Goal: Task Accomplishment & Management: Complete application form

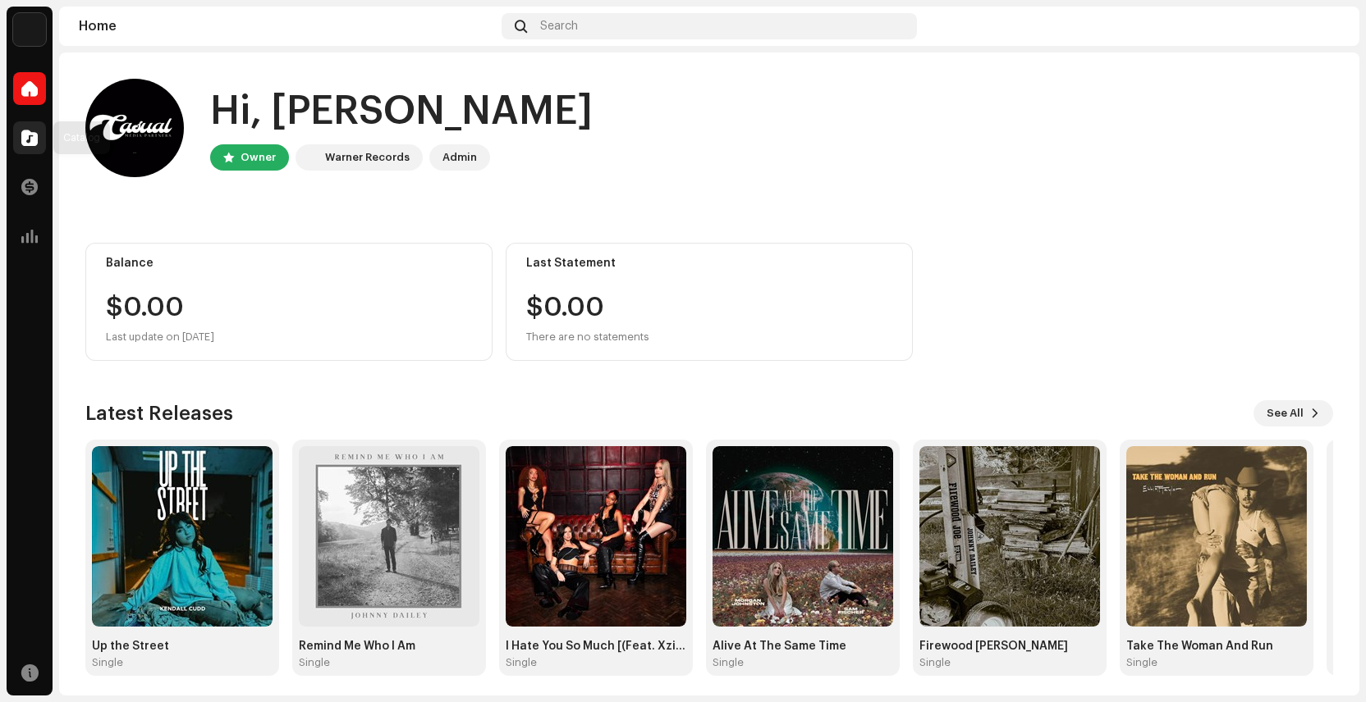
click at [29, 143] on span at bounding box center [29, 137] width 16 height 13
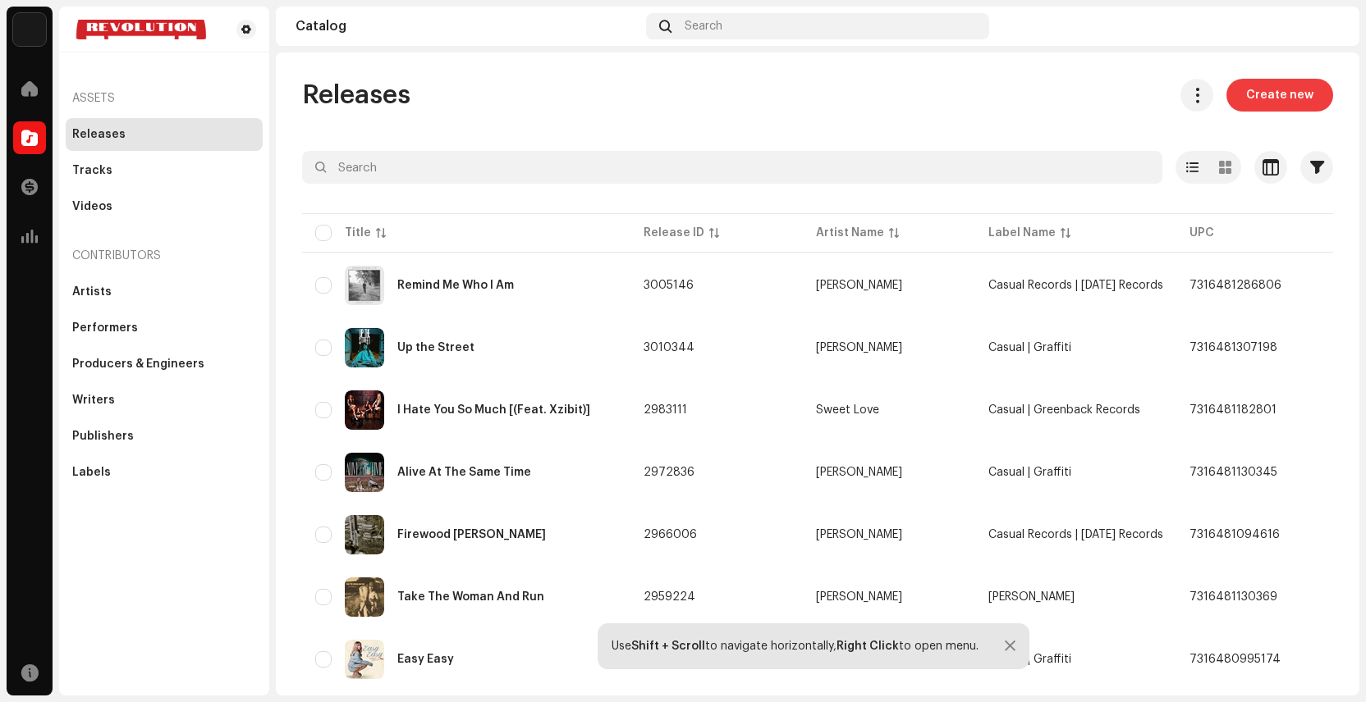
click at [1271, 100] on span "Create new" at bounding box center [1279, 95] width 67 height 33
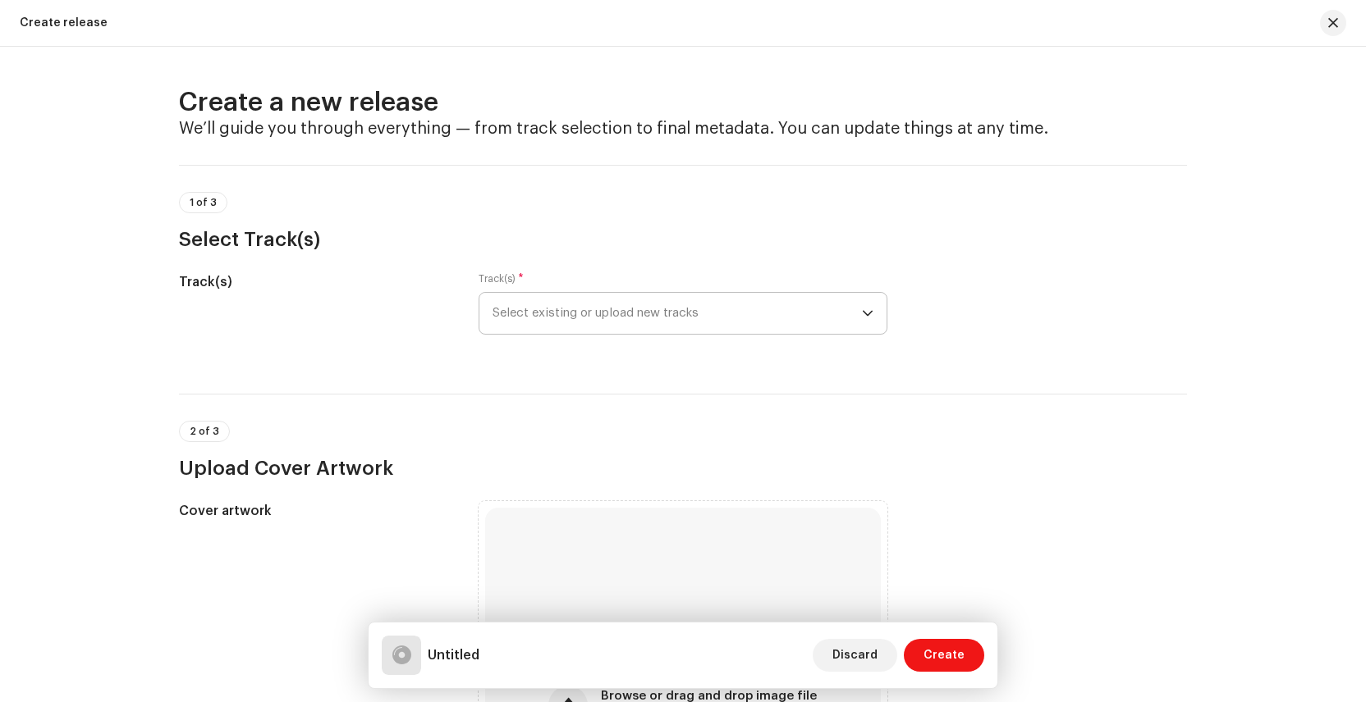
click at [527, 313] on span "Select existing or upload new tracks" at bounding box center [676, 313] width 369 height 41
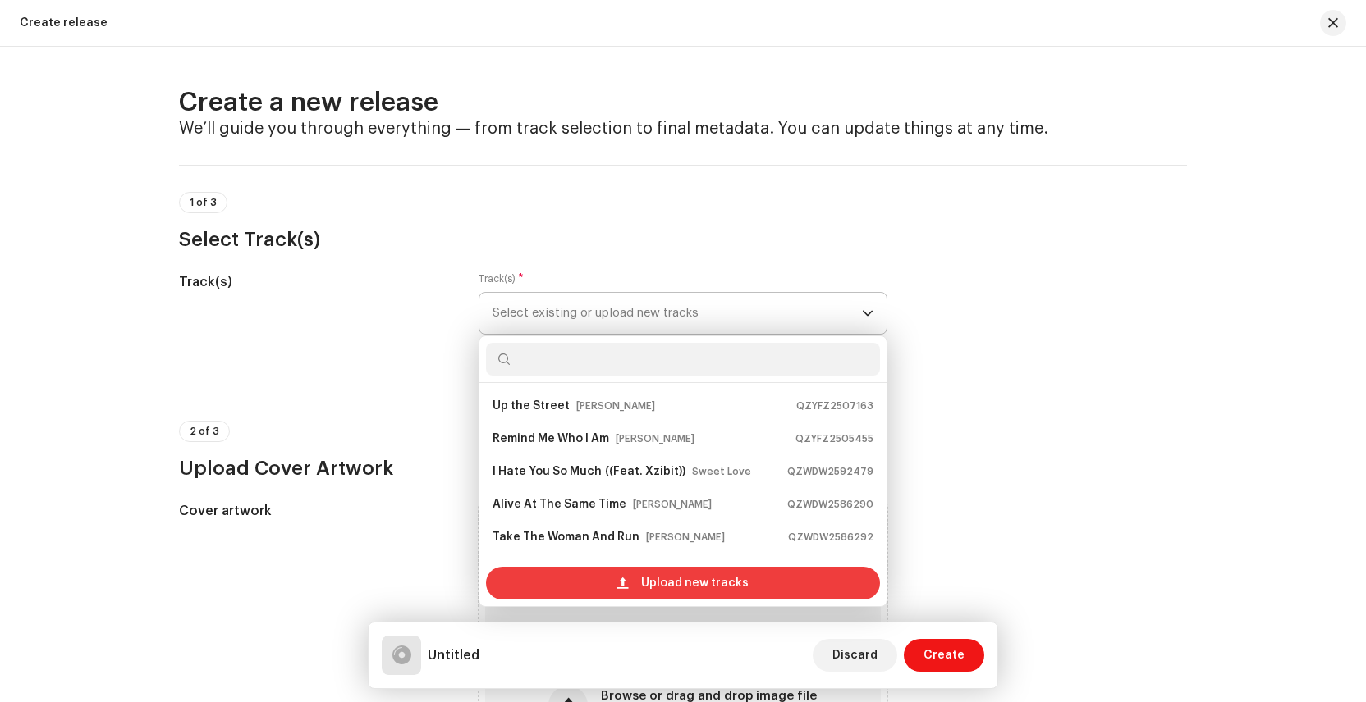
scroll to position [26, 0]
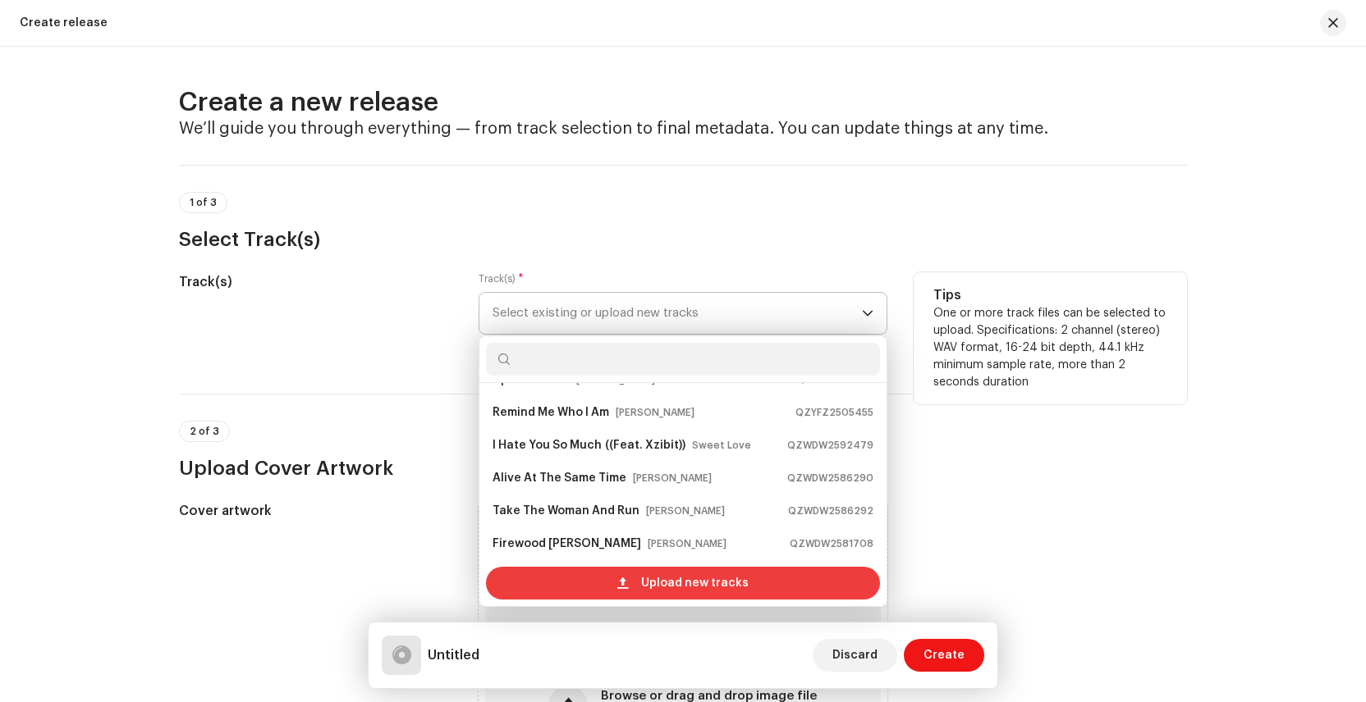
click at [655, 583] on span "Upload new tracks" at bounding box center [695, 583] width 108 height 33
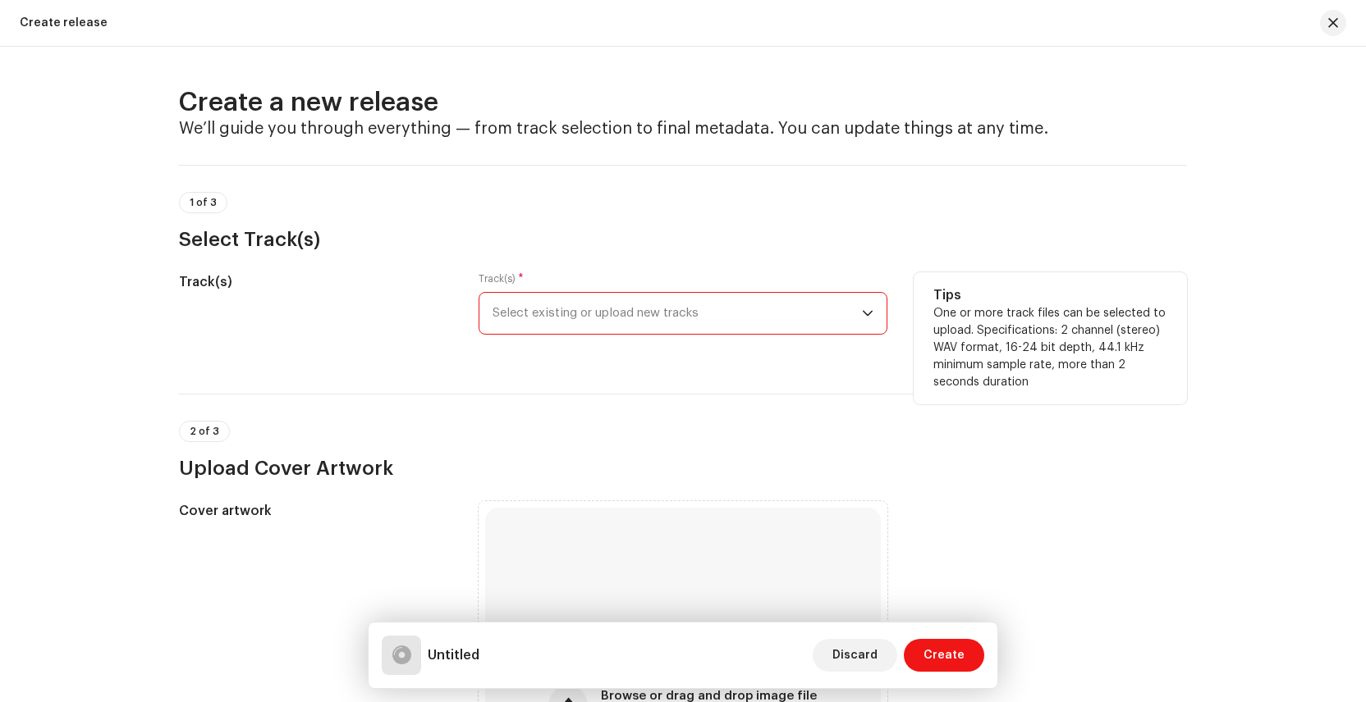
click at [602, 308] on span "Select existing or upload new tracks" at bounding box center [676, 313] width 369 height 41
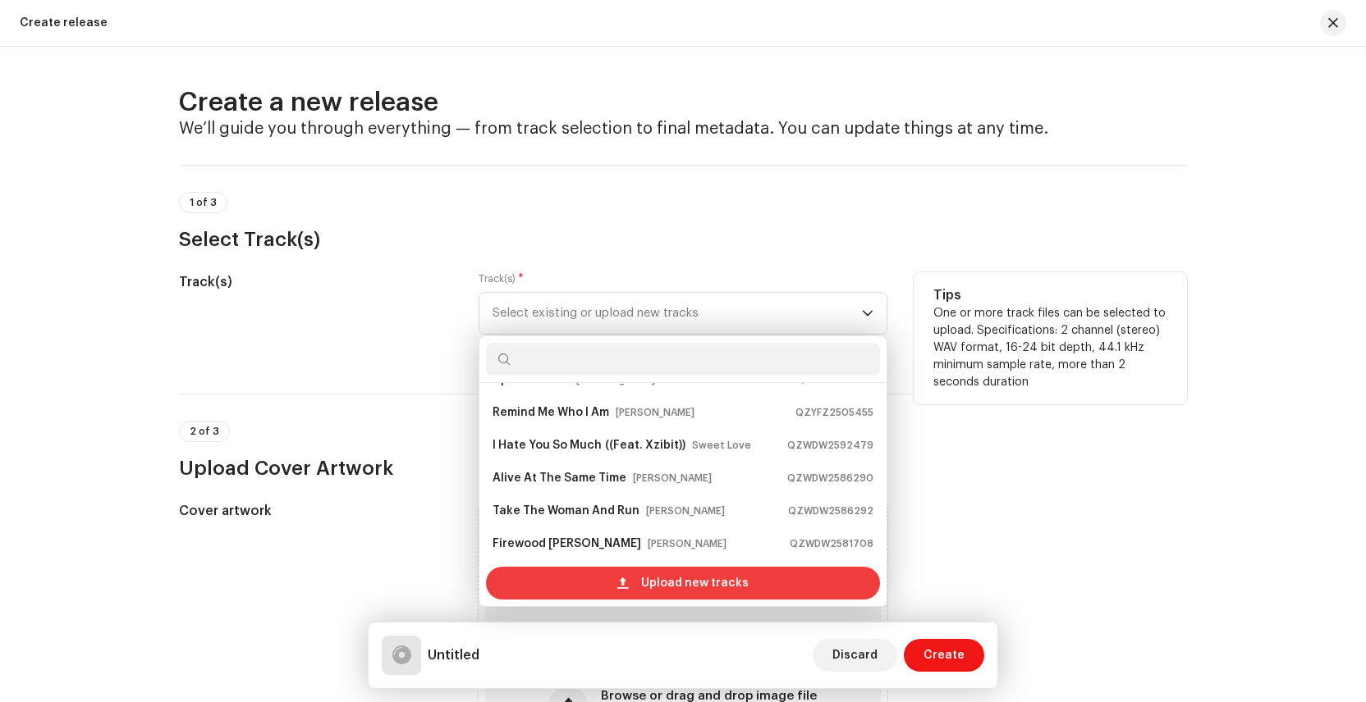
click at [645, 593] on span "Upload new tracks" at bounding box center [695, 583] width 108 height 33
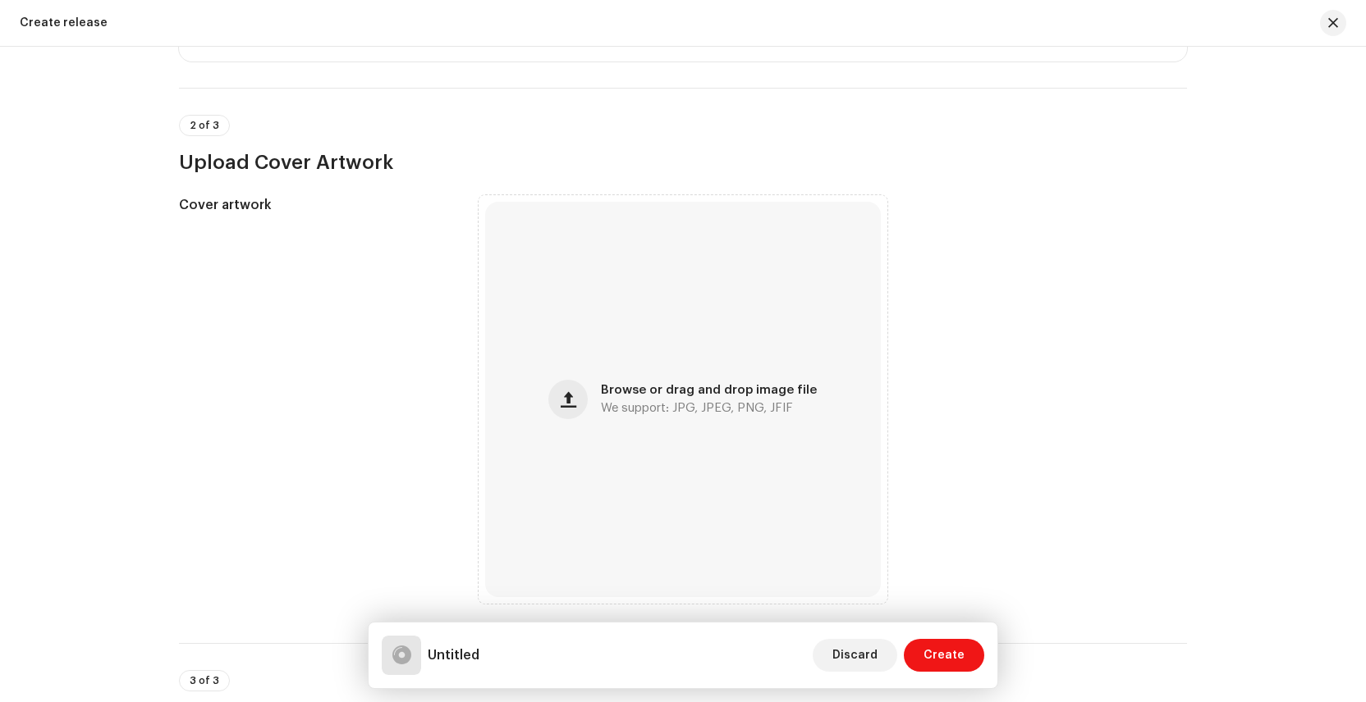
scroll to position [458, 0]
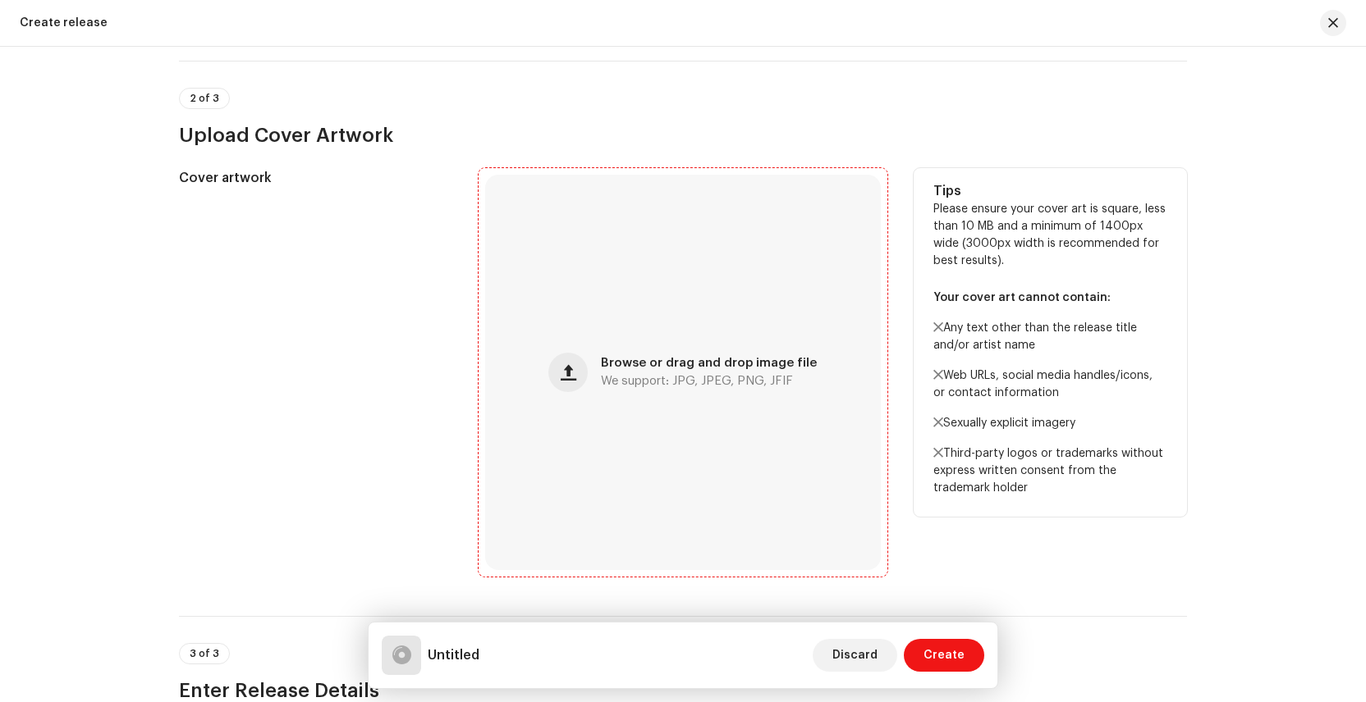
click at [657, 379] on span "We support: JPG, JPEG, PNG, JFIF" at bounding box center [697, 381] width 192 height 11
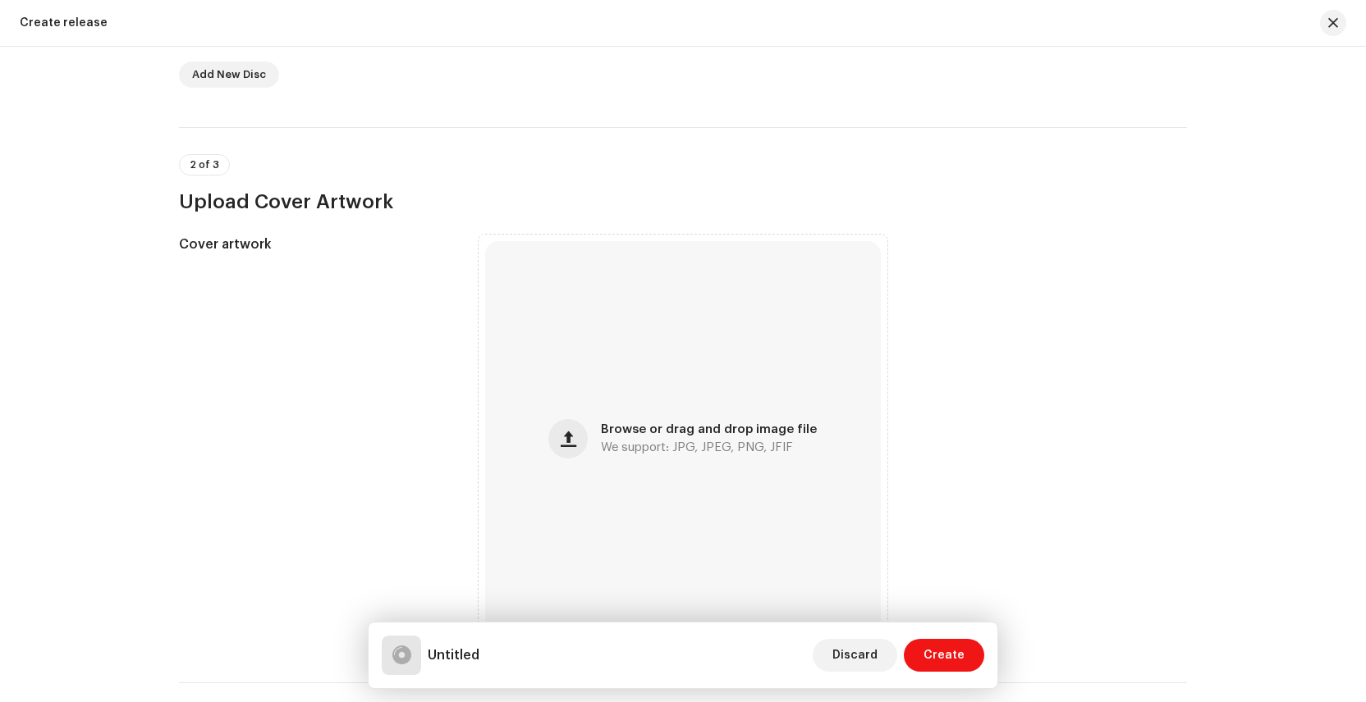
scroll to position [524, 0]
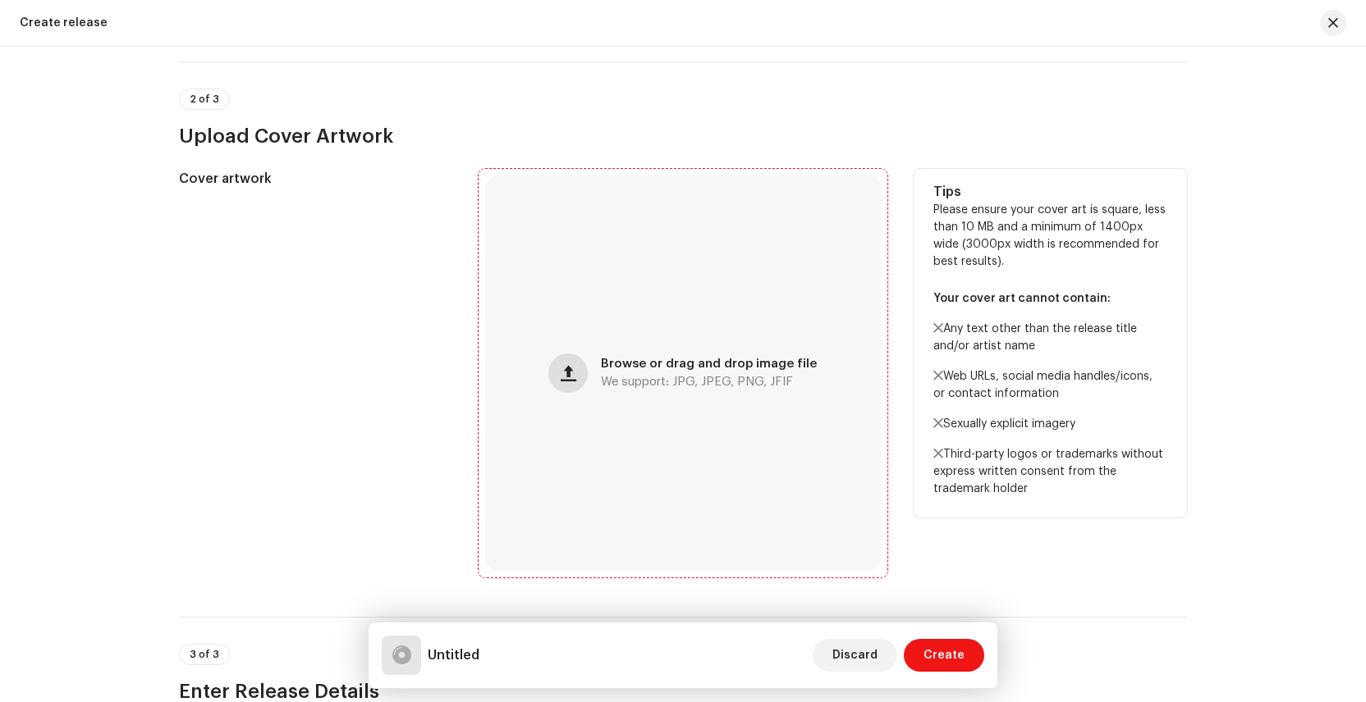
click at [572, 372] on span "button" at bounding box center [569, 373] width 16 height 13
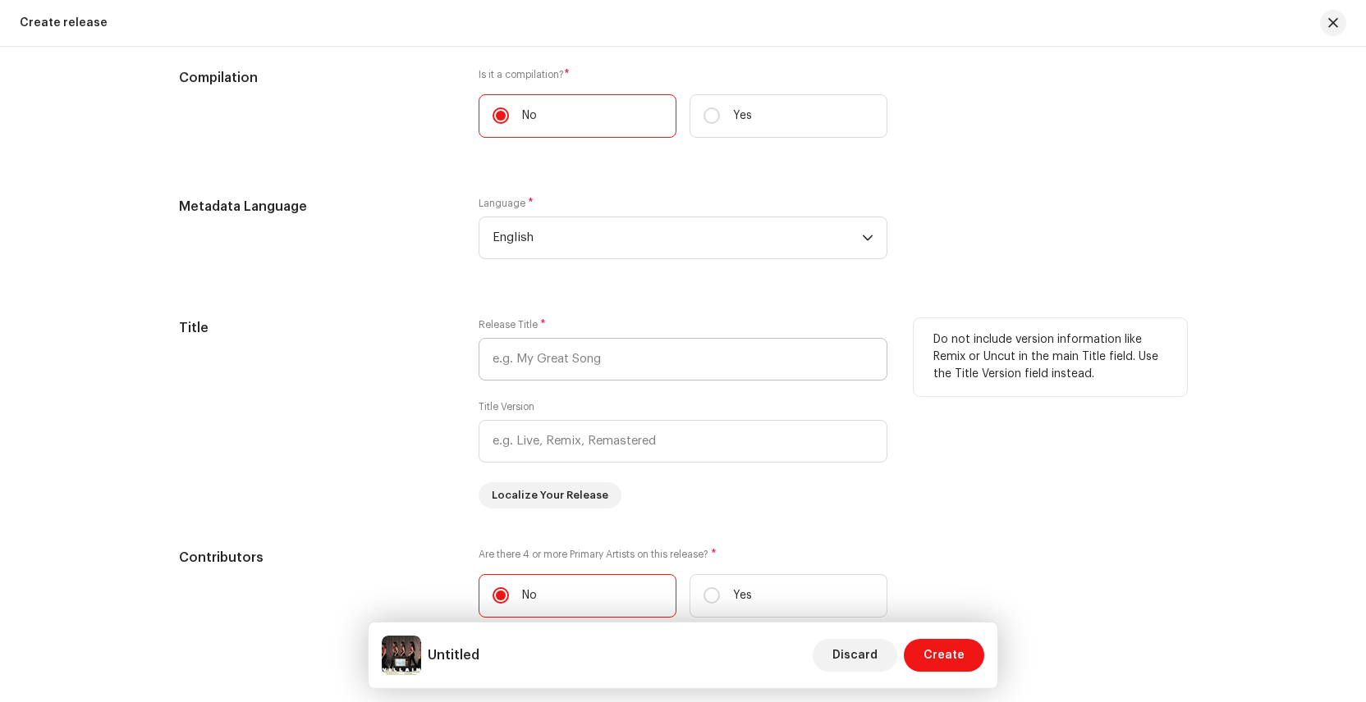
scroll to position [1293, 0]
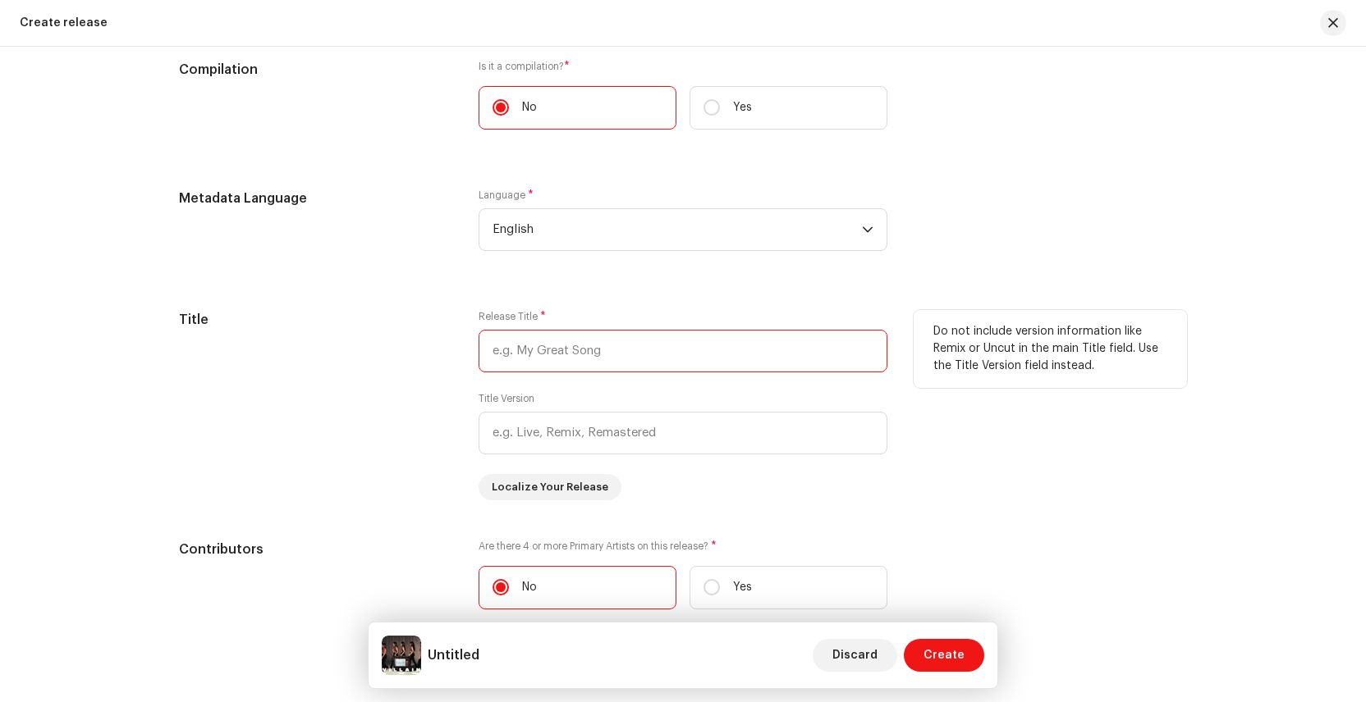
click at [561, 358] on input "text" at bounding box center [682, 351] width 409 height 43
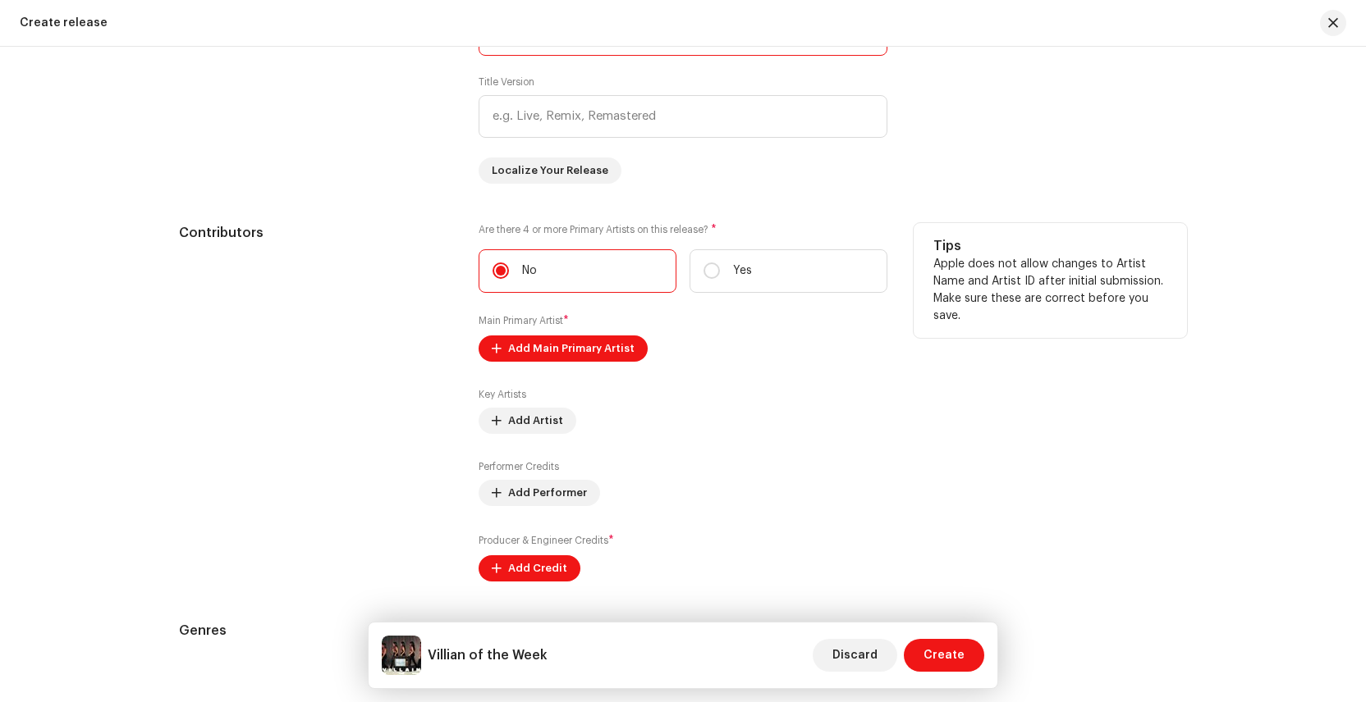
scroll to position [1613, 0]
type input "Villian of the Week"
click at [533, 353] on span "Add Main Primary Artist" at bounding box center [571, 346] width 126 height 33
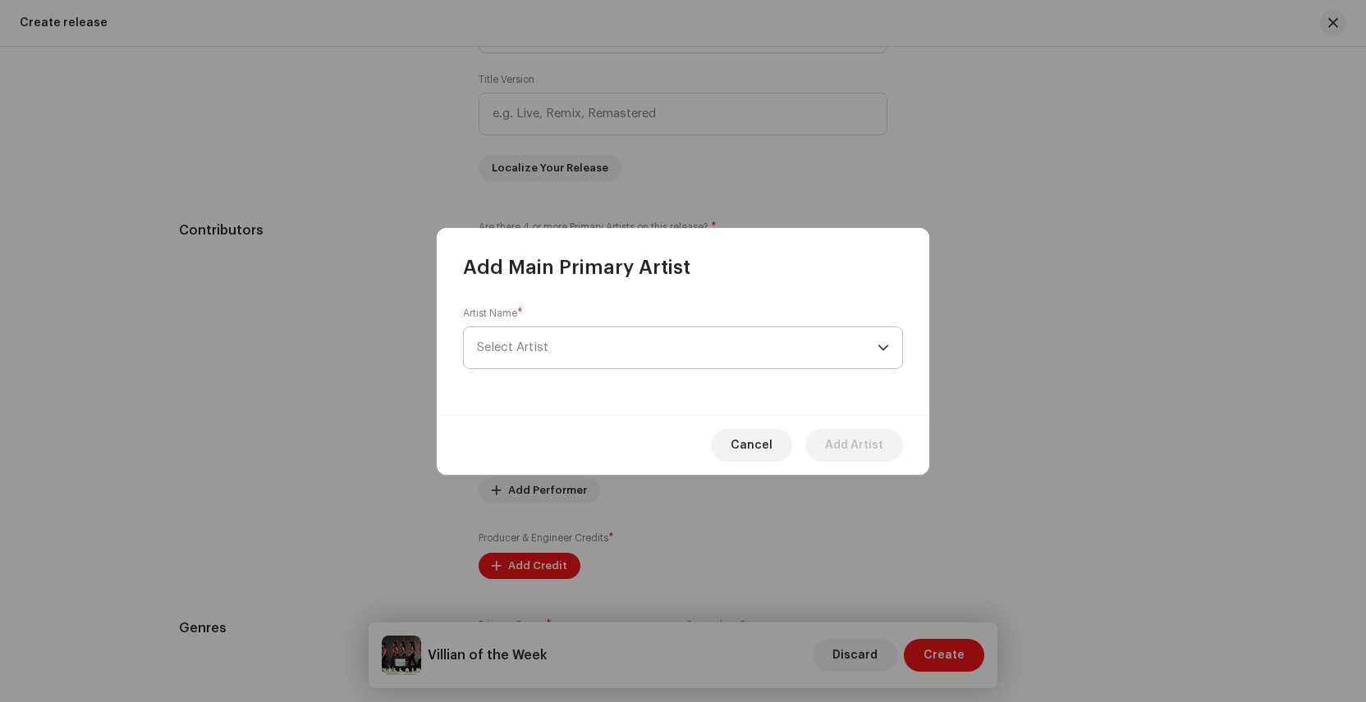
click at [532, 346] on span "Select Artist" at bounding box center [512, 347] width 71 height 12
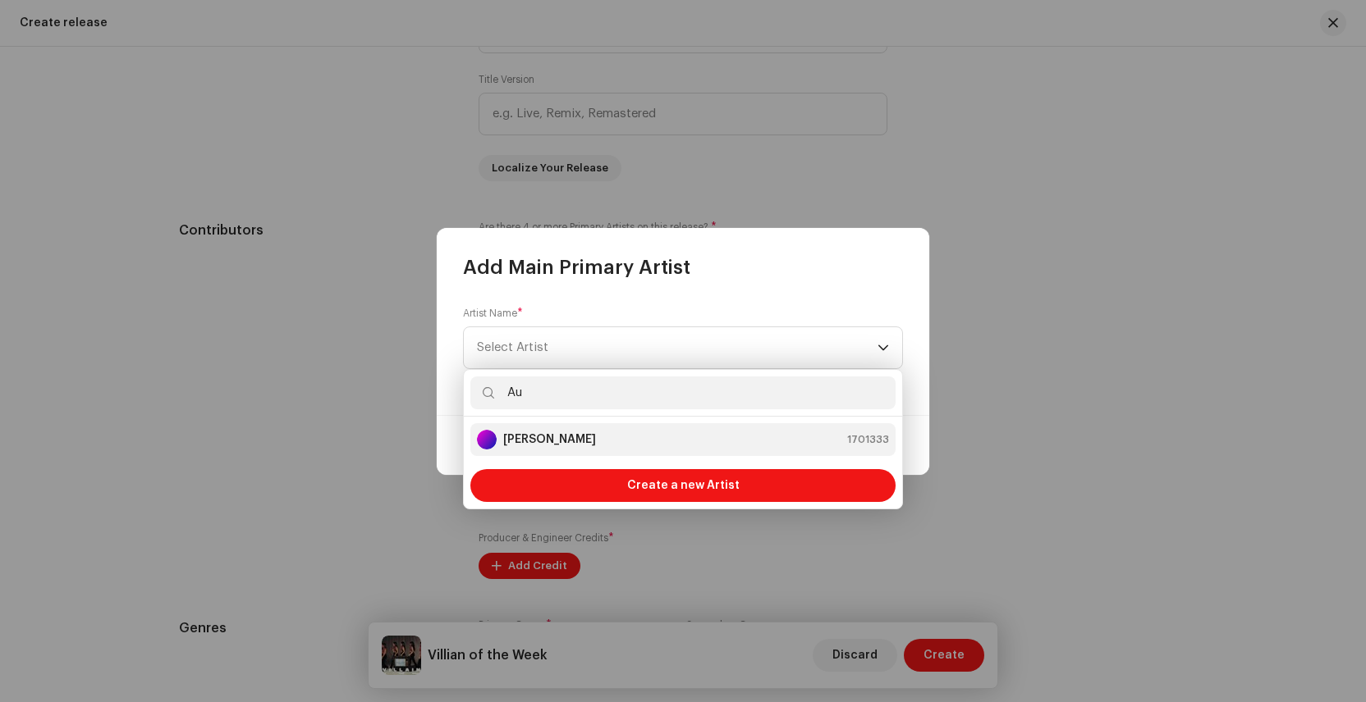
type input "Au"
click at [544, 438] on strong "[PERSON_NAME]" at bounding box center [549, 440] width 93 height 16
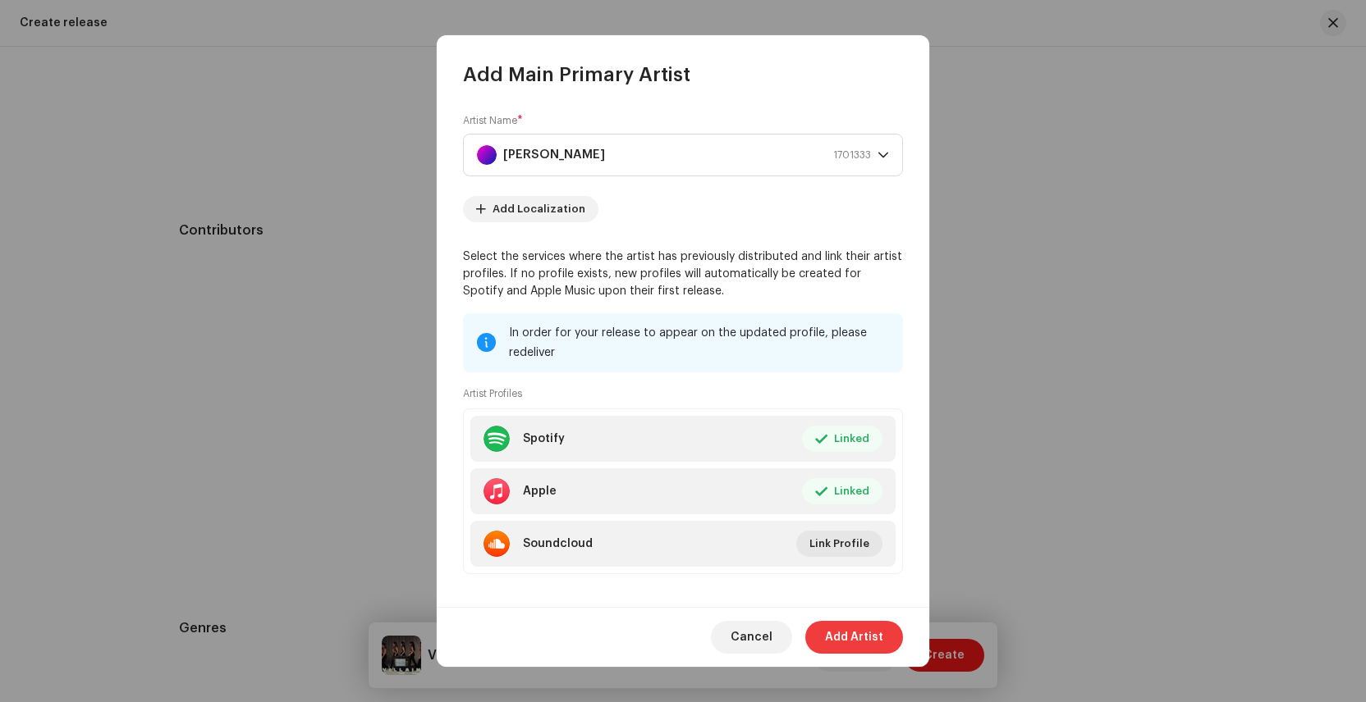
click at [852, 629] on span "Add Artist" at bounding box center [854, 637] width 58 height 33
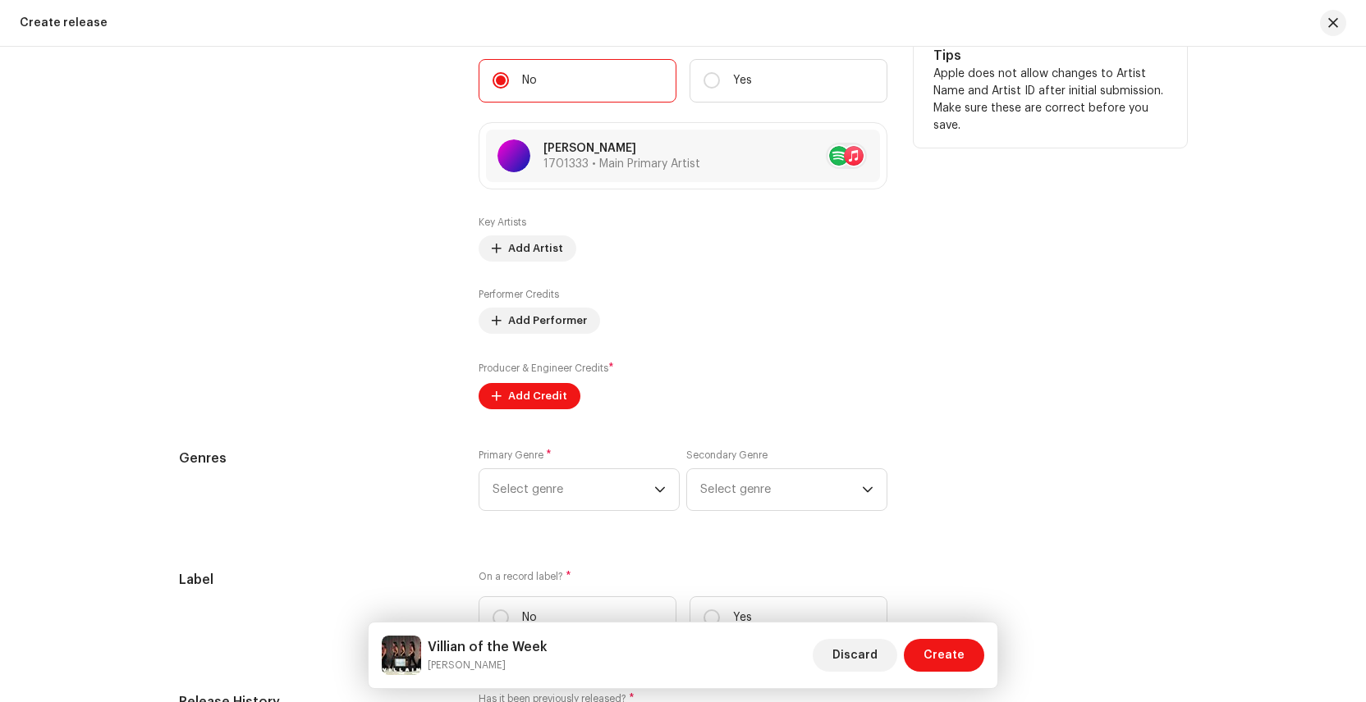
scroll to position [1809, 0]
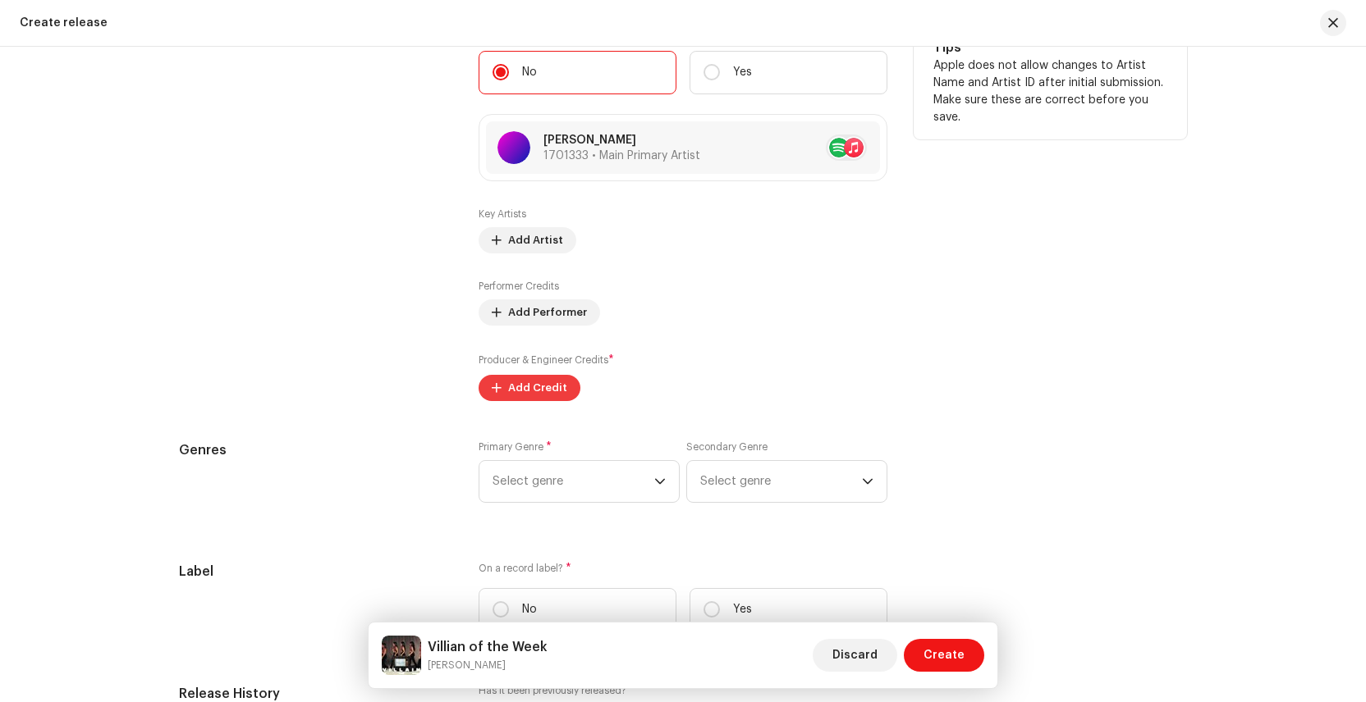
click at [527, 394] on span "Add Credit" at bounding box center [537, 388] width 59 height 33
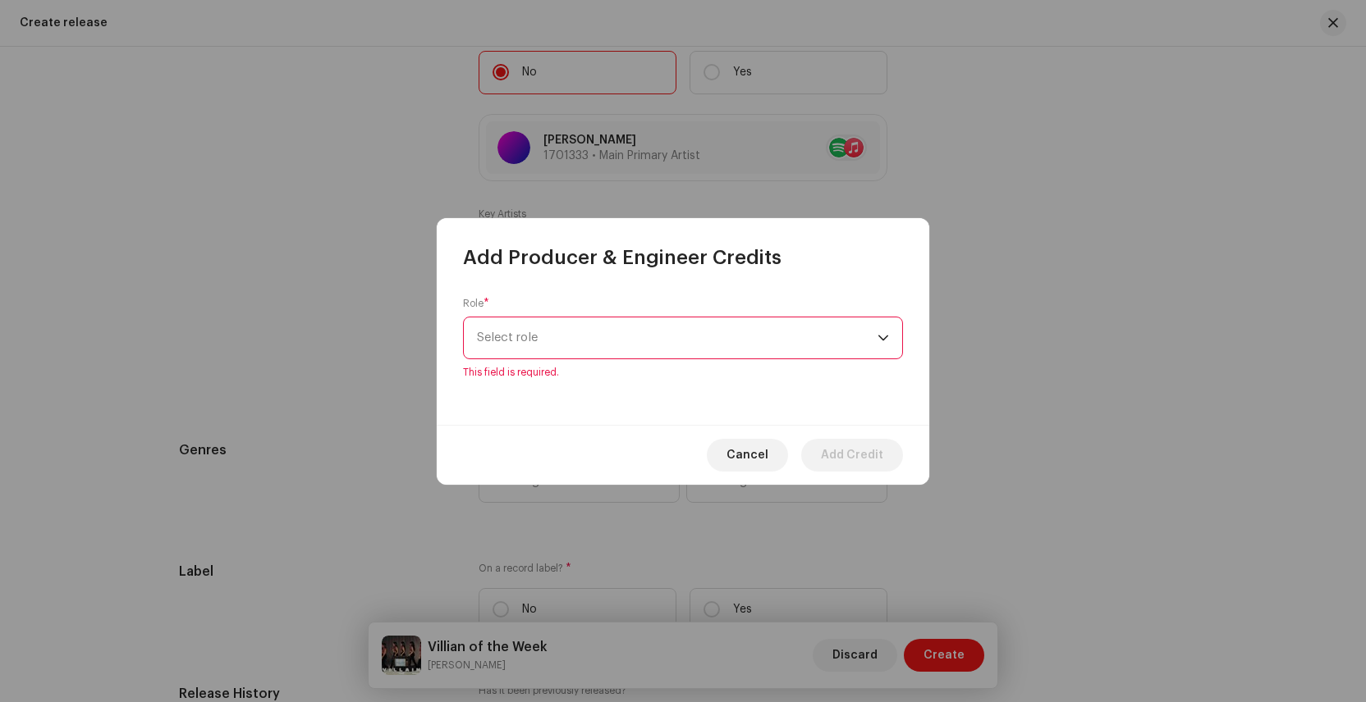
click at [579, 342] on span "Select role" at bounding box center [677, 338] width 400 height 41
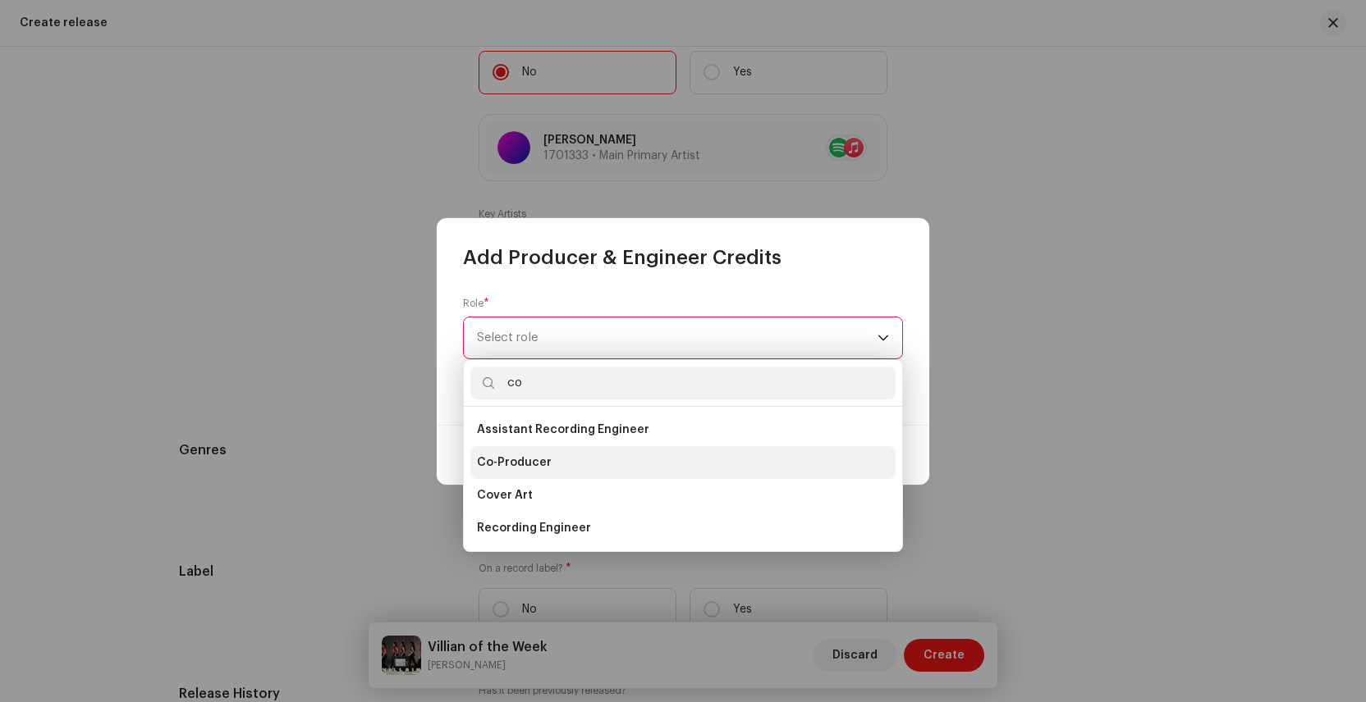
type input "co"
click at [510, 466] on span "Co-Producer" at bounding box center [514, 463] width 75 height 16
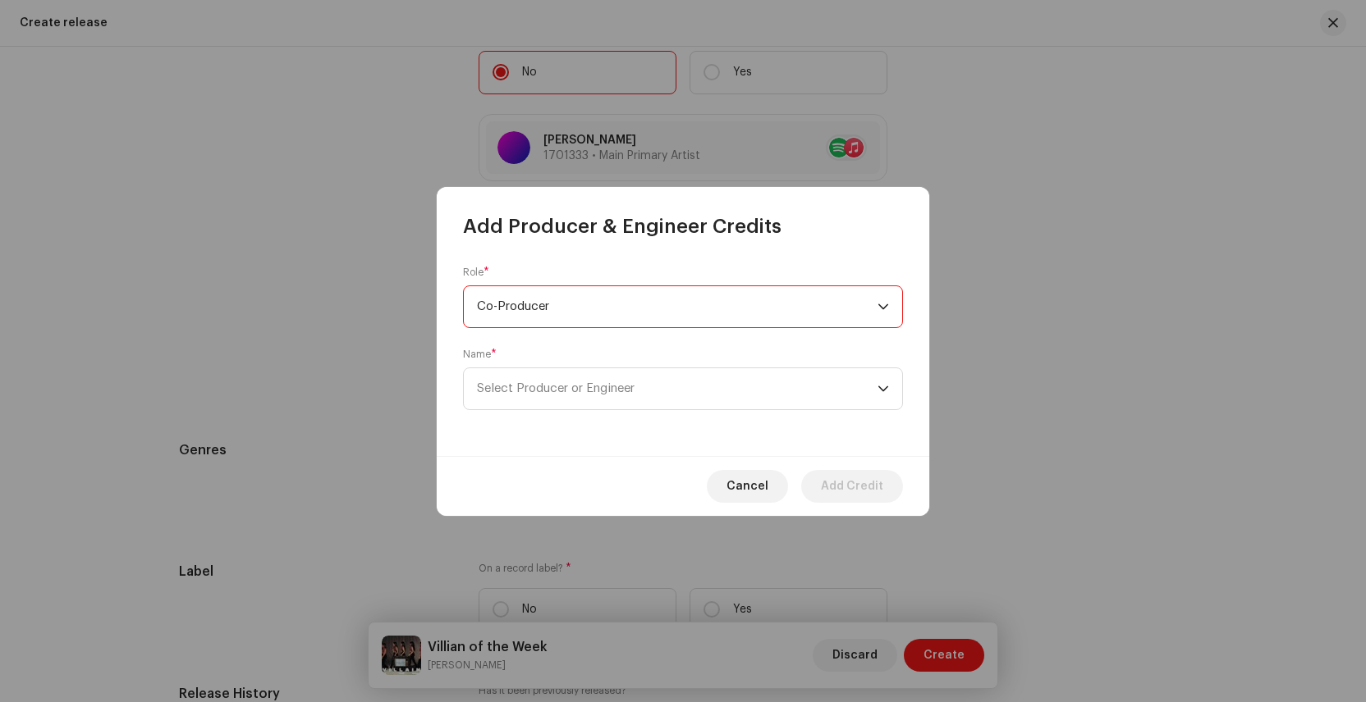
click at [524, 309] on span "Co-Producer" at bounding box center [677, 306] width 400 height 41
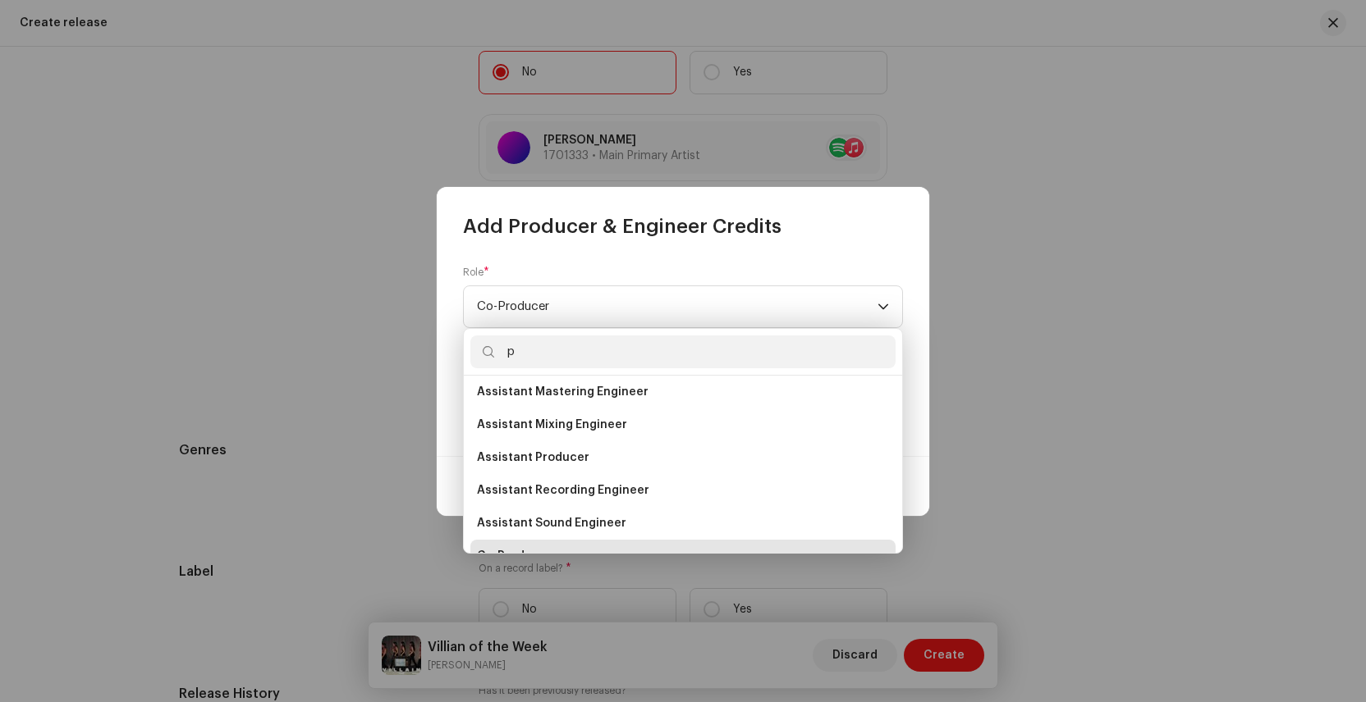
scroll to position [0, 0]
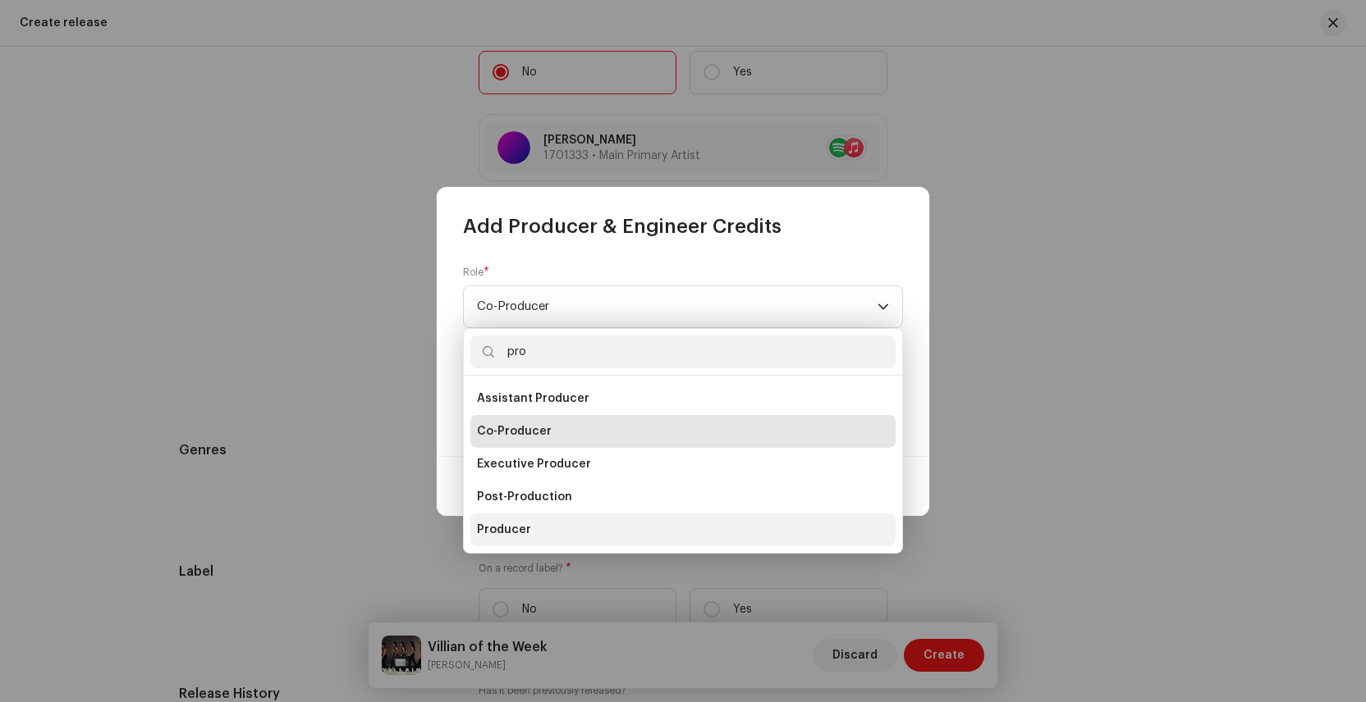
type input "pro"
click at [527, 530] on span "Producer" at bounding box center [504, 530] width 54 height 16
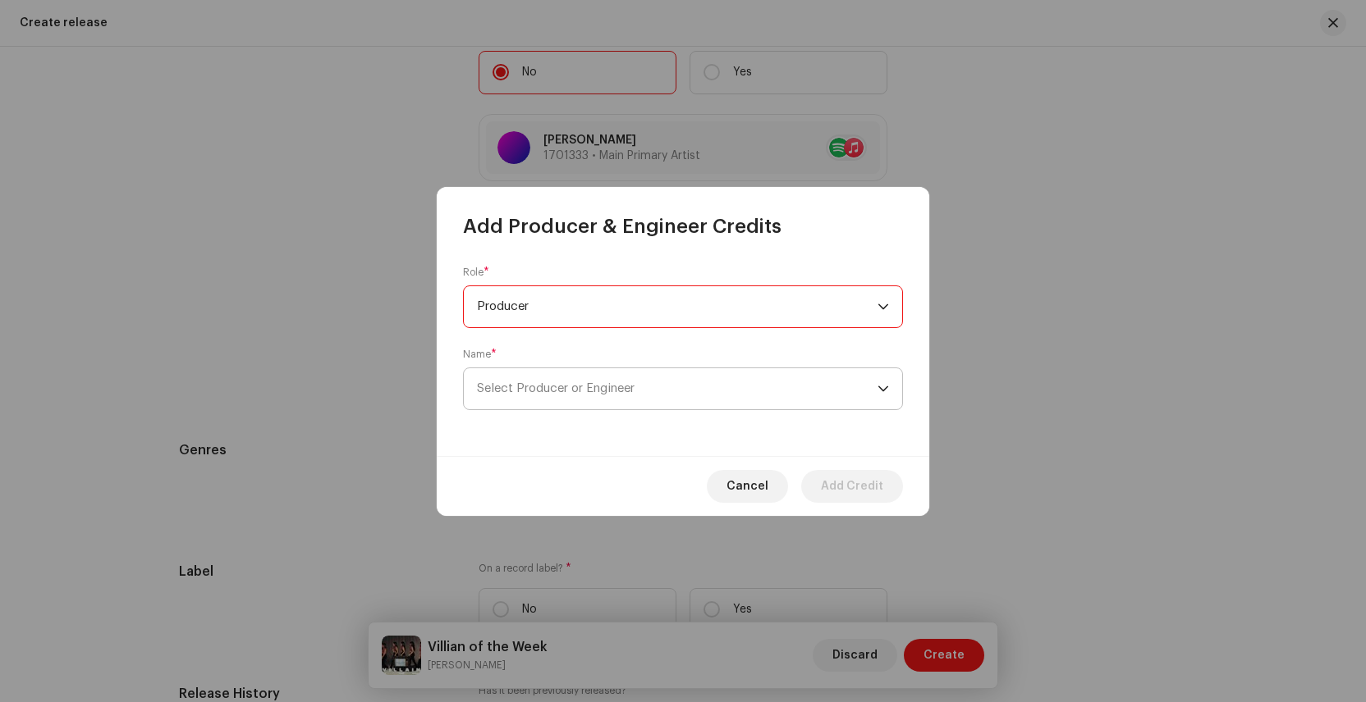
click at [533, 391] on span "Select Producer or Engineer" at bounding box center [556, 388] width 158 height 12
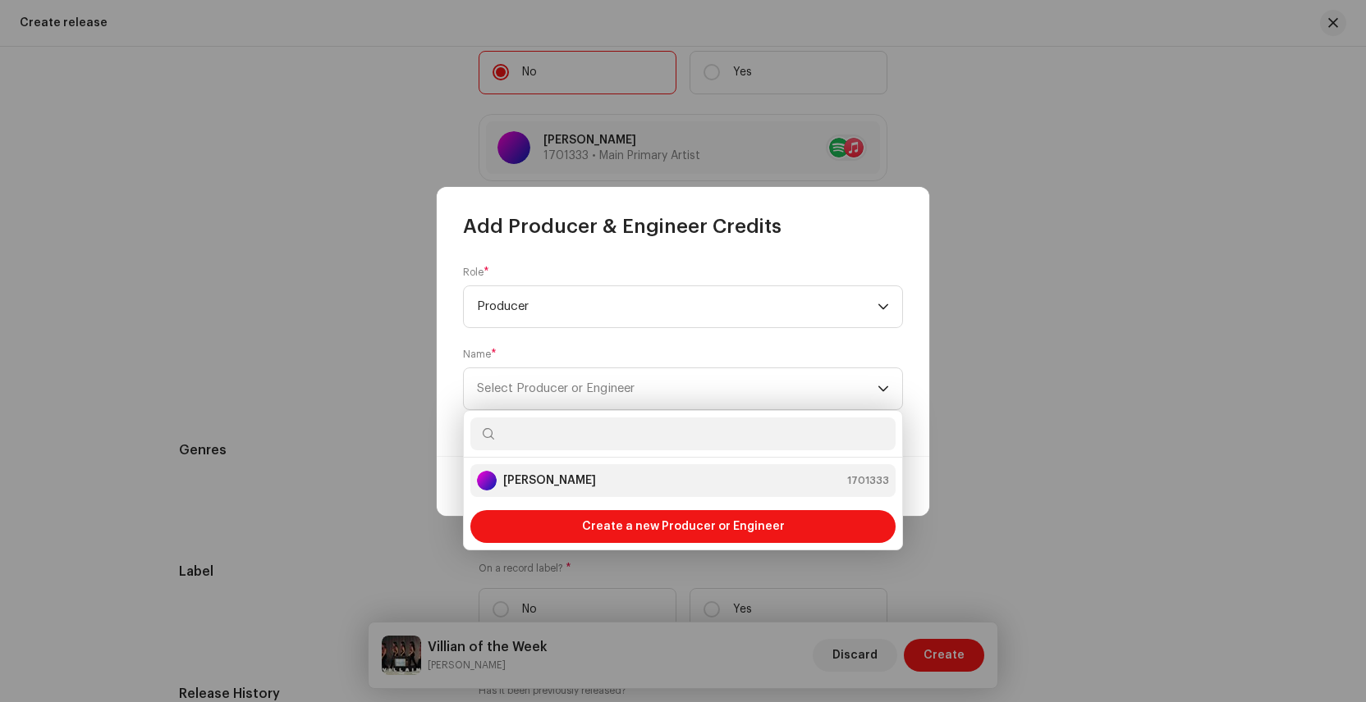
click at [542, 474] on strong "[PERSON_NAME]" at bounding box center [549, 481] width 93 height 16
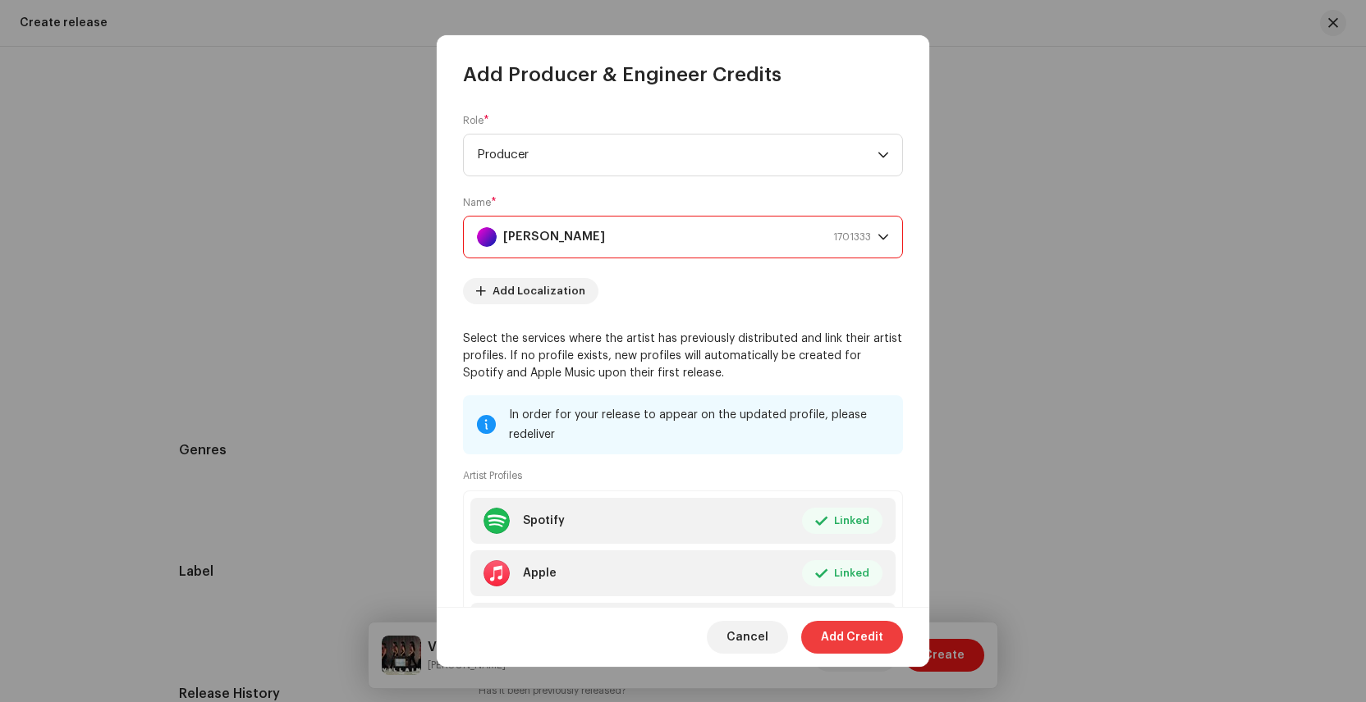
click at [859, 637] on span "Add Credit" at bounding box center [852, 637] width 62 height 33
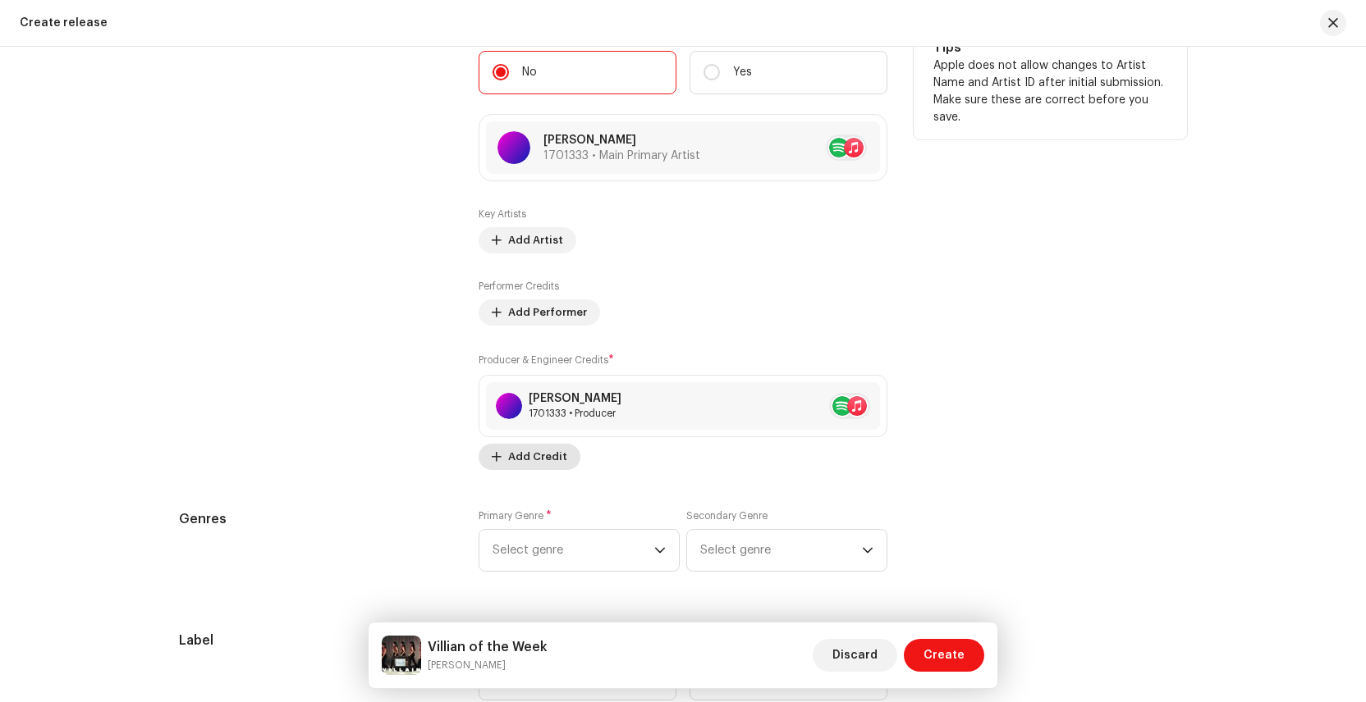
click at [521, 456] on span "Add Credit" at bounding box center [537, 457] width 59 height 33
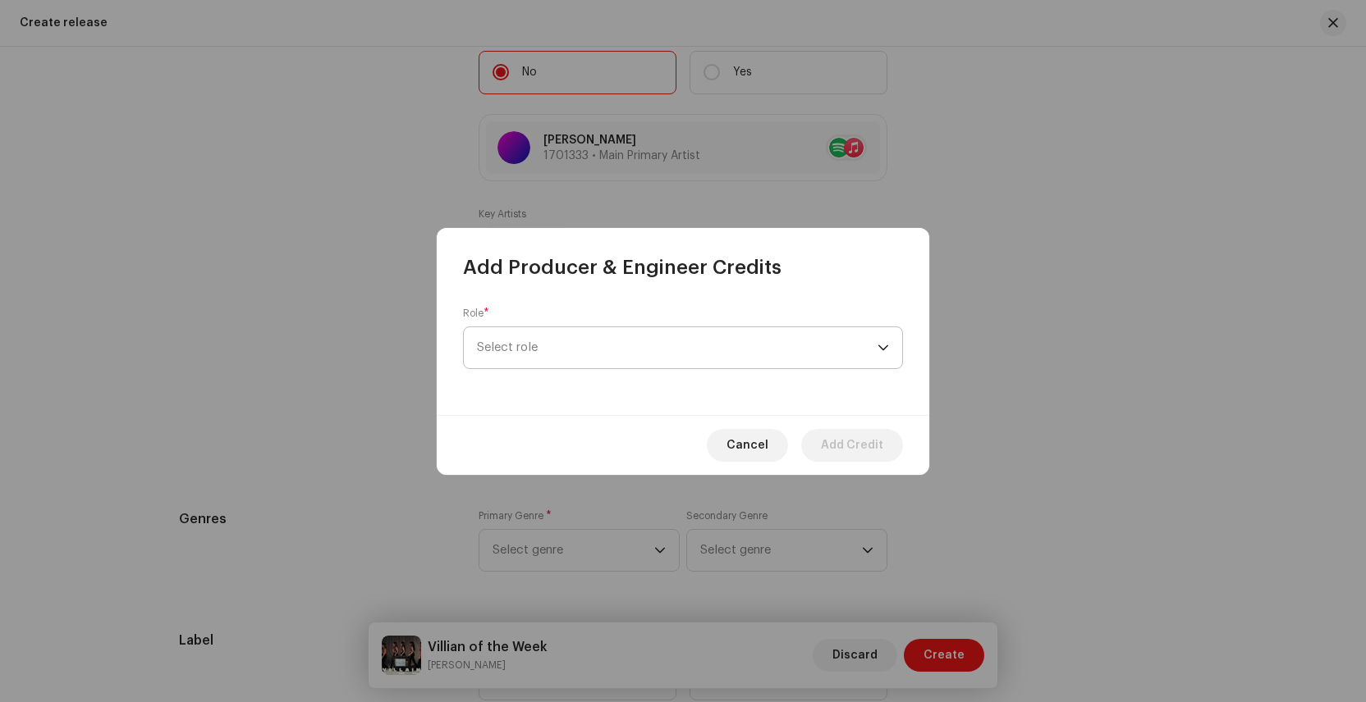
click at [527, 355] on span "Select role" at bounding box center [677, 347] width 400 height 41
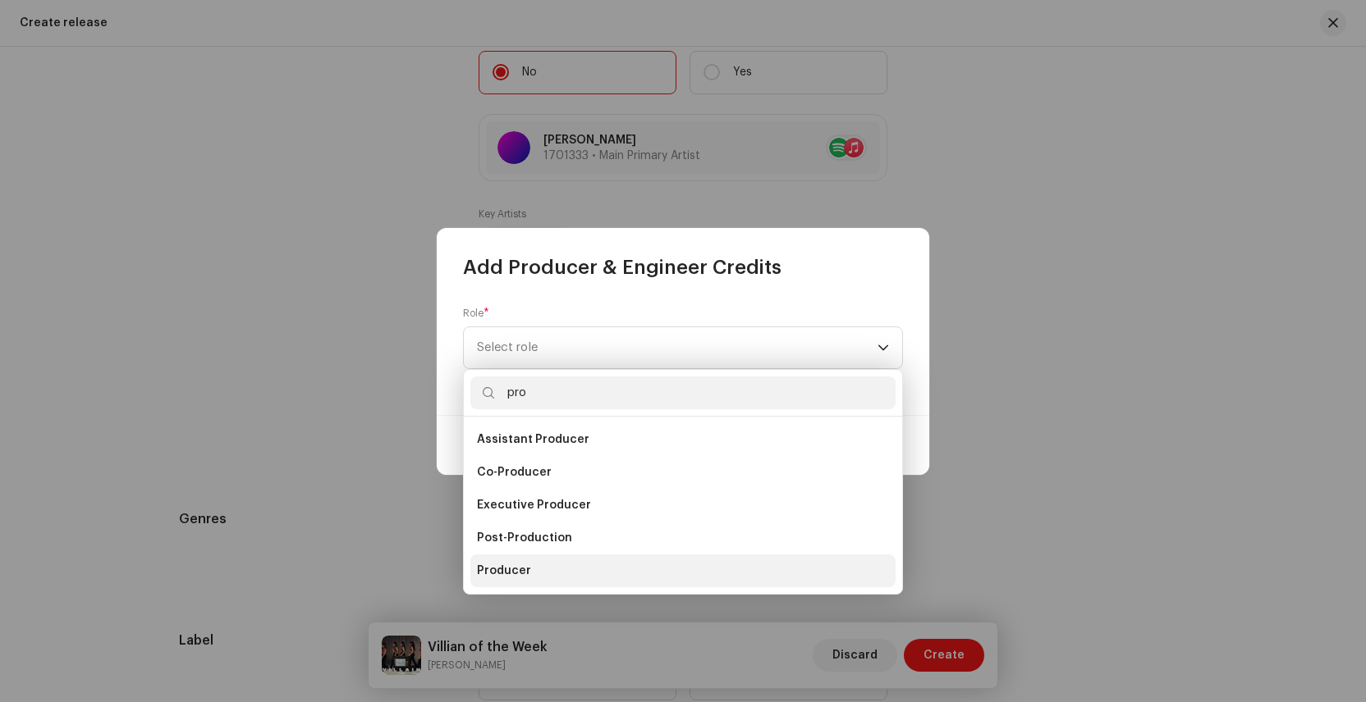
type input "pro"
click at [521, 569] on span "Producer" at bounding box center [504, 571] width 54 height 16
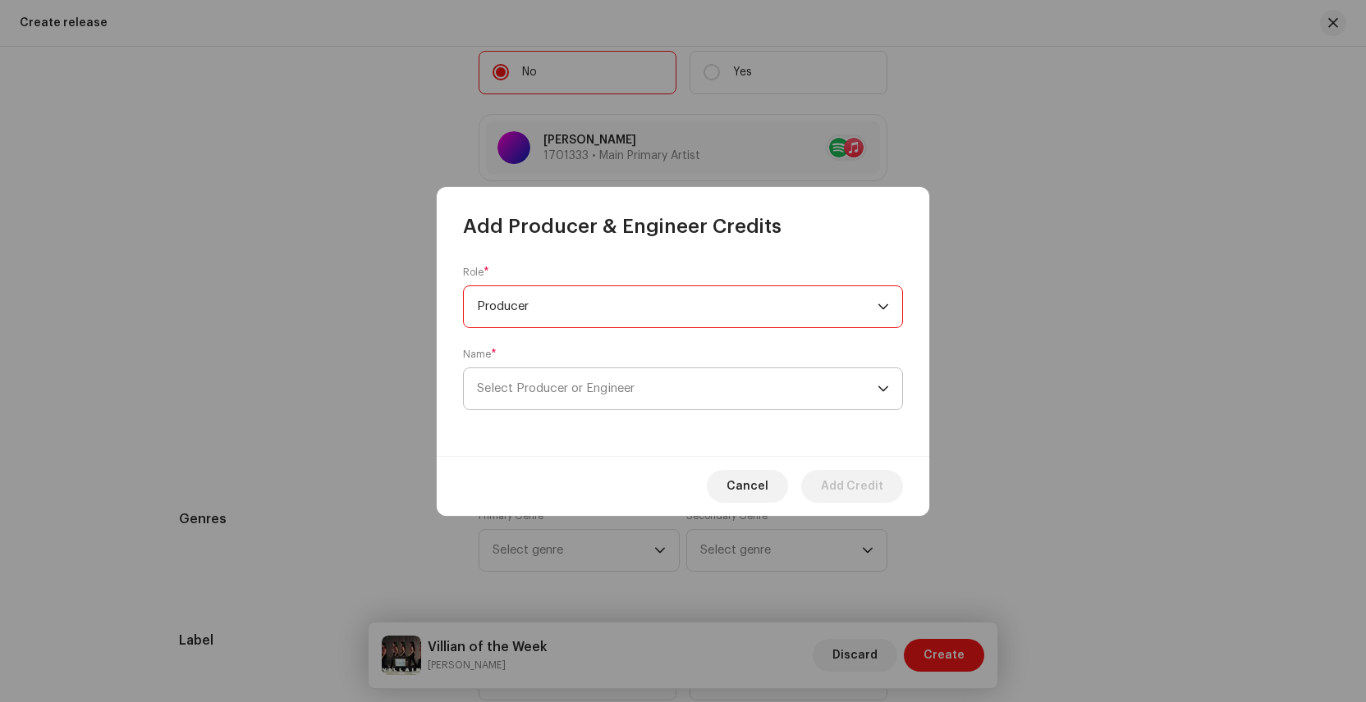
click at [628, 395] on span "Select Producer or Engineer" at bounding box center [556, 388] width 158 height 12
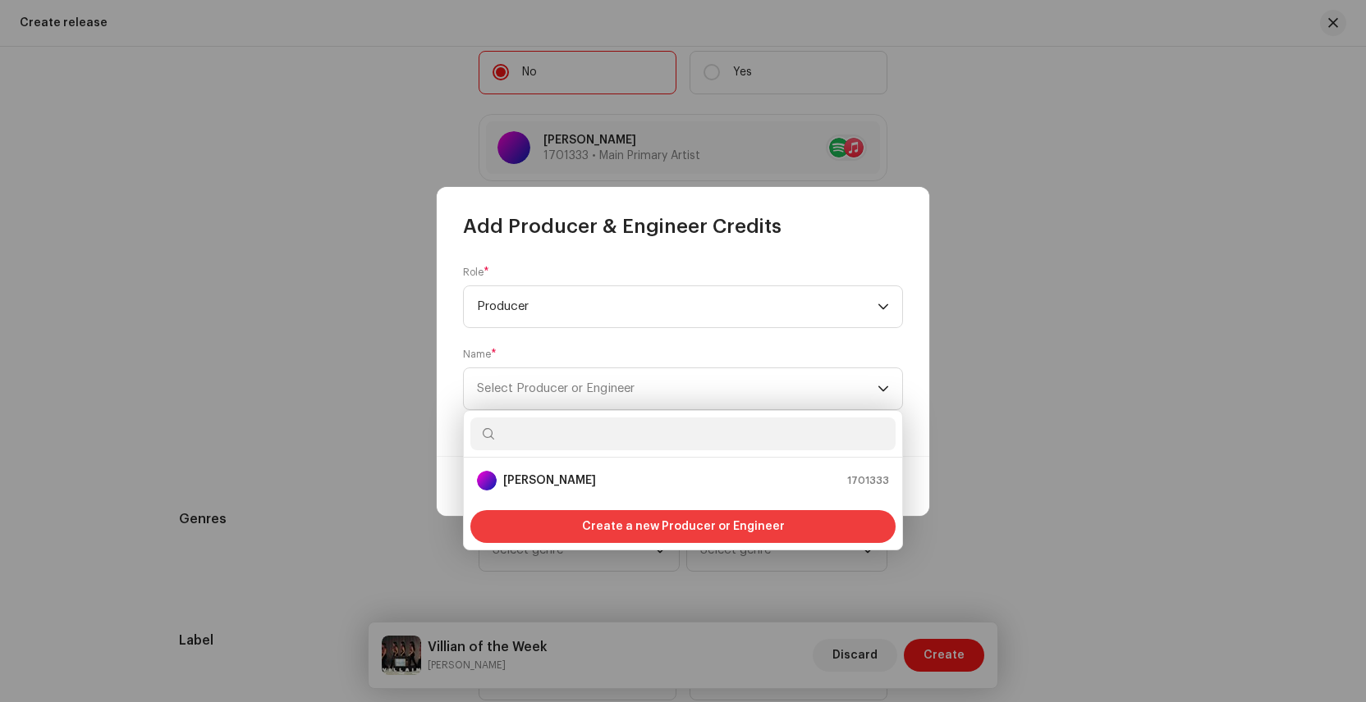
click at [643, 526] on span "Create a new Producer or Engineer" at bounding box center [683, 526] width 203 height 33
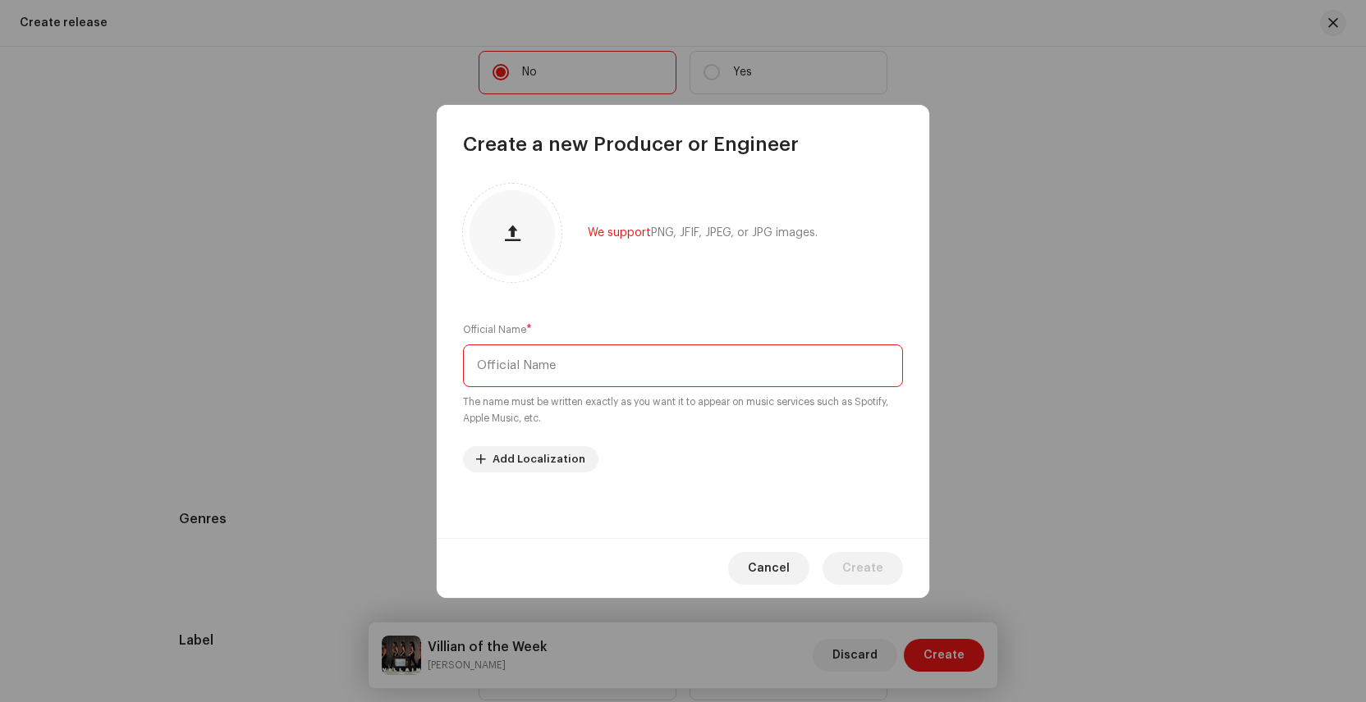
click at [528, 362] on input "text" at bounding box center [683, 366] width 440 height 43
type input "[PERSON_NAME]"
click at [844, 559] on button "Create" at bounding box center [862, 568] width 80 height 33
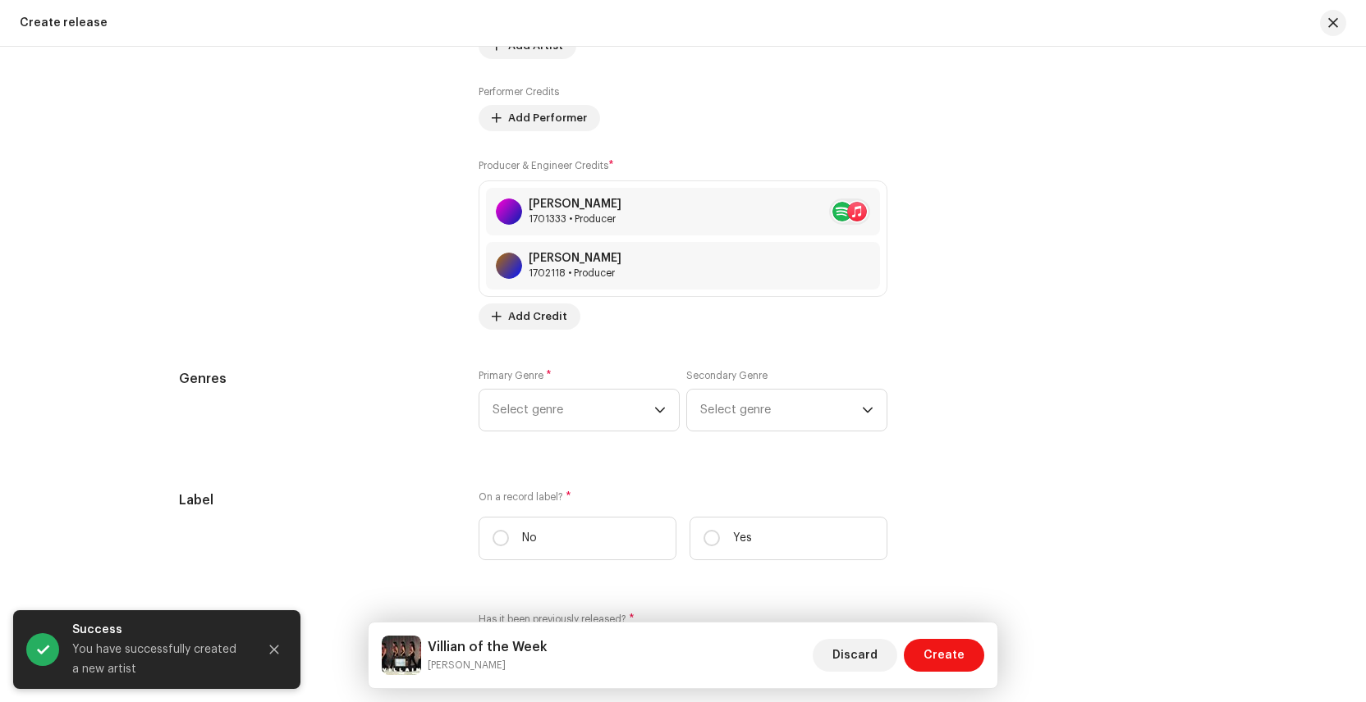
scroll to position [2016, 0]
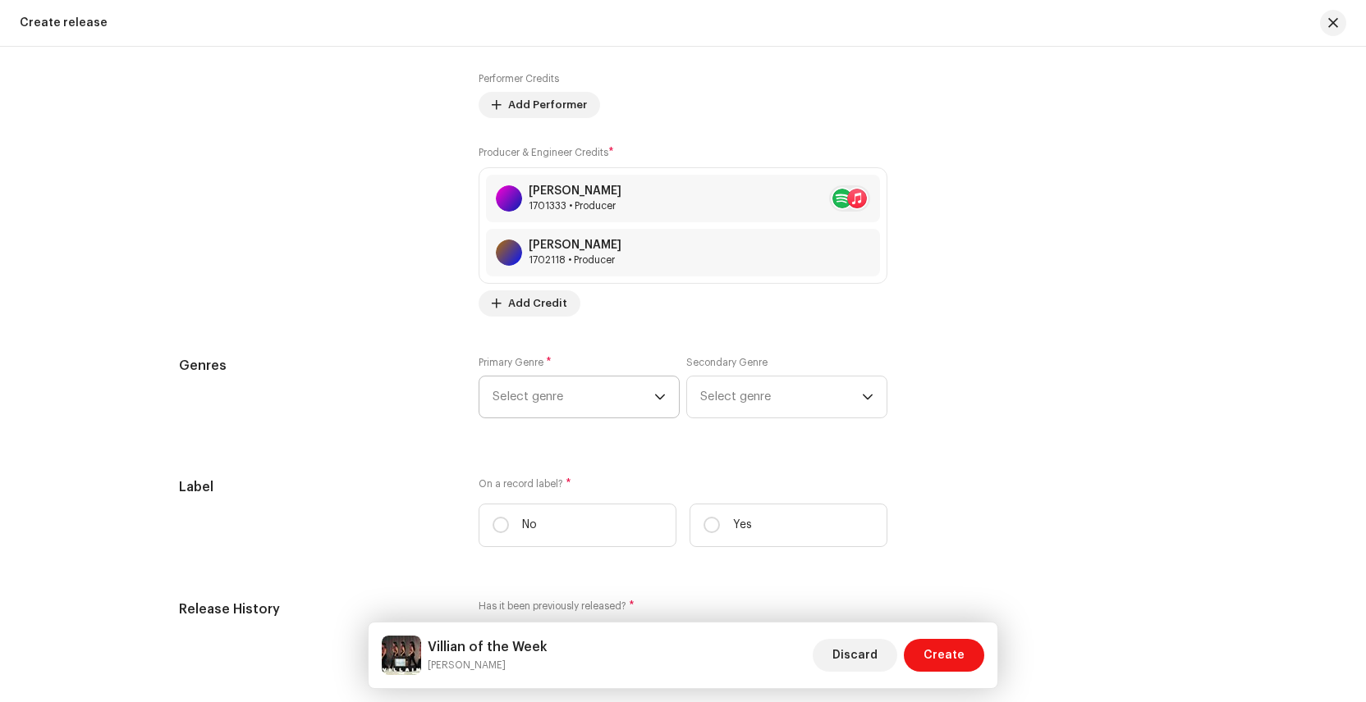
click at [531, 402] on span "Select genre" at bounding box center [573, 397] width 162 height 41
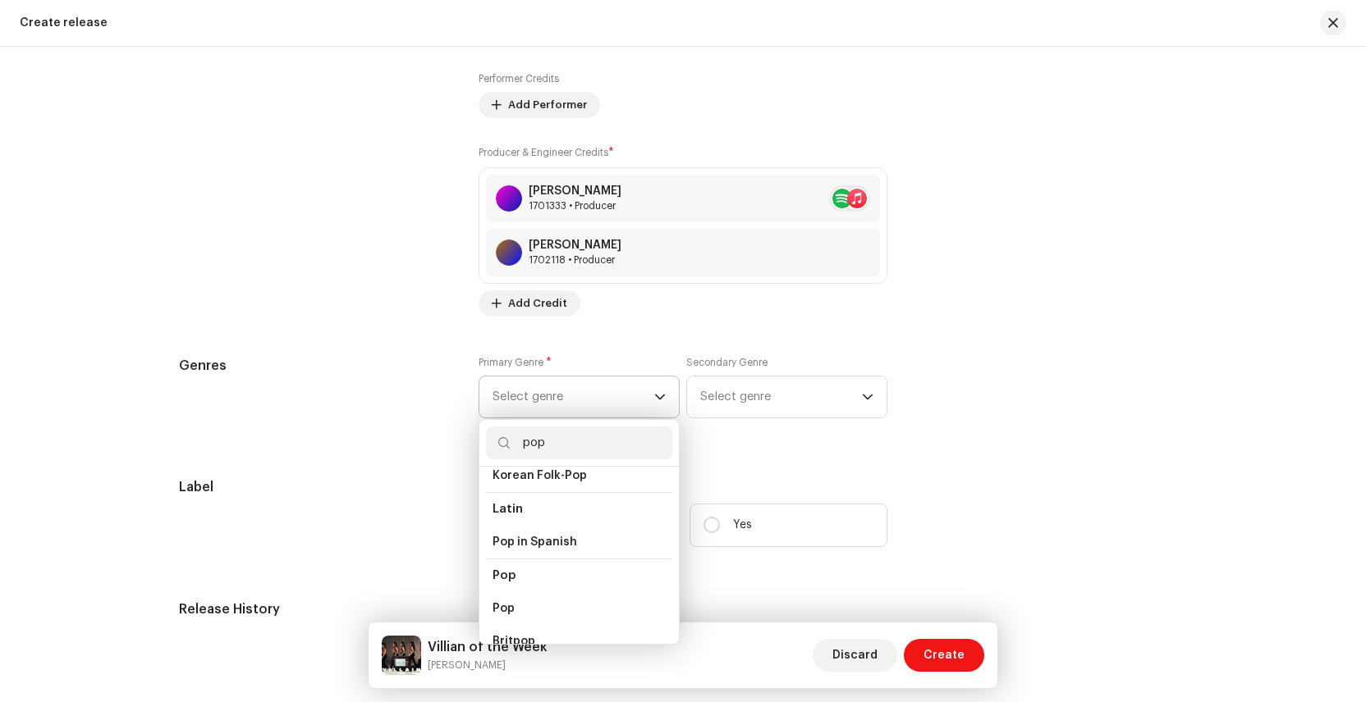
scroll to position [528, 0]
type input "pop"
click at [517, 591] on li "Pop" at bounding box center [579, 605] width 186 height 33
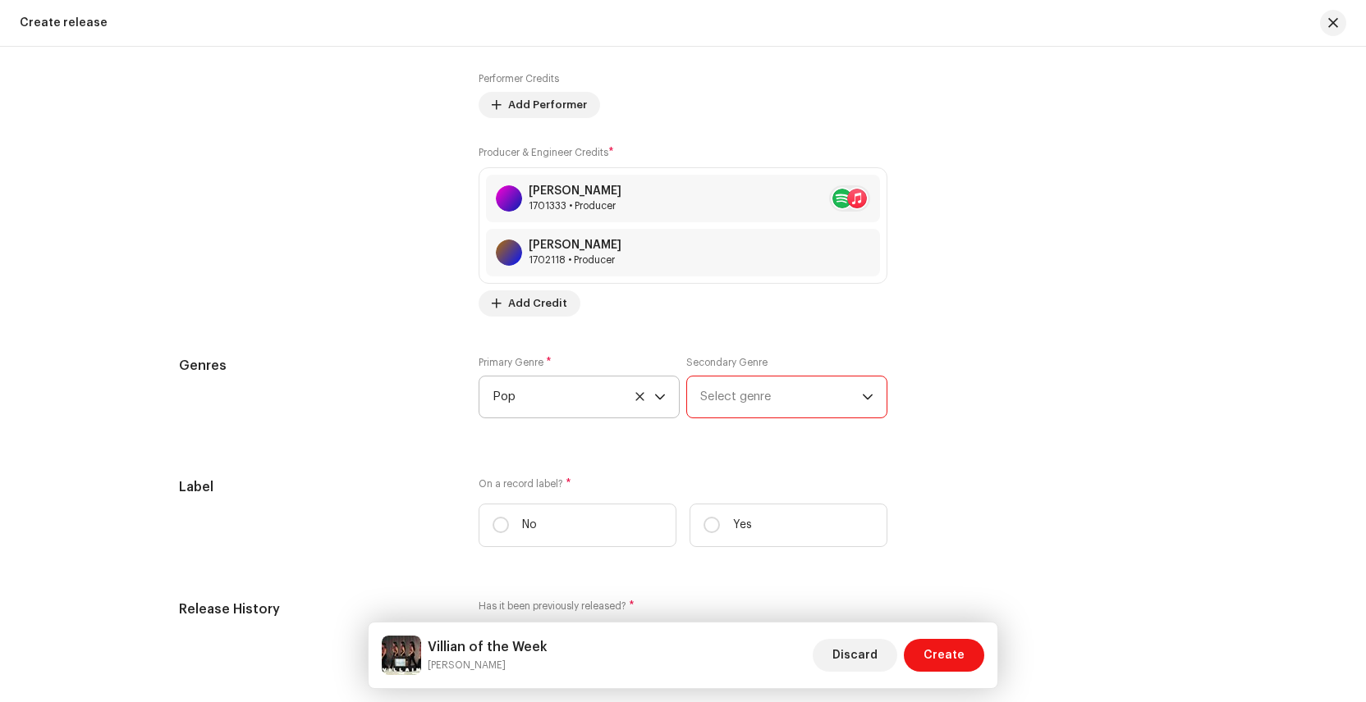
click at [751, 399] on span "Select genre" at bounding box center [781, 397] width 162 height 41
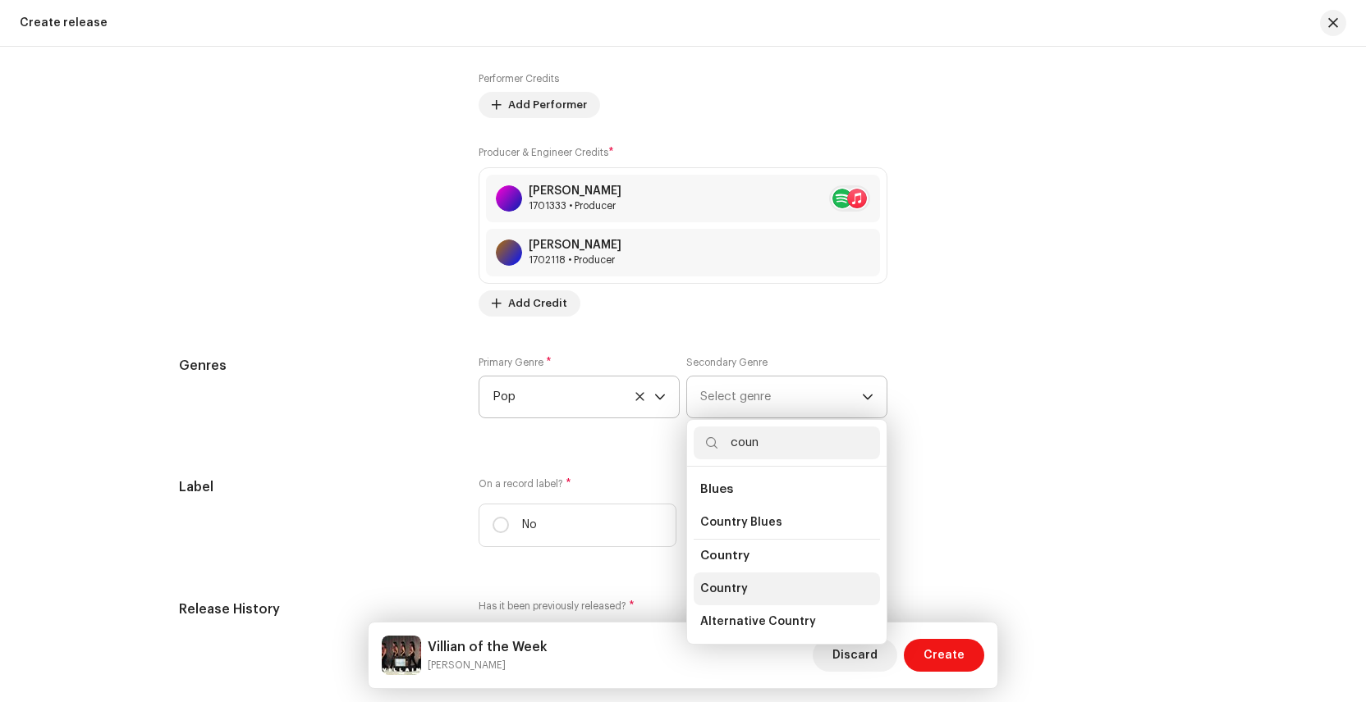
type input "coun"
click at [729, 586] on span "Country" at bounding box center [724, 589] width 48 height 16
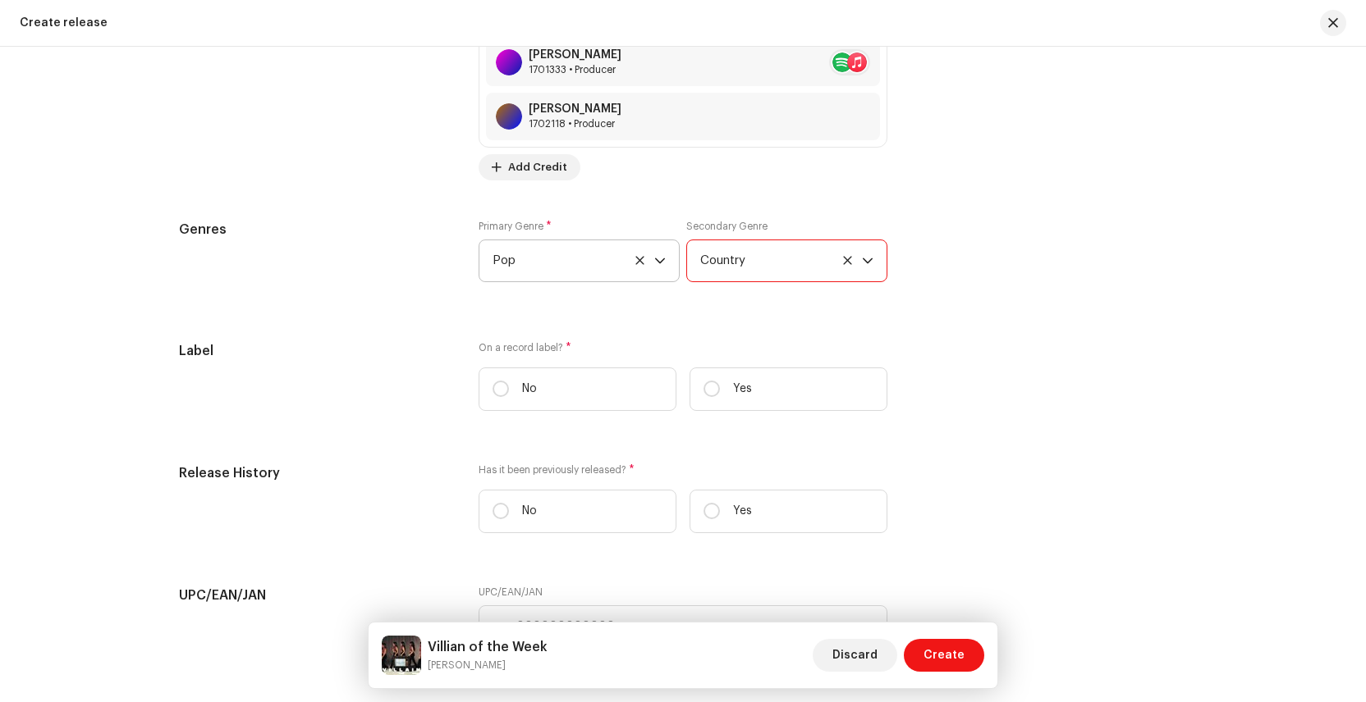
scroll to position [2194, 0]
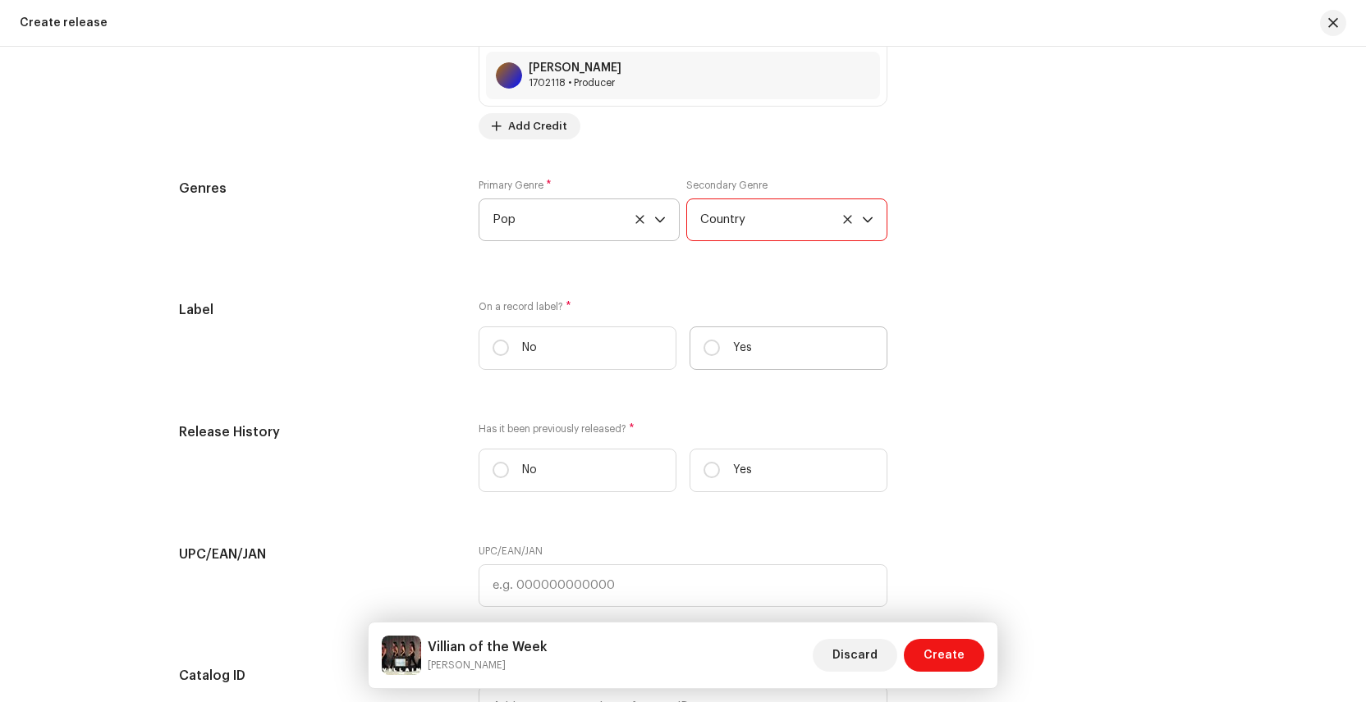
click at [748, 355] on label "Yes" at bounding box center [788, 348] width 198 height 43
click at [720, 355] on input "Yes" at bounding box center [711, 348] width 16 height 16
radio input "true"
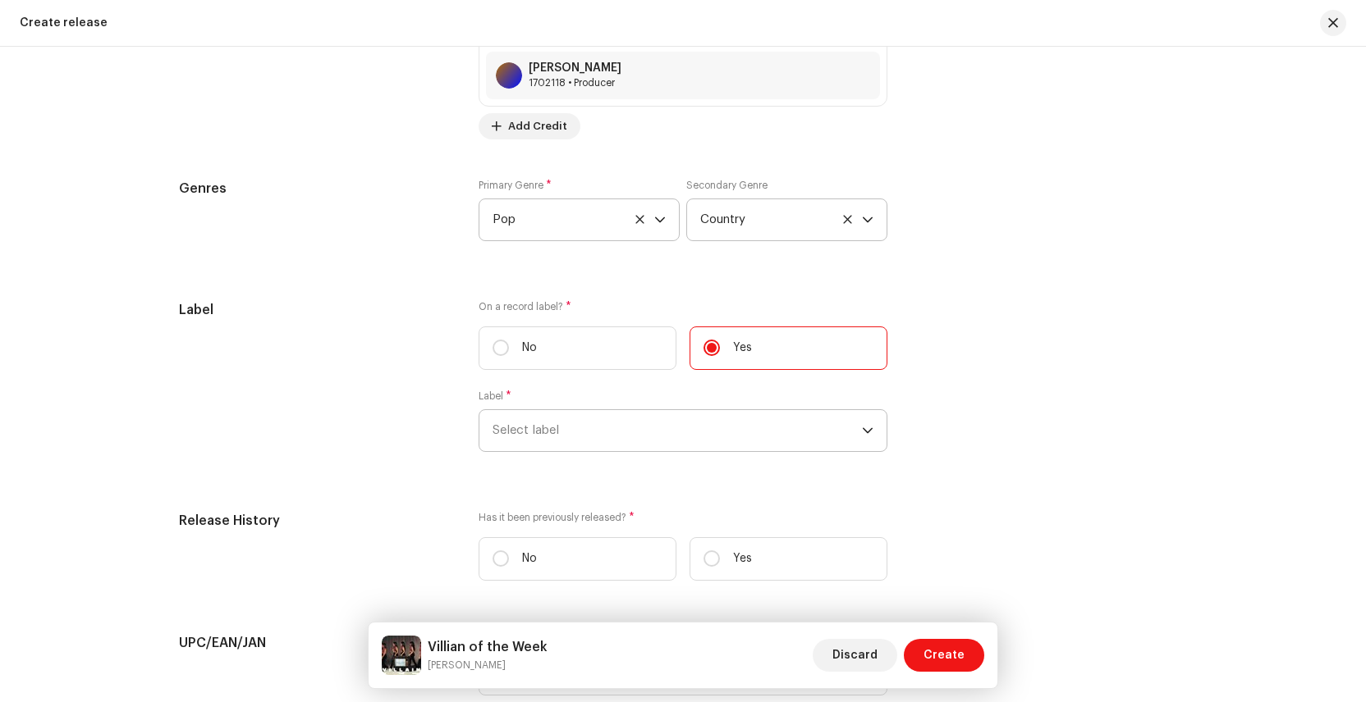
click at [565, 437] on span "Select label" at bounding box center [676, 430] width 369 height 41
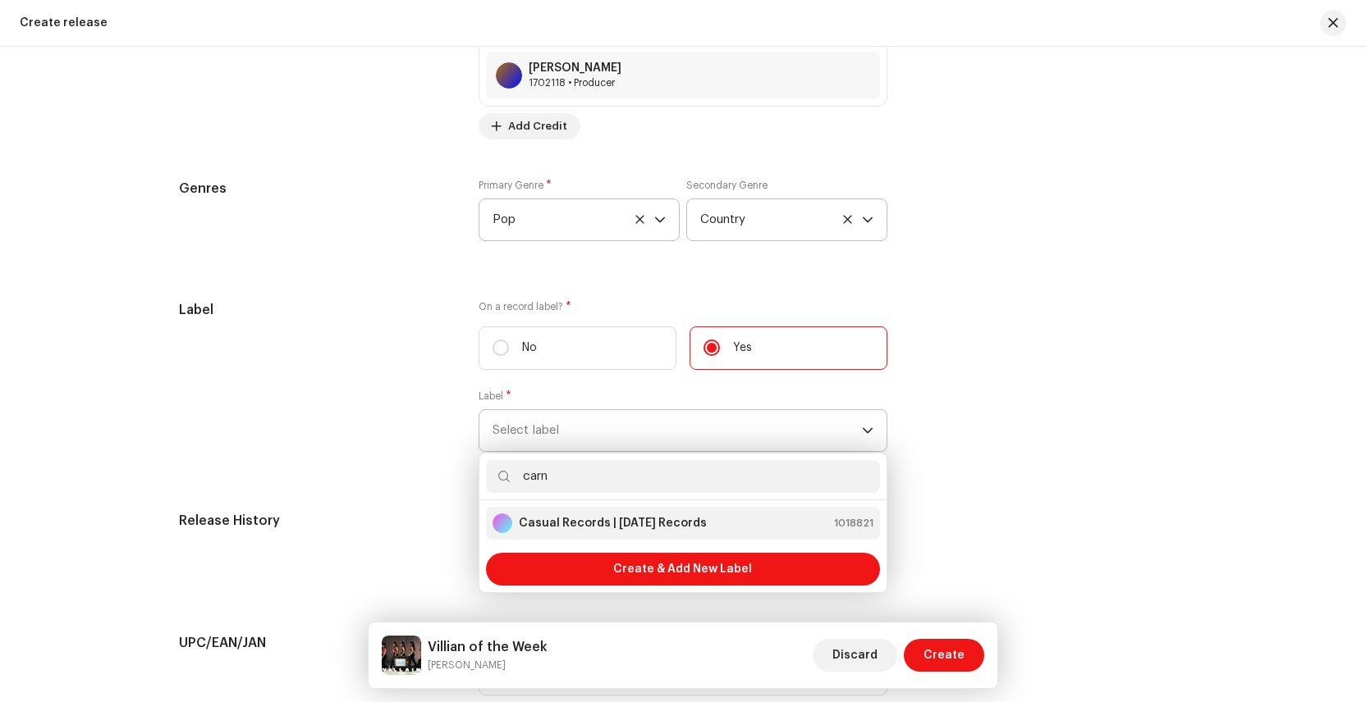
type input "carn"
click at [583, 518] on strong "Casual Records | [DATE] Records" at bounding box center [613, 523] width 188 height 16
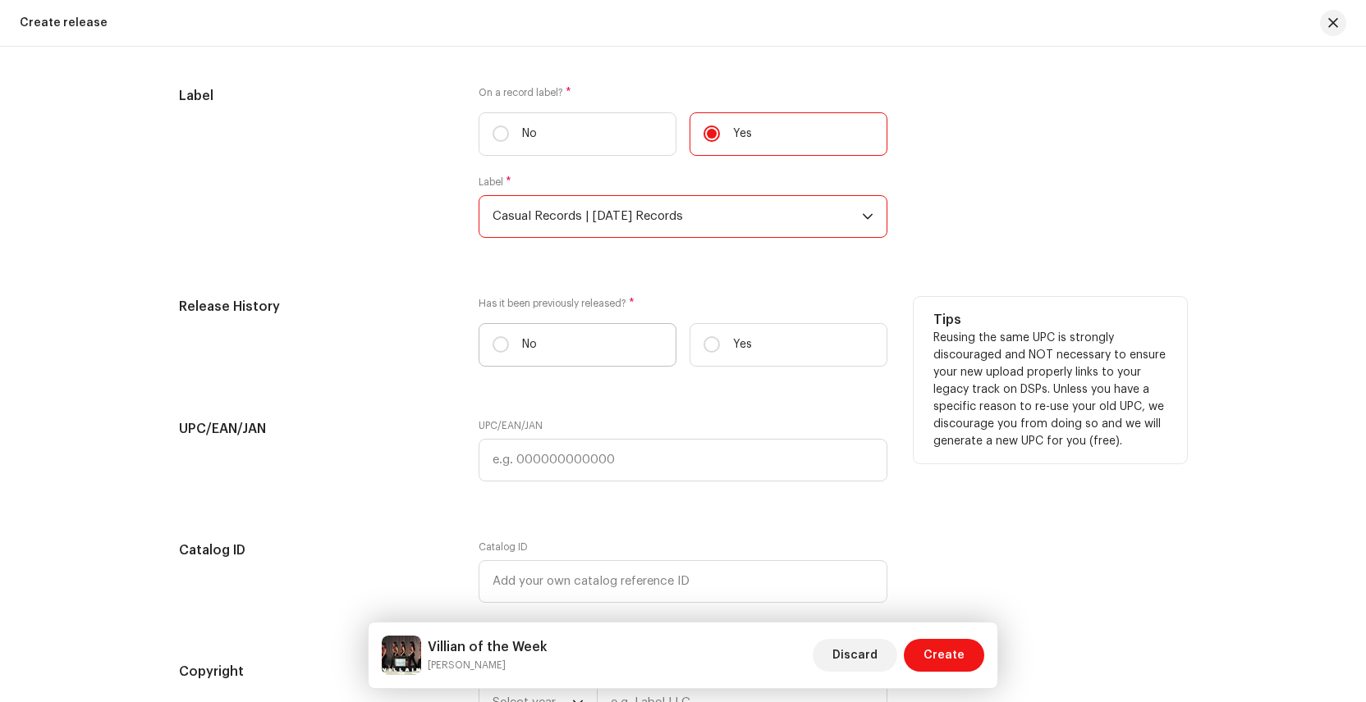
click at [522, 350] on p "No" at bounding box center [529, 344] width 15 height 17
click at [509, 350] on input "No" at bounding box center [500, 344] width 16 height 16
radio input "true"
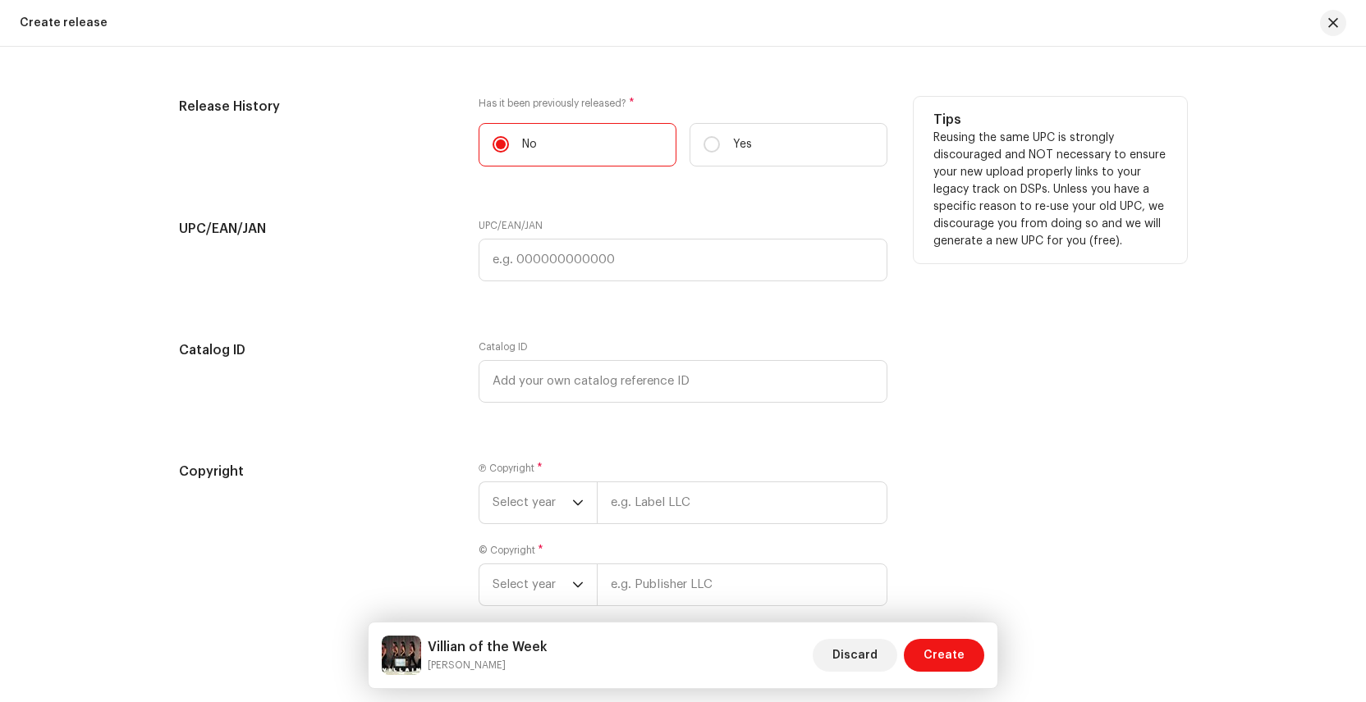
scroll to position [2694, 0]
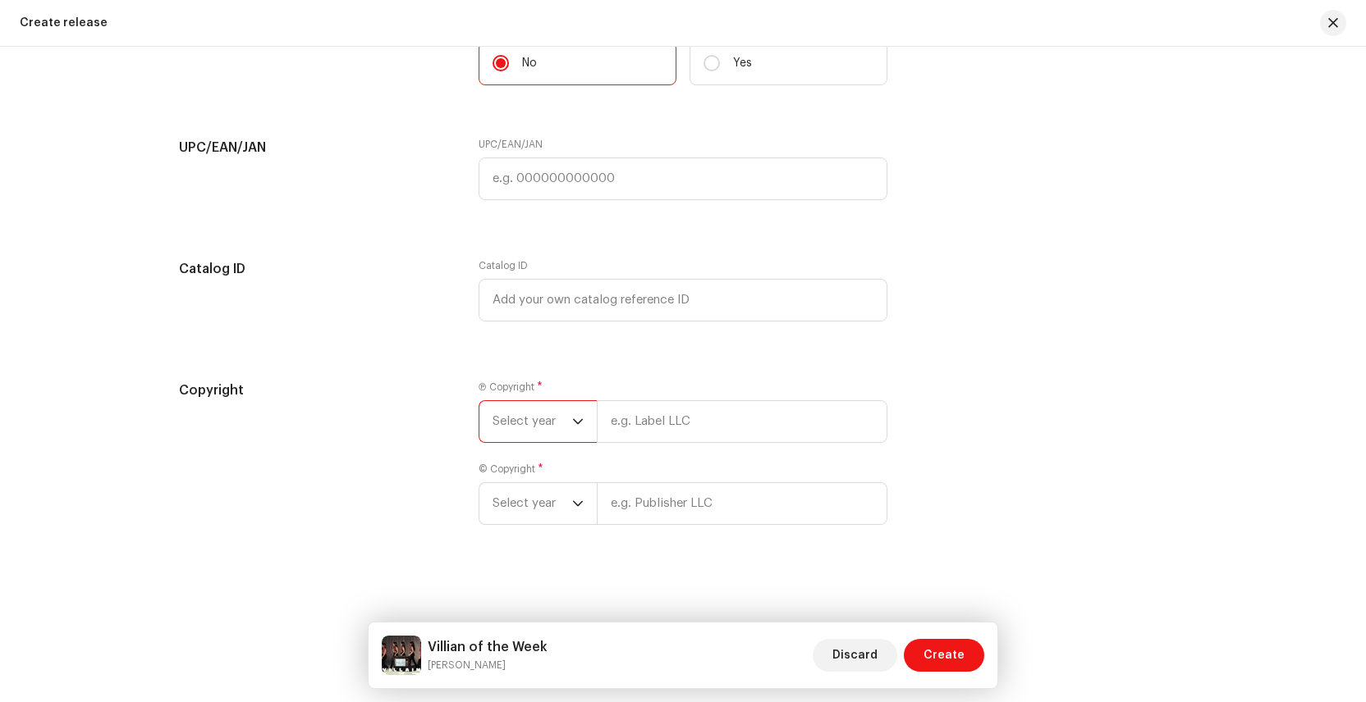
click at [562, 418] on span "Select year" at bounding box center [532, 421] width 80 height 41
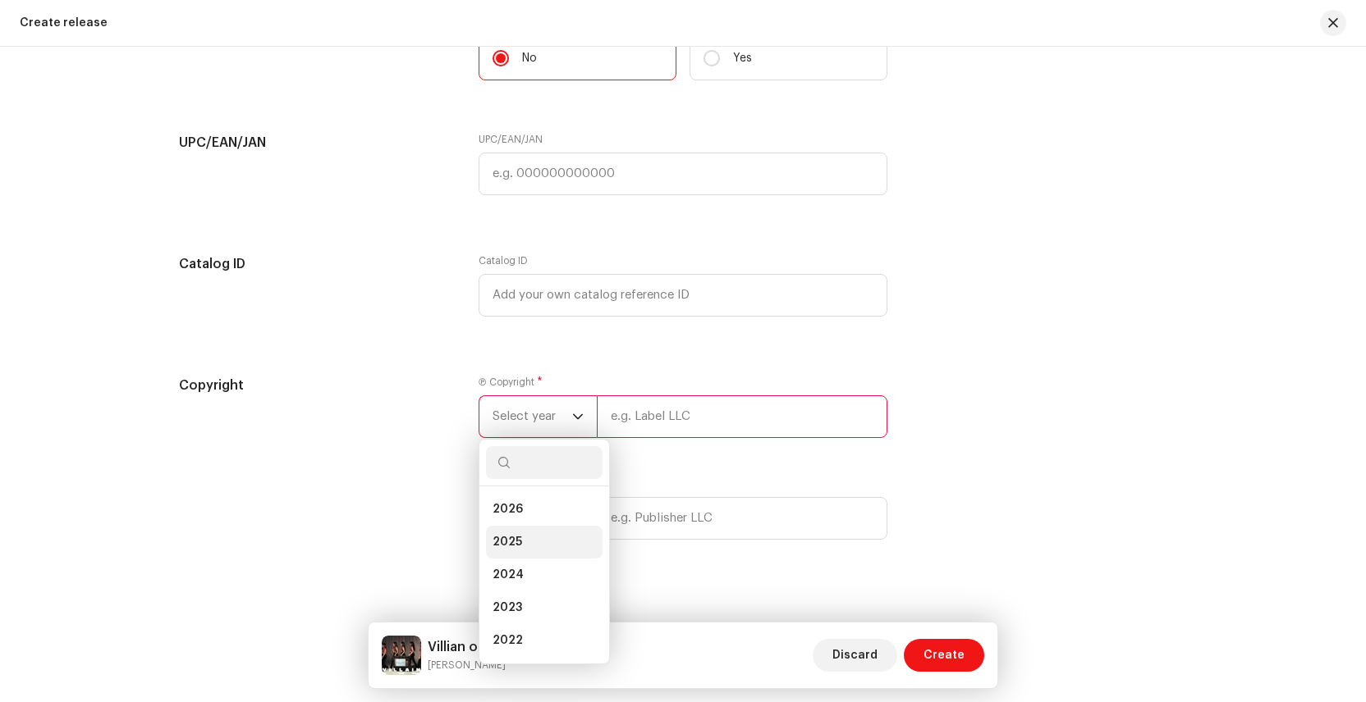
click at [524, 542] on li "2025" at bounding box center [544, 542] width 117 height 33
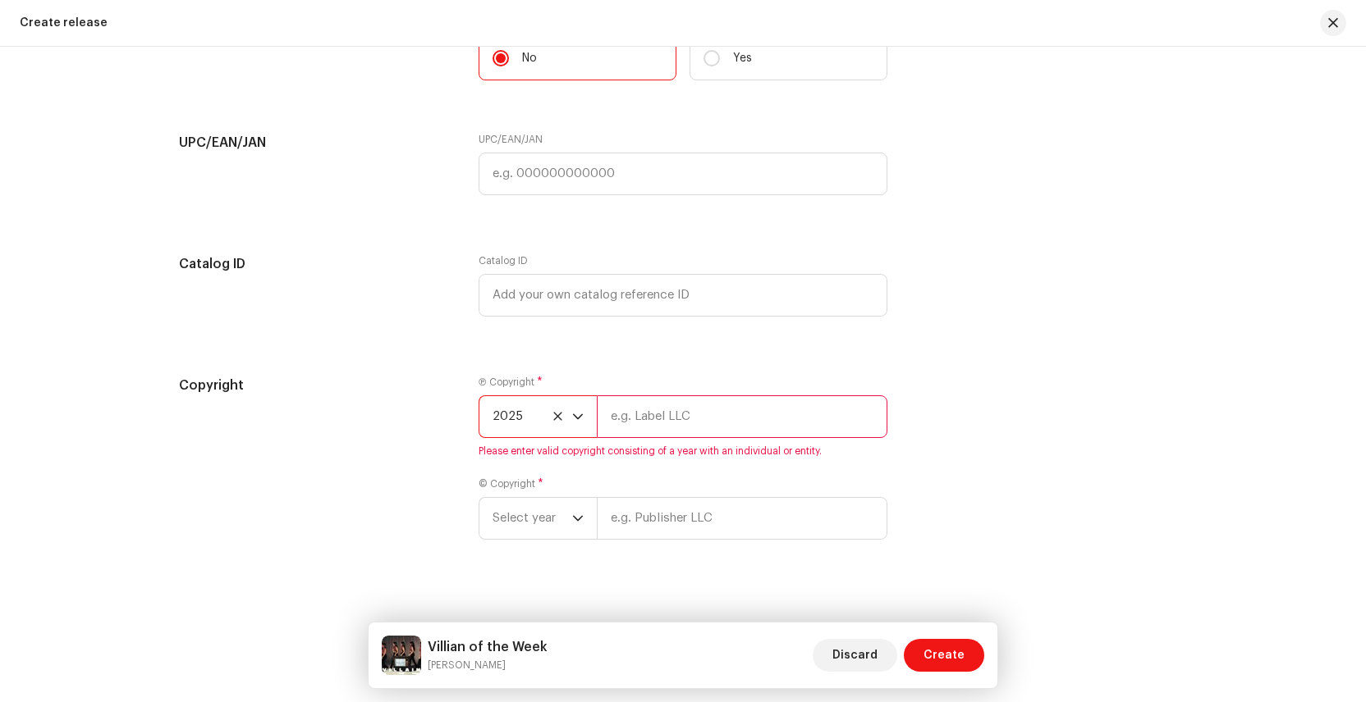
click at [651, 423] on input "text" at bounding box center [742, 417] width 291 height 43
type input "Casual Records | [DATE] Records"
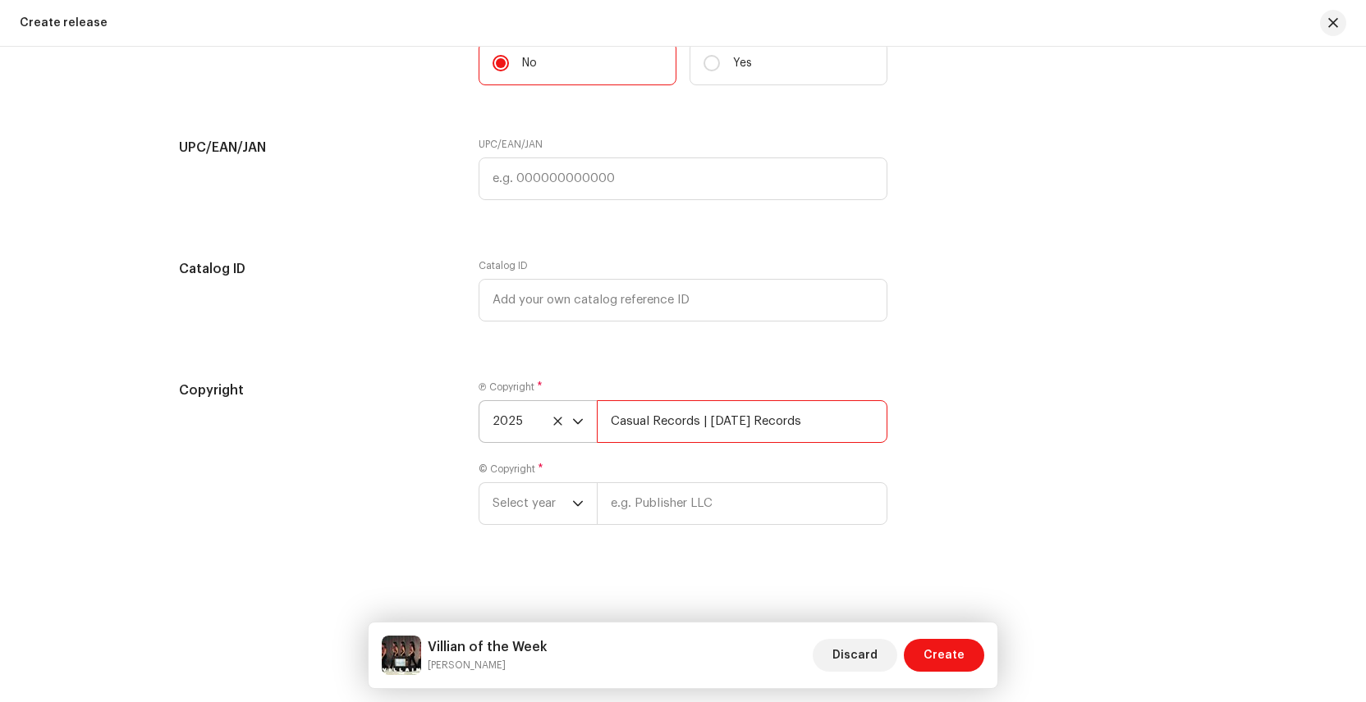
click at [718, 423] on input "Casual Records | [DATE] Records" at bounding box center [742, 421] width 291 height 43
click at [658, 504] on input "text" at bounding box center [742, 504] width 291 height 43
paste input "Casual Records | [DATE] Records"
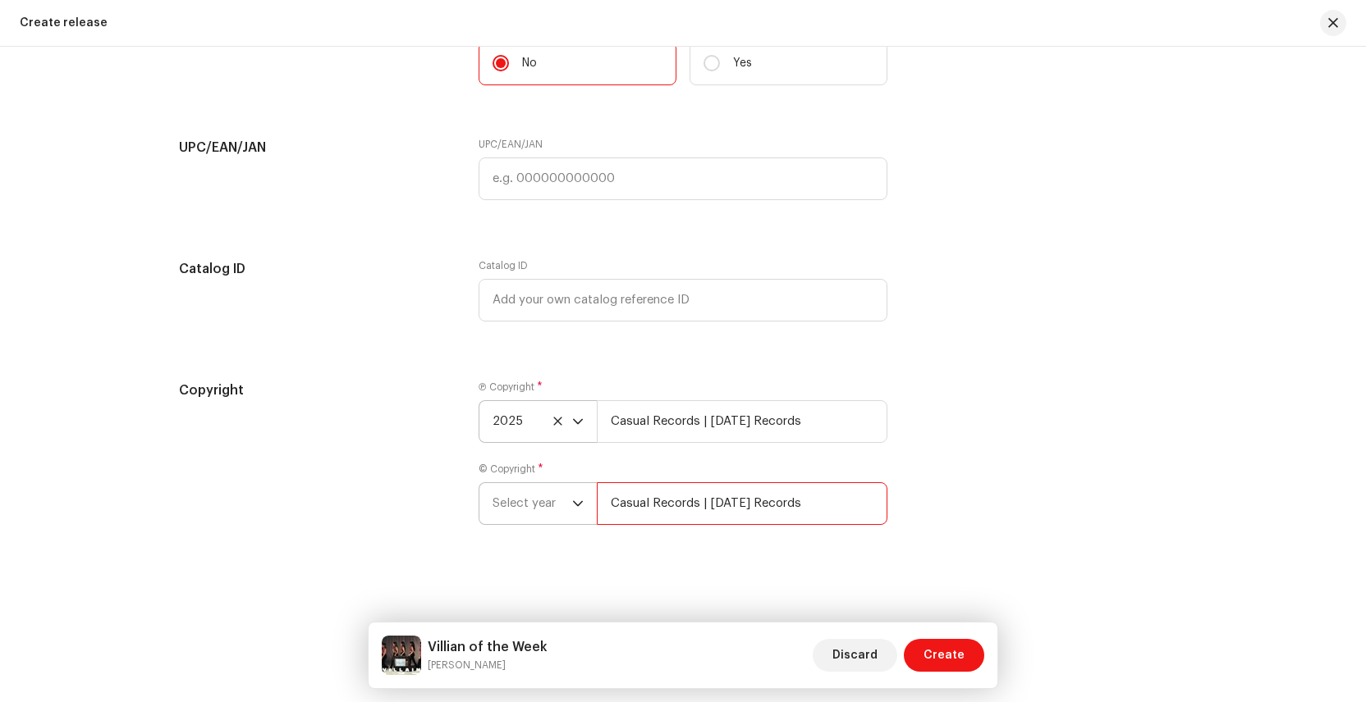
type input "Casual Records | [DATE] Records"
click at [523, 519] on span "Select year" at bounding box center [532, 503] width 80 height 41
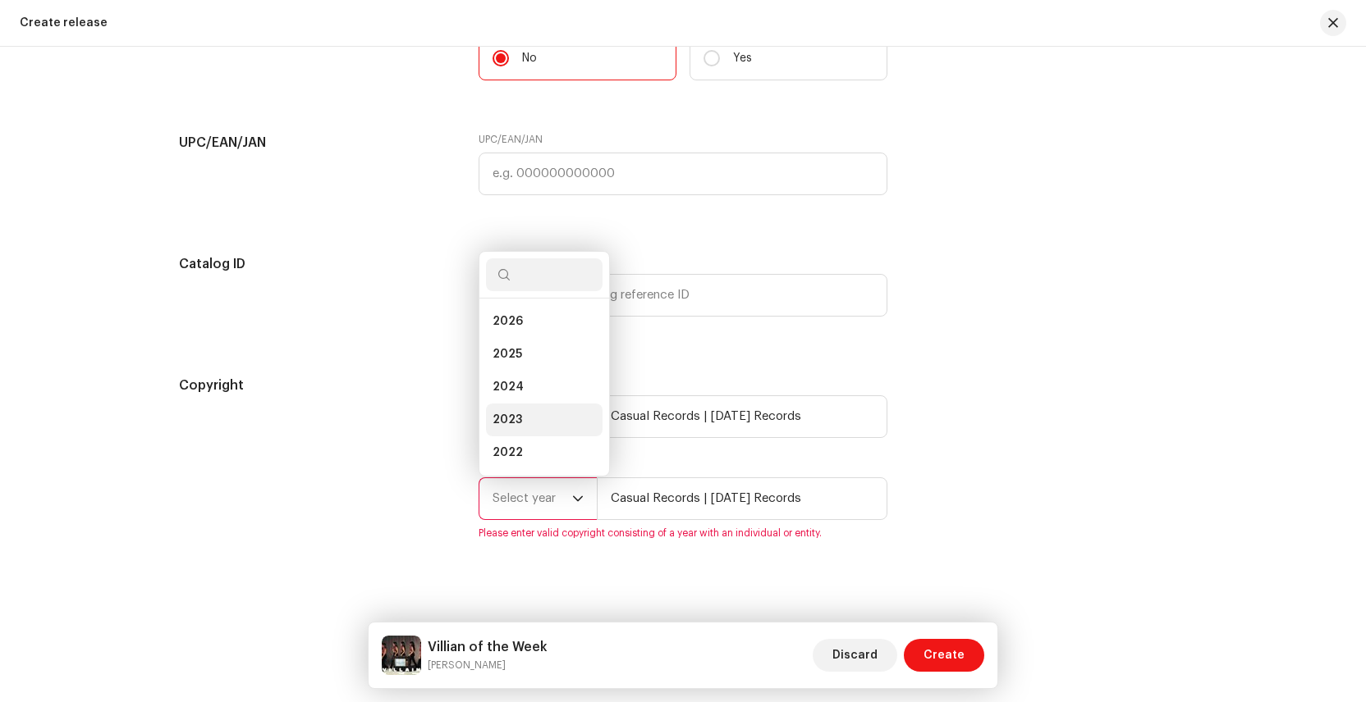
scroll to position [26, 0]
click at [520, 337] on li "2025" at bounding box center [544, 328] width 117 height 33
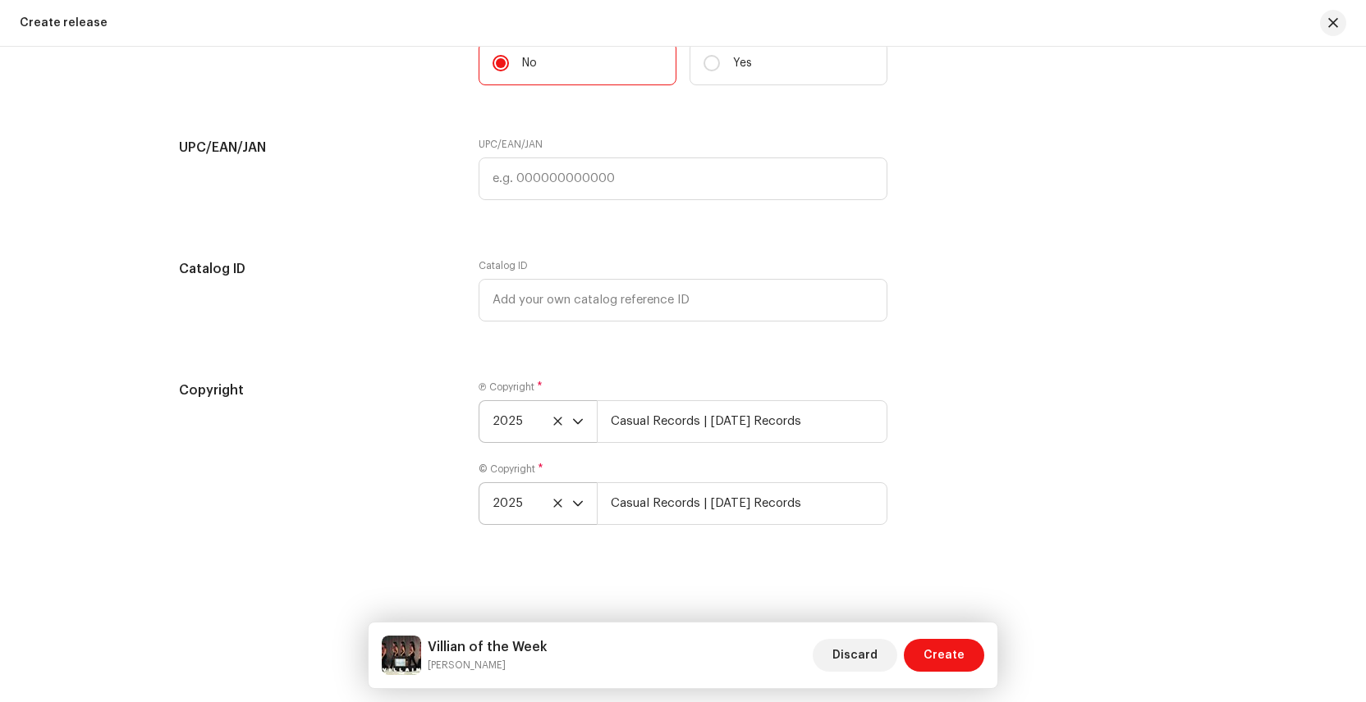
click at [910, 442] on div "Copyright Ⓟ Copyright * 2025 Casual Records | [DATE] Records © Copyright * 2025…" at bounding box center [683, 463] width 1008 height 164
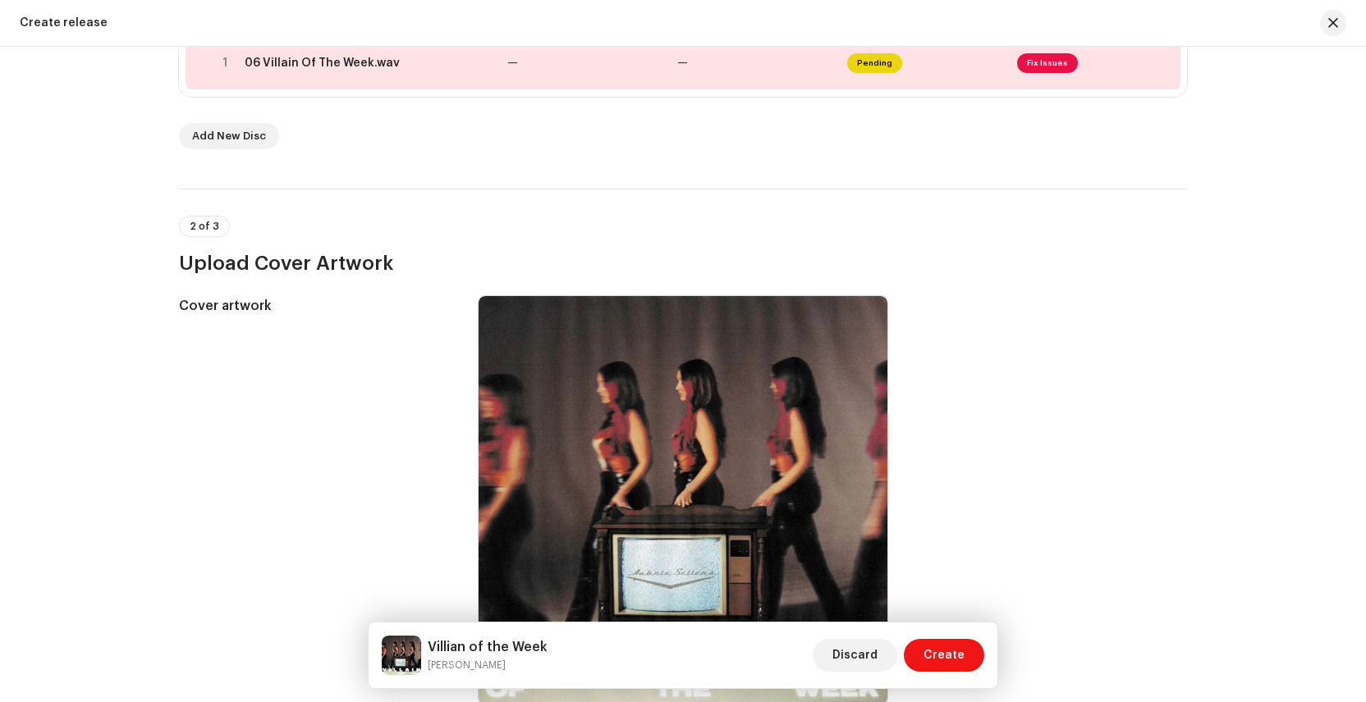
scroll to position [0, 0]
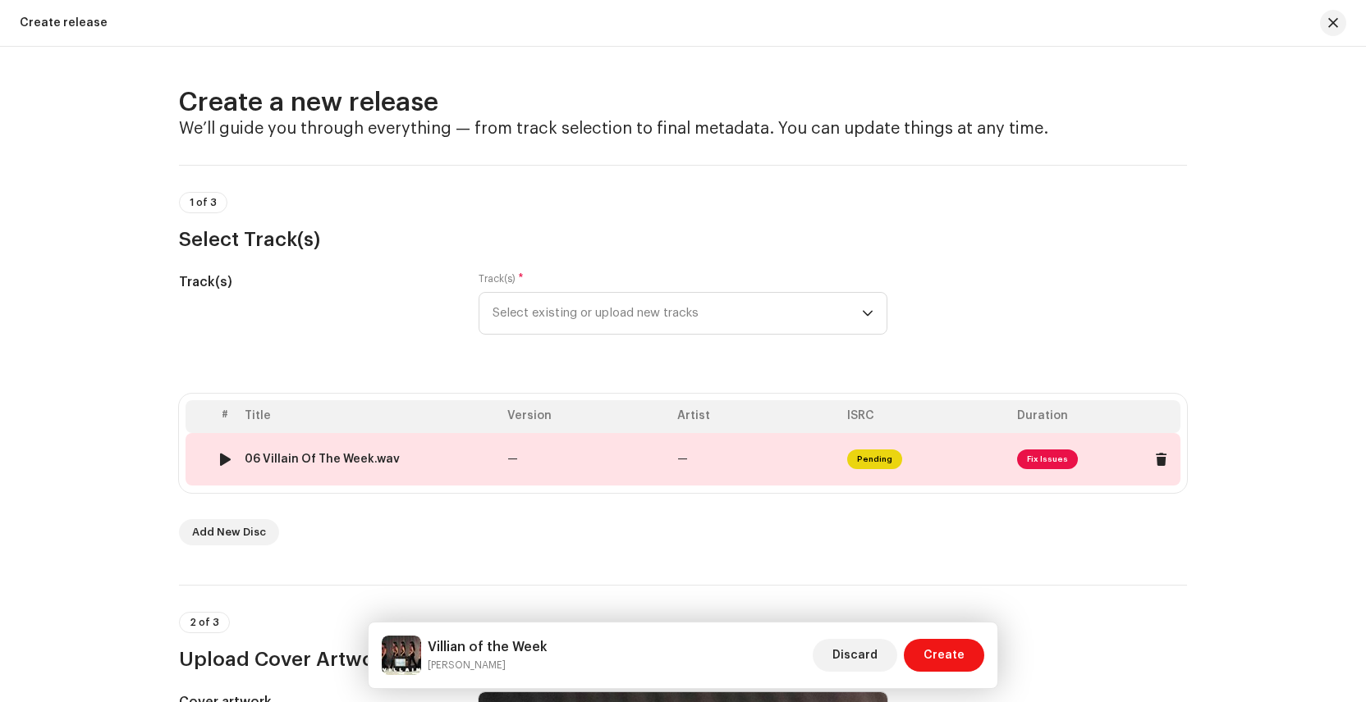
click at [707, 454] on td "—" at bounding box center [755, 459] width 170 height 53
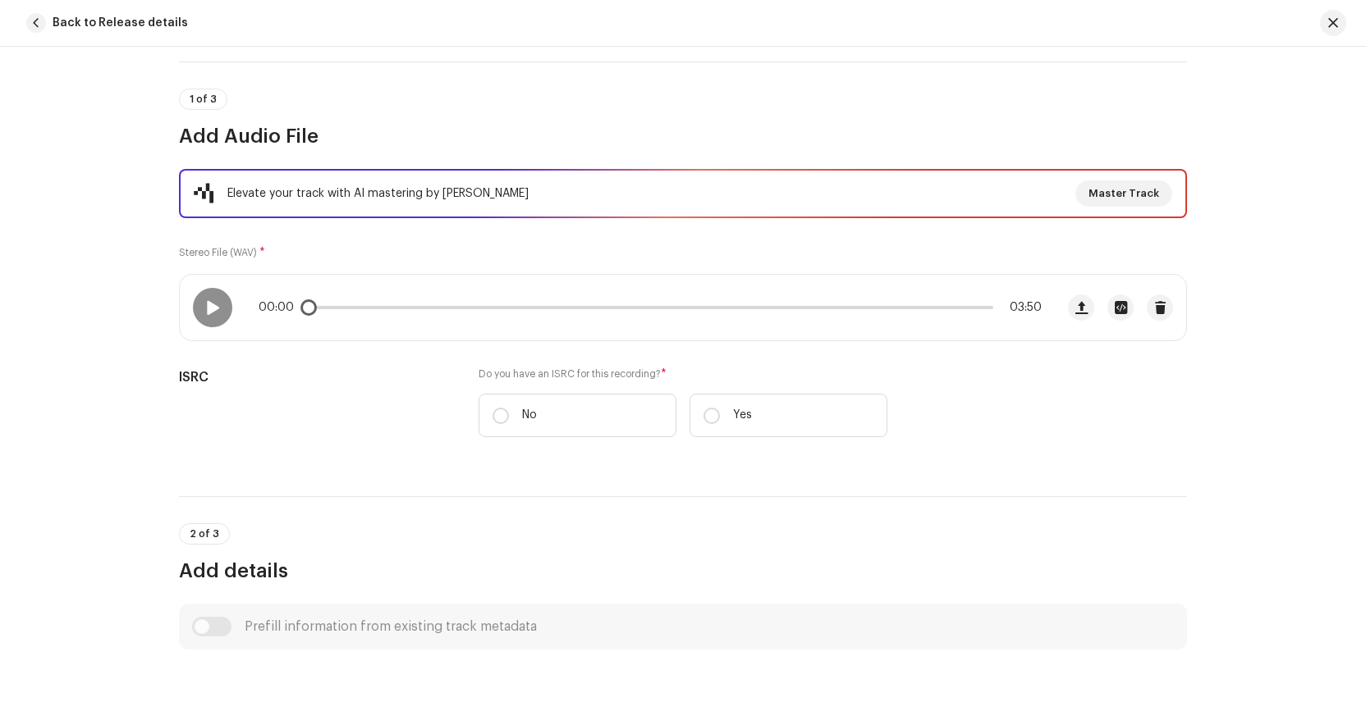
scroll to position [113, 0]
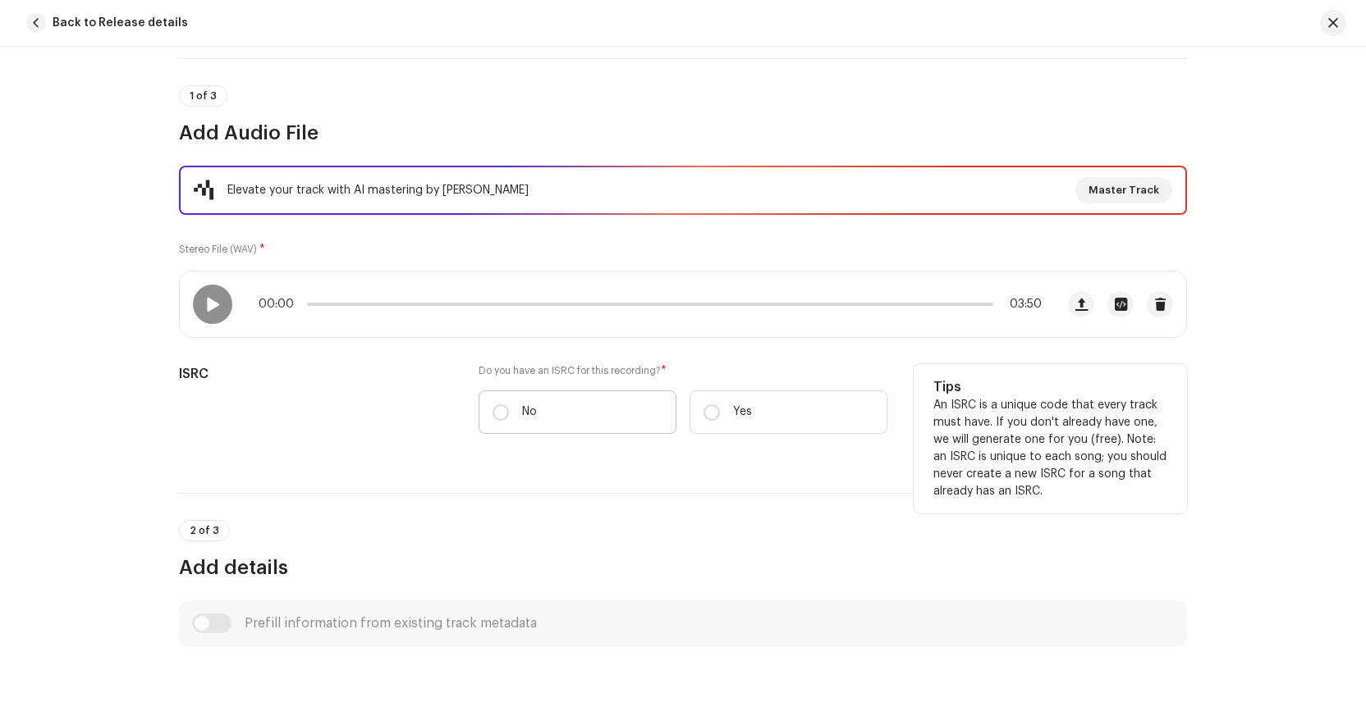
click at [561, 419] on label "No" at bounding box center [577, 412] width 198 height 43
click at [509, 419] on input "No" at bounding box center [500, 413] width 16 height 16
radio input "true"
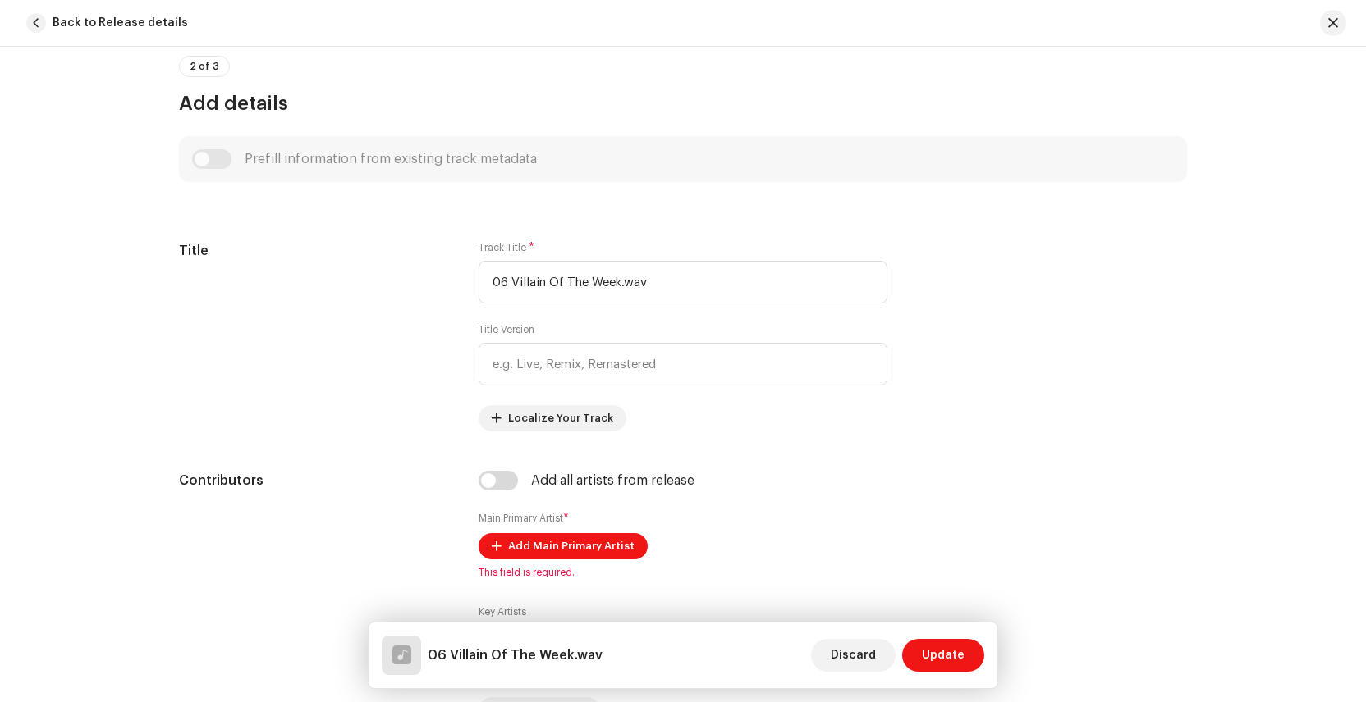
scroll to position [625, 0]
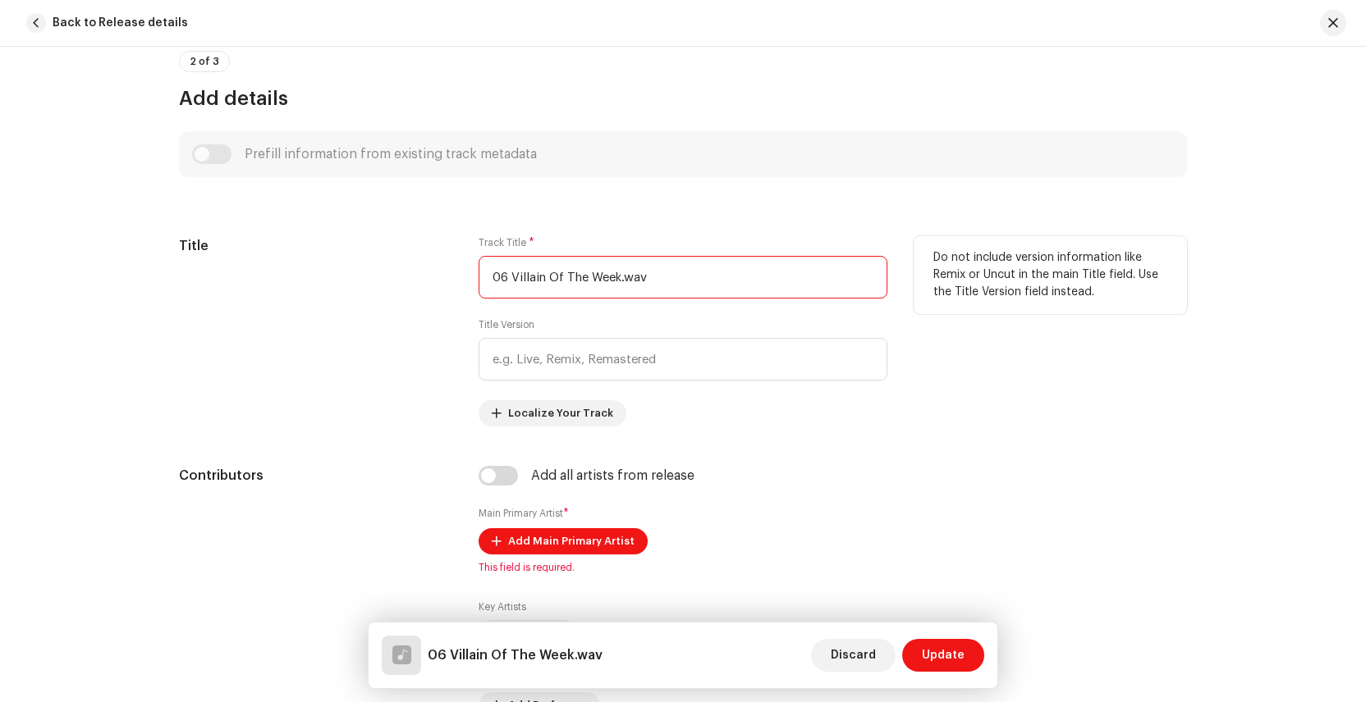
drag, startPoint x: 511, startPoint y: 279, endPoint x: 481, endPoint y: 279, distance: 30.4
click at [481, 279] on input "06 Villain Of The Week.wav" at bounding box center [682, 277] width 409 height 43
click at [639, 278] on input "Villain Of The Week.wav" at bounding box center [682, 277] width 409 height 43
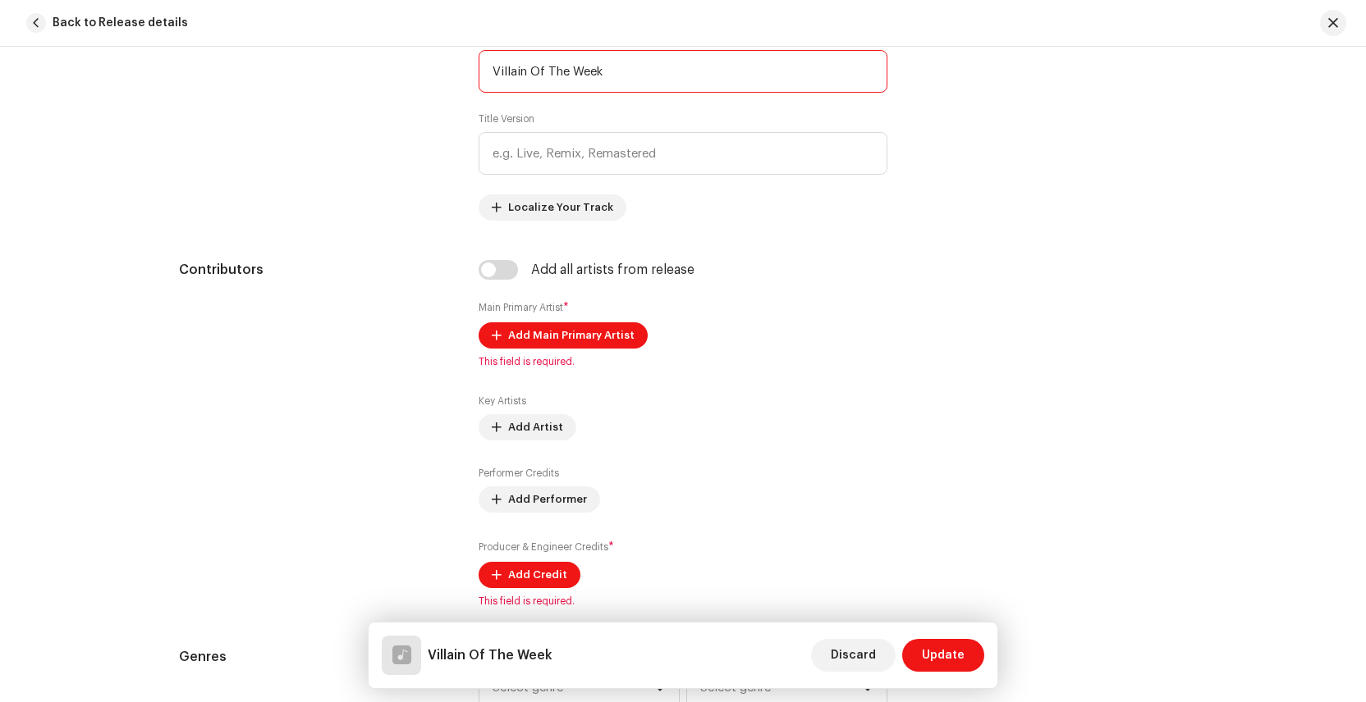
scroll to position [836, 0]
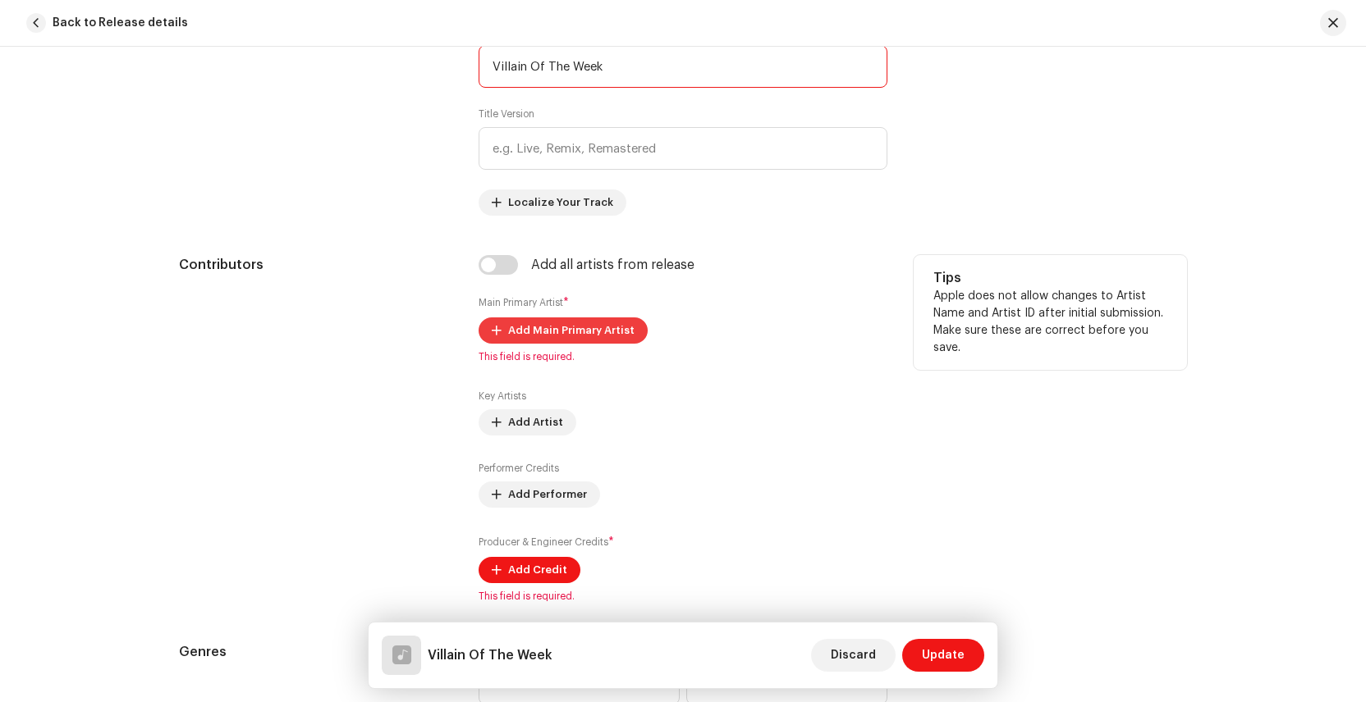
type input "Villain Of The Week"
click at [523, 331] on span "Add Main Primary Artist" at bounding box center [571, 330] width 126 height 33
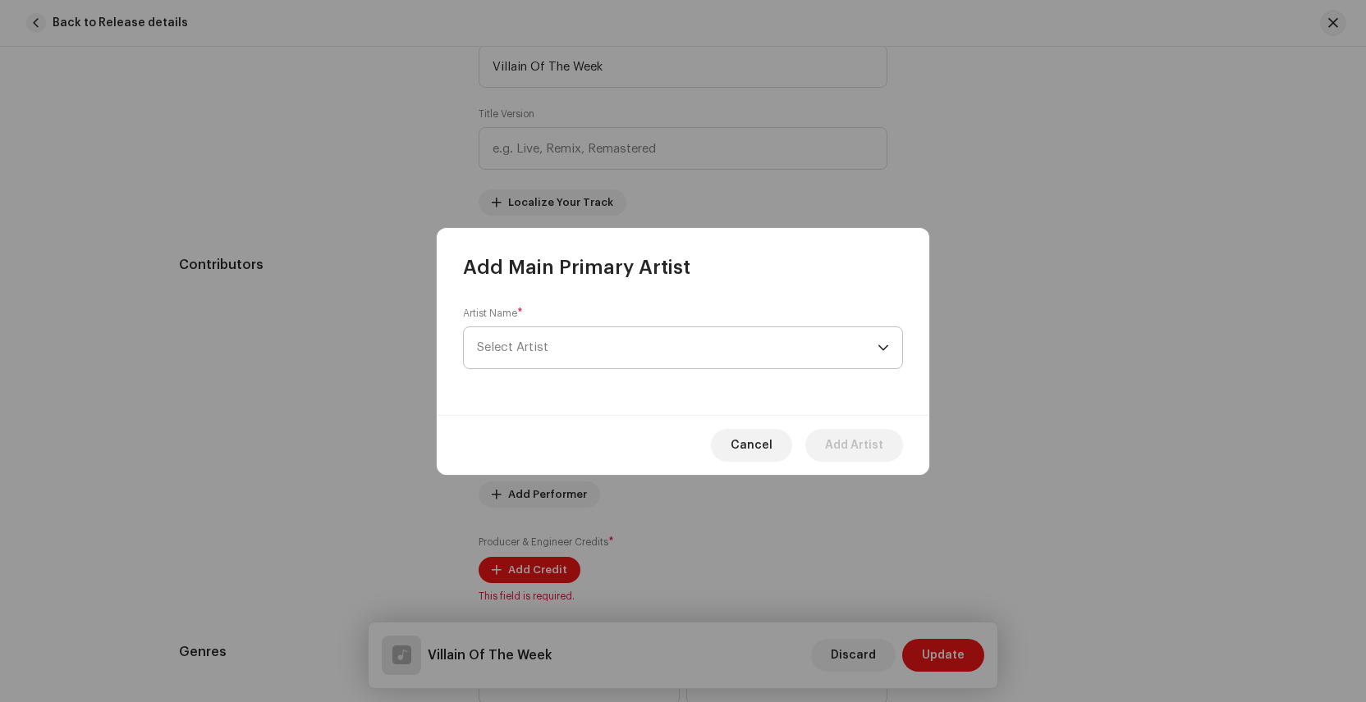
click at [527, 359] on span "Select Artist" at bounding box center [677, 347] width 400 height 41
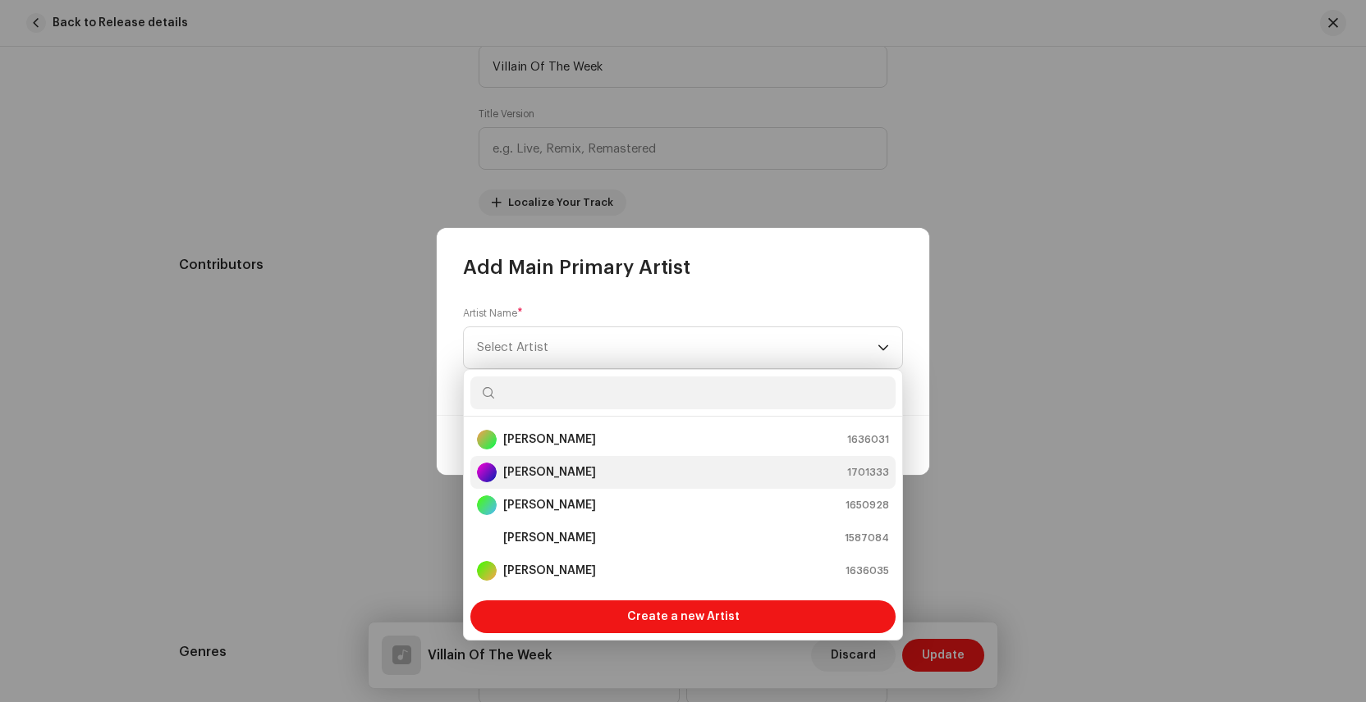
click at [559, 468] on strong "[PERSON_NAME]" at bounding box center [549, 472] width 93 height 16
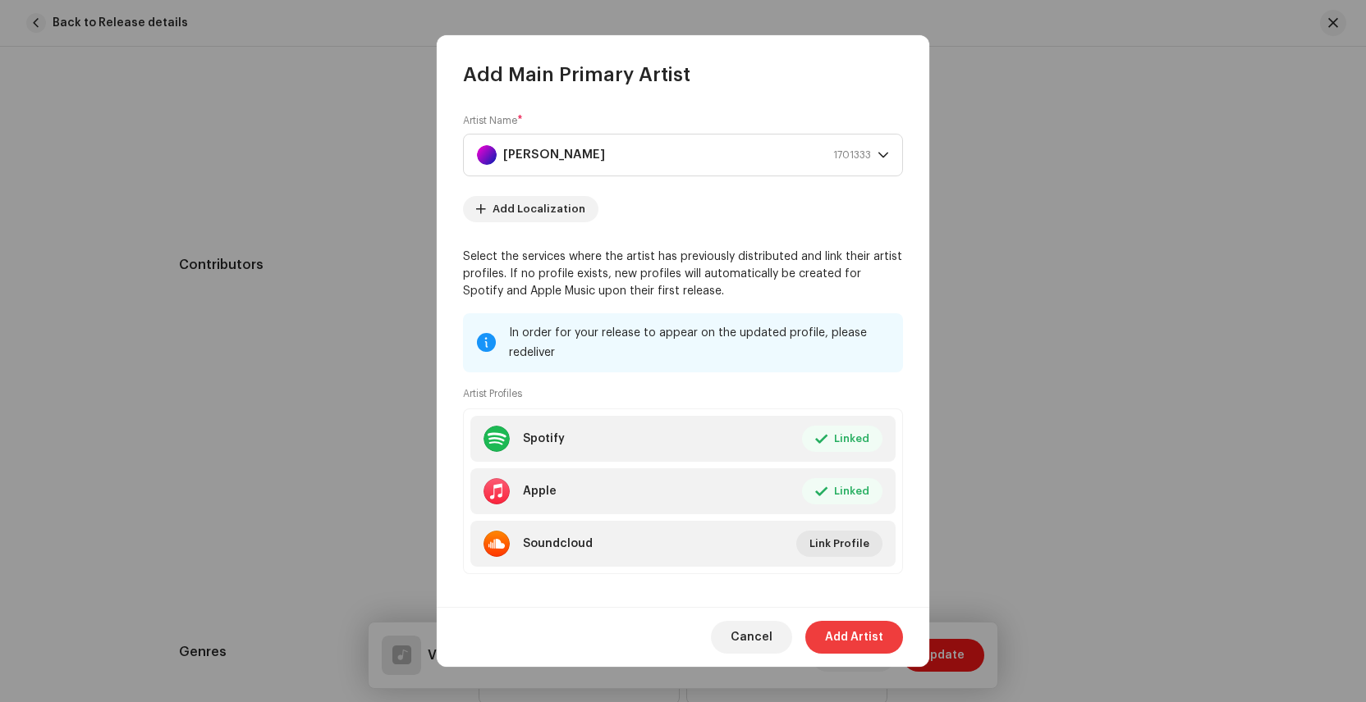
click at [846, 635] on span "Add Artist" at bounding box center [854, 637] width 58 height 33
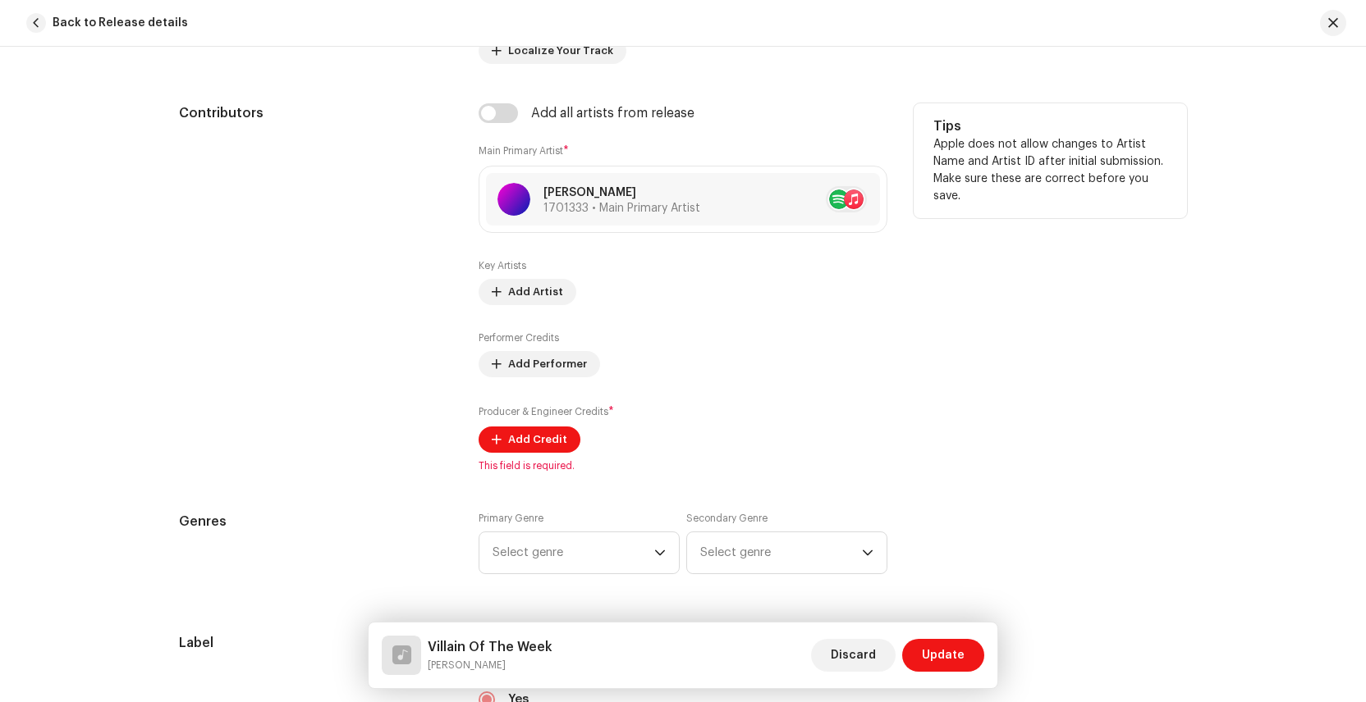
scroll to position [993, 0]
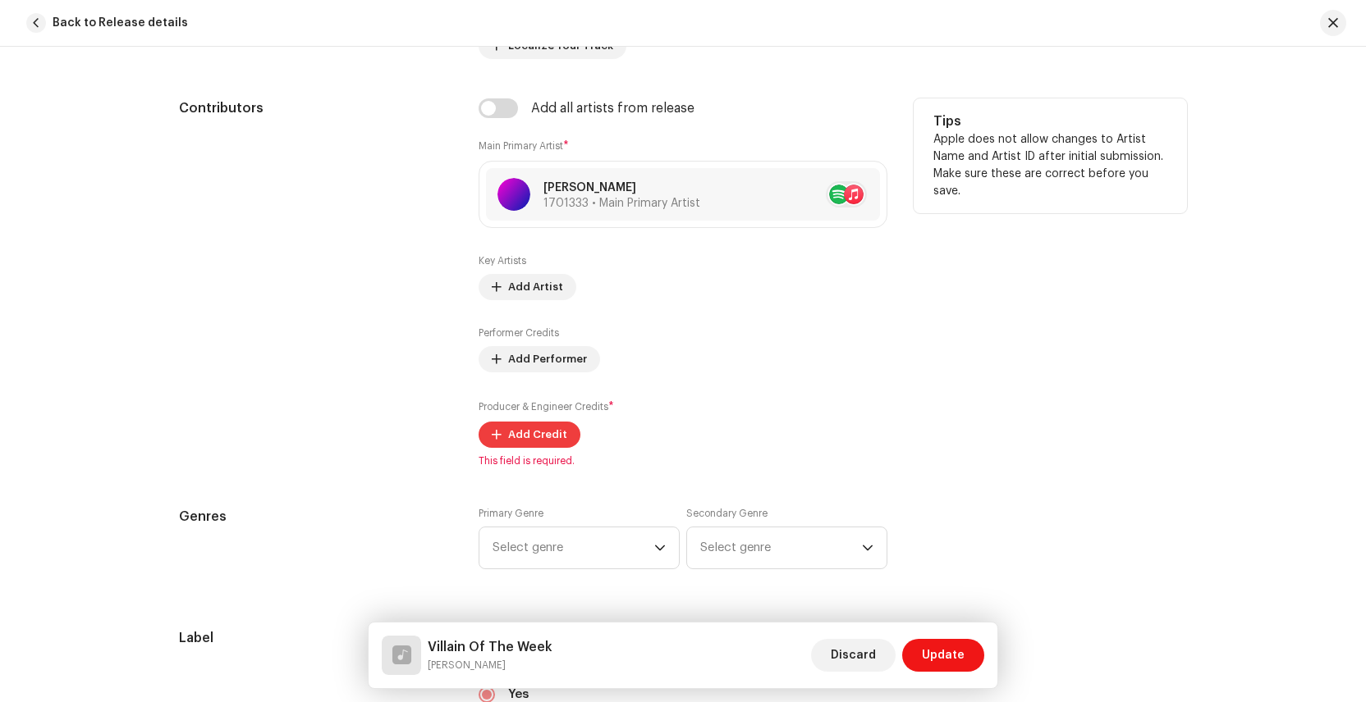
click at [515, 437] on span "Add Credit" at bounding box center [537, 435] width 59 height 33
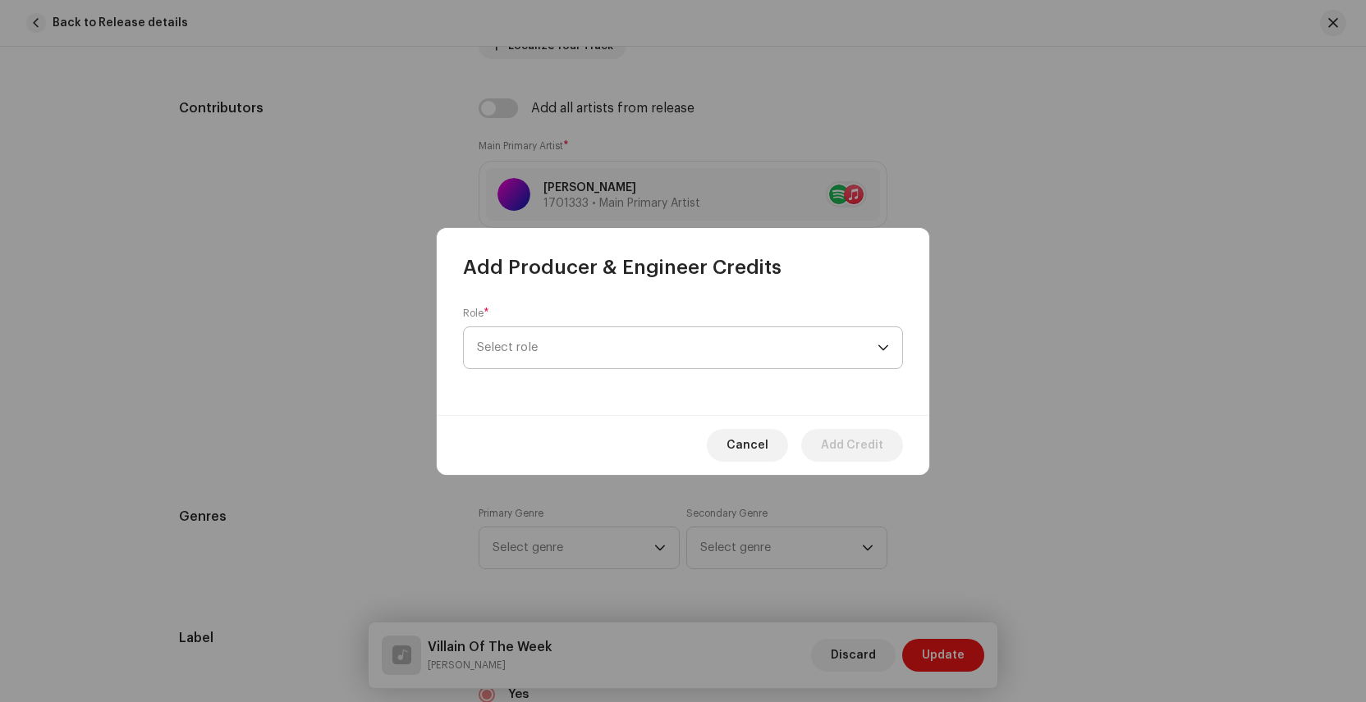
click at [532, 355] on span "Select role" at bounding box center [677, 347] width 400 height 41
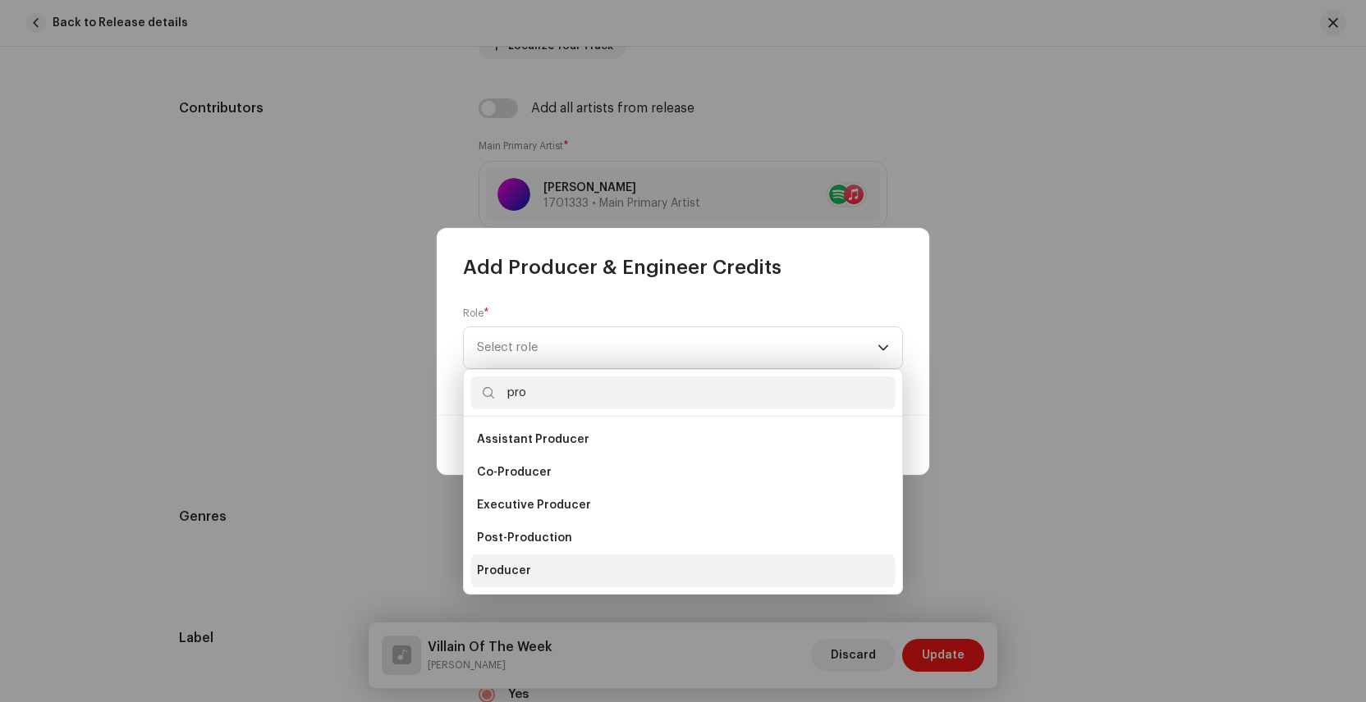
type input "pro"
click at [532, 571] on li "Producer" at bounding box center [682, 571] width 425 height 33
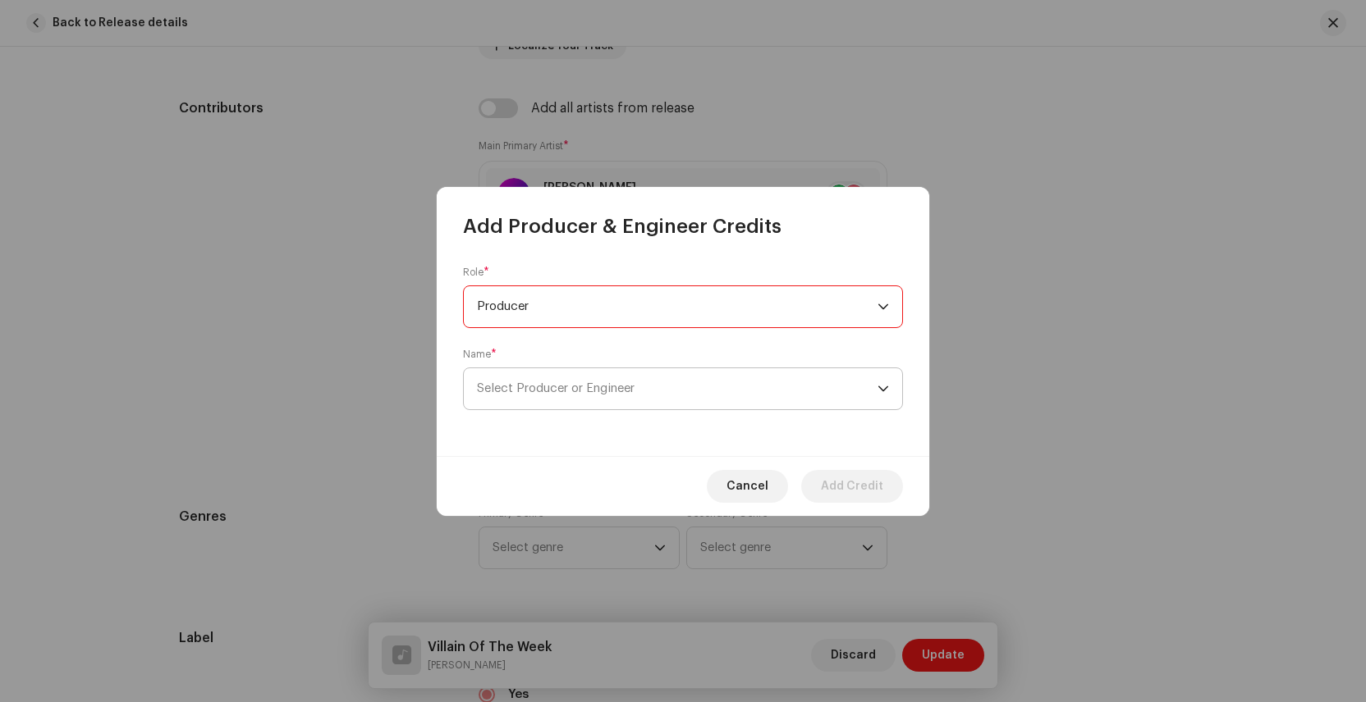
click at [525, 389] on span "Select Producer or Engineer" at bounding box center [556, 388] width 158 height 12
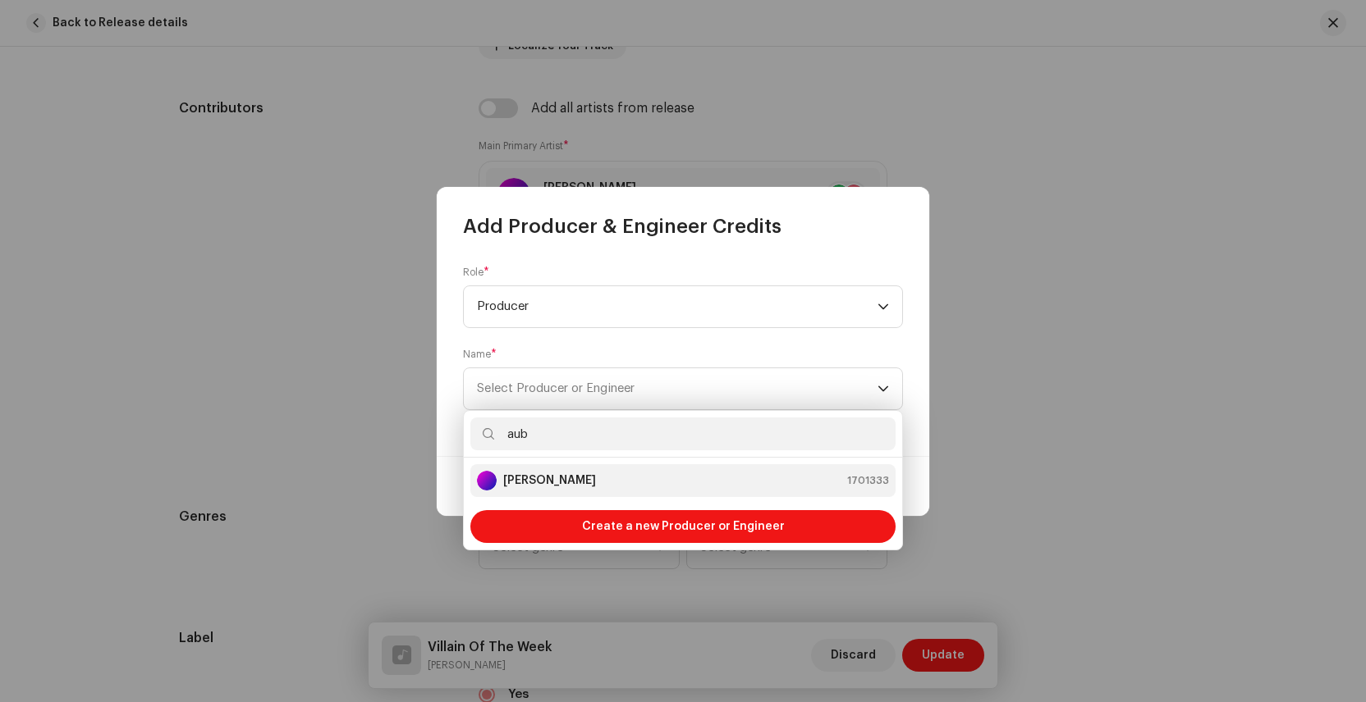
type input "aub"
click at [542, 475] on strong "[PERSON_NAME]" at bounding box center [549, 481] width 93 height 16
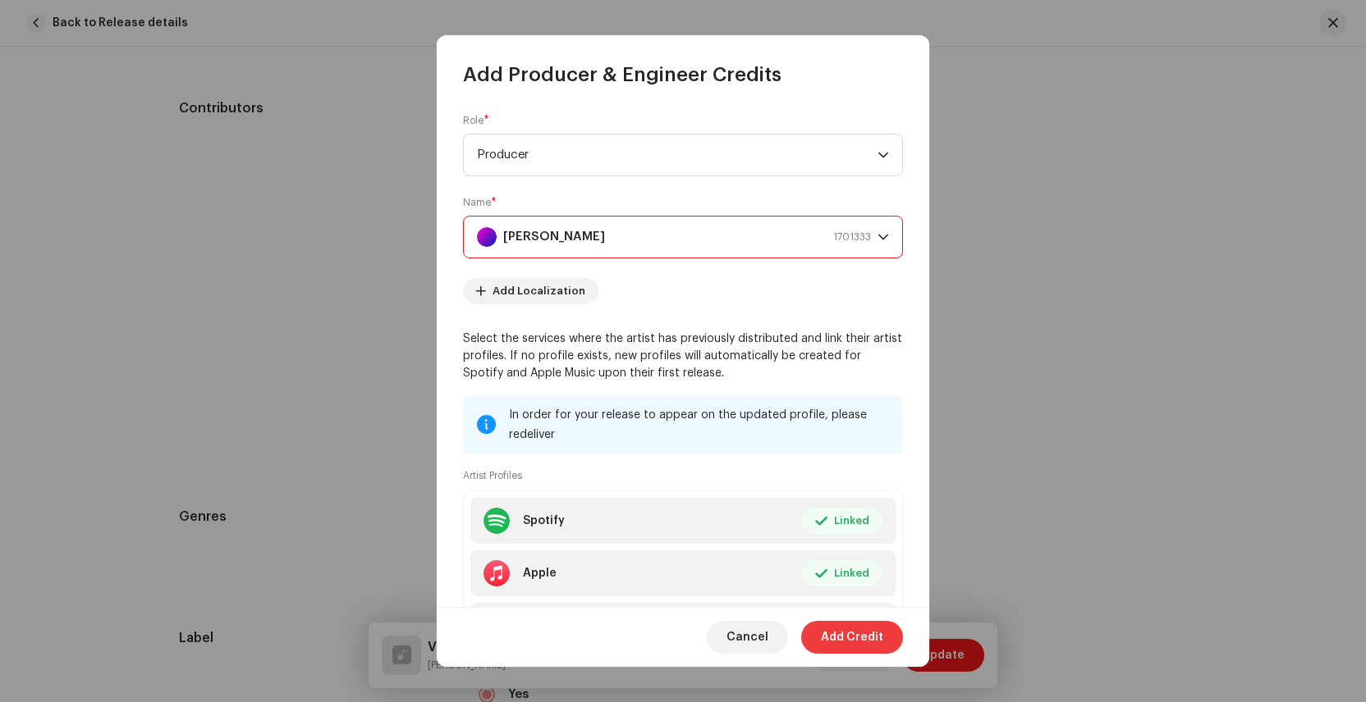
click at [848, 637] on span "Add Credit" at bounding box center [852, 637] width 62 height 33
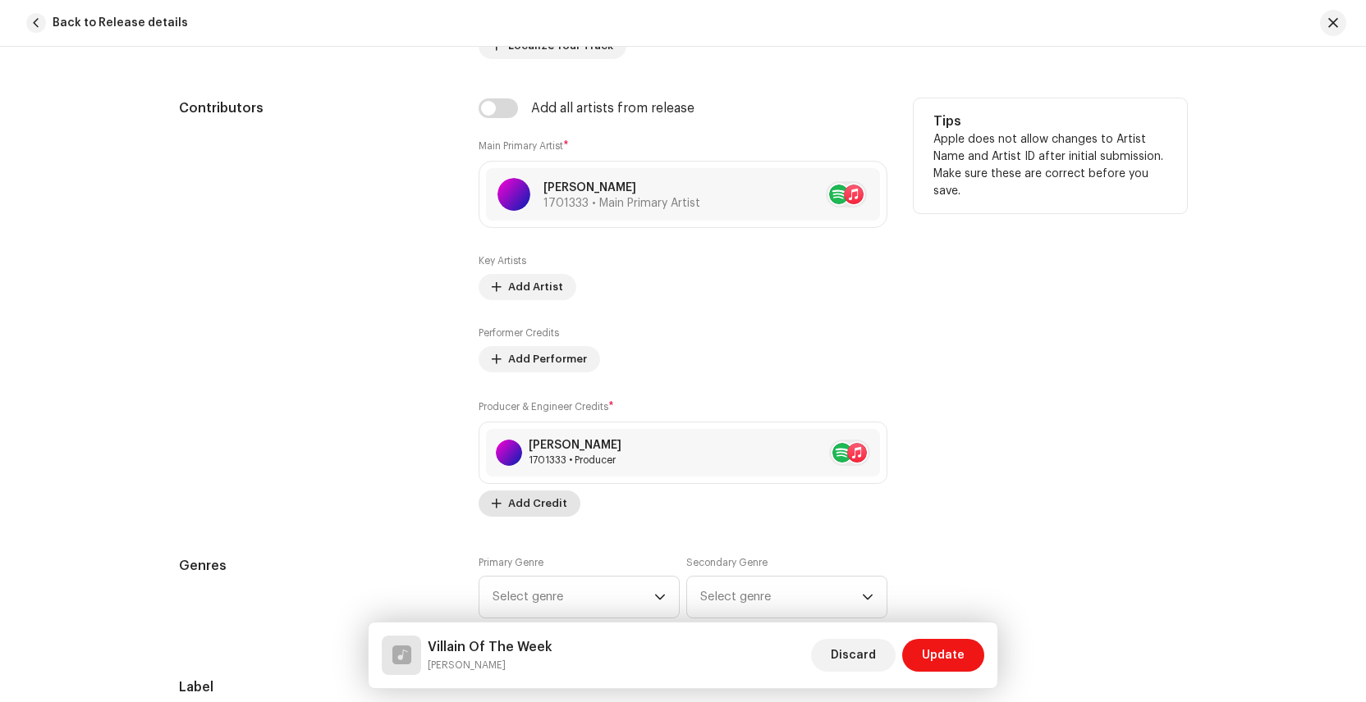
click at [517, 513] on span "Add Credit" at bounding box center [537, 503] width 59 height 33
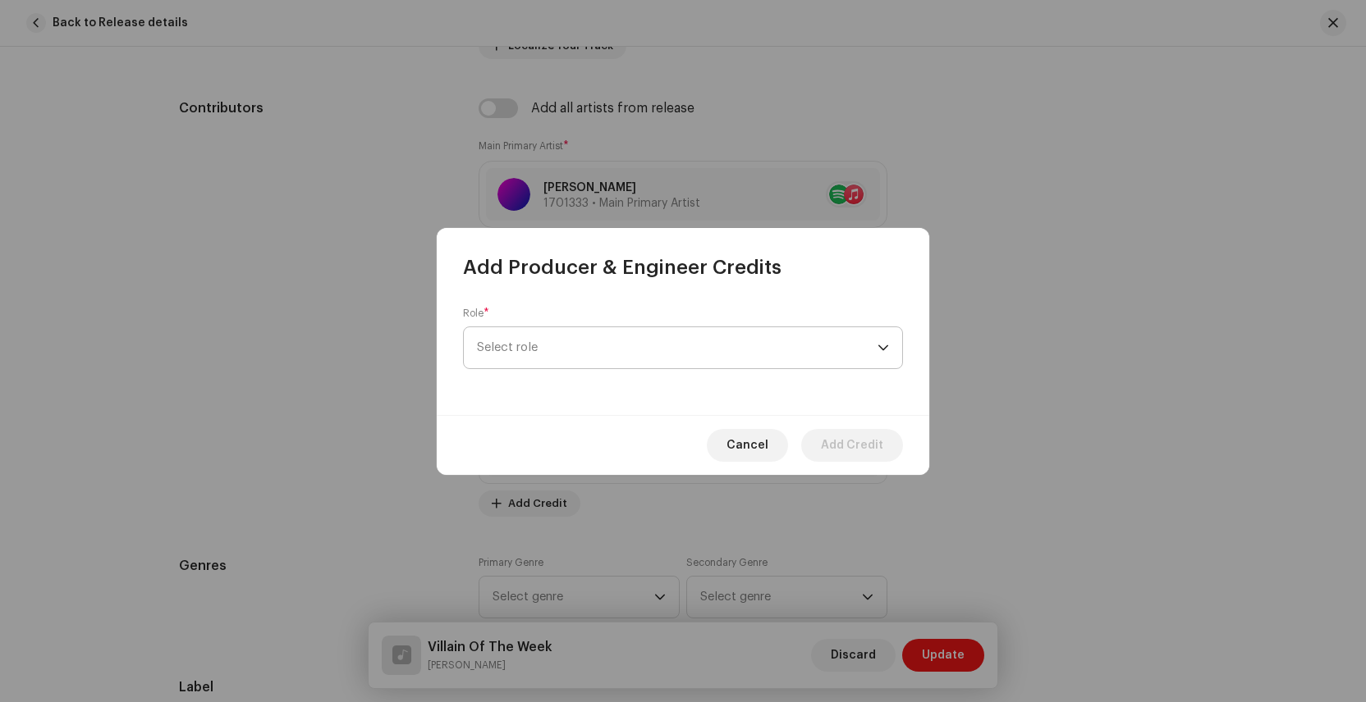
click at [543, 360] on span "Select role" at bounding box center [677, 347] width 400 height 41
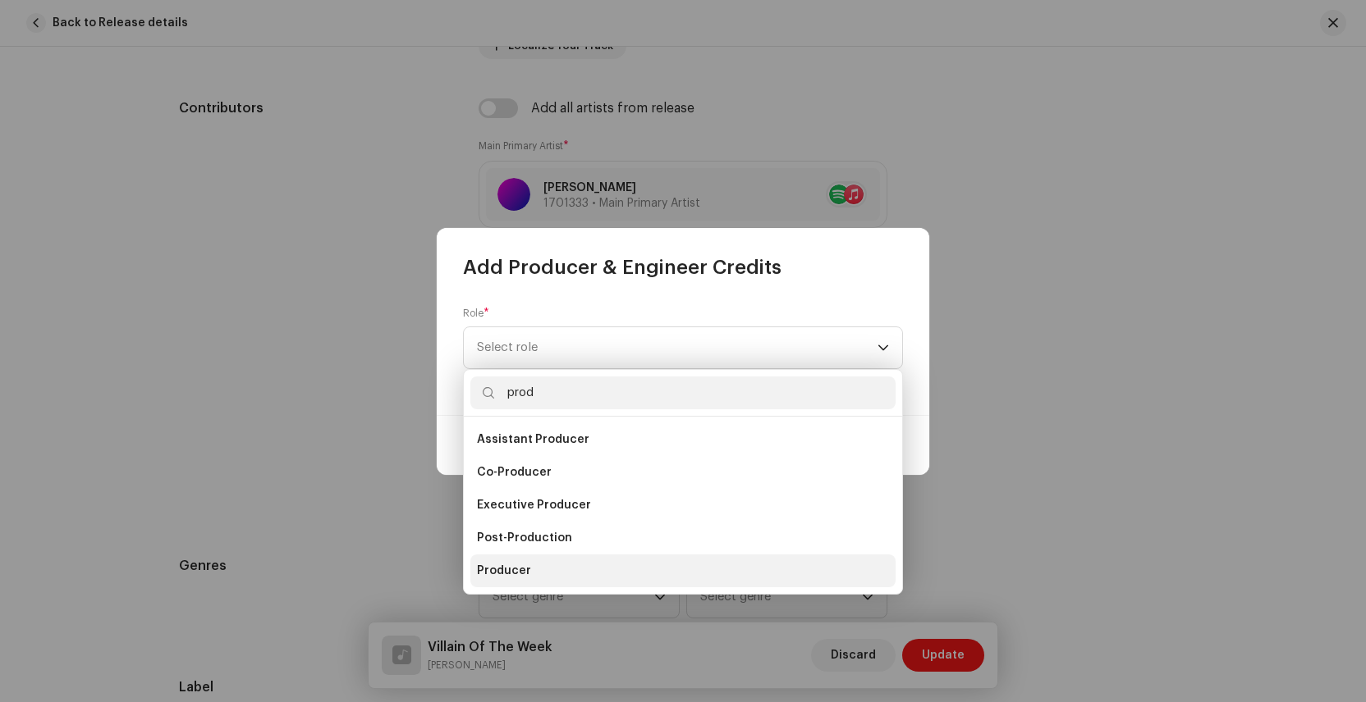
type input "prod"
click at [521, 570] on span "Producer" at bounding box center [504, 571] width 54 height 16
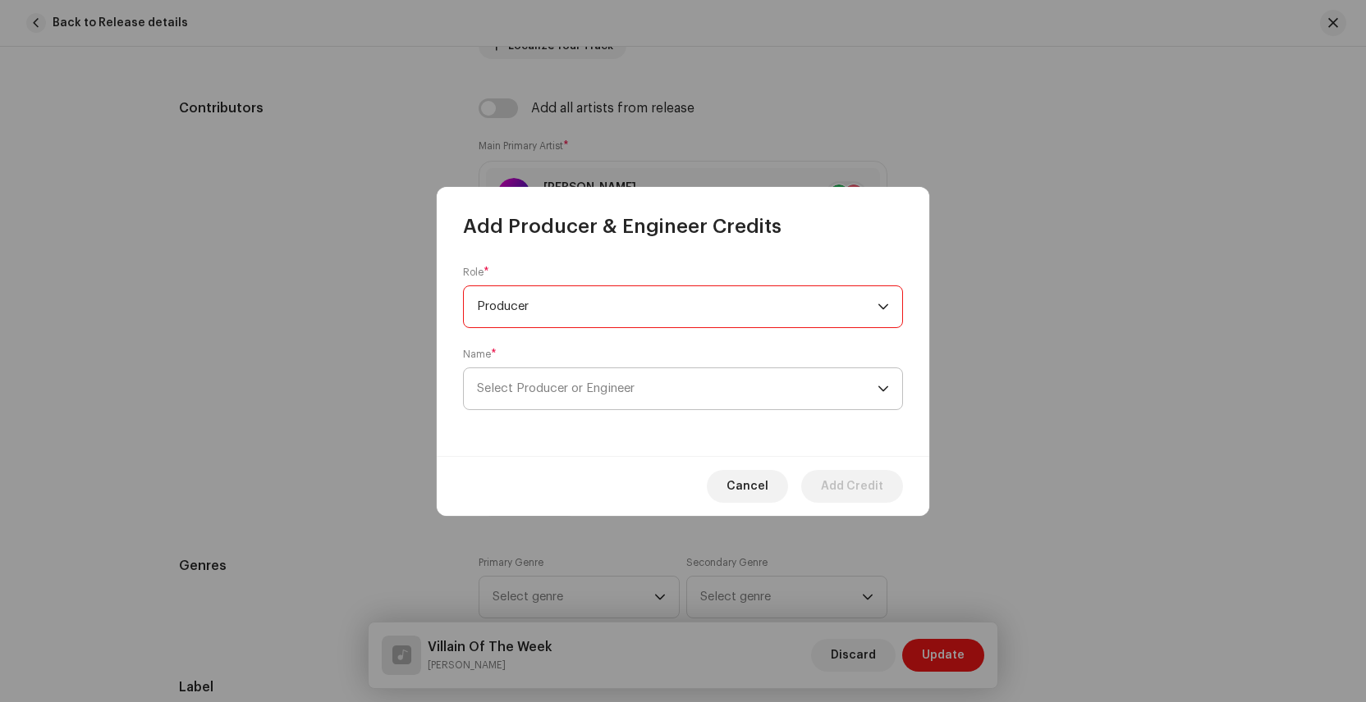
click at [562, 377] on span "Select Producer or Engineer" at bounding box center [677, 388] width 400 height 41
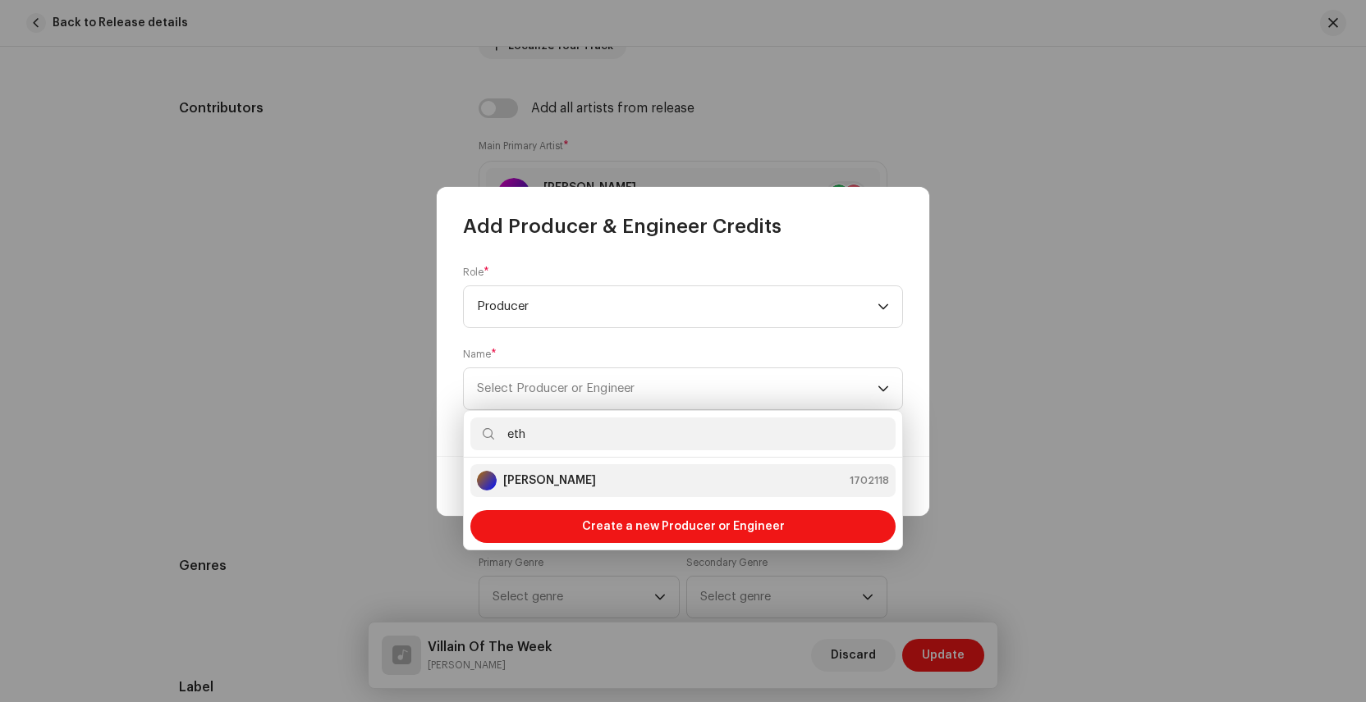
type input "eth"
click at [552, 482] on strong "[PERSON_NAME]" at bounding box center [549, 481] width 93 height 16
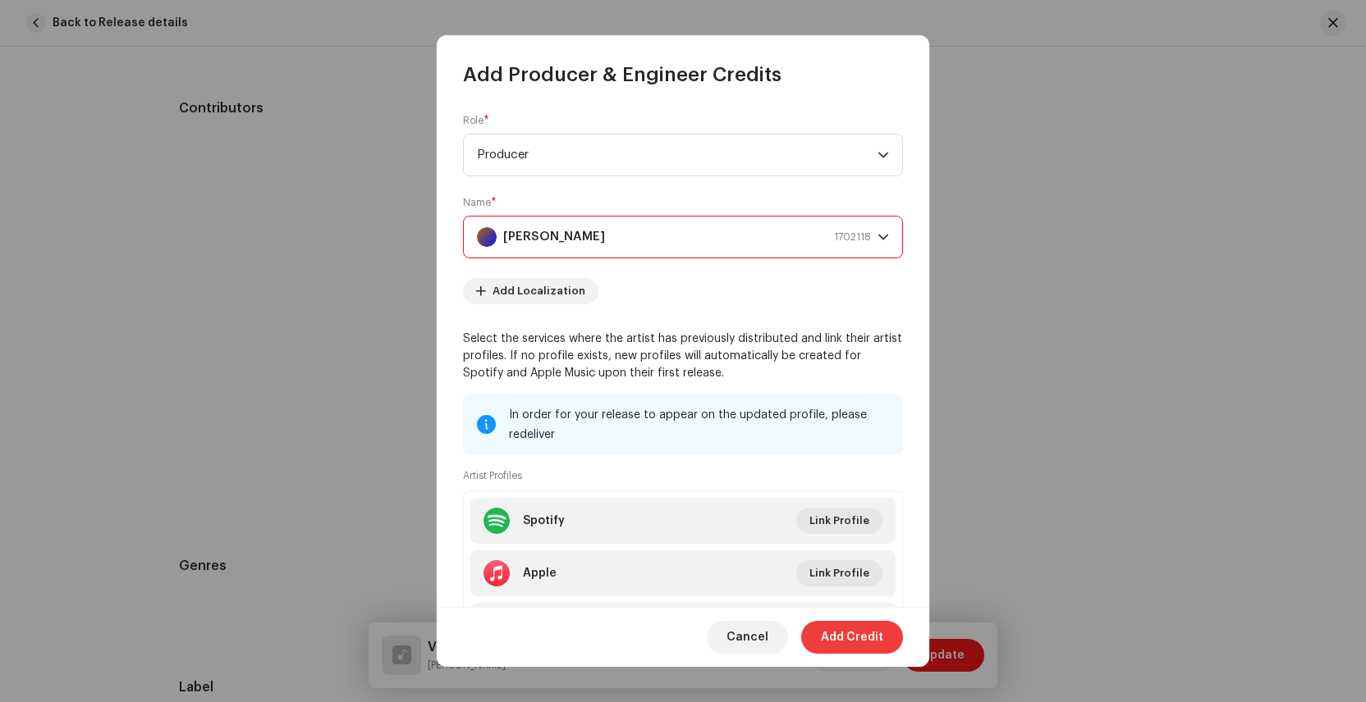
click at [842, 632] on span "Add Credit" at bounding box center [852, 637] width 62 height 33
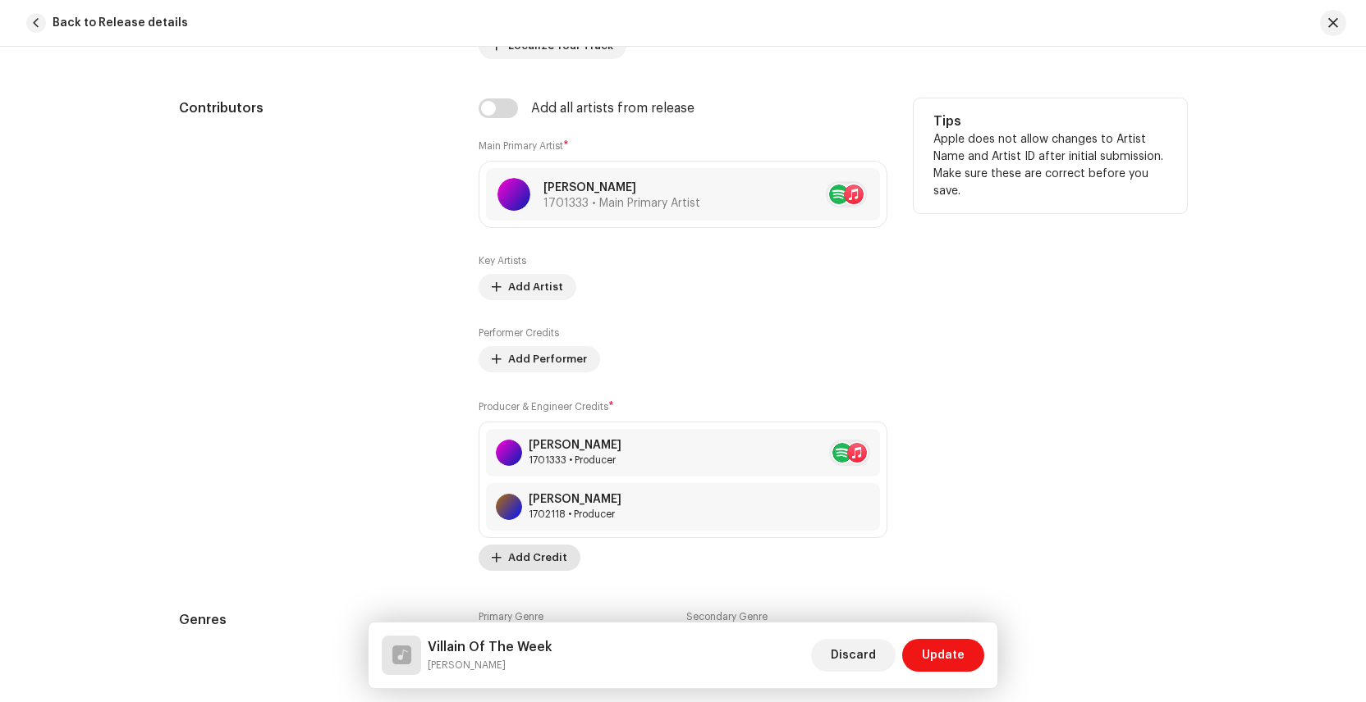
click at [535, 557] on span "Add Credit" at bounding box center [537, 558] width 59 height 33
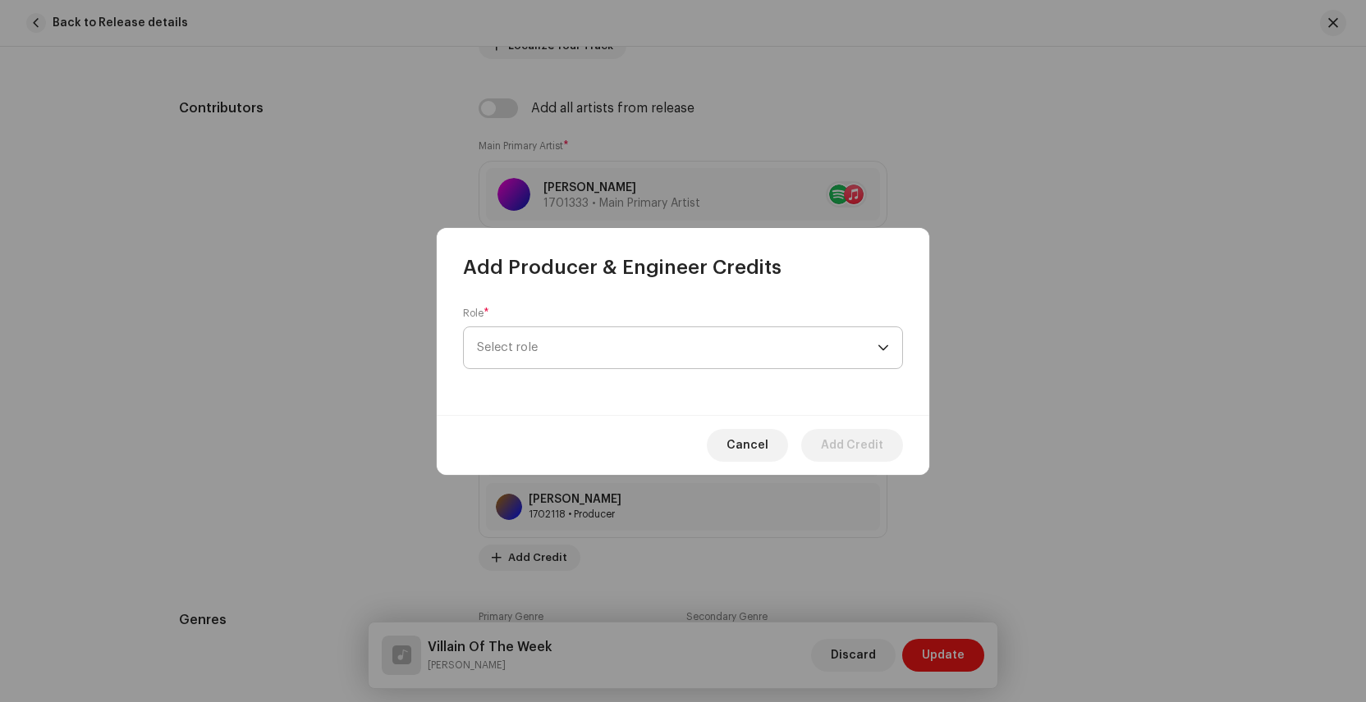
click at [550, 353] on span "Select role" at bounding box center [677, 347] width 400 height 41
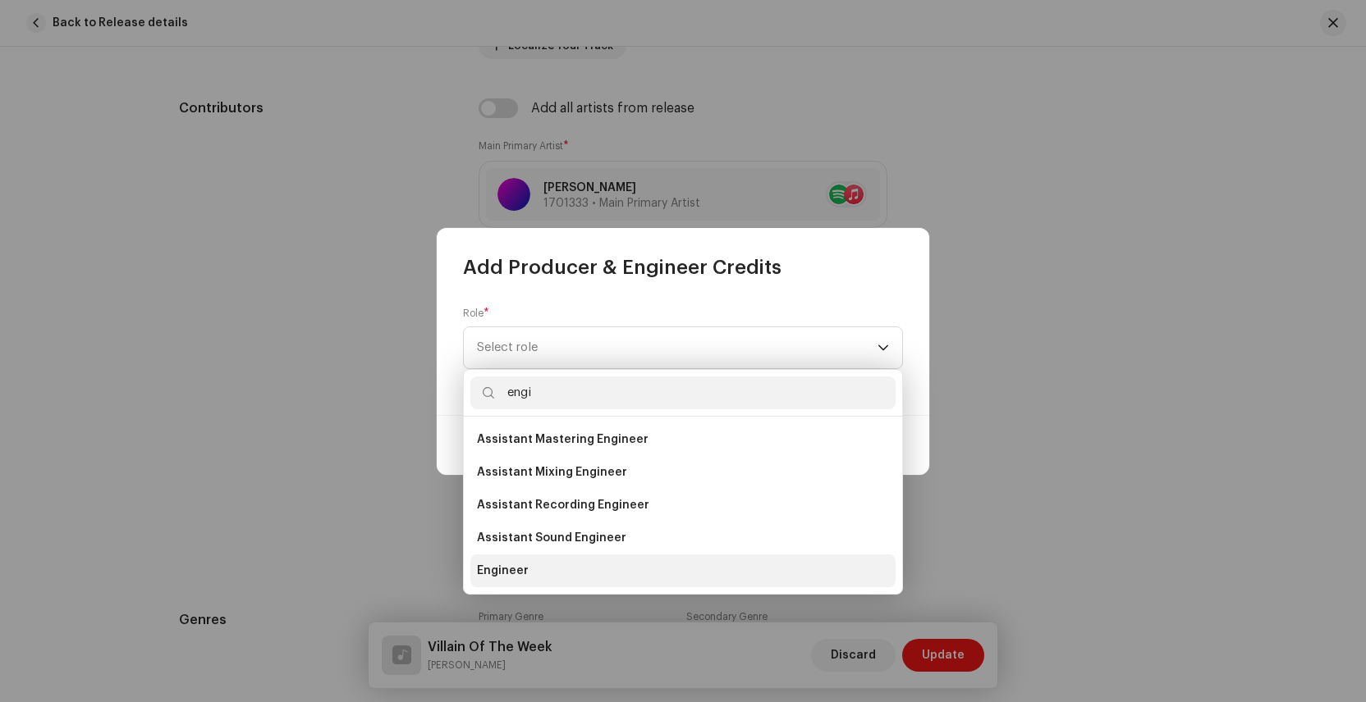
type input "engi"
click at [523, 565] on span "Engineer" at bounding box center [503, 571] width 52 height 16
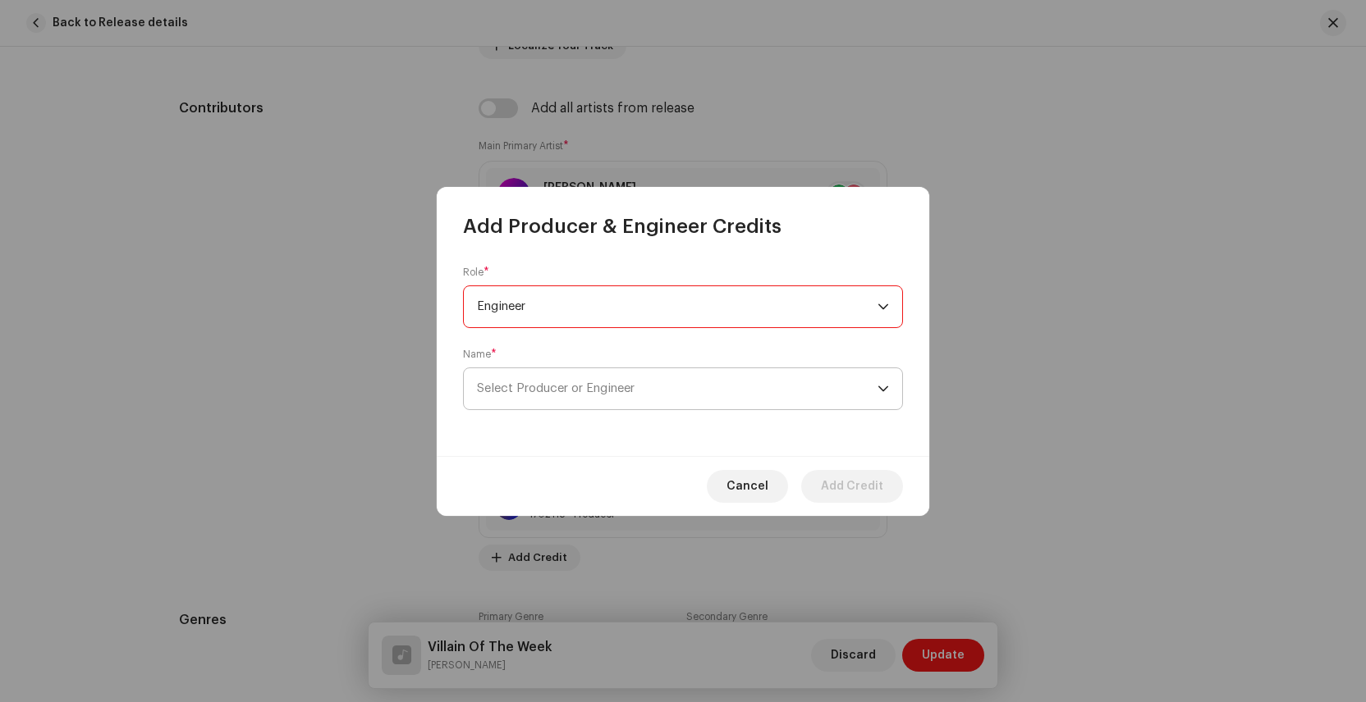
click at [614, 383] on span "Select Producer or Engineer" at bounding box center [556, 388] width 158 height 12
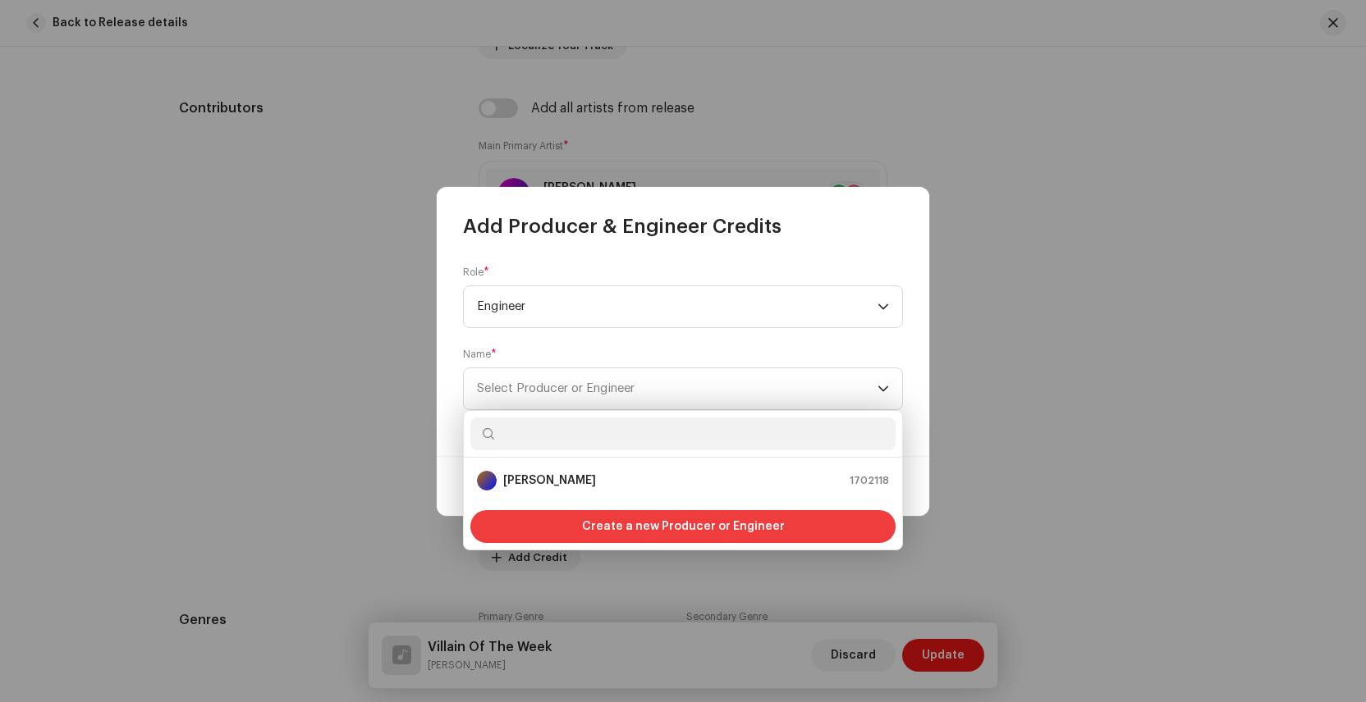
click at [595, 527] on span "Create a new Producer or Engineer" at bounding box center [683, 526] width 203 height 33
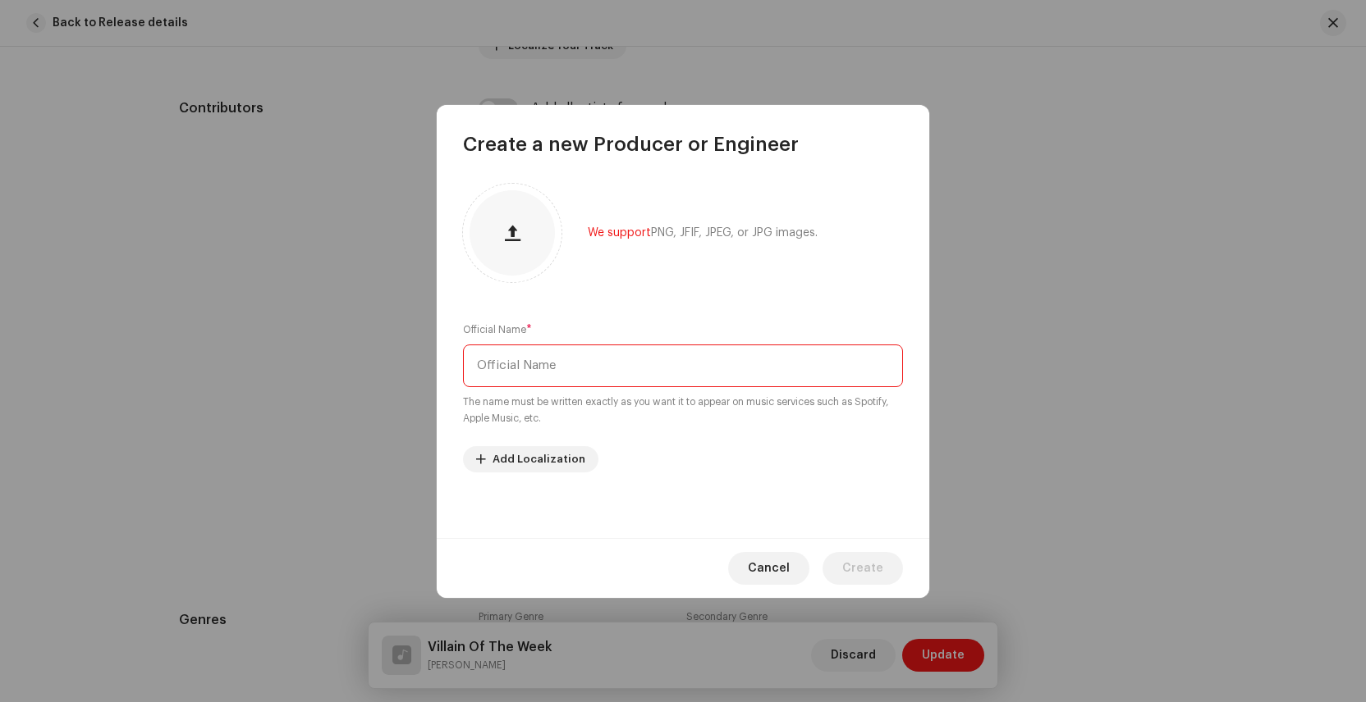
click at [580, 367] on input "text" at bounding box center [683, 366] width 440 height 43
paste input "[PERSON_NAME]"
type input "[PERSON_NAME]"
click at [857, 562] on span "Create" at bounding box center [862, 568] width 41 height 33
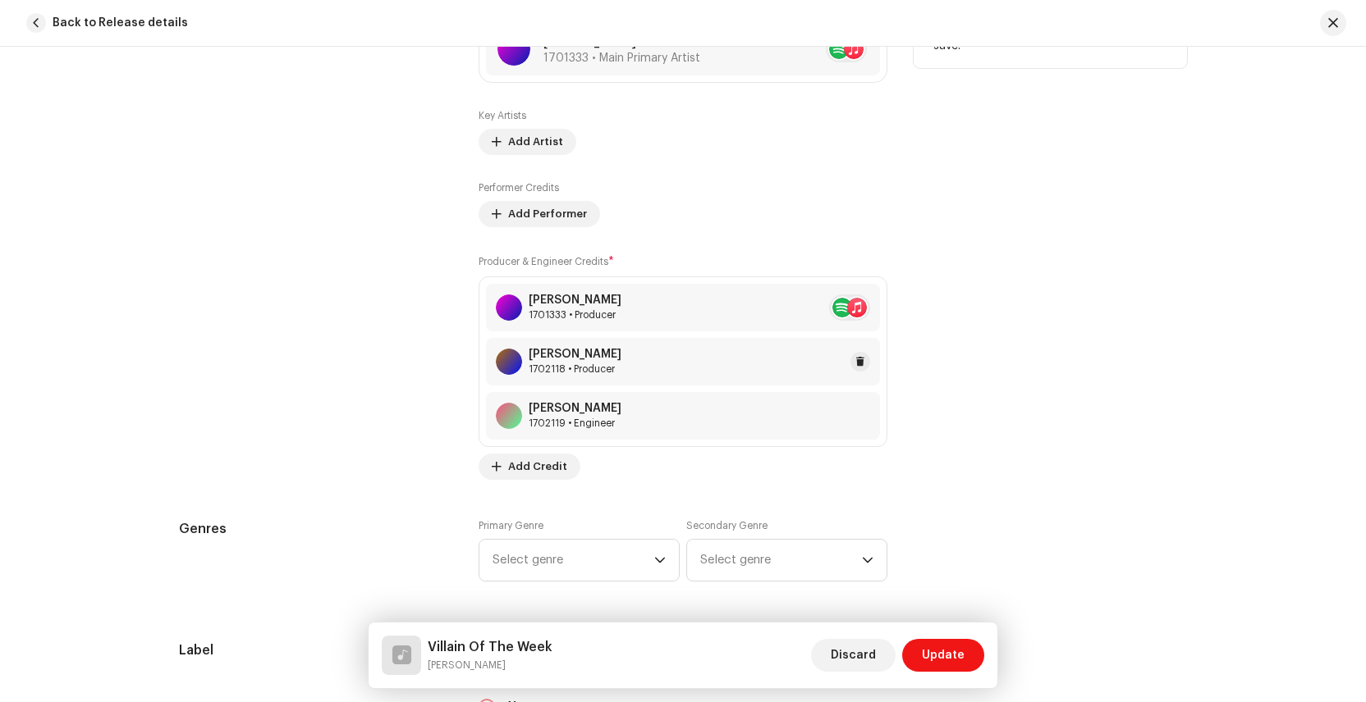
scroll to position [1146, 0]
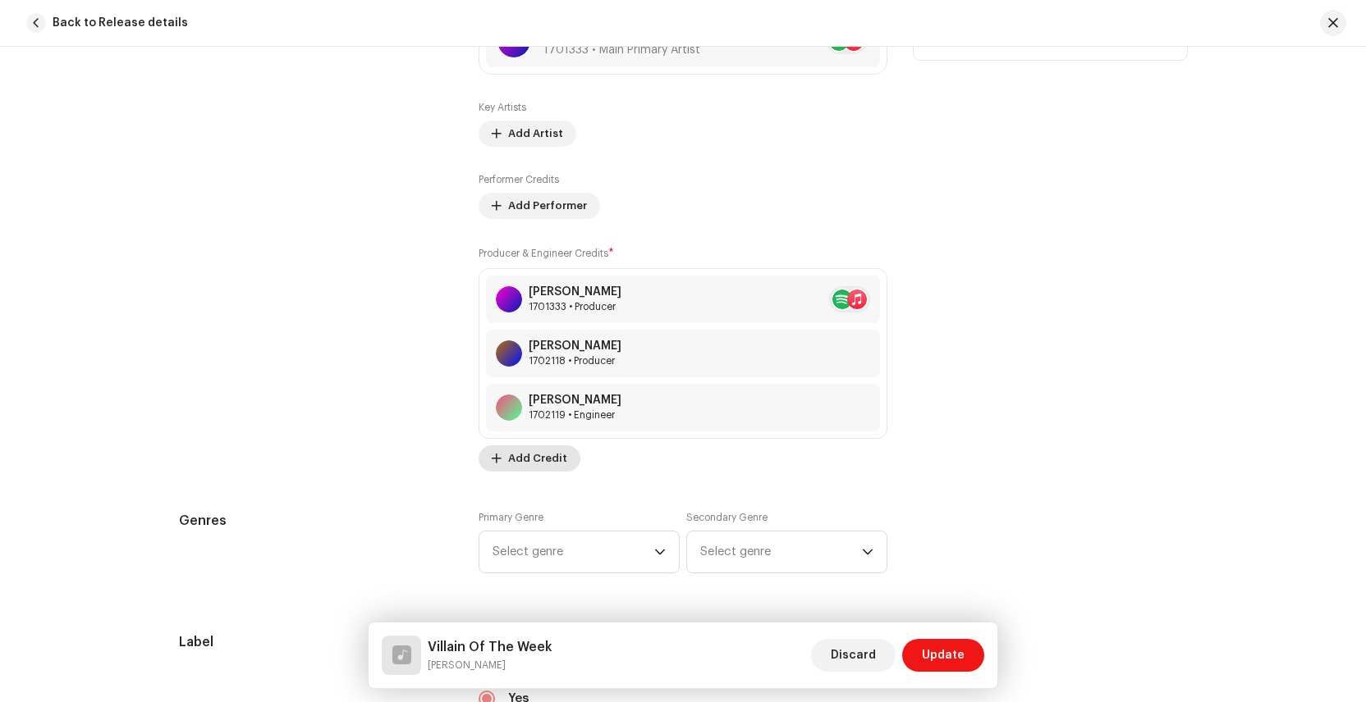
click at [515, 461] on span "Add Credit" at bounding box center [537, 458] width 59 height 33
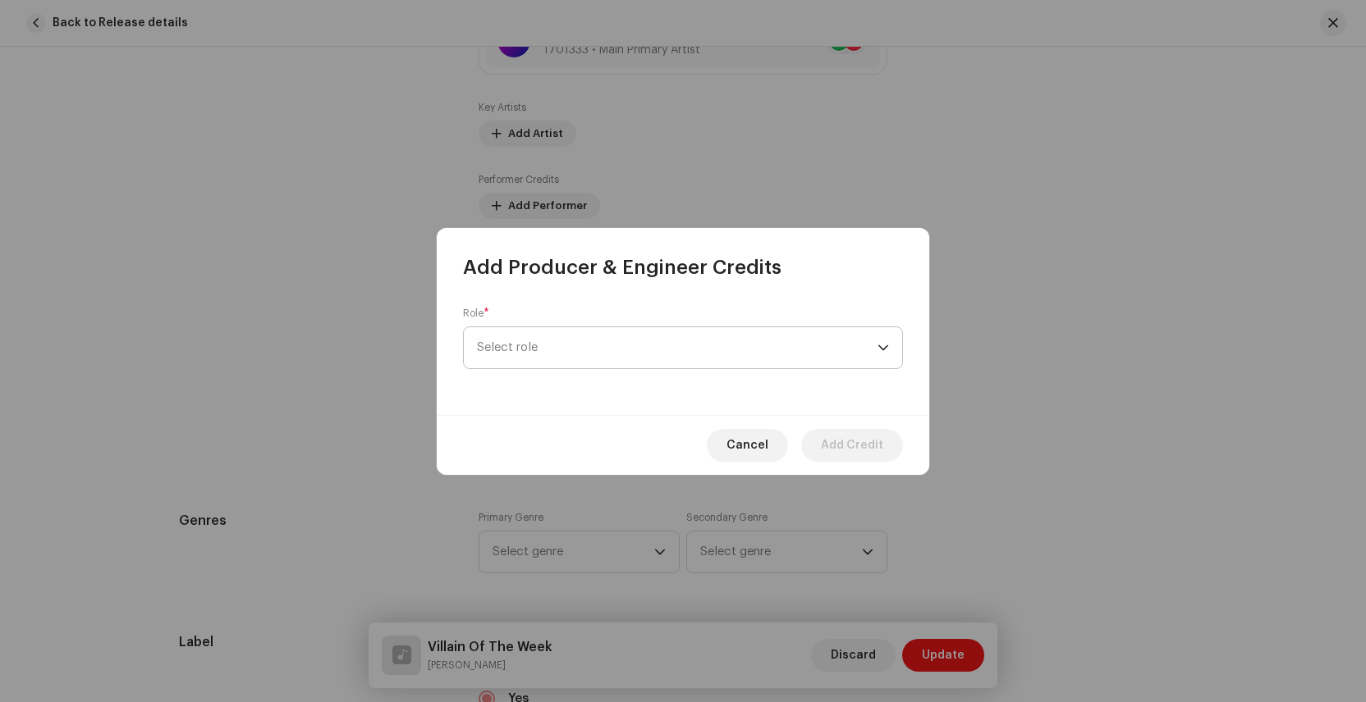
click at [541, 354] on span "Select role" at bounding box center [677, 347] width 400 height 41
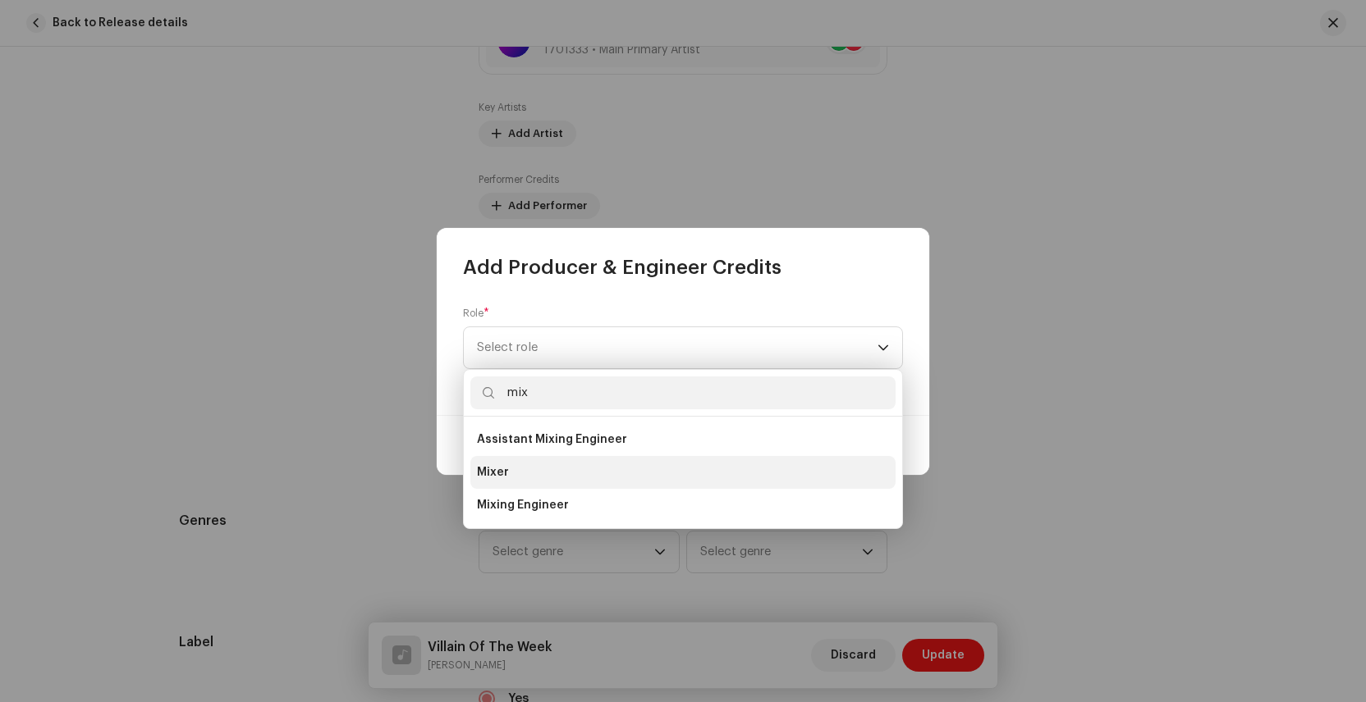
type input "mix"
click at [521, 477] on li "Mixer" at bounding box center [682, 472] width 425 height 33
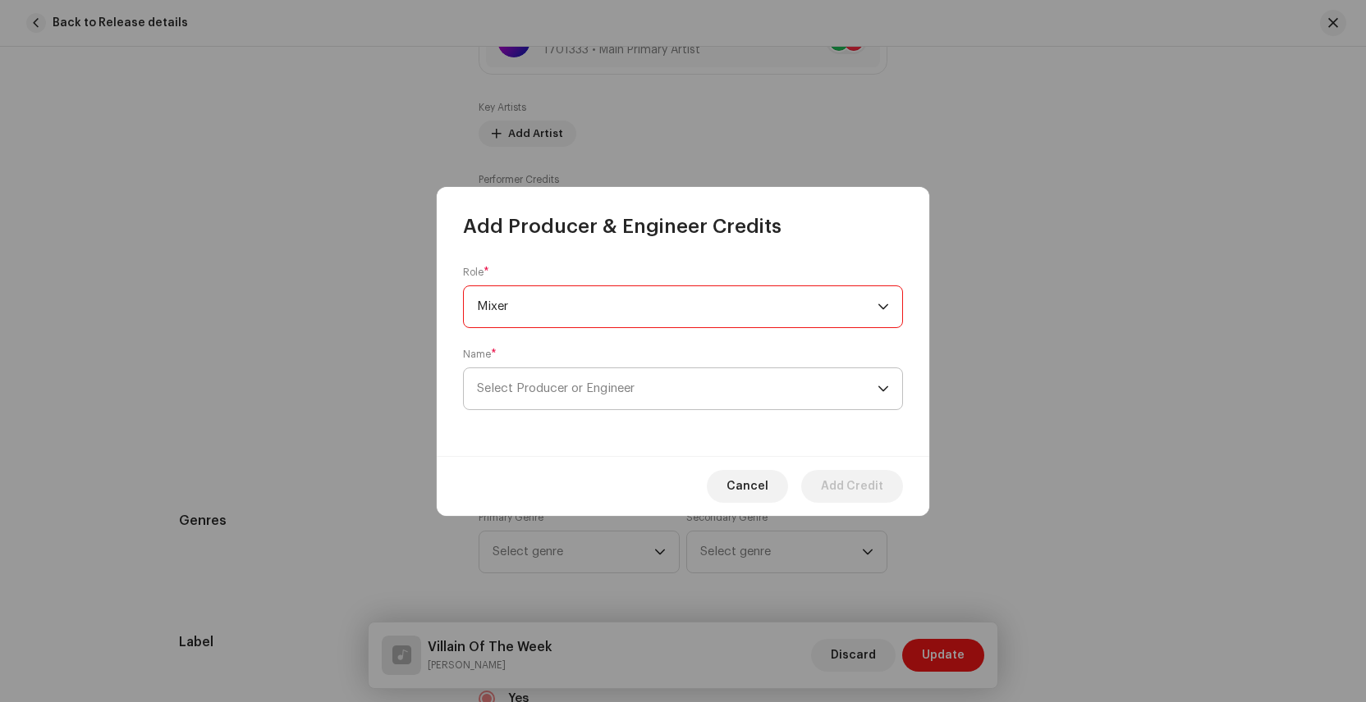
click at [559, 382] on span "Select Producer or Engineer" at bounding box center [556, 388] width 158 height 12
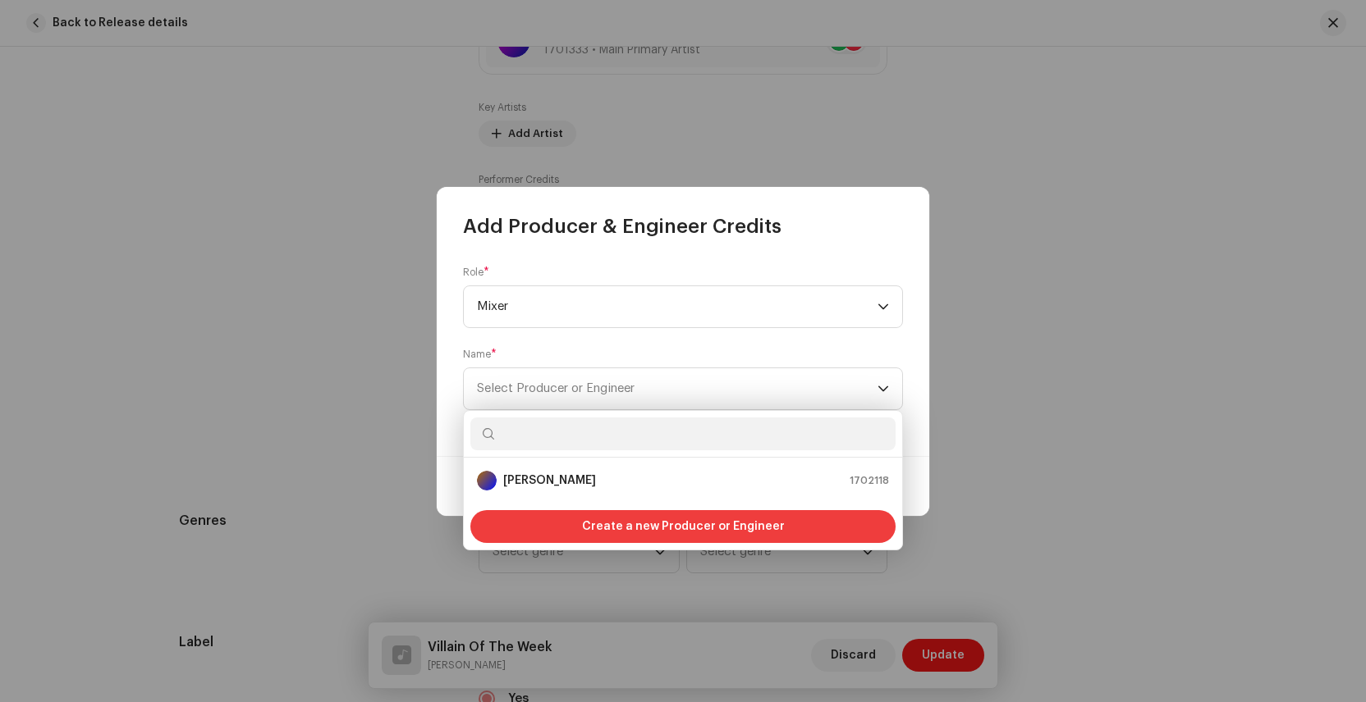
click at [612, 524] on span "Create a new Producer or Engineer" at bounding box center [683, 526] width 203 height 33
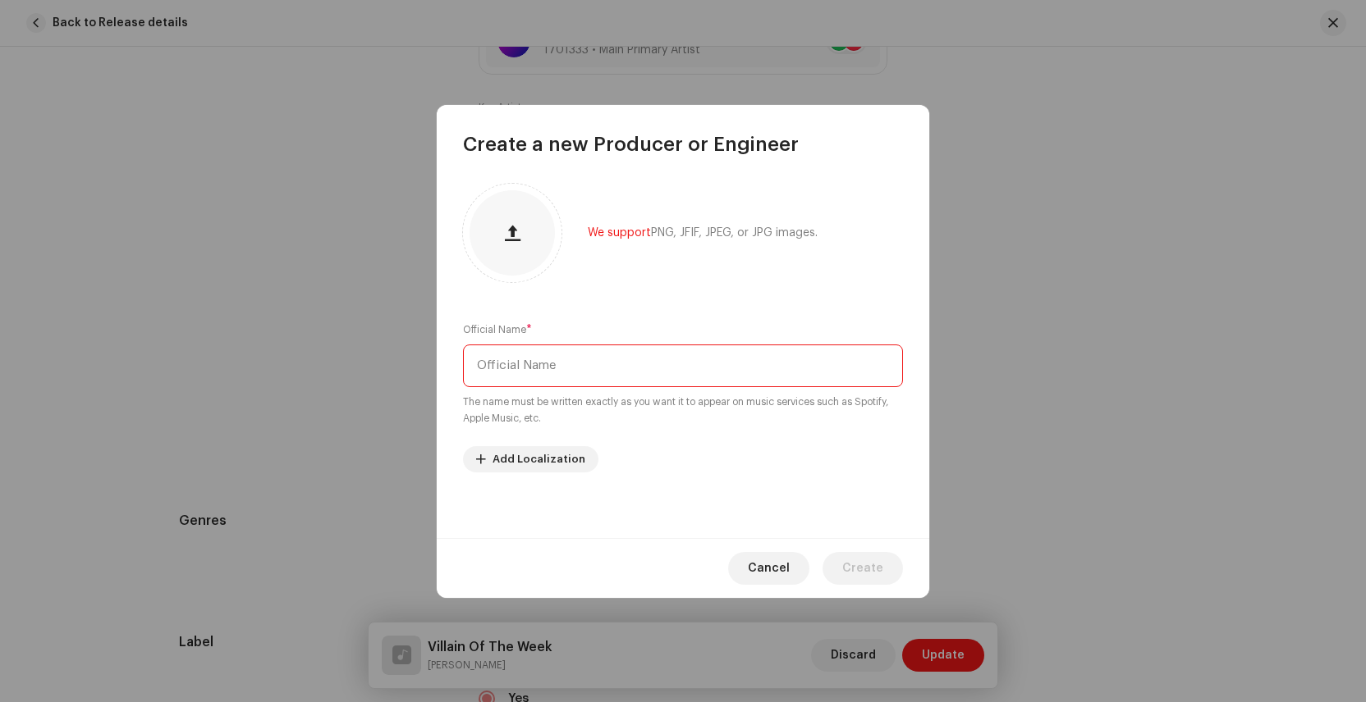
click at [555, 368] on input "text" at bounding box center [683, 366] width 440 height 43
paste input "[PERSON_NAME]"
type input "[PERSON_NAME]"
click at [856, 561] on span "Create" at bounding box center [862, 568] width 41 height 33
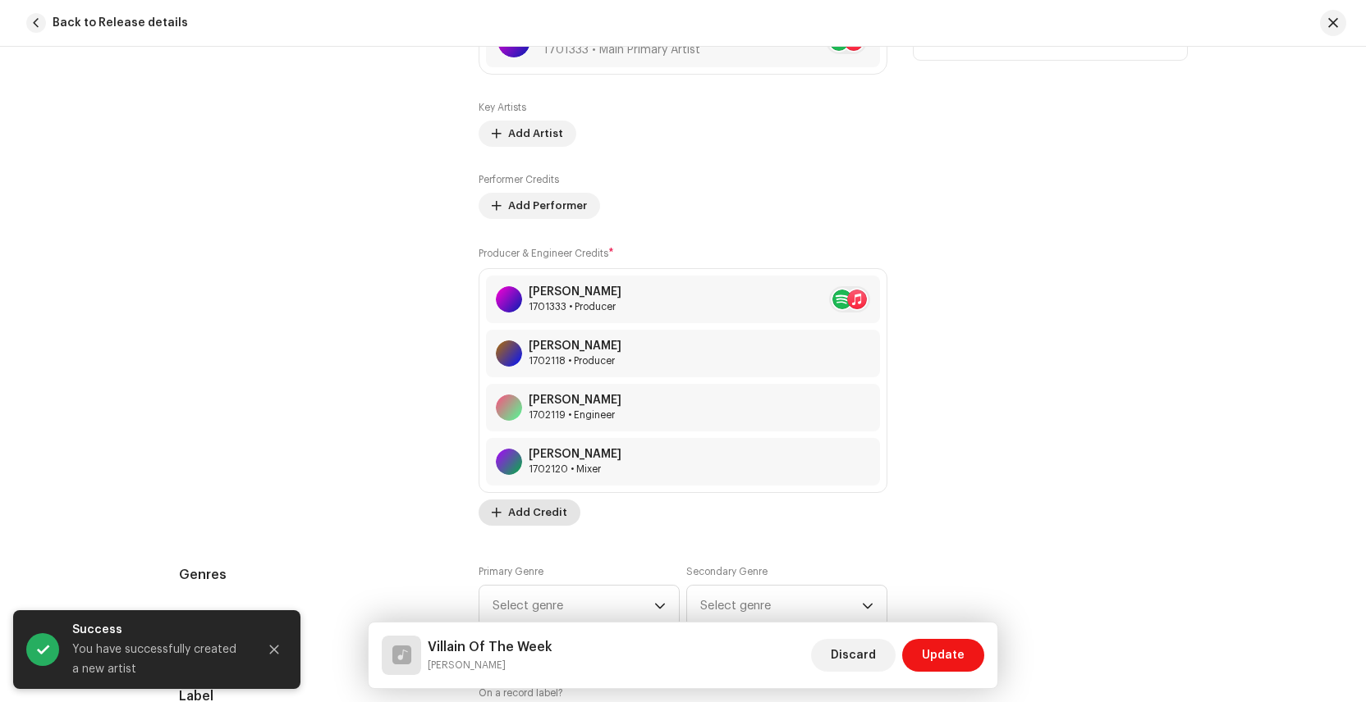
click at [537, 512] on span "Add Credit" at bounding box center [537, 513] width 59 height 33
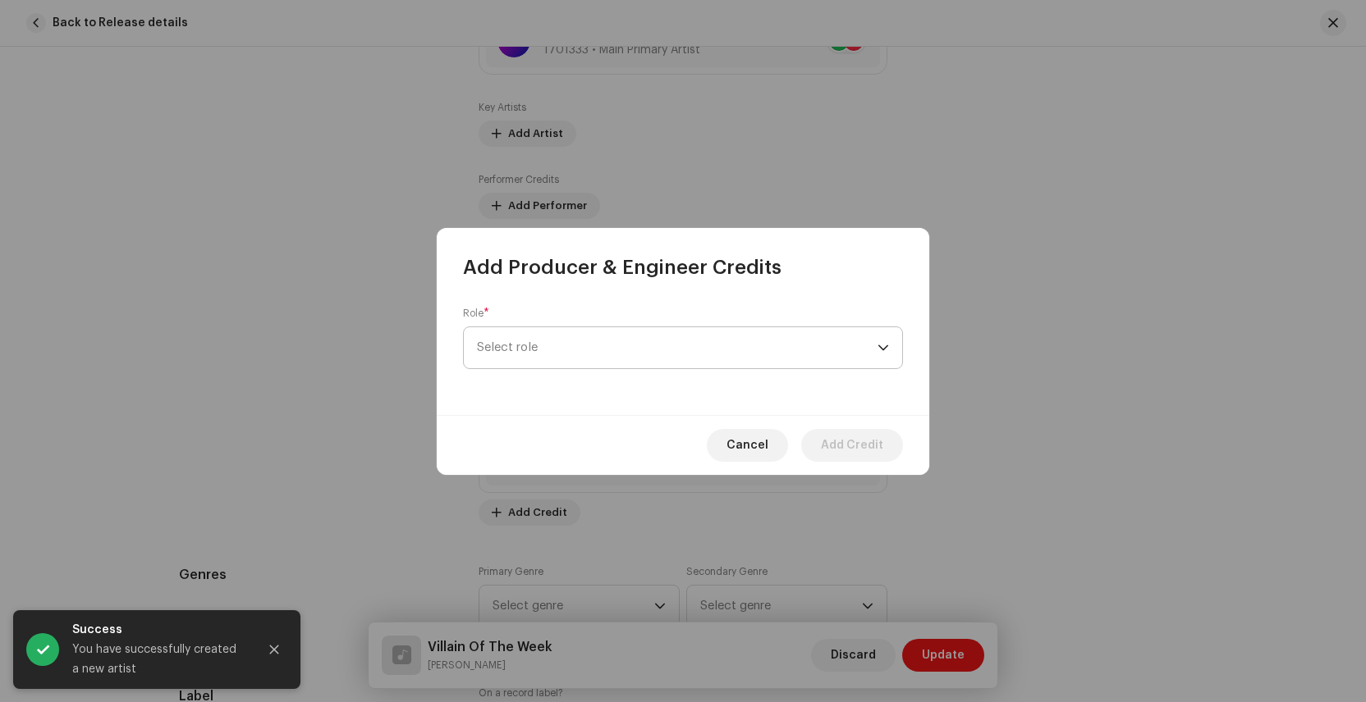
click at [583, 353] on span "Select role" at bounding box center [677, 347] width 400 height 41
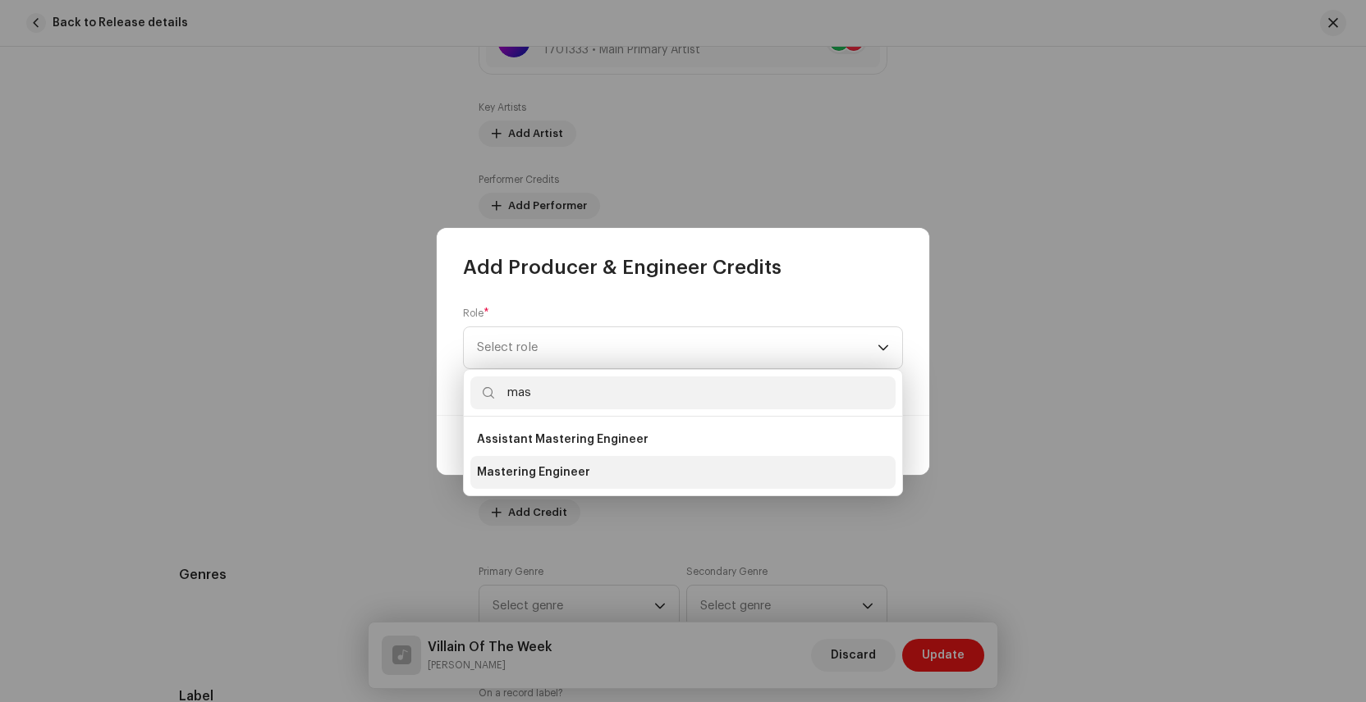
type input "mas"
click at [564, 469] on span "Mastering Engineer" at bounding box center [533, 472] width 113 height 16
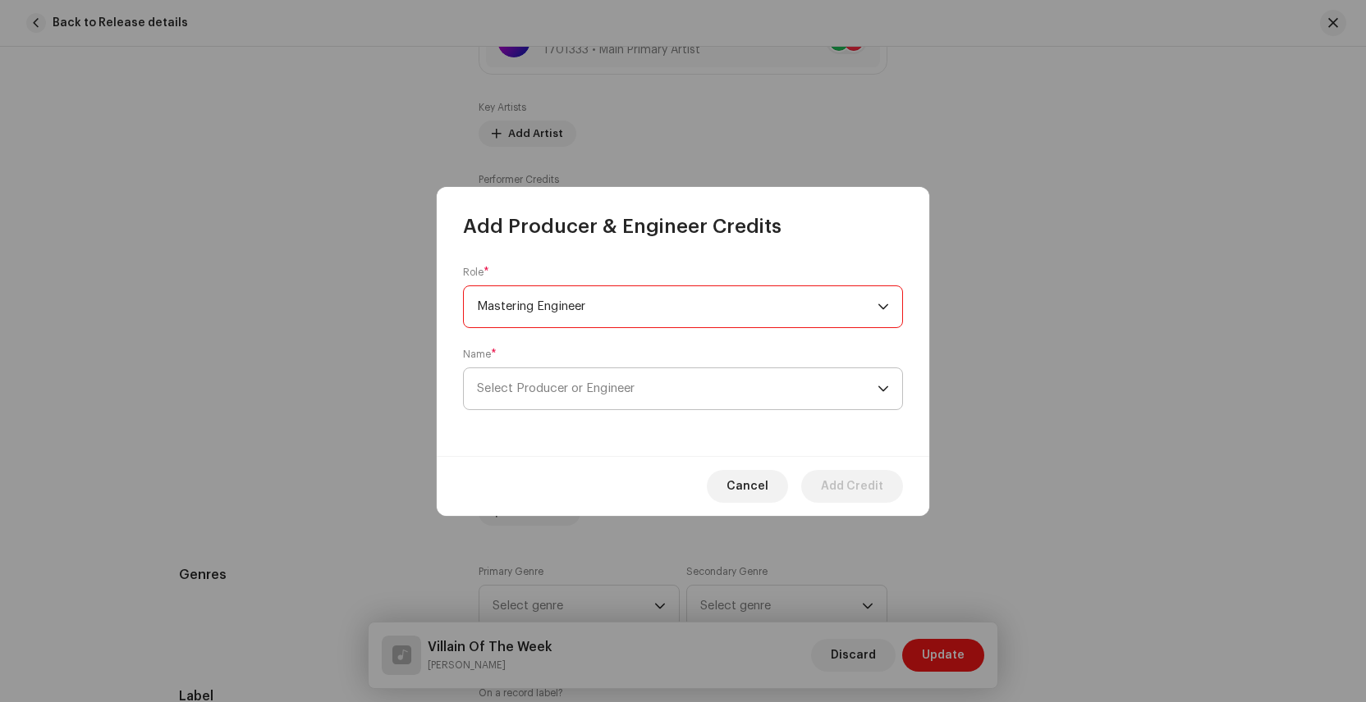
click at [563, 388] on span "Select Producer or Engineer" at bounding box center [556, 388] width 158 height 12
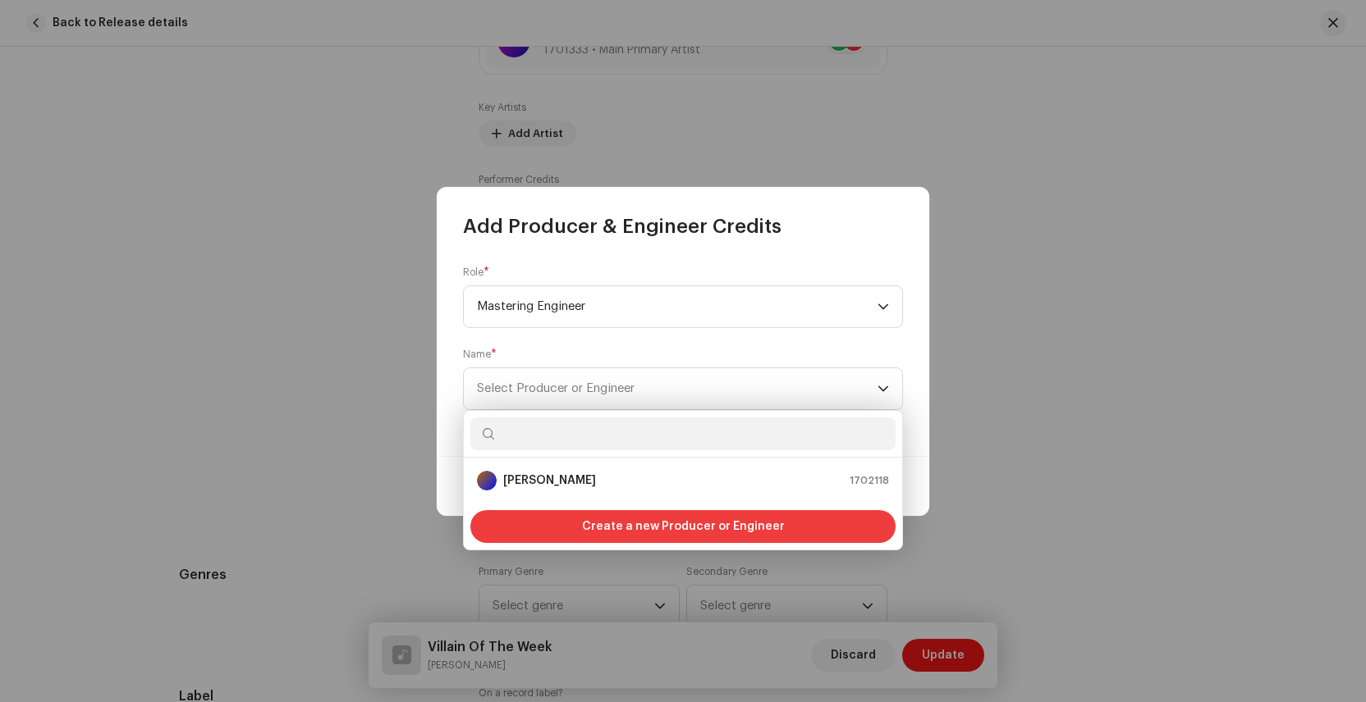
click at [599, 519] on span "Create a new Producer or Engineer" at bounding box center [683, 526] width 203 height 33
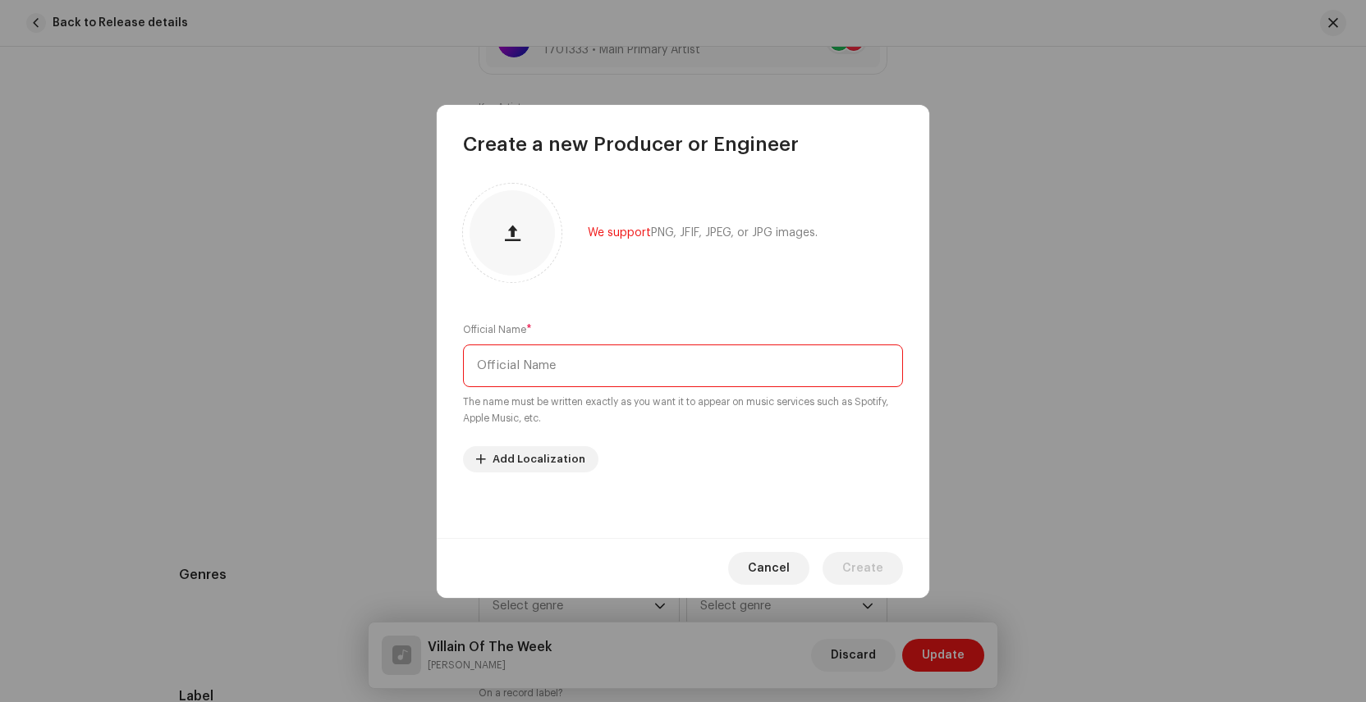
click at [538, 364] on input "text" at bounding box center [683, 366] width 440 height 43
paste input "[PERSON_NAME]"
type input "[PERSON_NAME]"
click at [851, 567] on span "Create" at bounding box center [862, 568] width 41 height 33
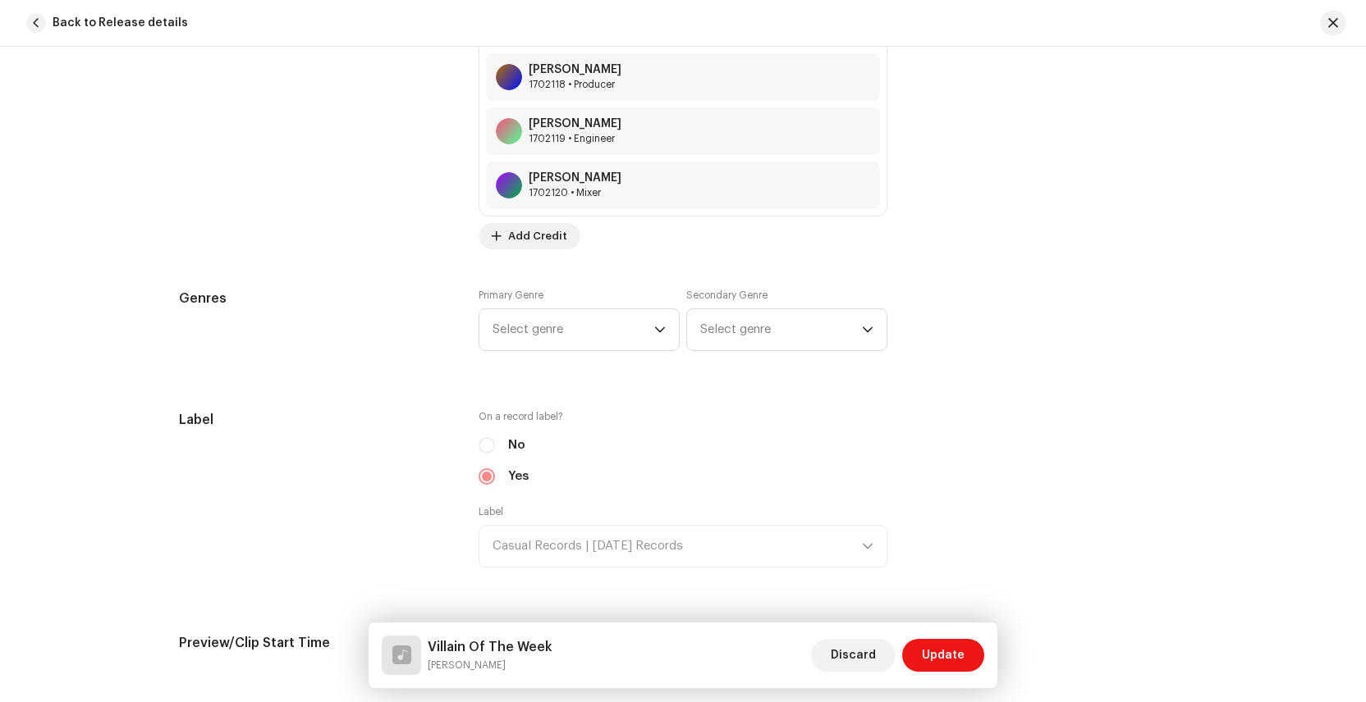
scroll to position [1427, 0]
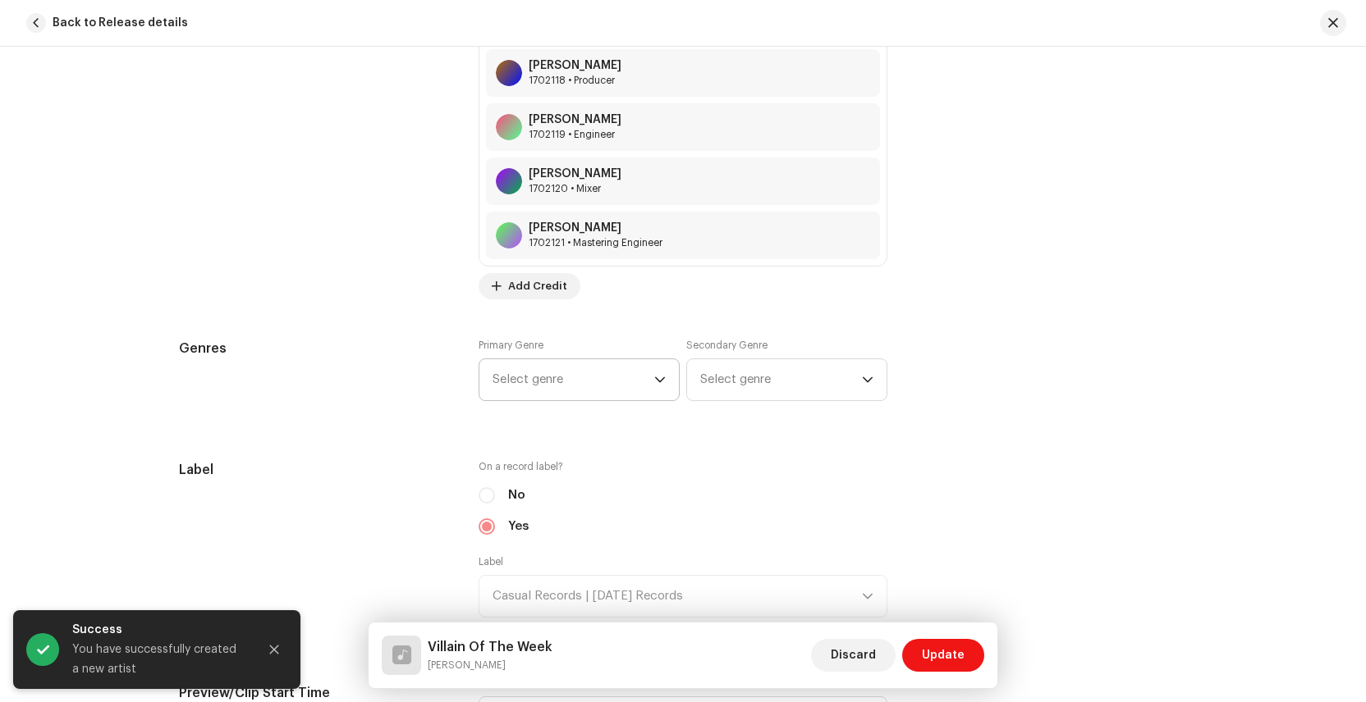
click at [540, 372] on span "Select genre" at bounding box center [573, 379] width 162 height 41
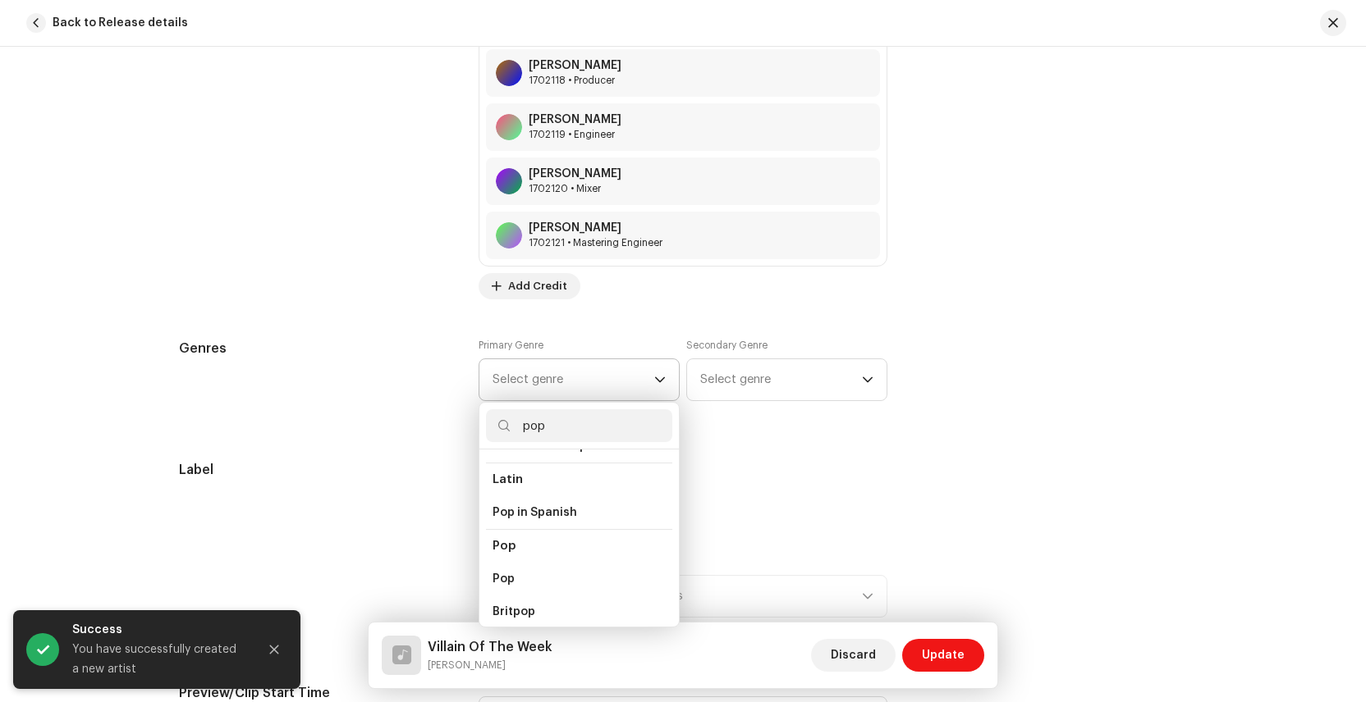
scroll to position [558, 0]
type input "pop"
click at [510, 543] on li "Pop" at bounding box center [579, 558] width 186 height 33
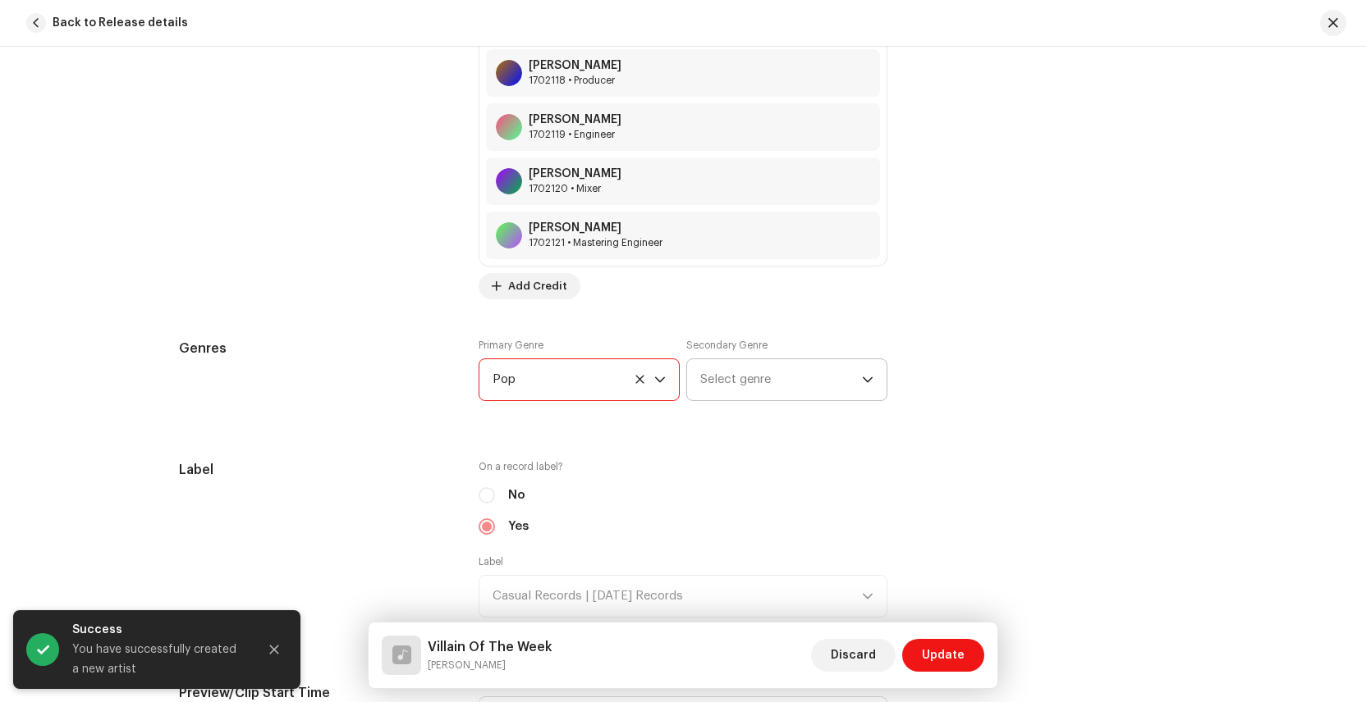
click at [790, 378] on span "Select genre" at bounding box center [781, 379] width 162 height 41
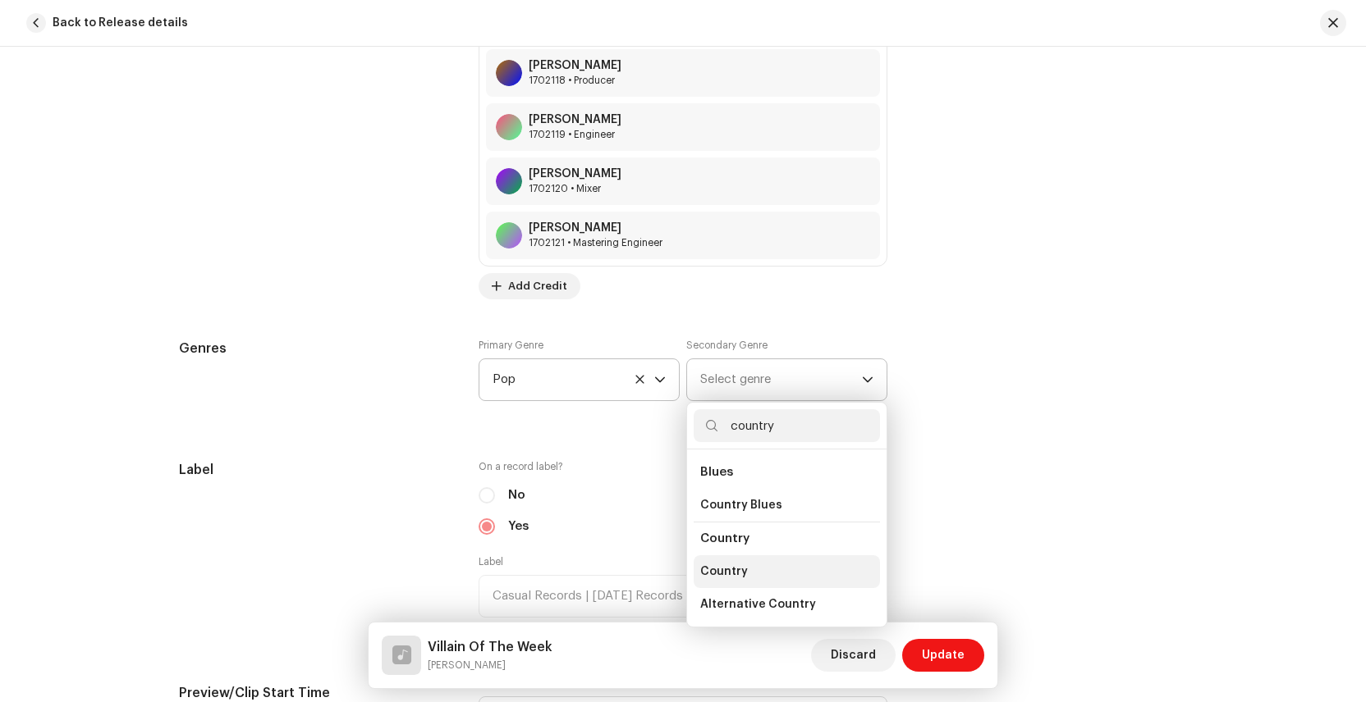
type input "country"
click at [757, 573] on li "Country" at bounding box center [786, 572] width 186 height 33
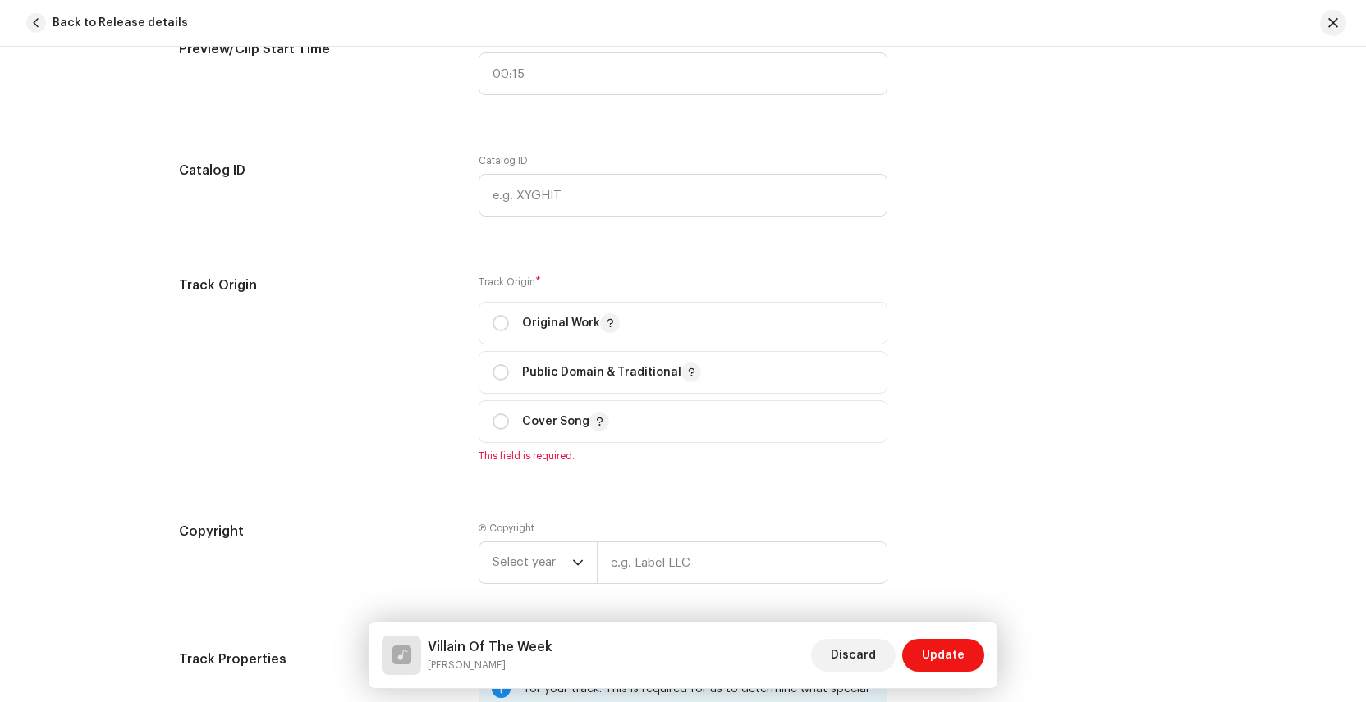
scroll to position [2082, 0]
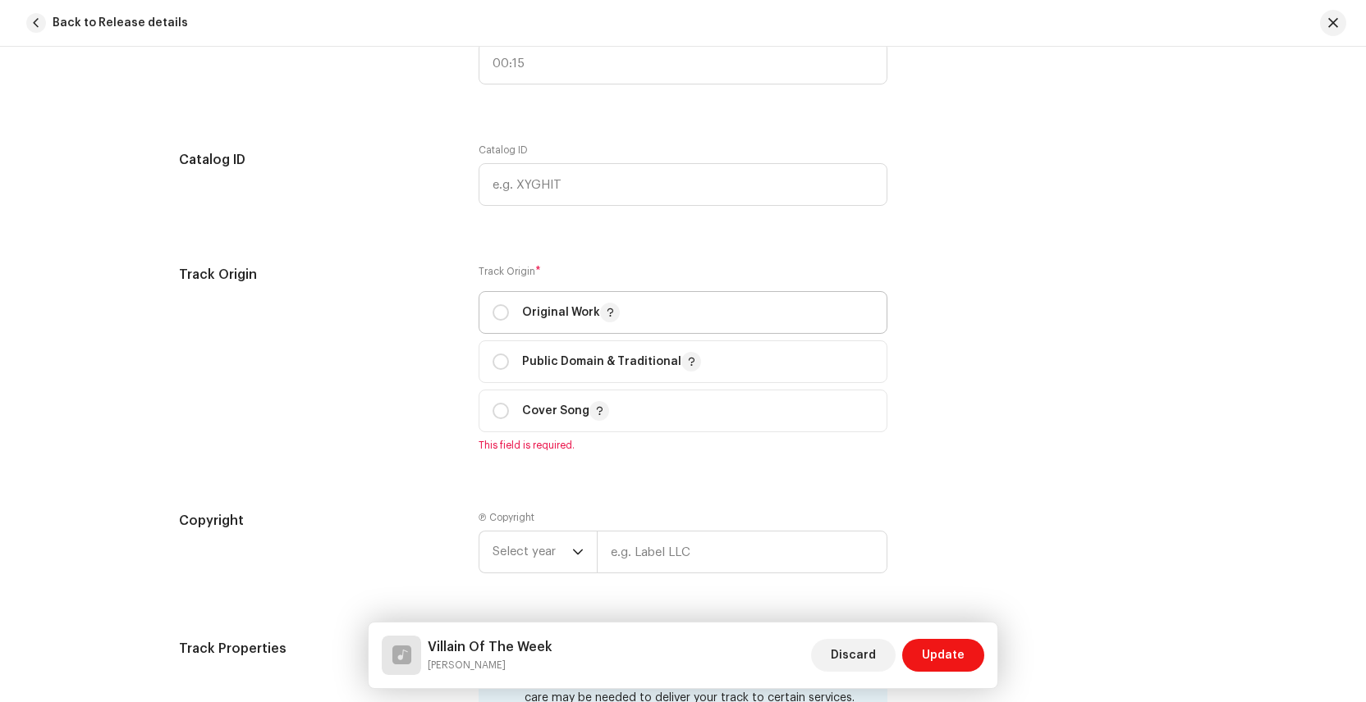
click at [506, 318] on div "Original Work" at bounding box center [555, 313] width 127 height 20
radio input "true"
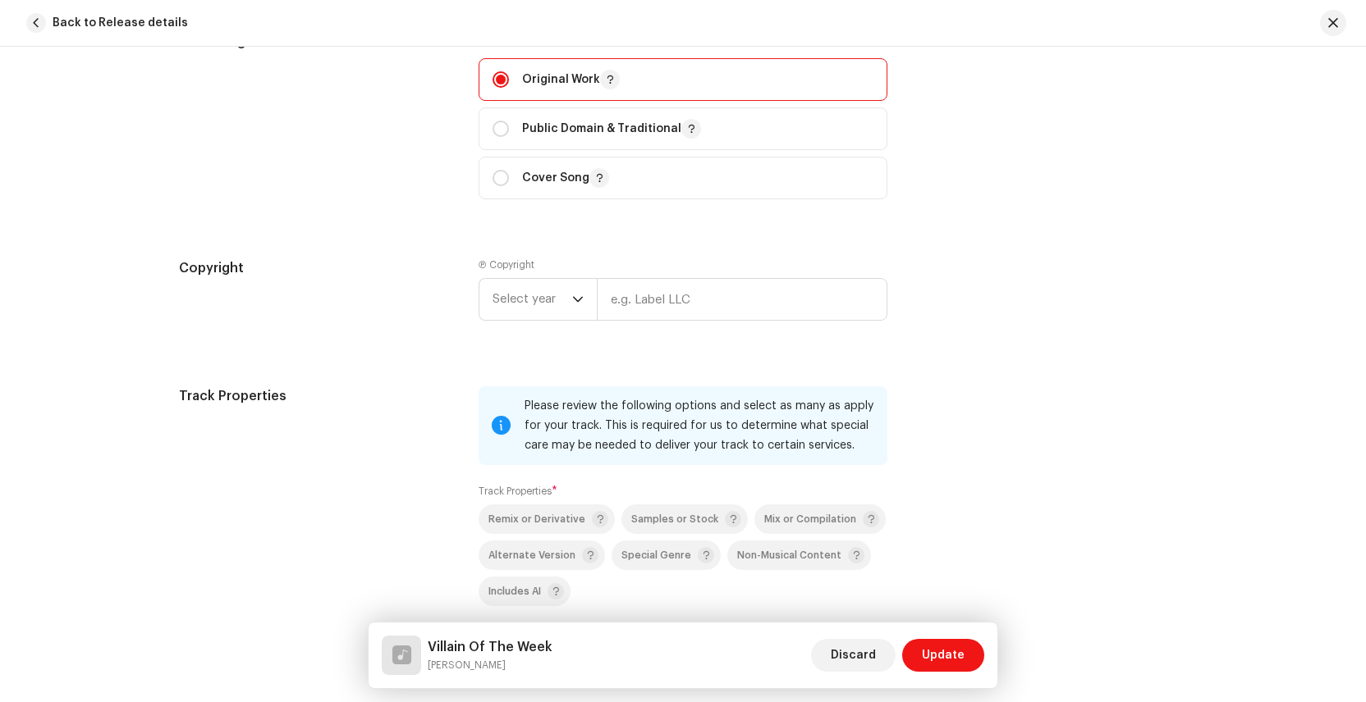
scroll to position [2316, 0]
click at [564, 304] on span "Select year" at bounding box center [532, 298] width 80 height 41
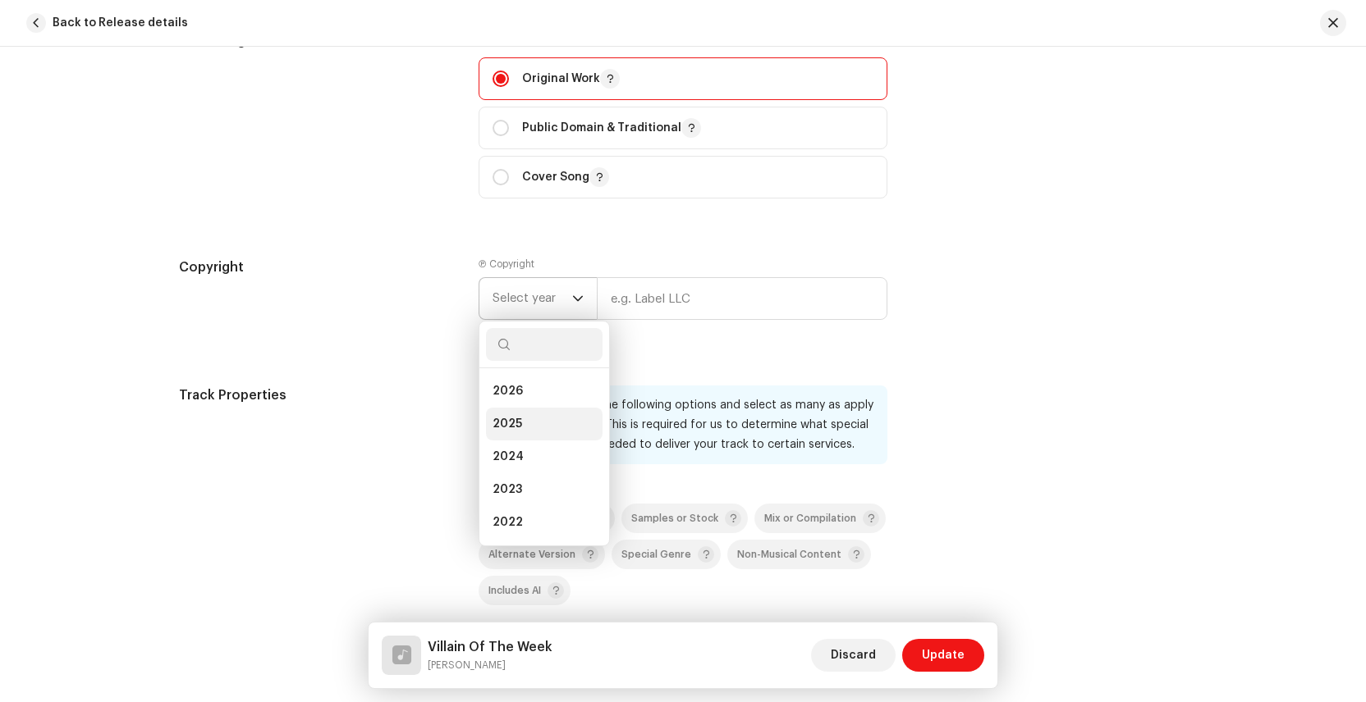
click at [516, 423] on span "2025" at bounding box center [507, 424] width 30 height 16
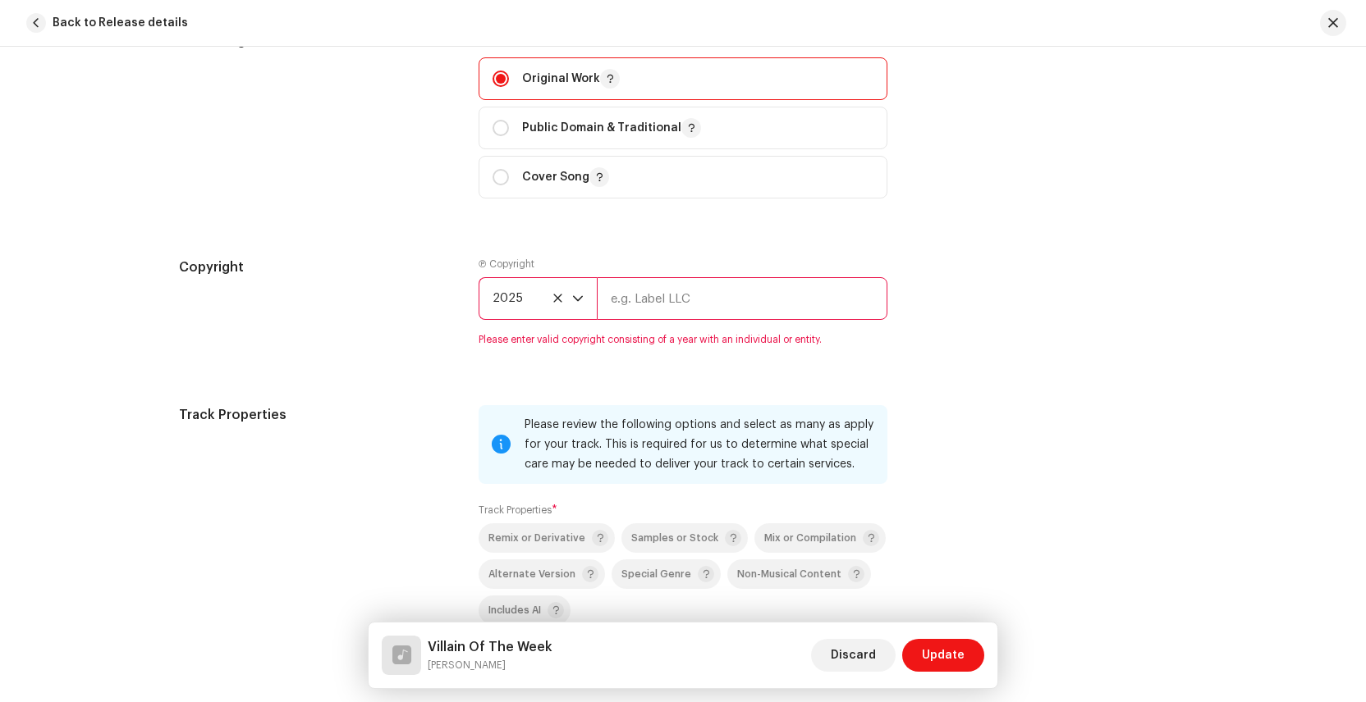
click at [665, 304] on input "text" at bounding box center [742, 298] width 291 height 43
type input "Casual Records | [DATE] Records"
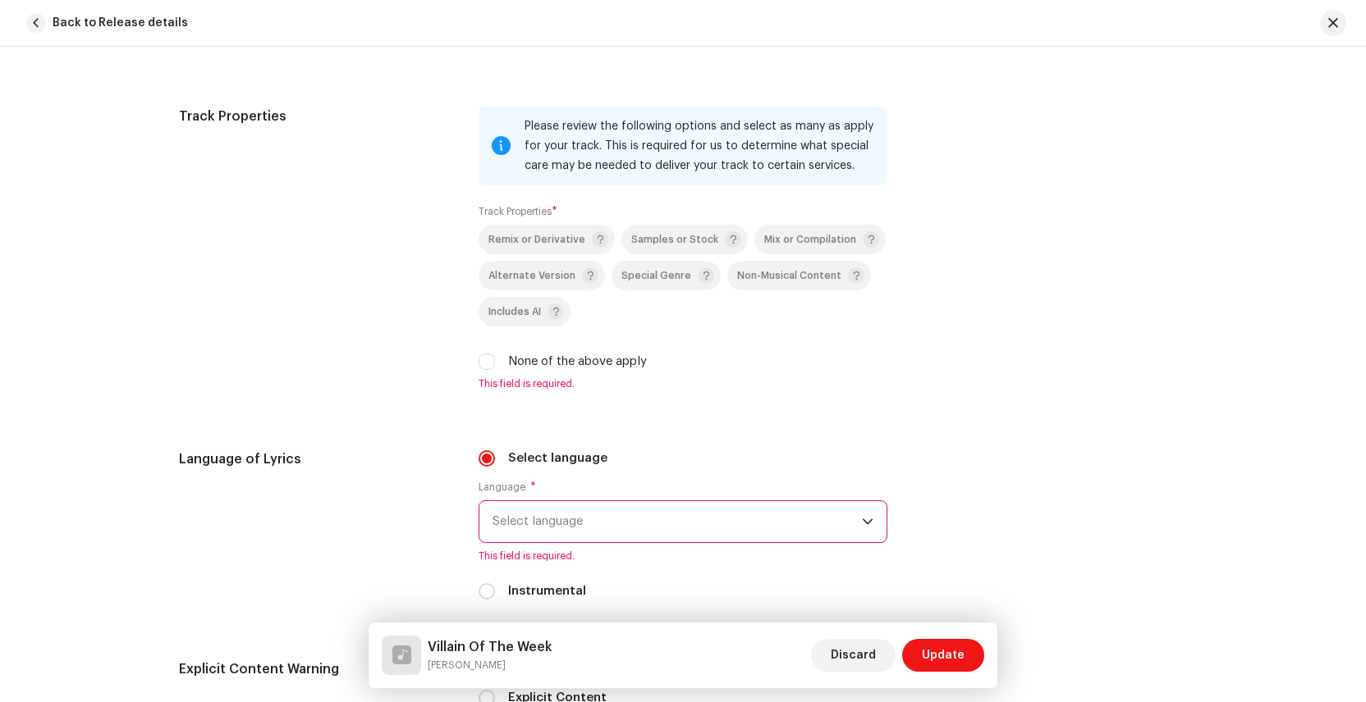
scroll to position [2597, 0]
click at [598, 382] on span "This field is required." at bounding box center [682, 381] width 409 height 13
click at [595, 349] on div "Remix or Derivative Samples or Stock Mix or Compilation Alternate Version Speci…" at bounding box center [682, 295] width 409 height 146
click at [473, 359] on div "Track Properties Please review the following options and select as many as appl…" at bounding box center [683, 256] width 1008 height 304
click at [483, 363] on input "None of the above apply" at bounding box center [486, 359] width 16 height 16
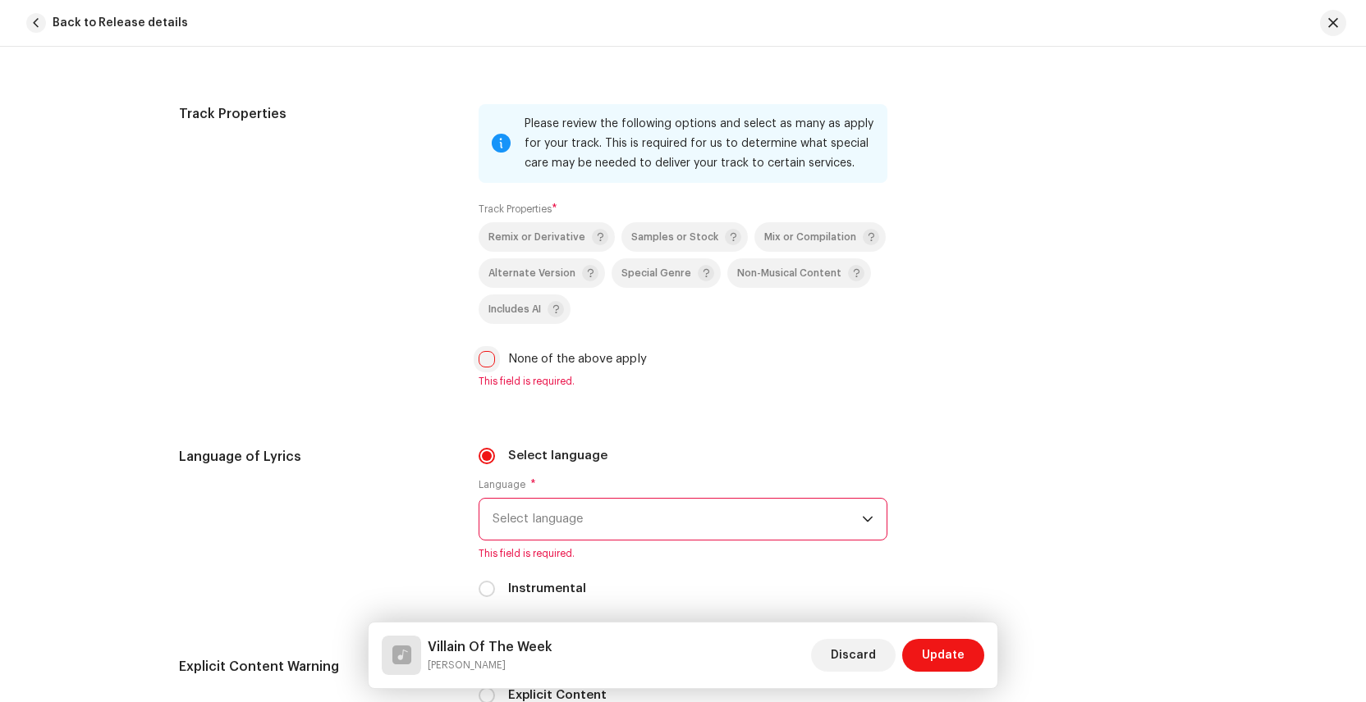
checkbox input "true"
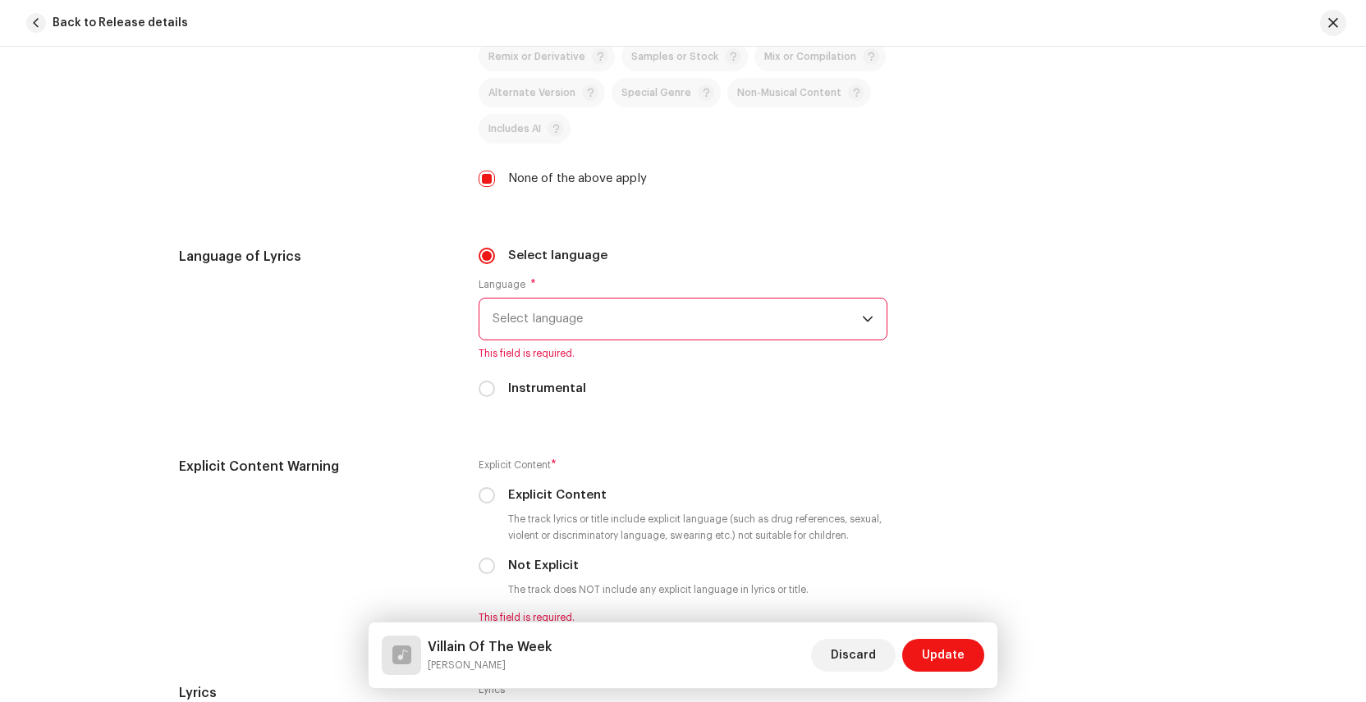
scroll to position [2786, 0]
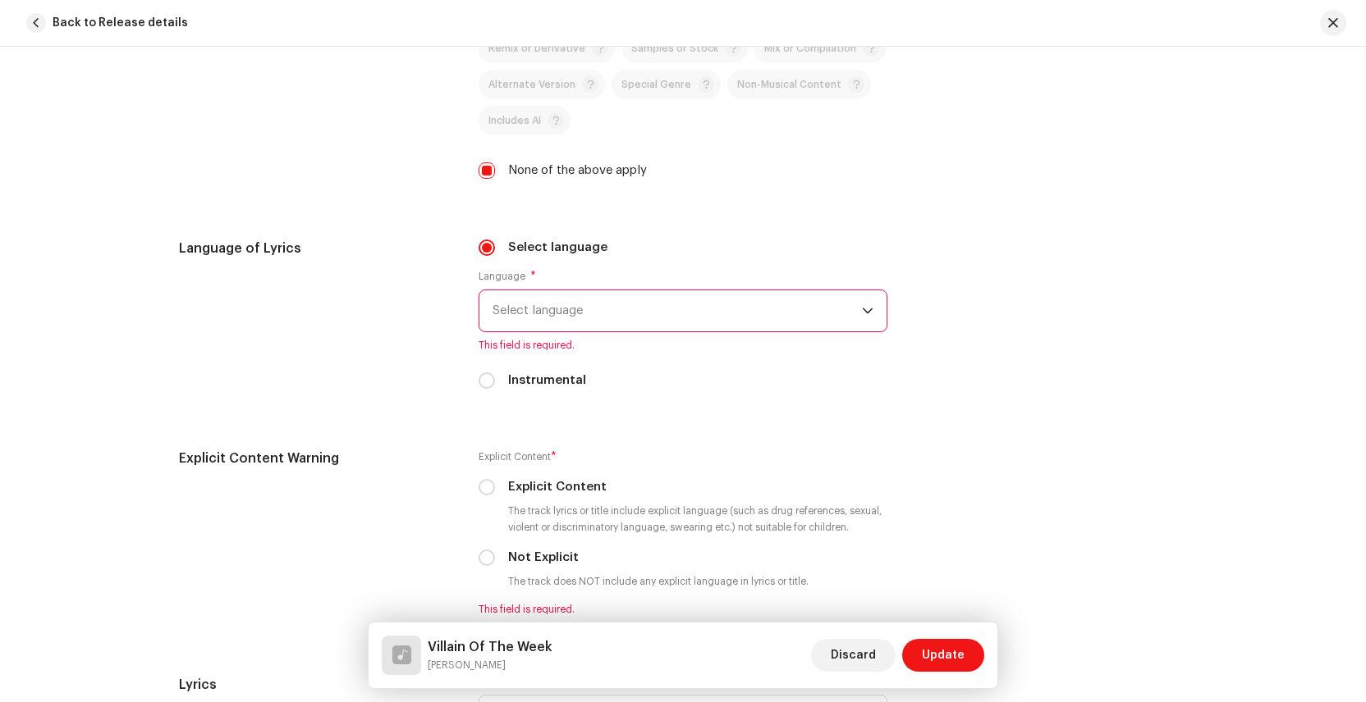
click at [544, 318] on span "Select language" at bounding box center [676, 311] width 369 height 41
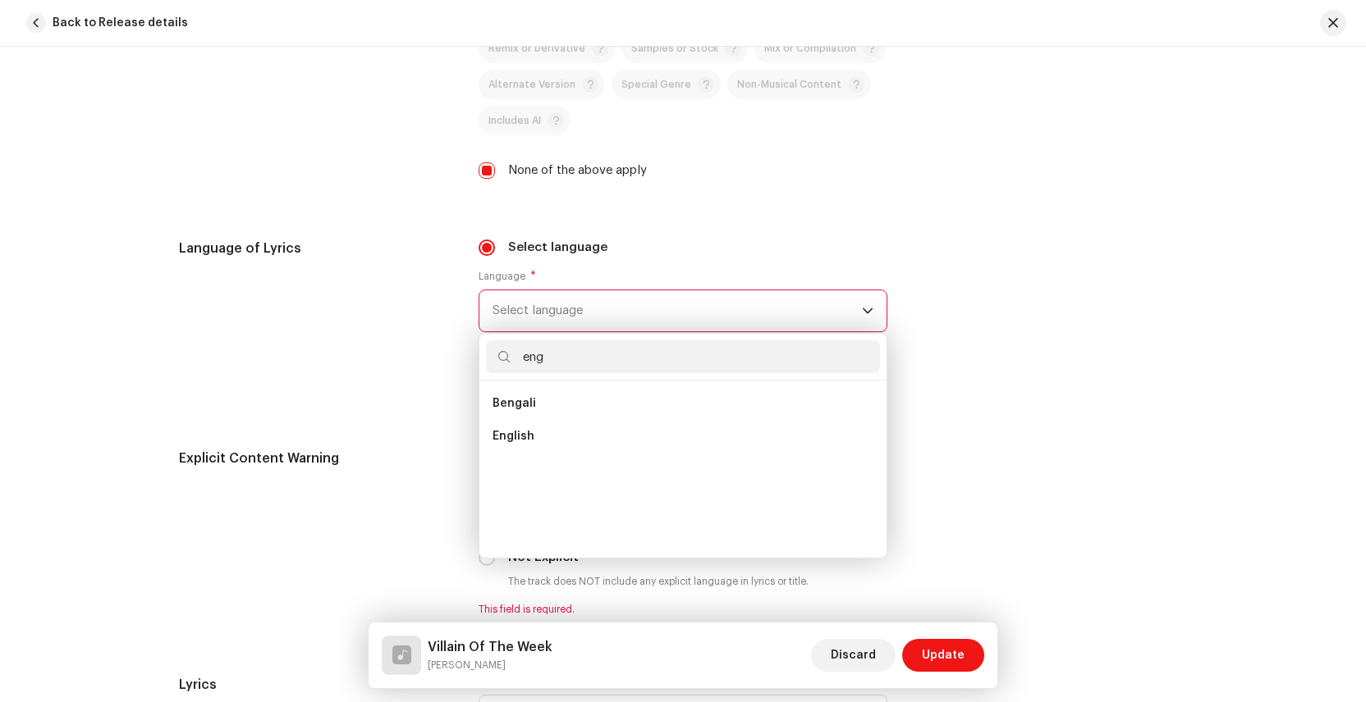
scroll to position [0, 0]
type input "eng"
click at [515, 439] on span "English" at bounding box center [513, 436] width 42 height 16
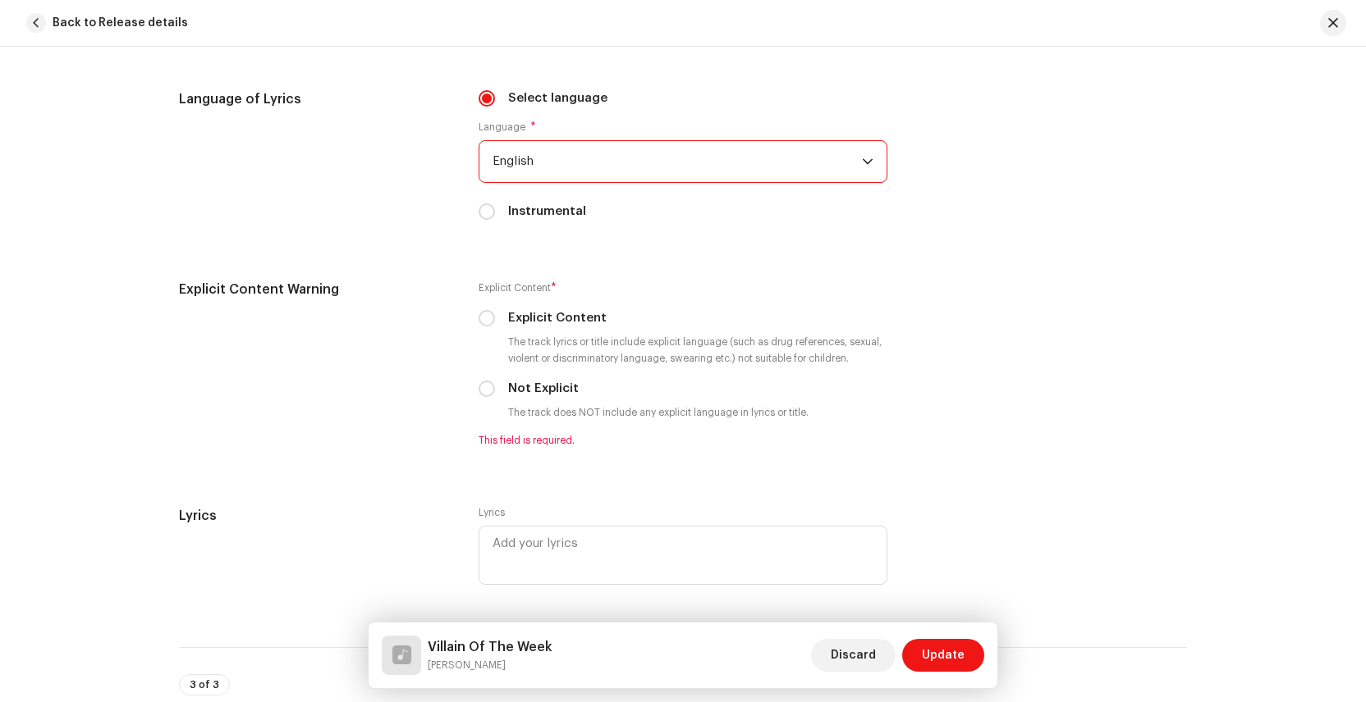
scroll to position [2938, 0]
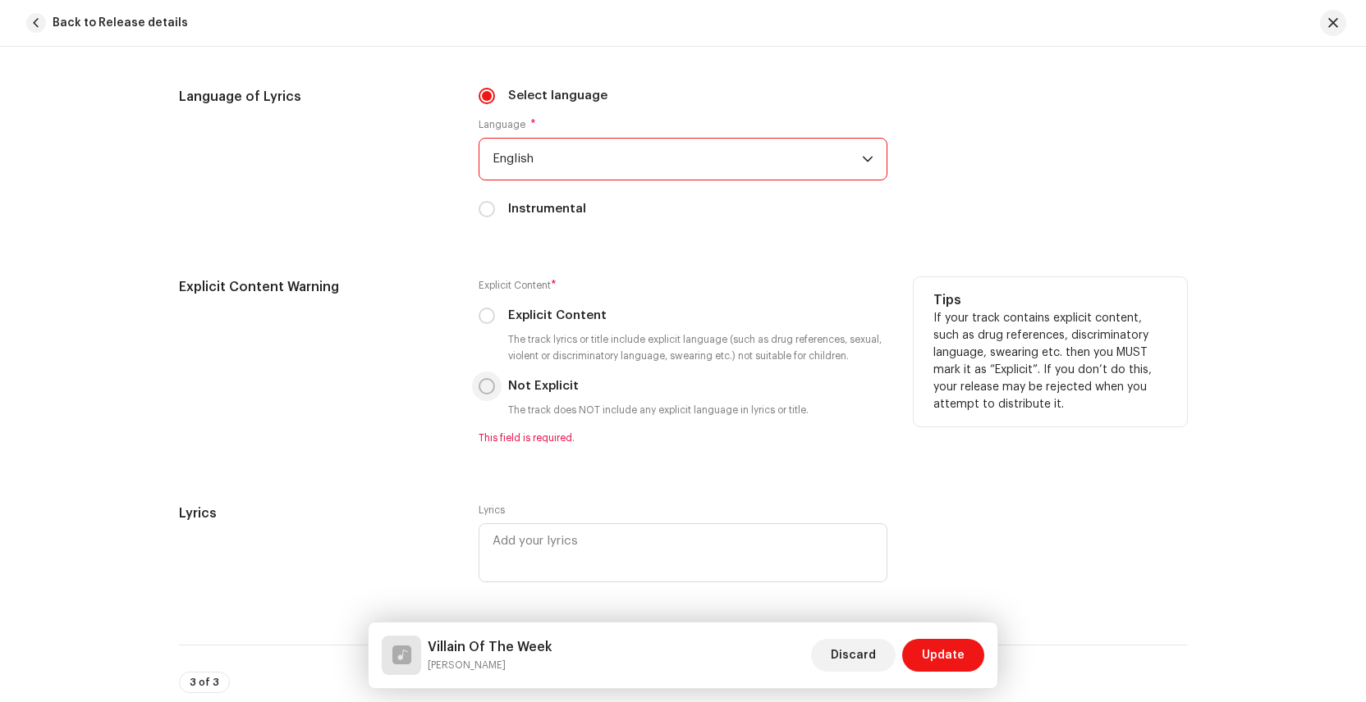
click at [483, 390] on input "Not Explicit" at bounding box center [486, 386] width 16 height 16
radio input "true"
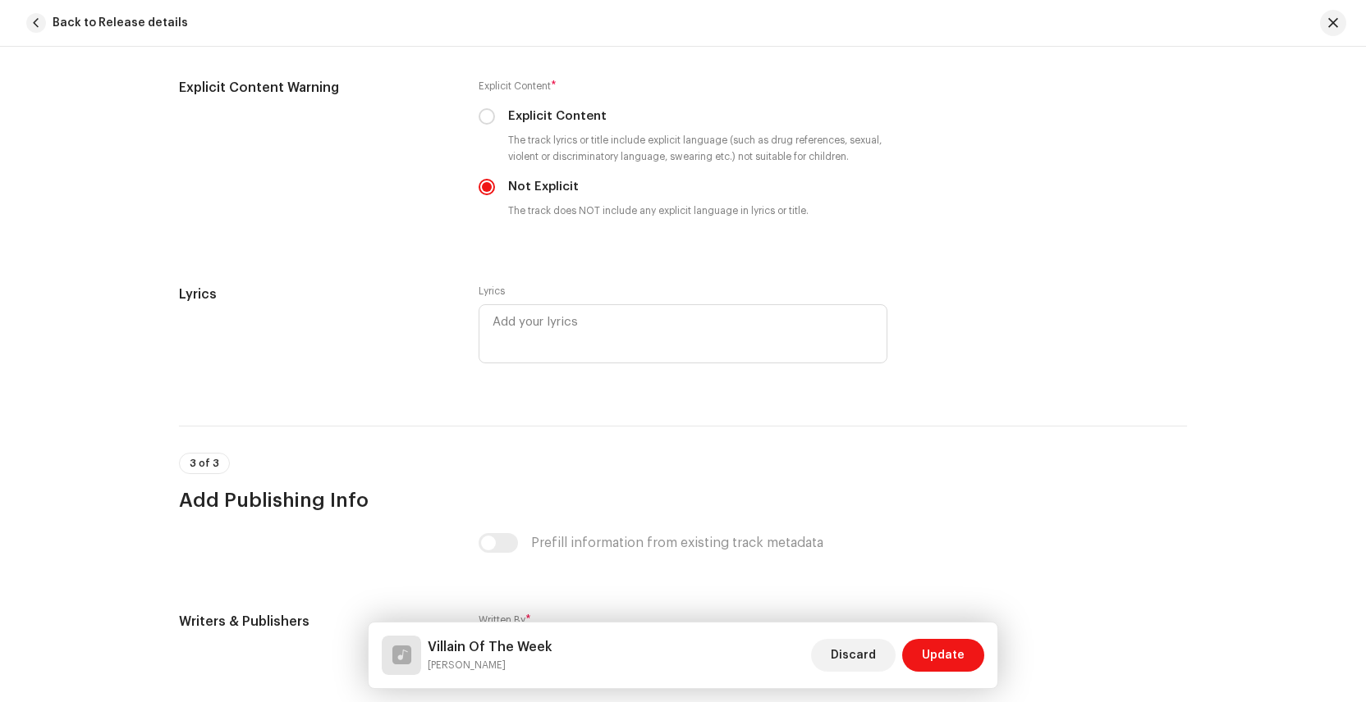
scroll to position [3141, 0]
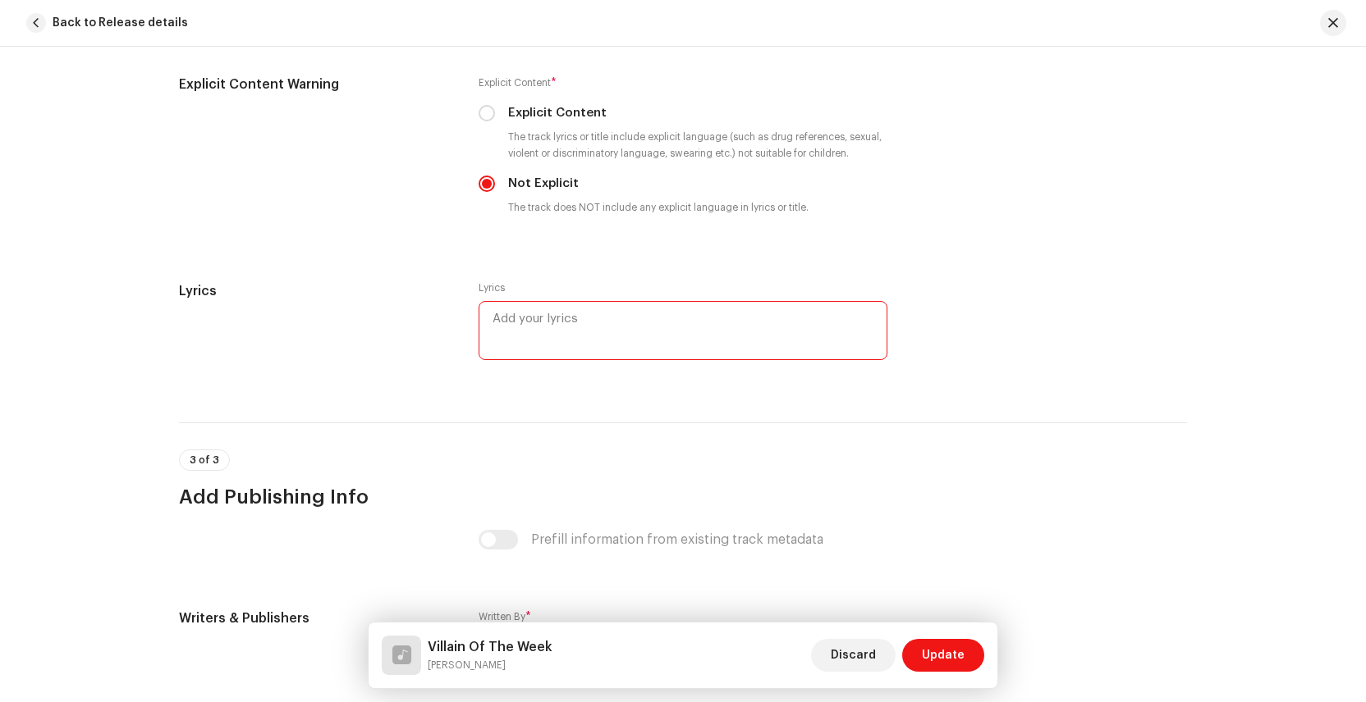
click at [577, 328] on textarea at bounding box center [682, 330] width 409 height 59
paste textarea ""Villain of the Week" ([PERSON_NAME], Park [PERSON_NAME]) Light creeping throug…"
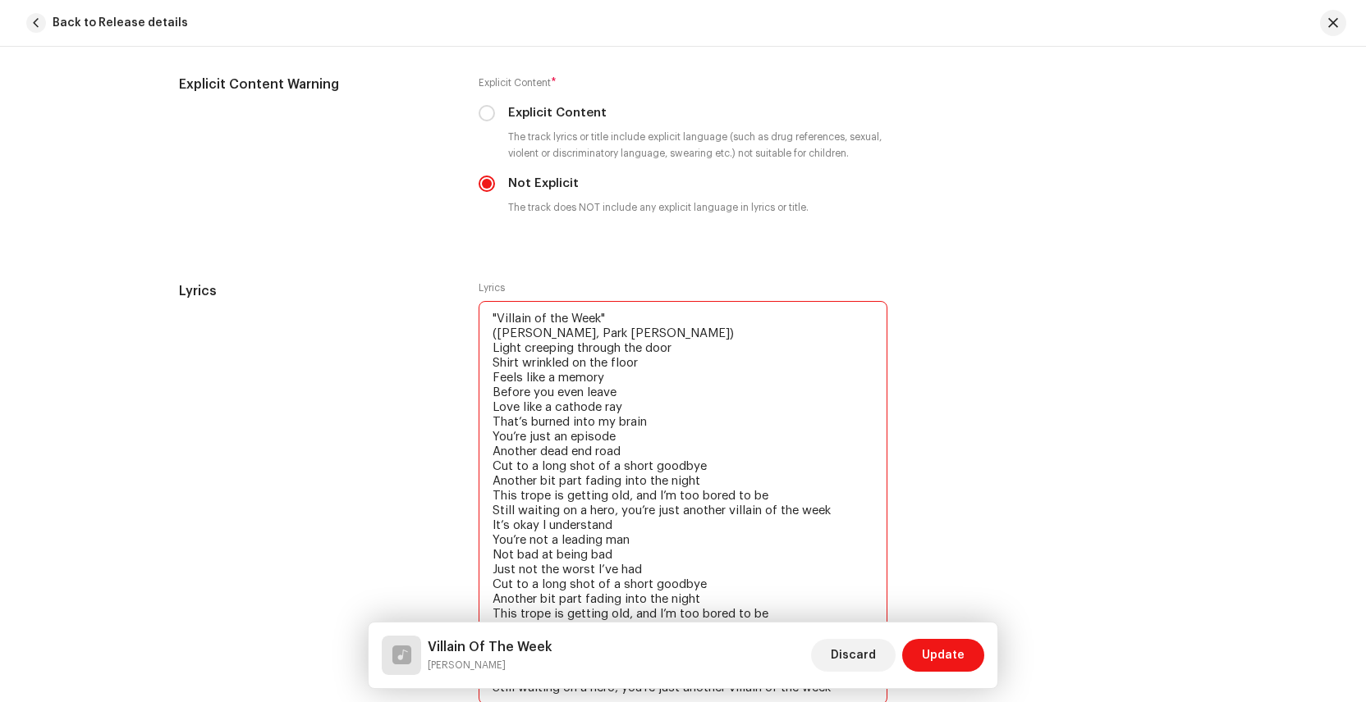
drag, startPoint x: 669, startPoint y: 340, endPoint x: 468, endPoint y: 318, distance: 202.3
click at [468, 318] on div "Lyrics Lyrics "Villain of the Week" ([PERSON_NAME], Park [PERSON_NAME]) Light c…" at bounding box center [683, 504] width 1008 height 446
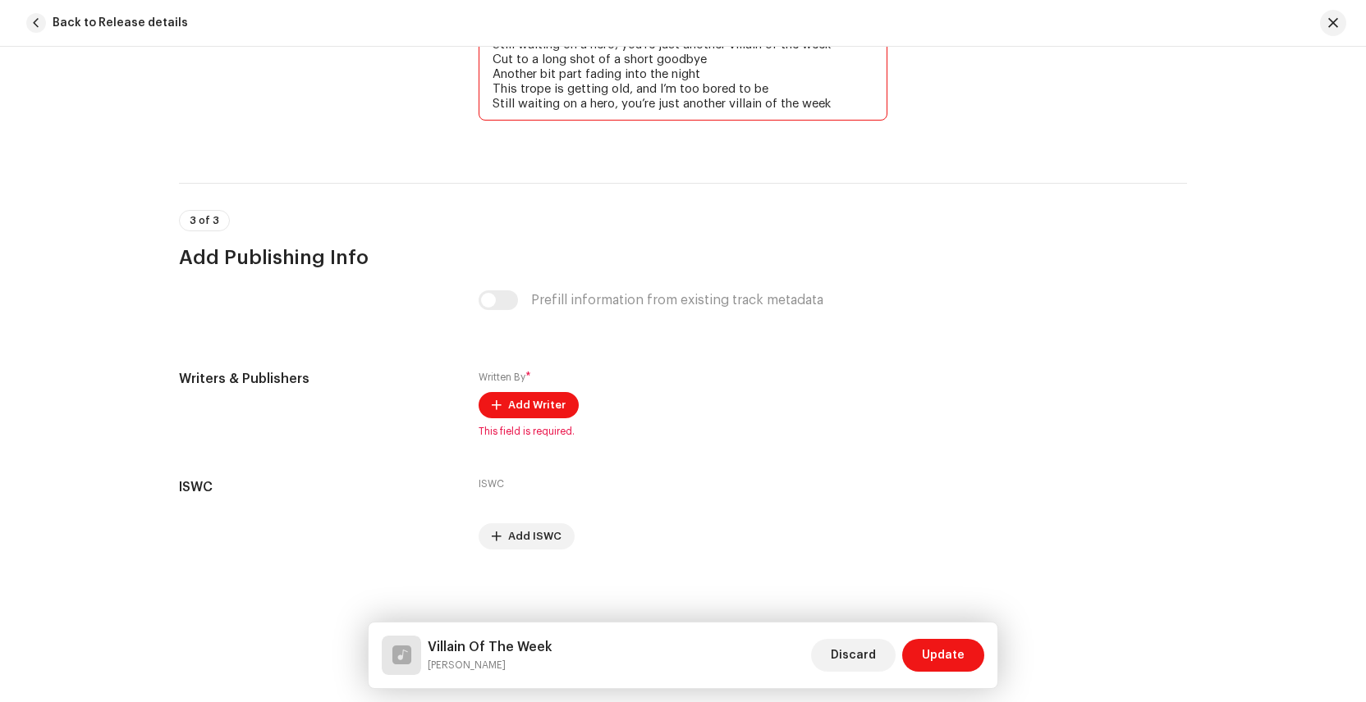
scroll to position [3704, 0]
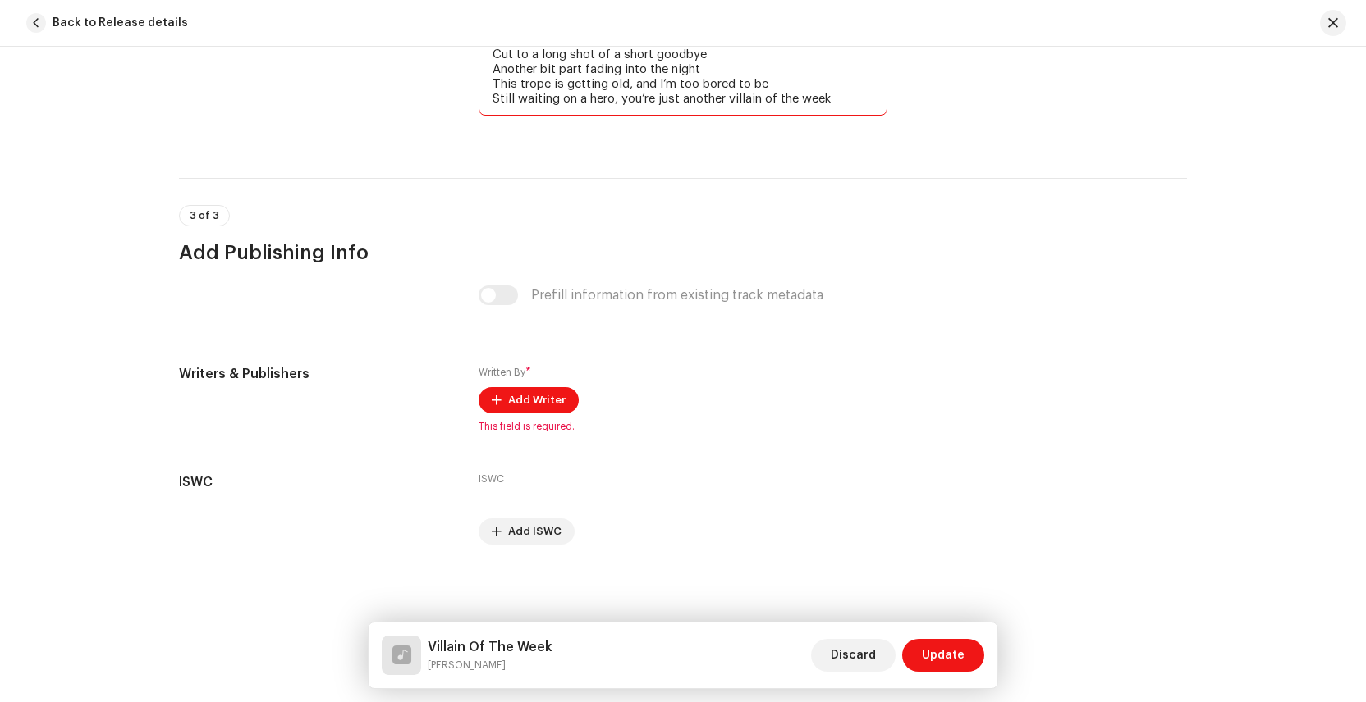
type textarea "Light creeping through the door Shirt wrinkled on the floor Feels like a memory…"
click at [512, 396] on span "Add Writer" at bounding box center [536, 400] width 57 height 33
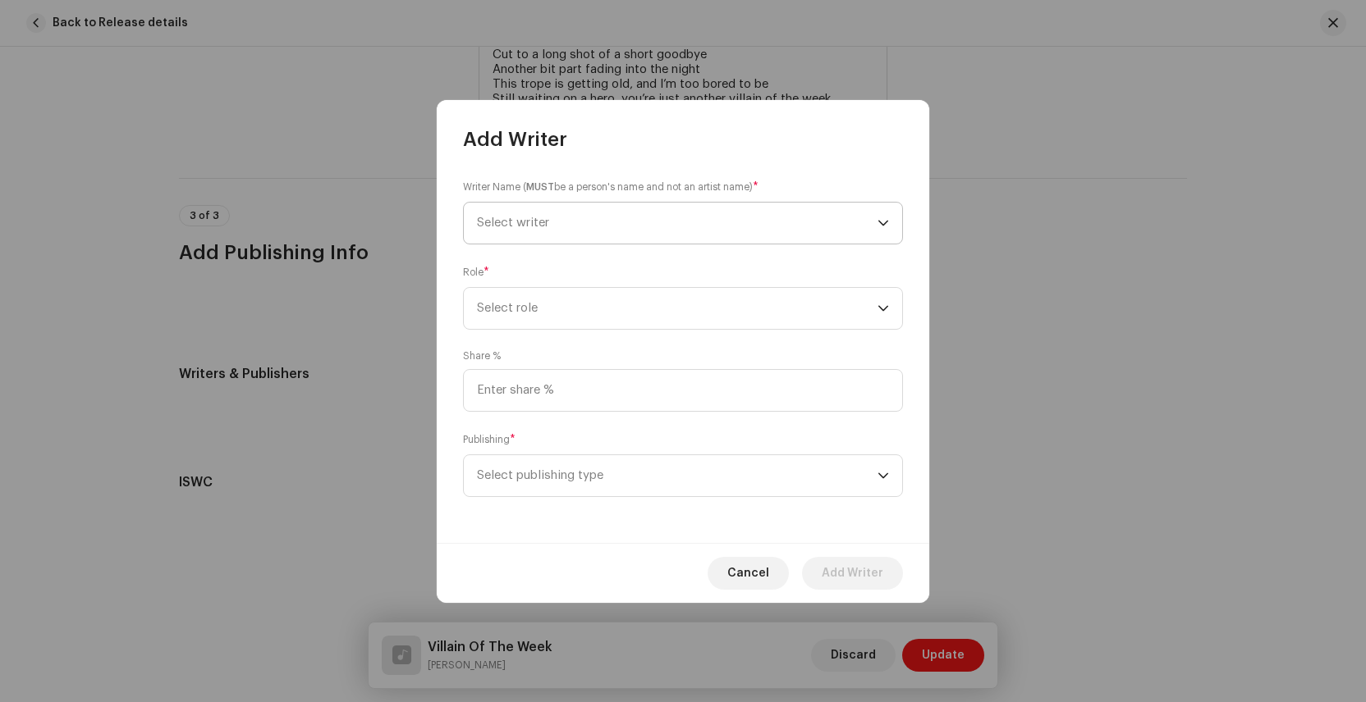
click at [555, 228] on span "Select writer" at bounding box center [677, 223] width 400 height 41
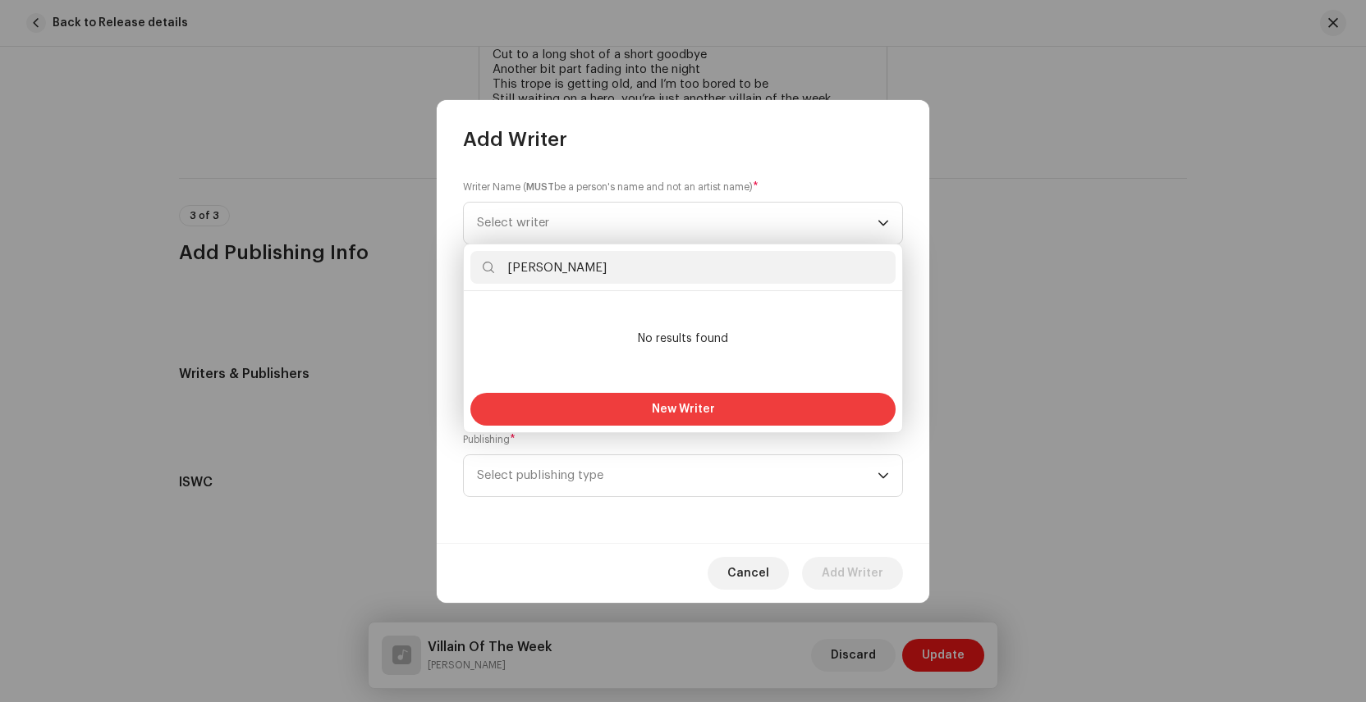
type input "[PERSON_NAME]"
click at [619, 406] on button "New Writer" at bounding box center [682, 409] width 425 height 33
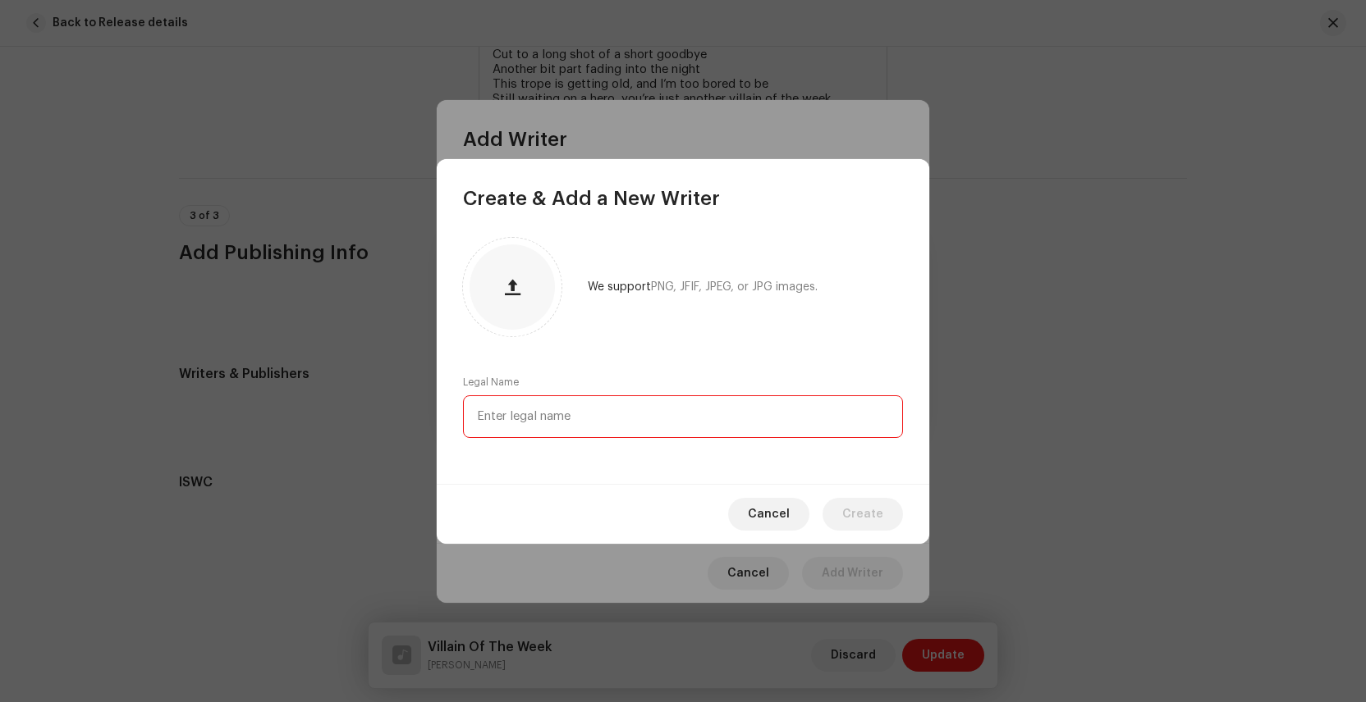
click at [566, 410] on input "text" at bounding box center [683, 417] width 440 height 43
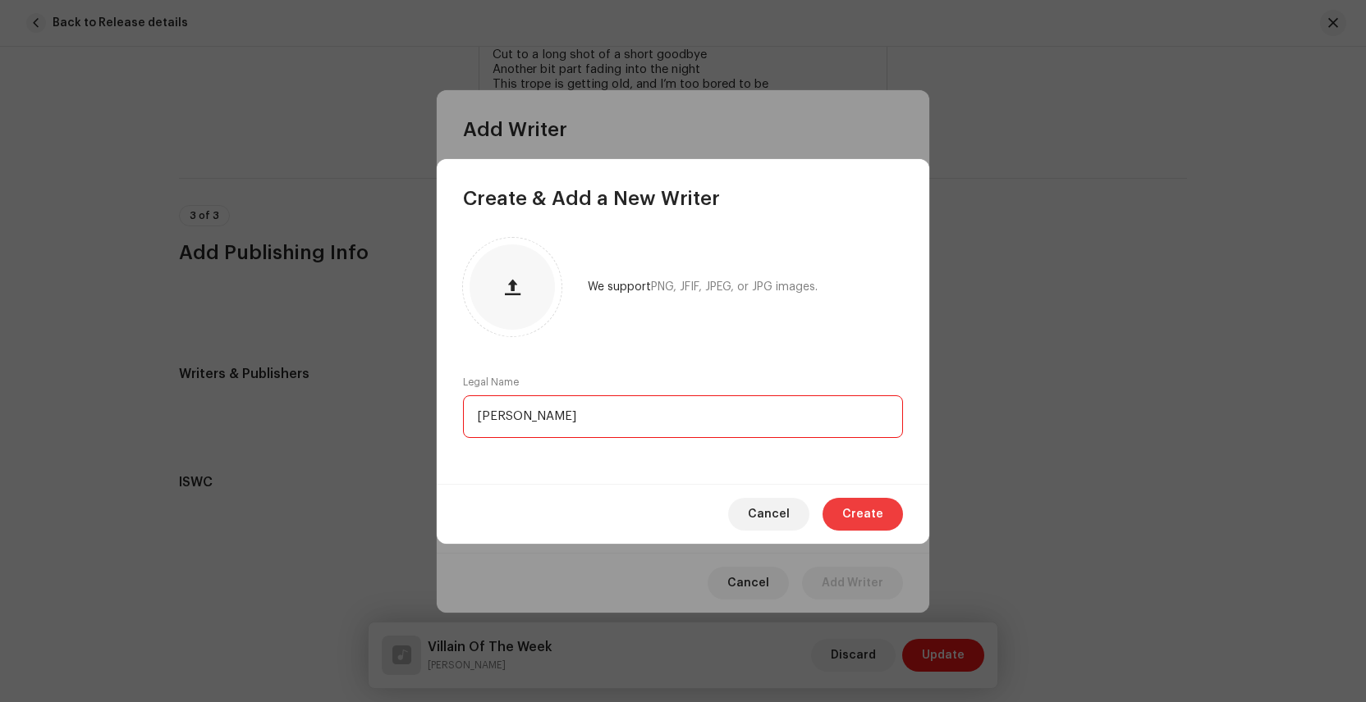
type input "[PERSON_NAME]"
click at [867, 514] on span "Create" at bounding box center [862, 514] width 41 height 33
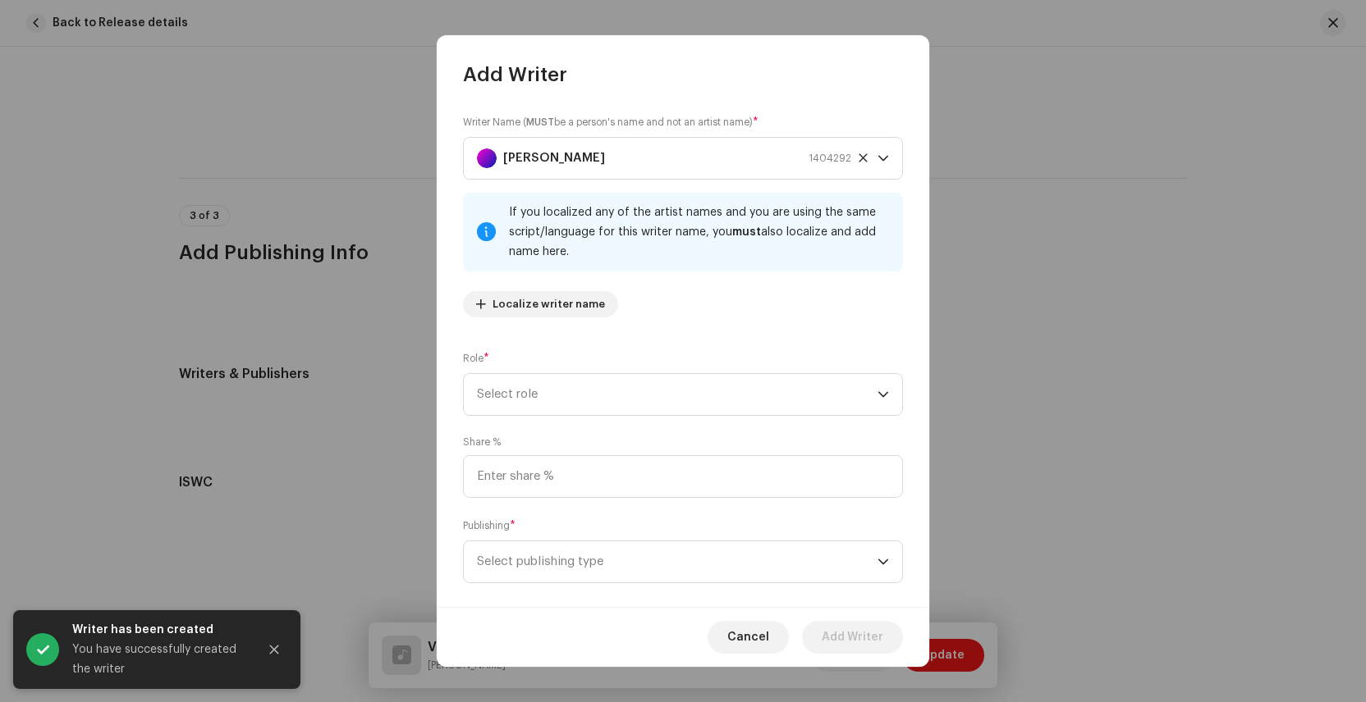
click at [624, 325] on div "Writer Name ( MUST be a person's name and not an artist name) * [PERSON_NAME] 1…" at bounding box center [683, 222] width 440 height 217
click at [578, 385] on span "Select role" at bounding box center [677, 394] width 400 height 41
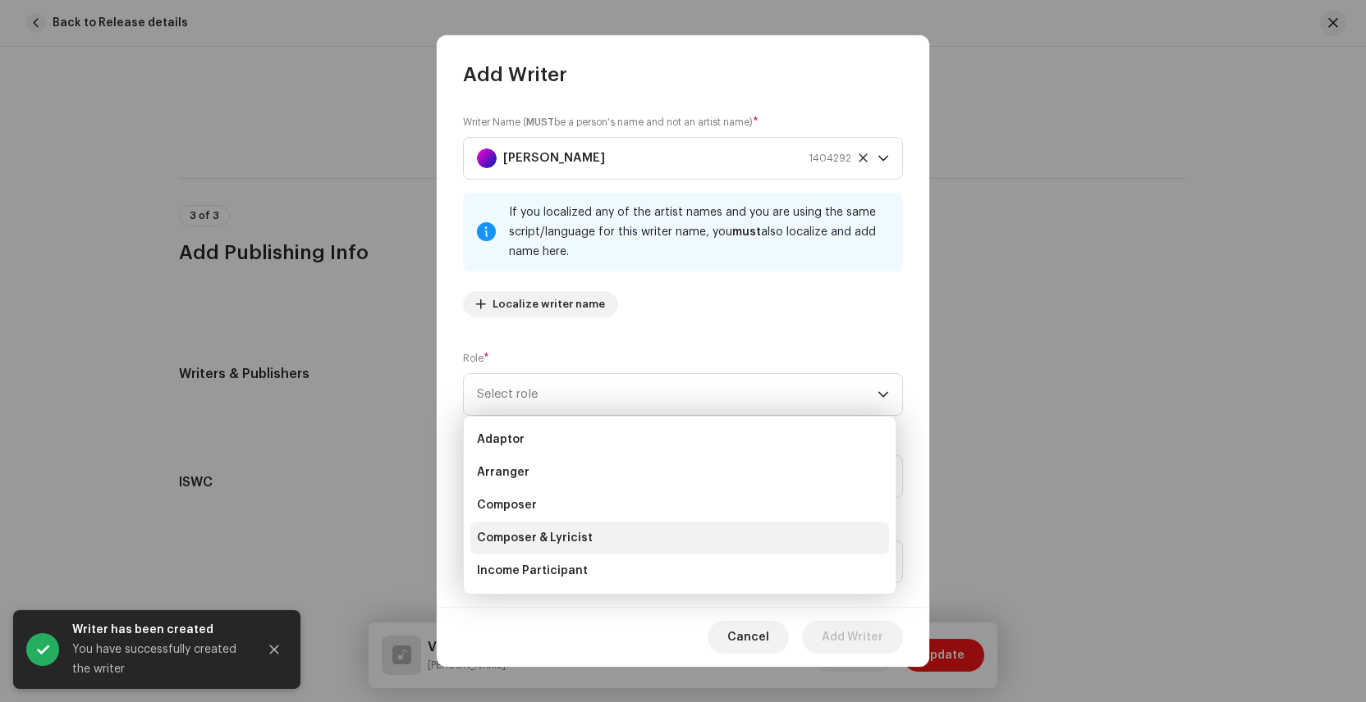
click at [549, 534] on span "Composer & Lyricist" at bounding box center [535, 538] width 116 height 16
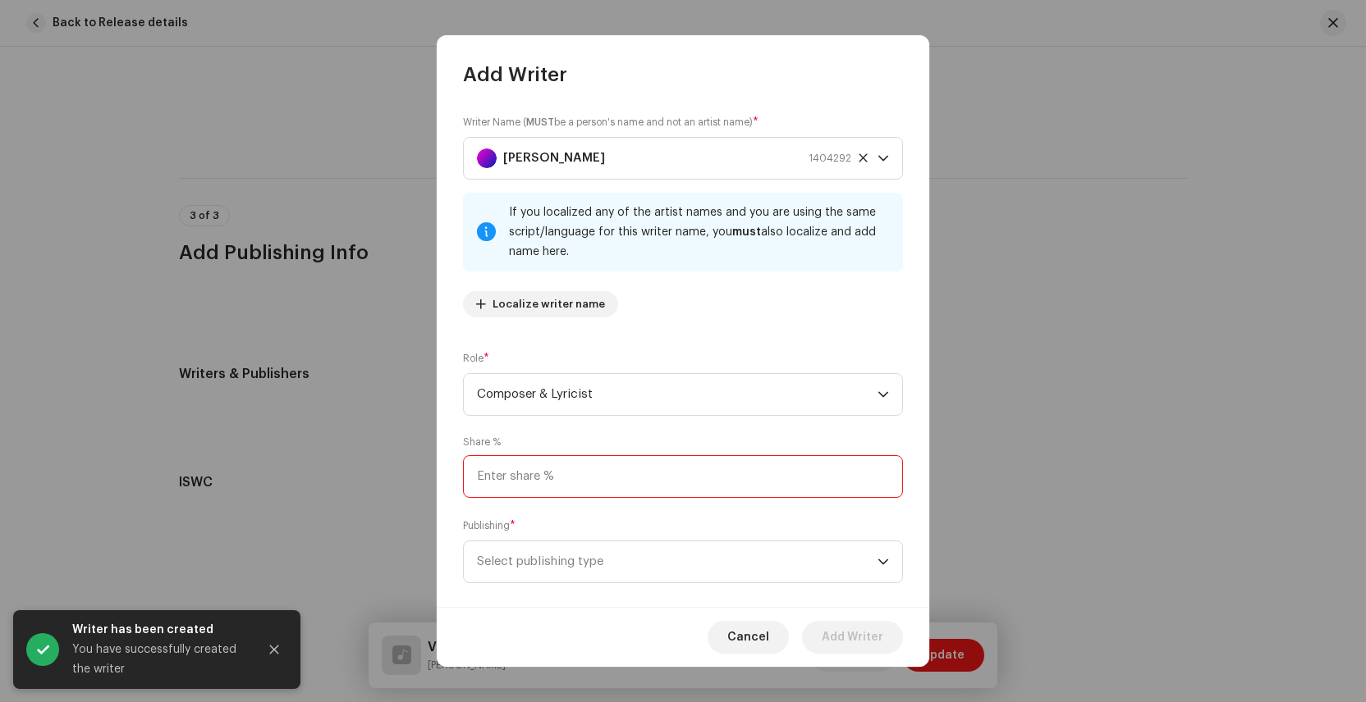
click at [523, 482] on input at bounding box center [683, 476] width 440 height 43
type input "50.00"
click at [586, 567] on span "Select publishing type" at bounding box center [677, 562] width 400 height 41
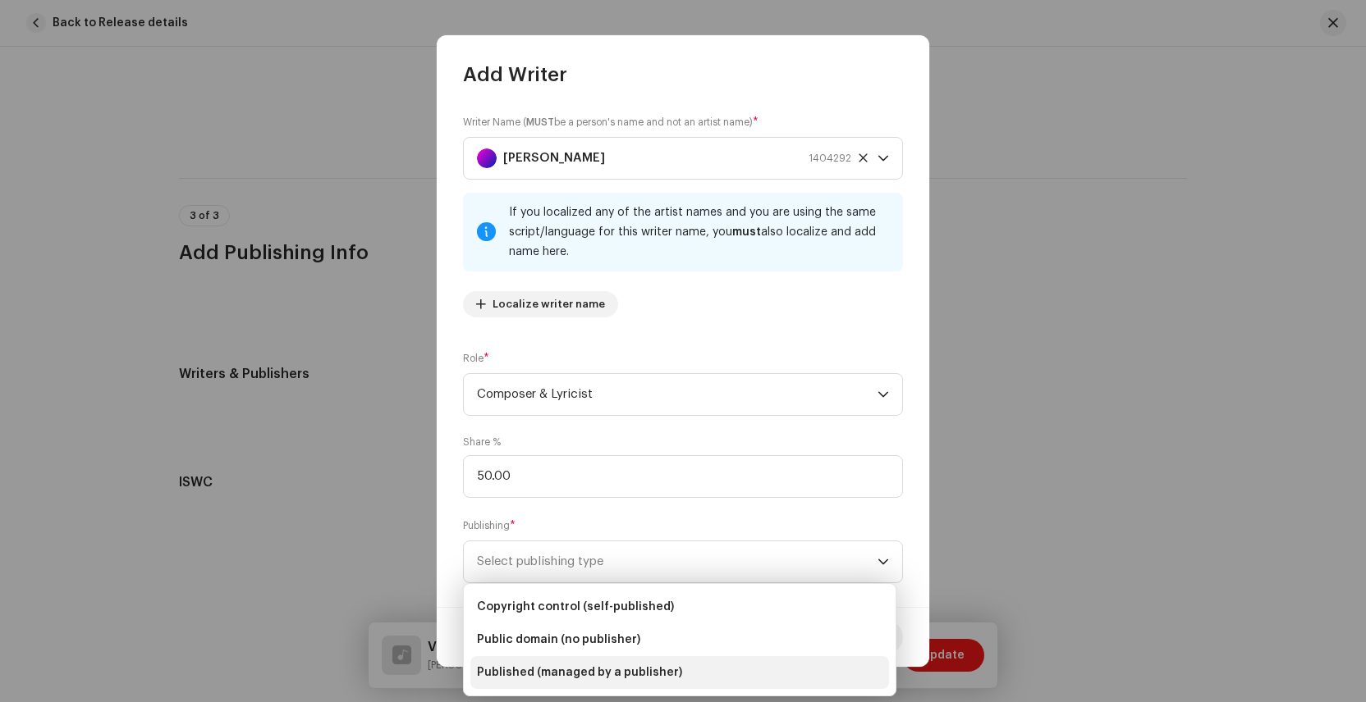
click at [584, 670] on span "Published (managed by a publisher)" at bounding box center [579, 673] width 205 height 16
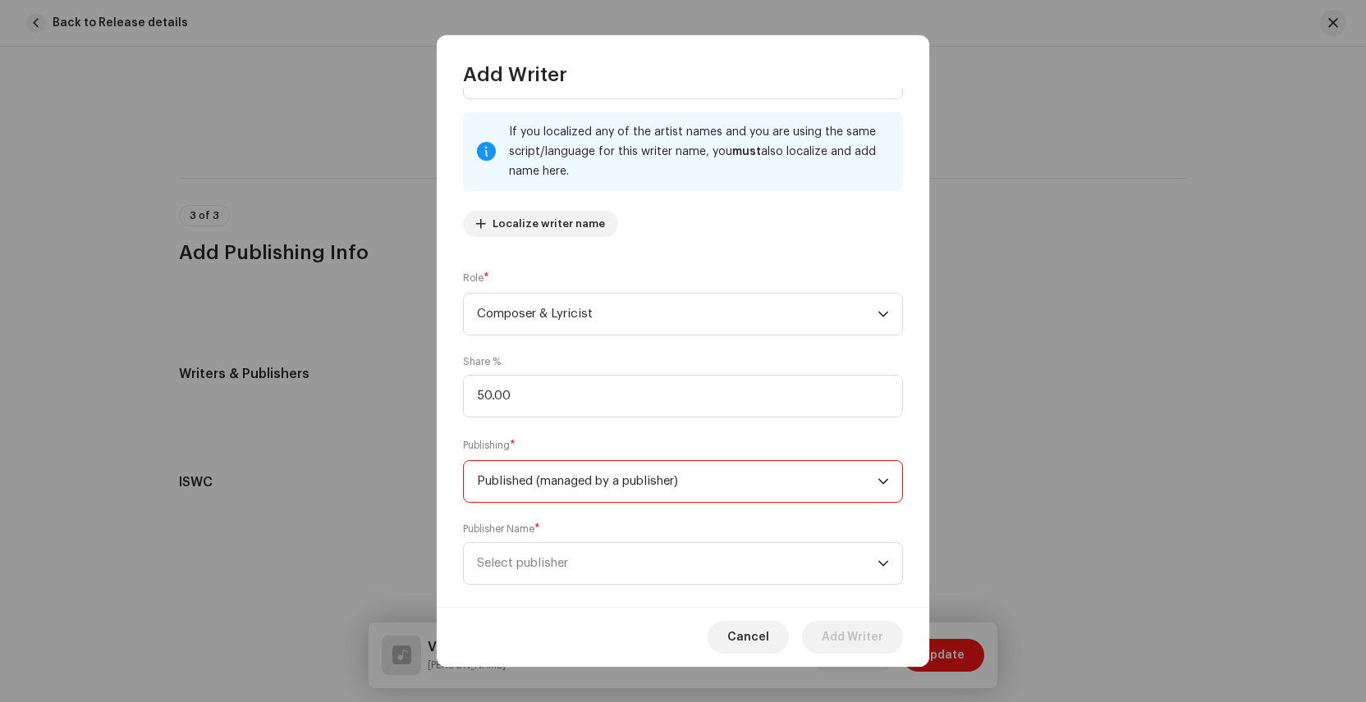
scroll to position [104, 0]
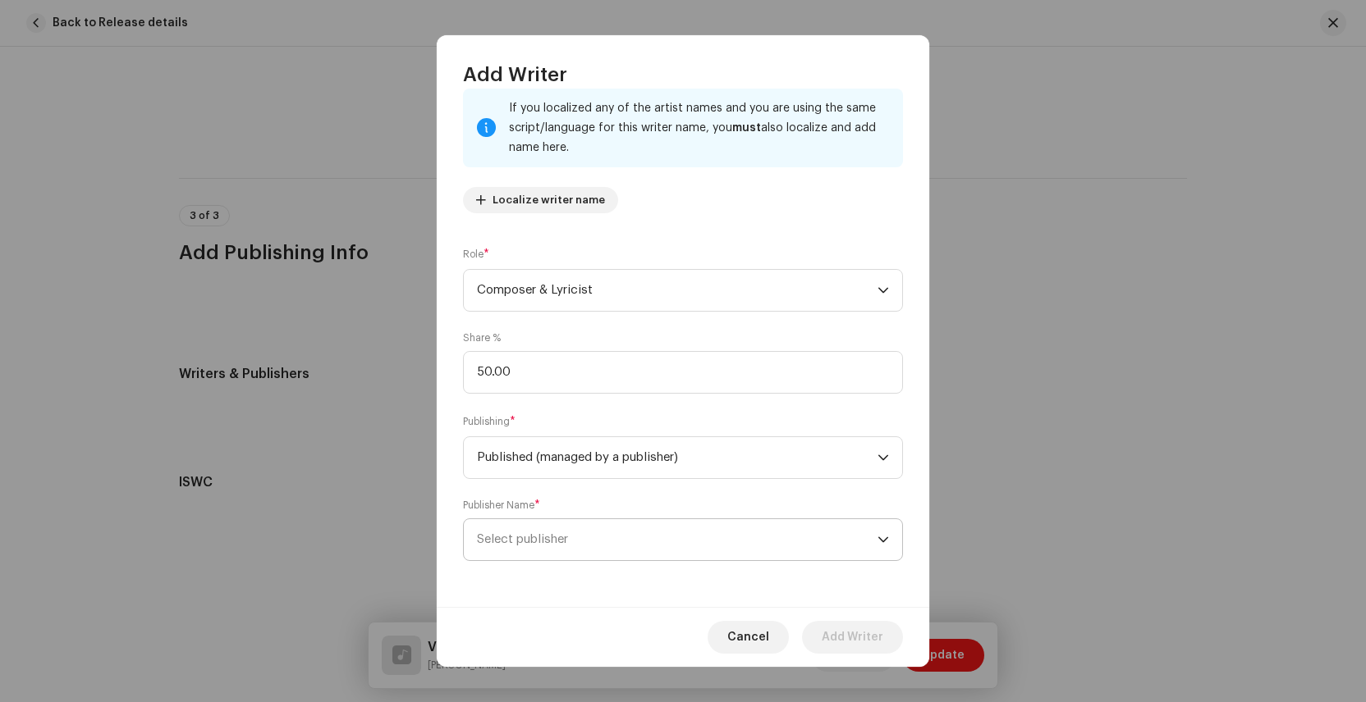
click at [575, 533] on span "Select publisher" at bounding box center [677, 539] width 400 height 41
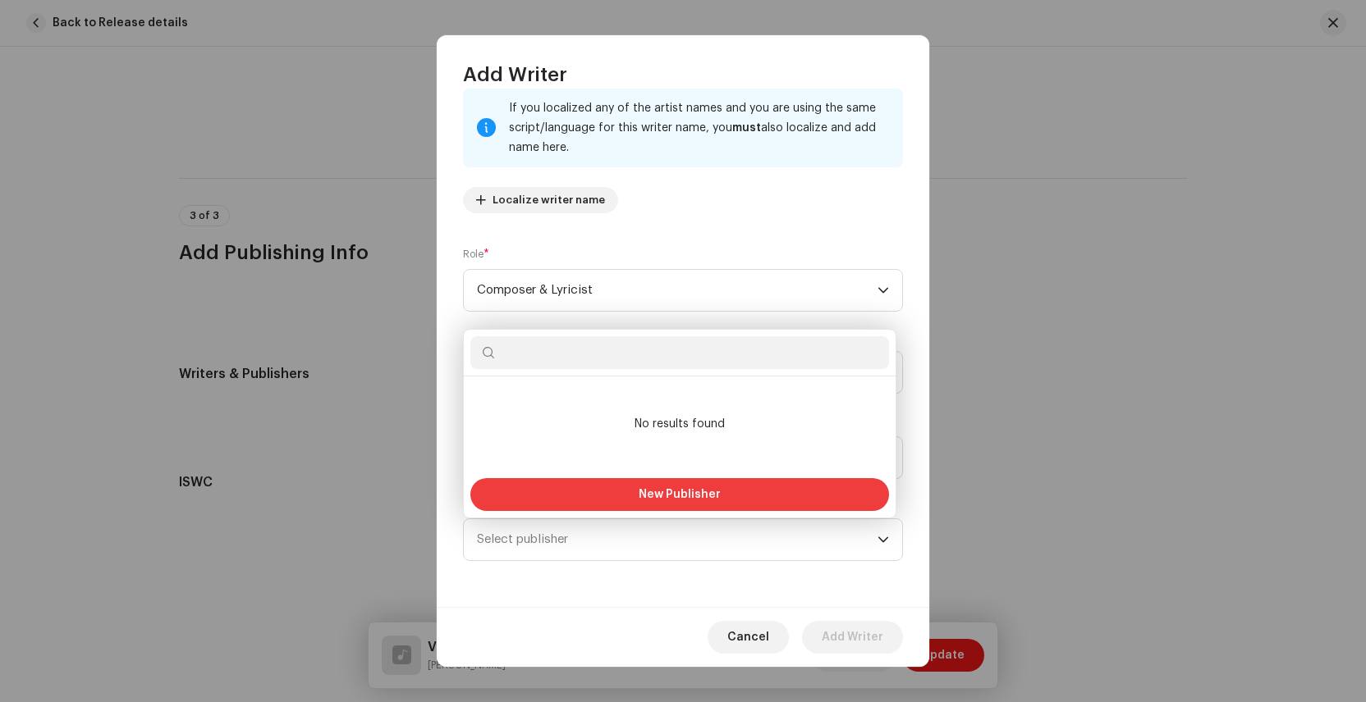
click at [613, 490] on button "New Publisher" at bounding box center [679, 494] width 419 height 33
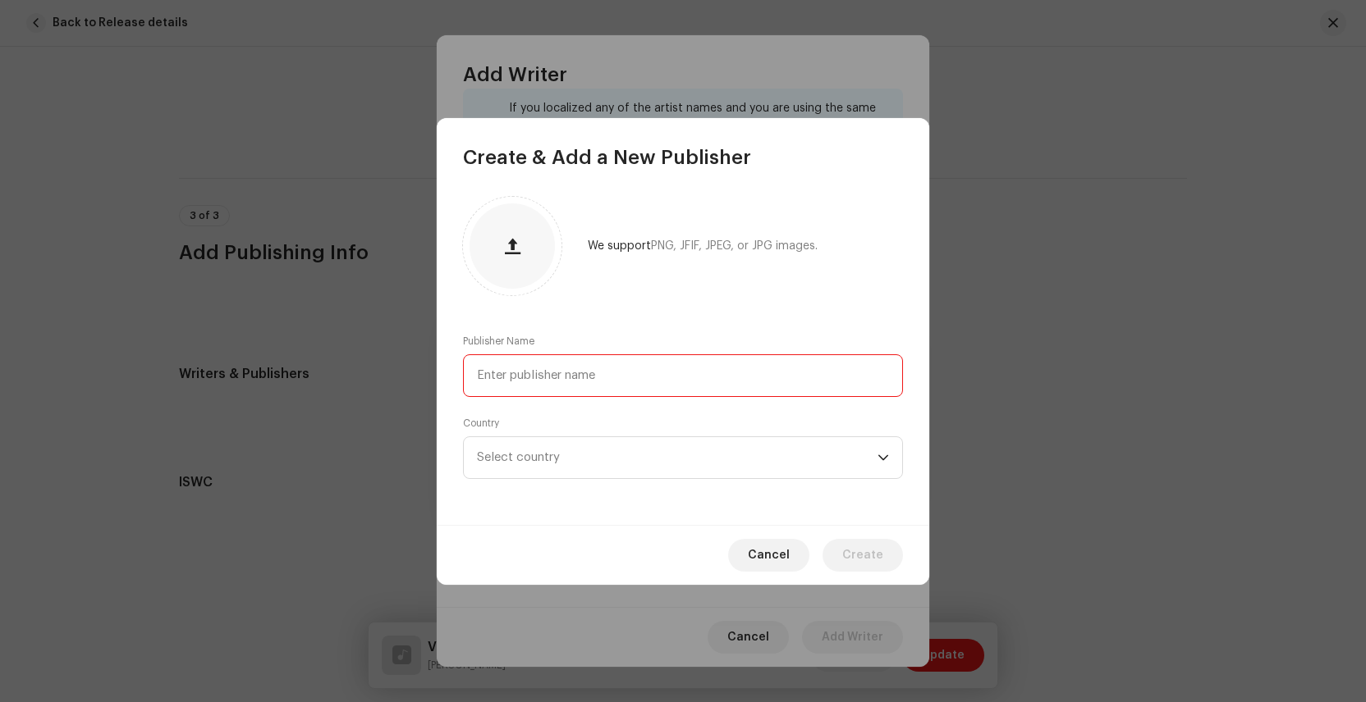
click at [548, 372] on input "text" at bounding box center [683, 376] width 440 height 43
paste input "Ivy Creek Music (BMI)"
type input "Ivy Creek Music (BMI)"
click at [551, 455] on span "Select country" at bounding box center [518, 457] width 83 height 12
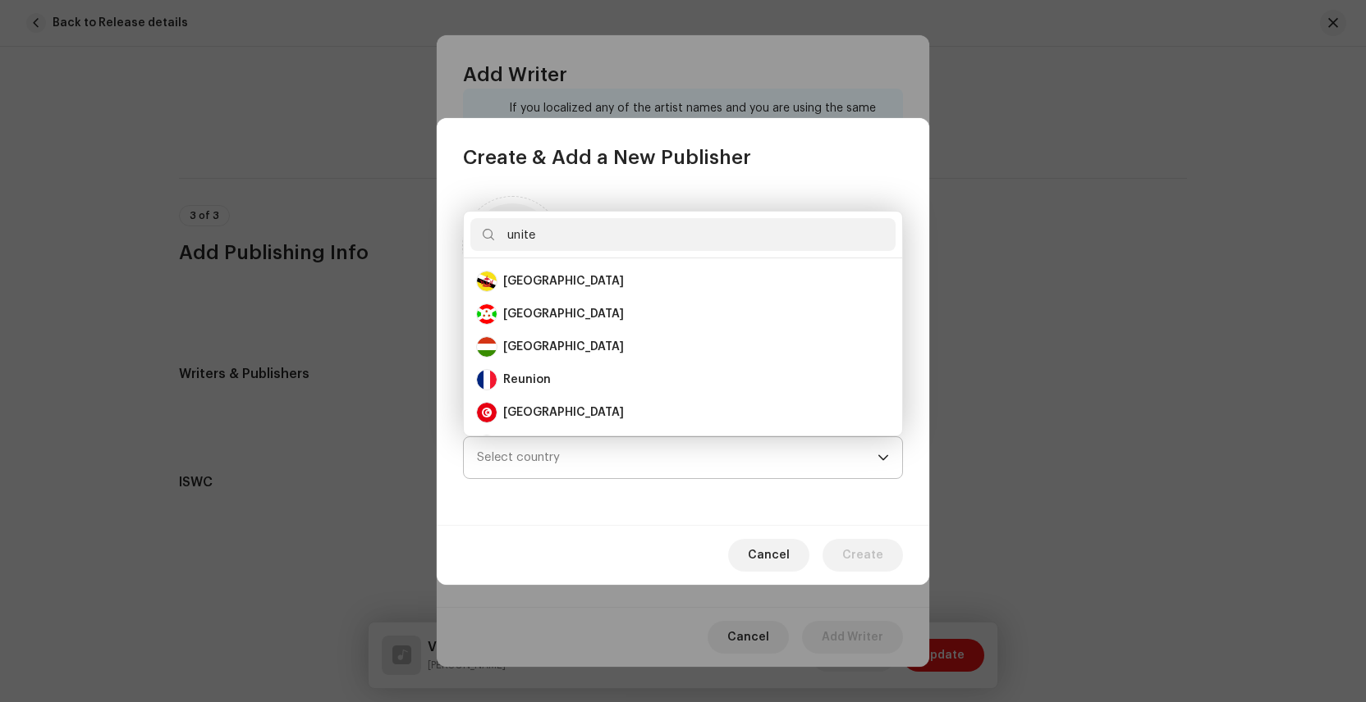
scroll to position [0, 0]
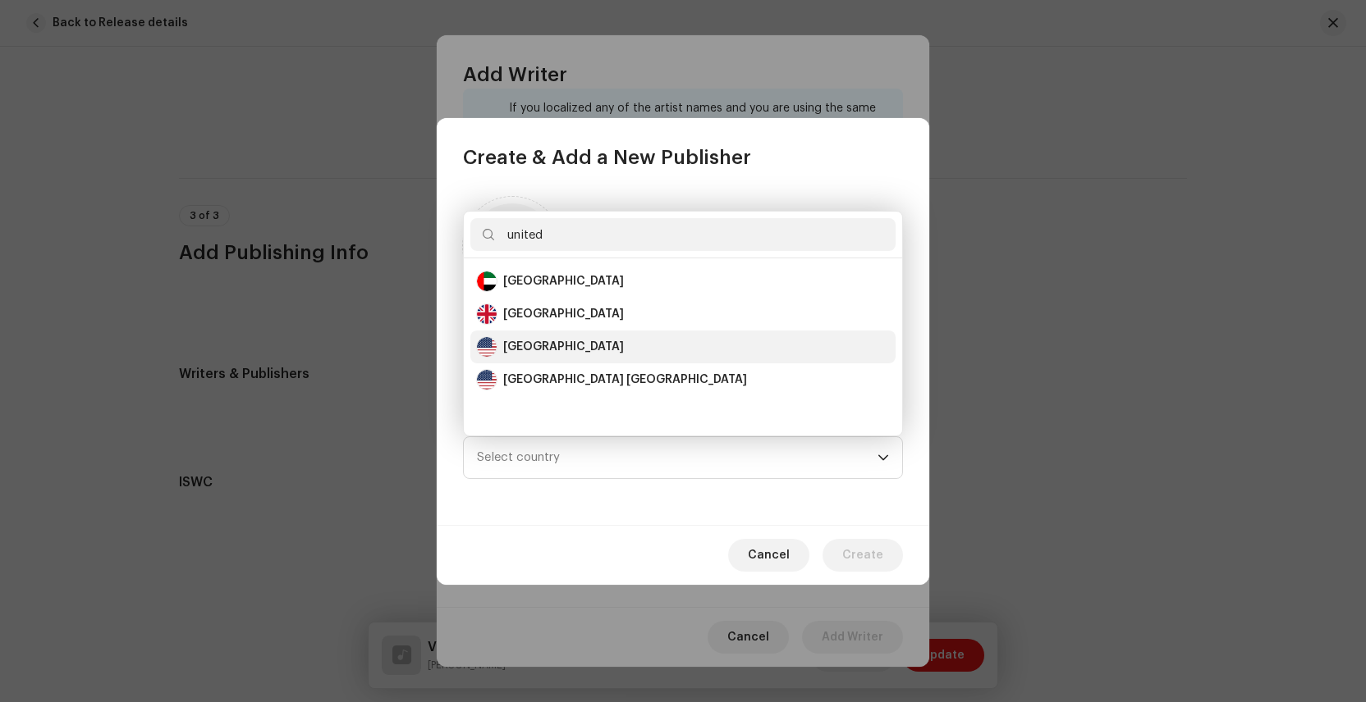
type input "united"
click at [539, 339] on div "[GEOGRAPHIC_DATA]" at bounding box center [563, 347] width 121 height 16
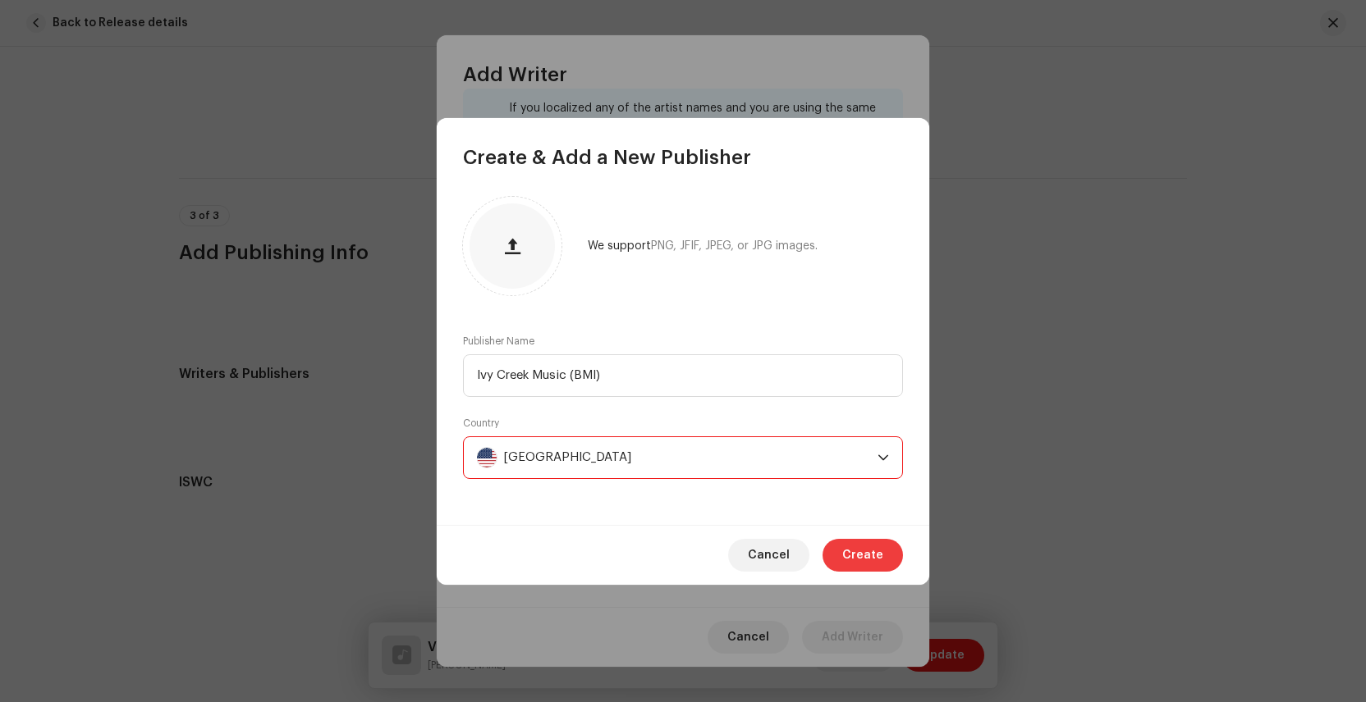
click at [867, 552] on span "Create" at bounding box center [862, 555] width 41 height 33
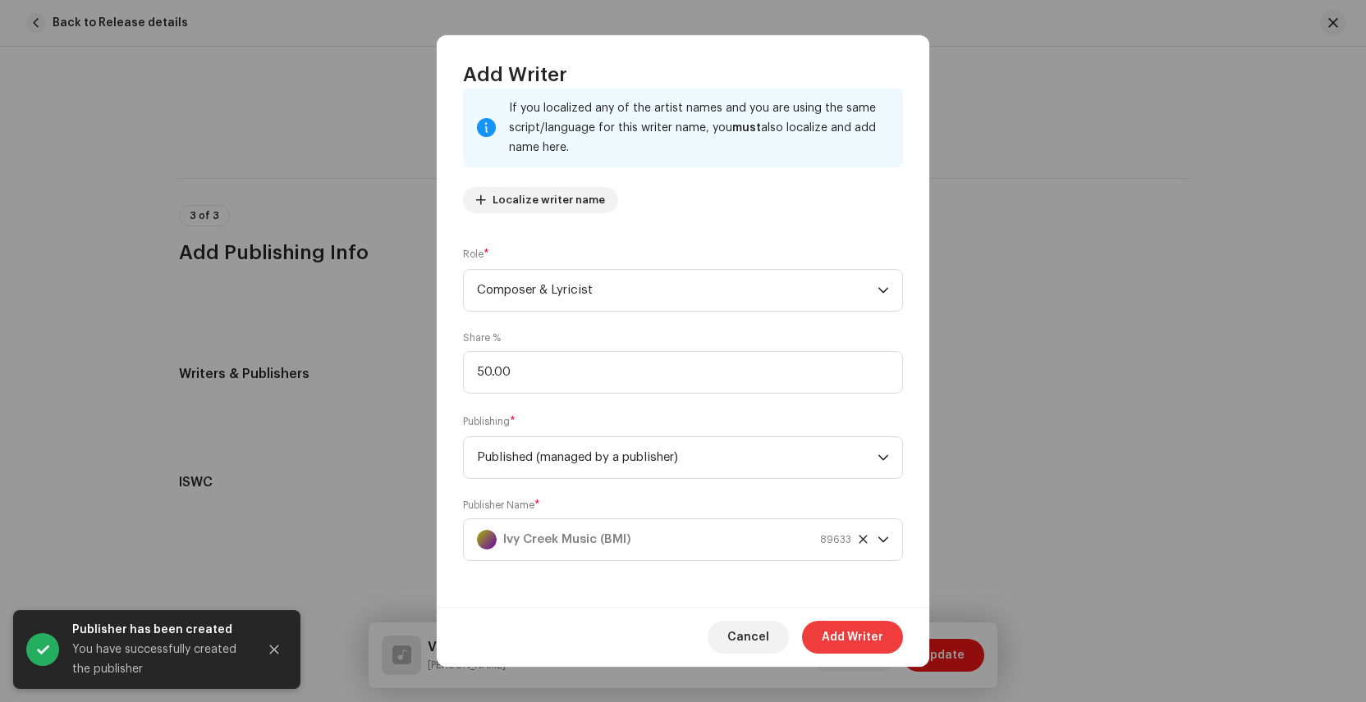
click at [853, 638] on span "Add Writer" at bounding box center [852, 637] width 62 height 33
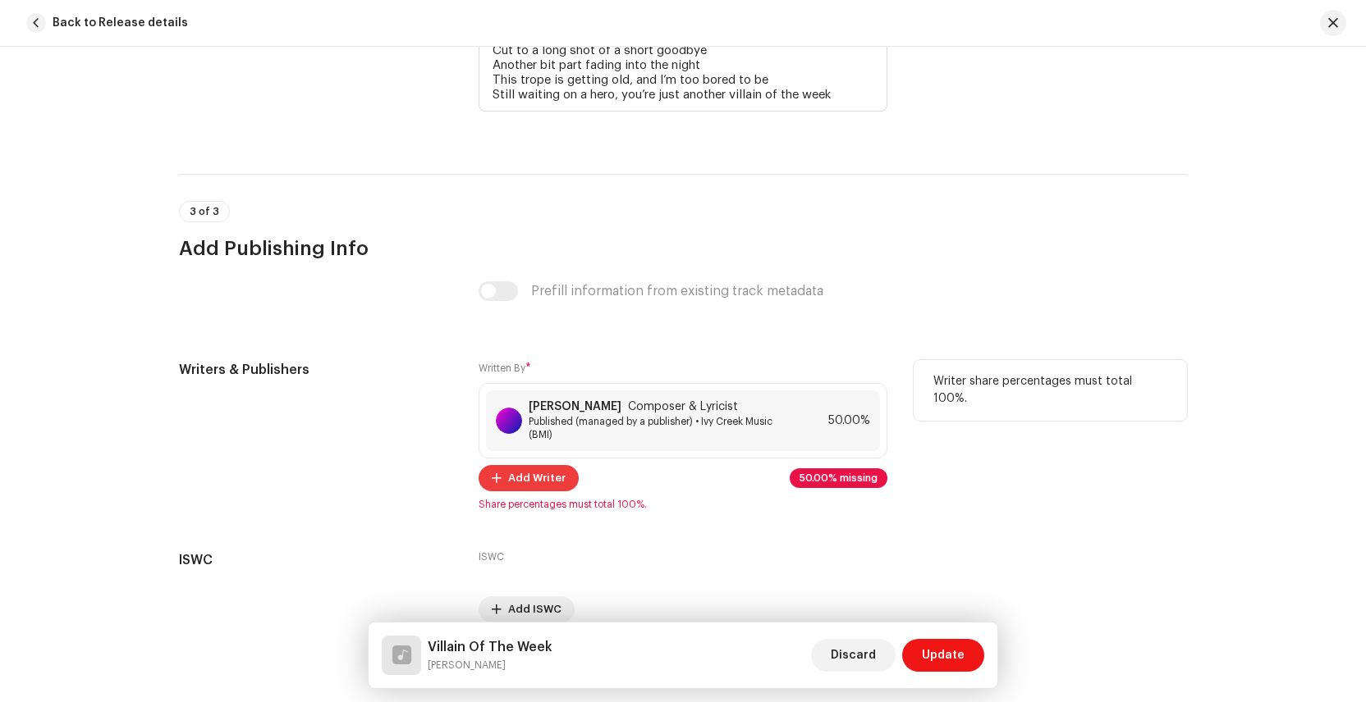
click at [531, 480] on span "Add Writer" at bounding box center [536, 478] width 57 height 33
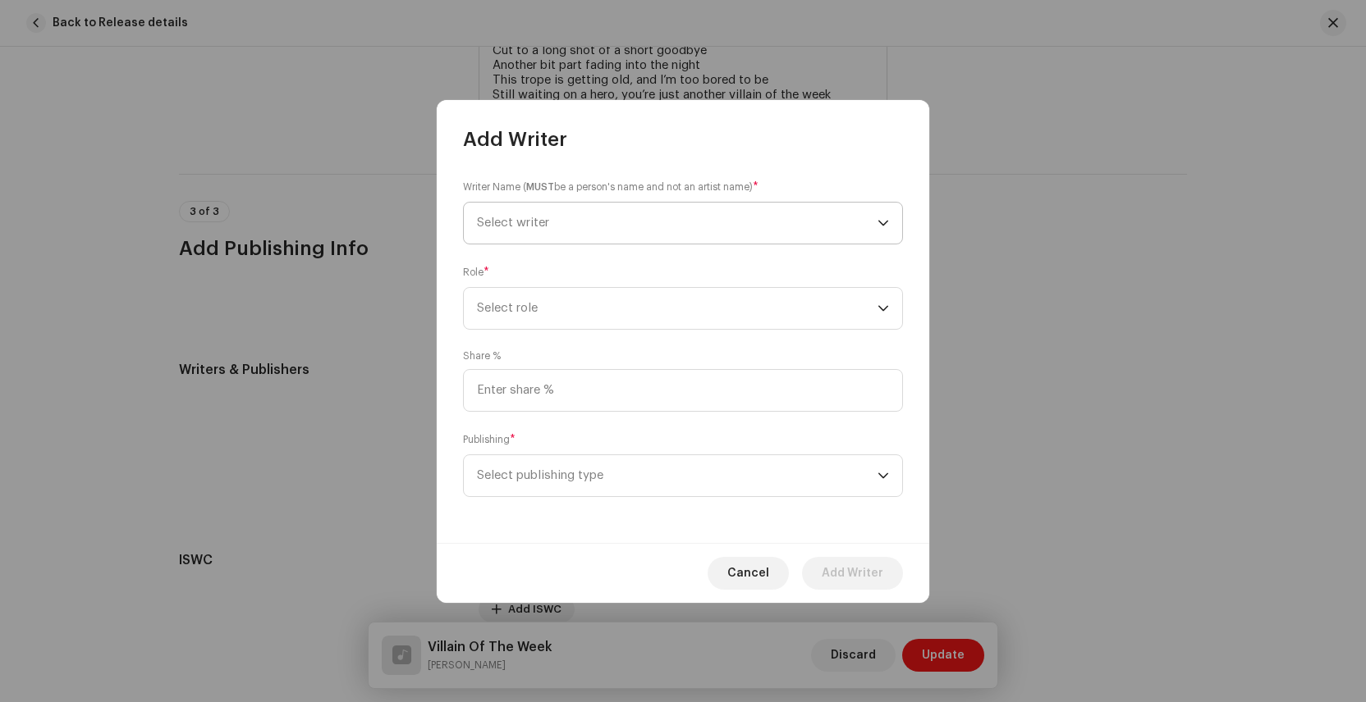
click at [559, 219] on span "Select writer" at bounding box center [677, 223] width 400 height 41
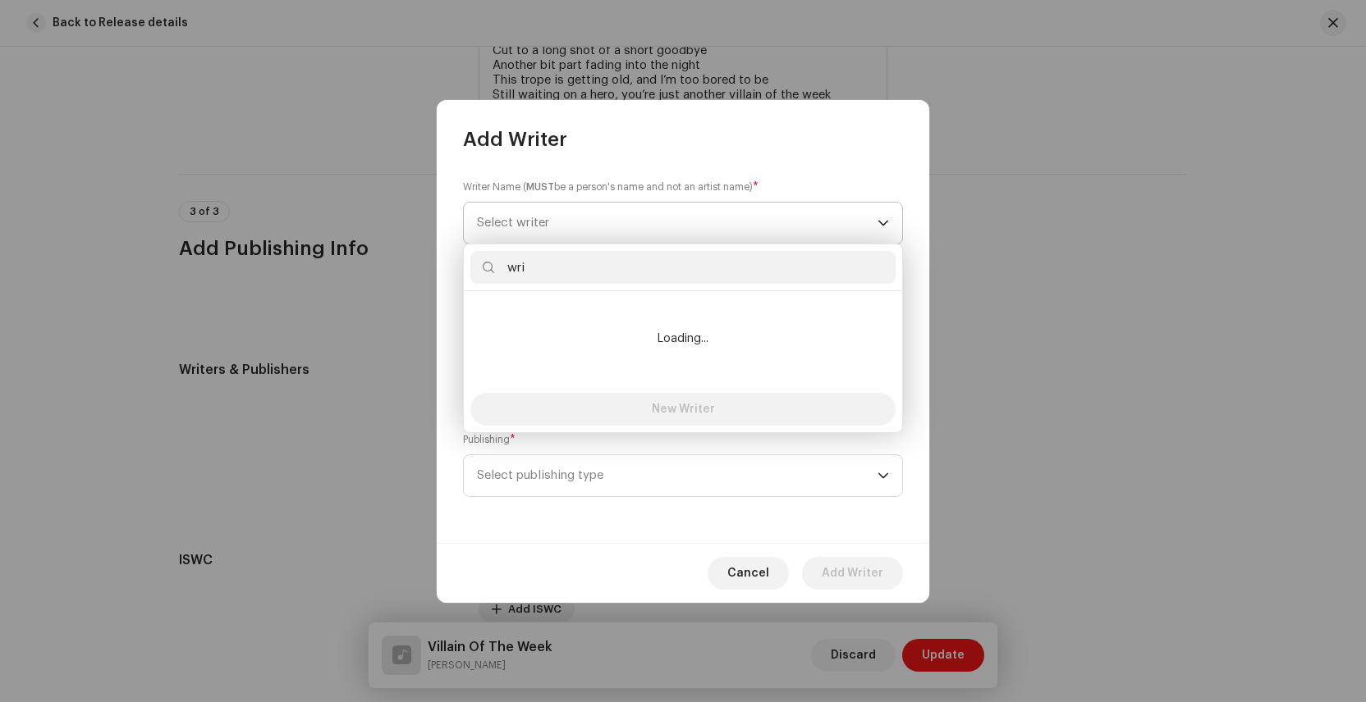
type input "writ"
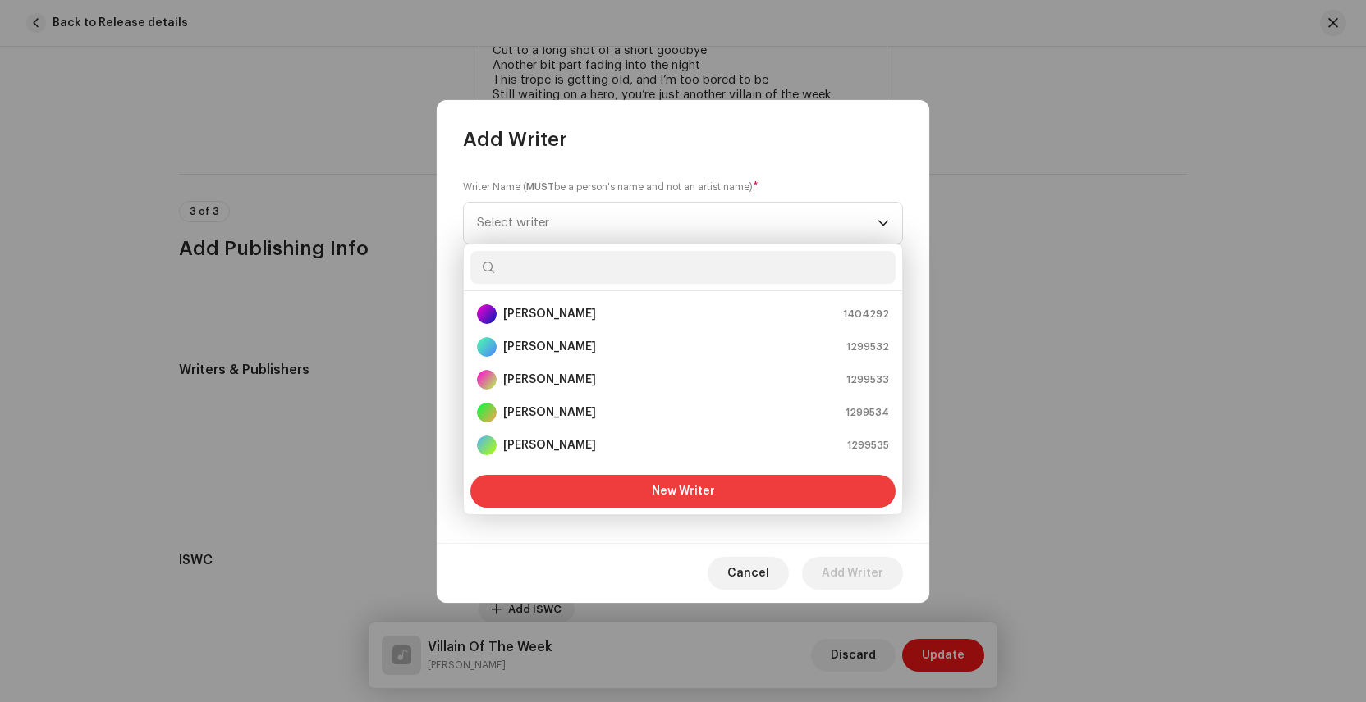
scroll to position [26, 0]
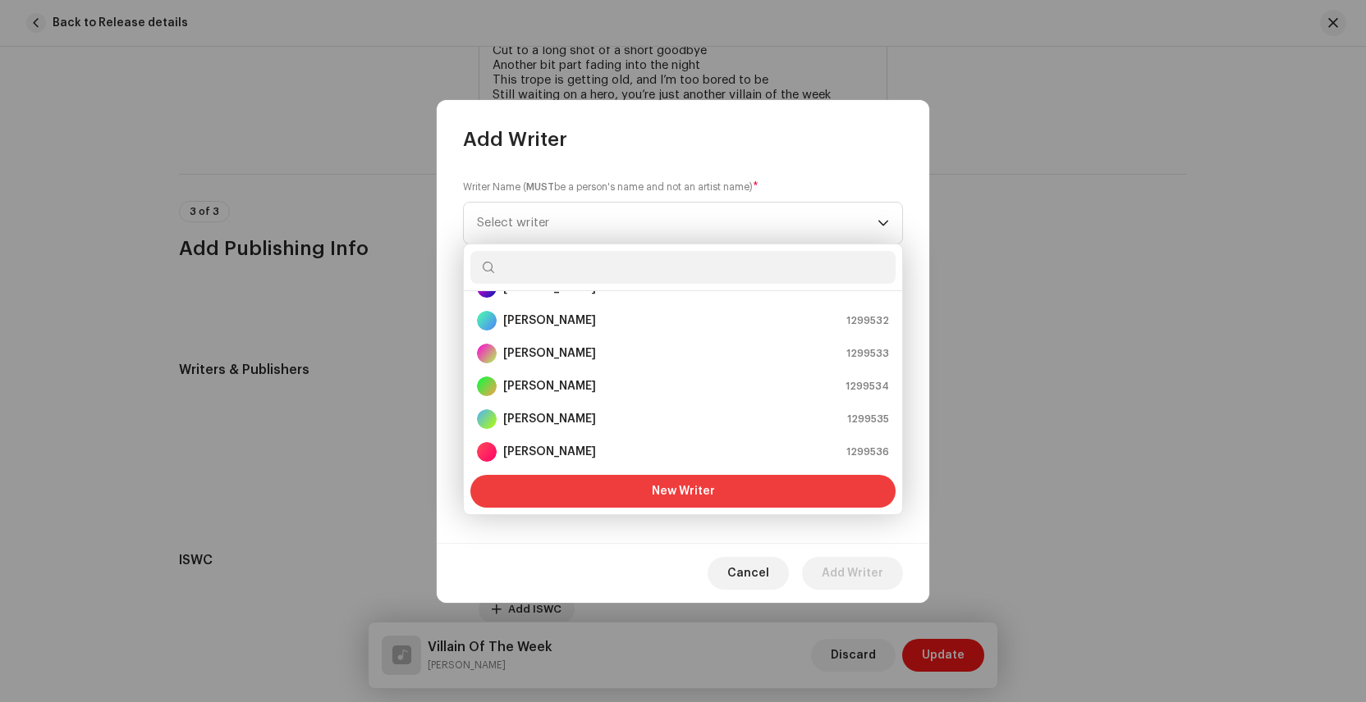
click at [648, 488] on button "New Writer" at bounding box center [682, 491] width 425 height 33
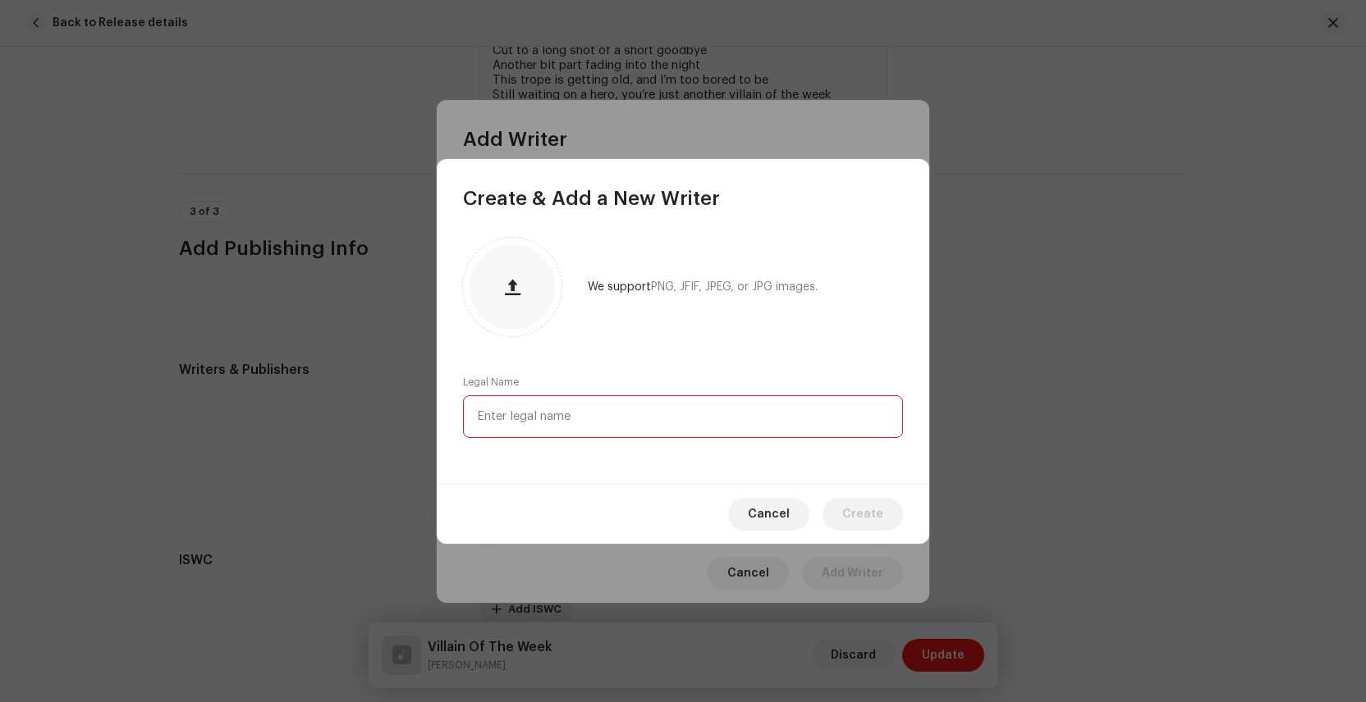
click at [541, 411] on input "text" at bounding box center [683, 417] width 440 height 43
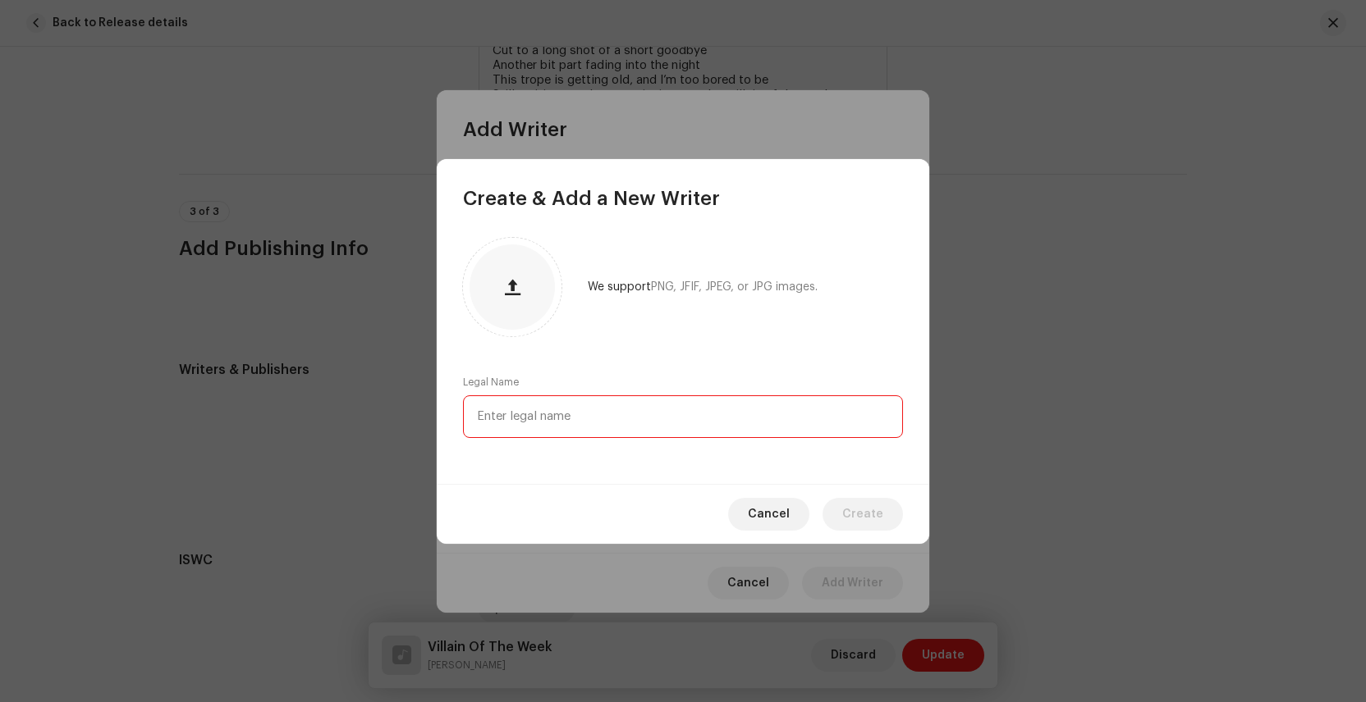
paste input "Park [PERSON_NAME]"
type input "Park [PERSON_NAME]"
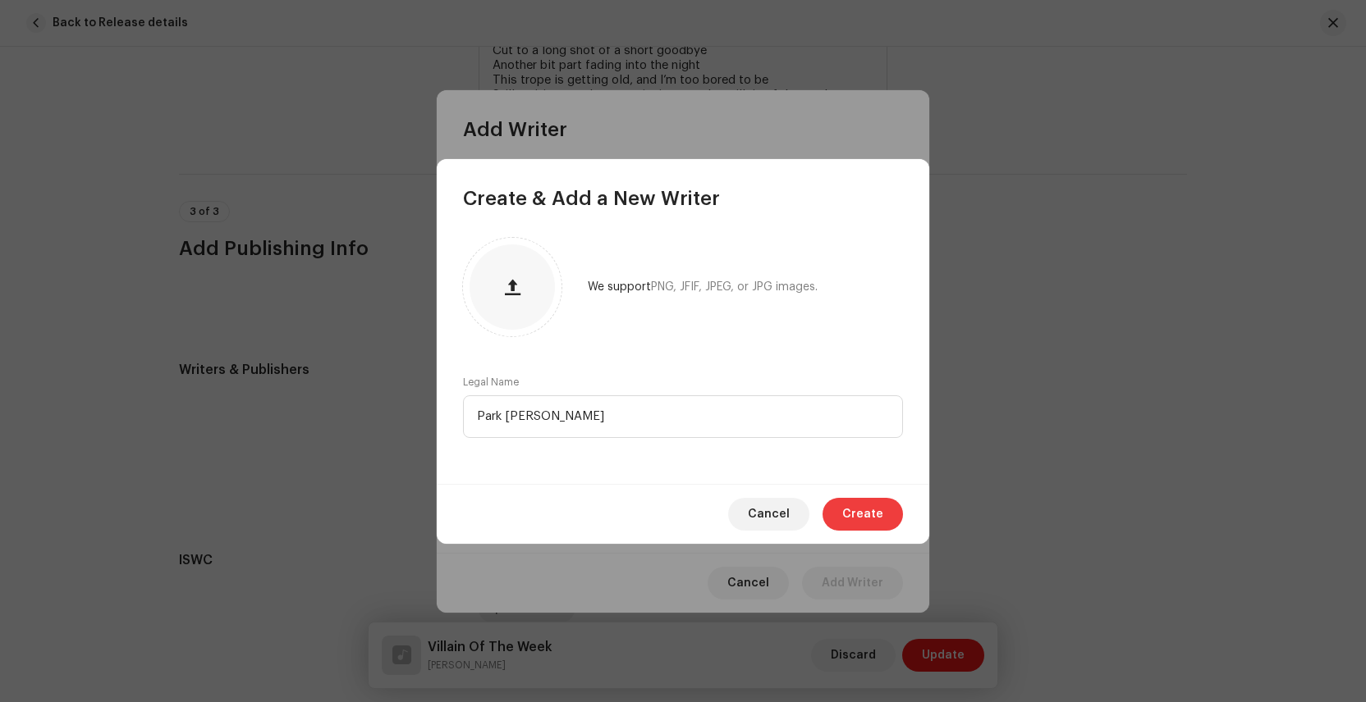
click at [869, 519] on span "Create" at bounding box center [862, 514] width 41 height 33
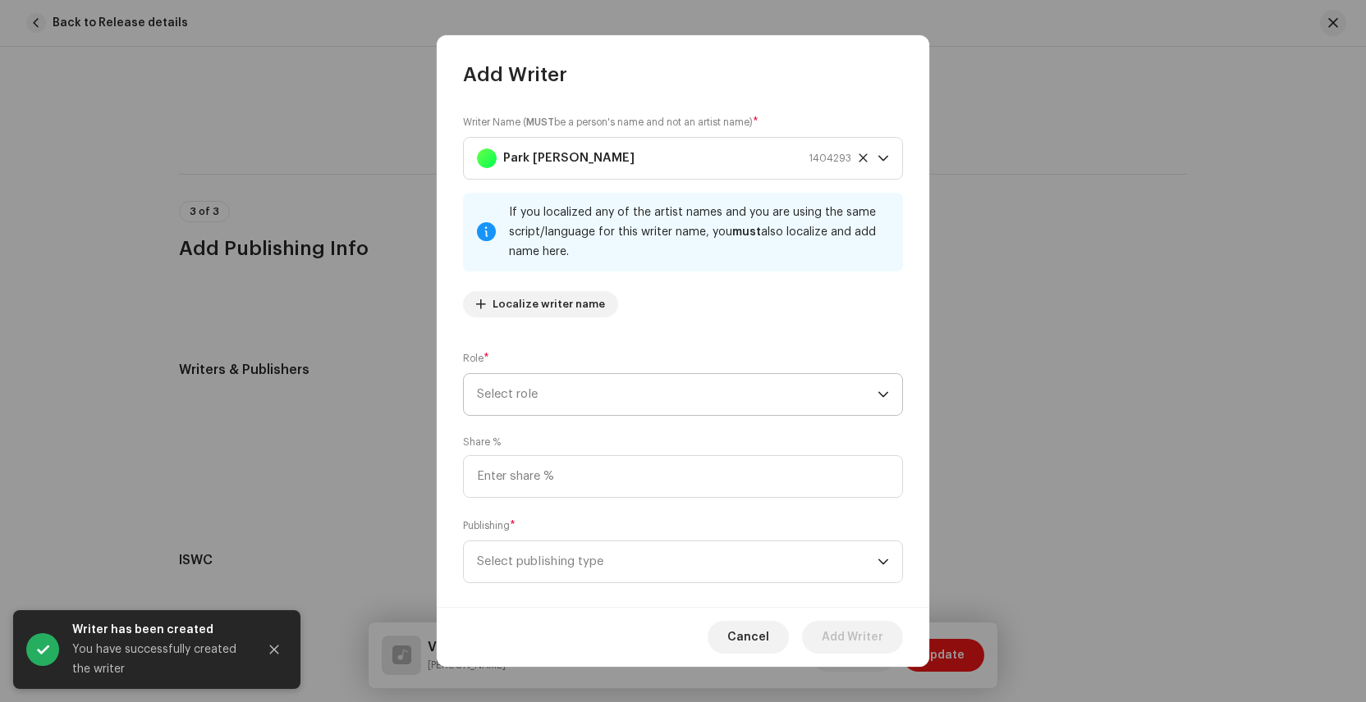
click at [572, 405] on span "Select role" at bounding box center [677, 394] width 400 height 41
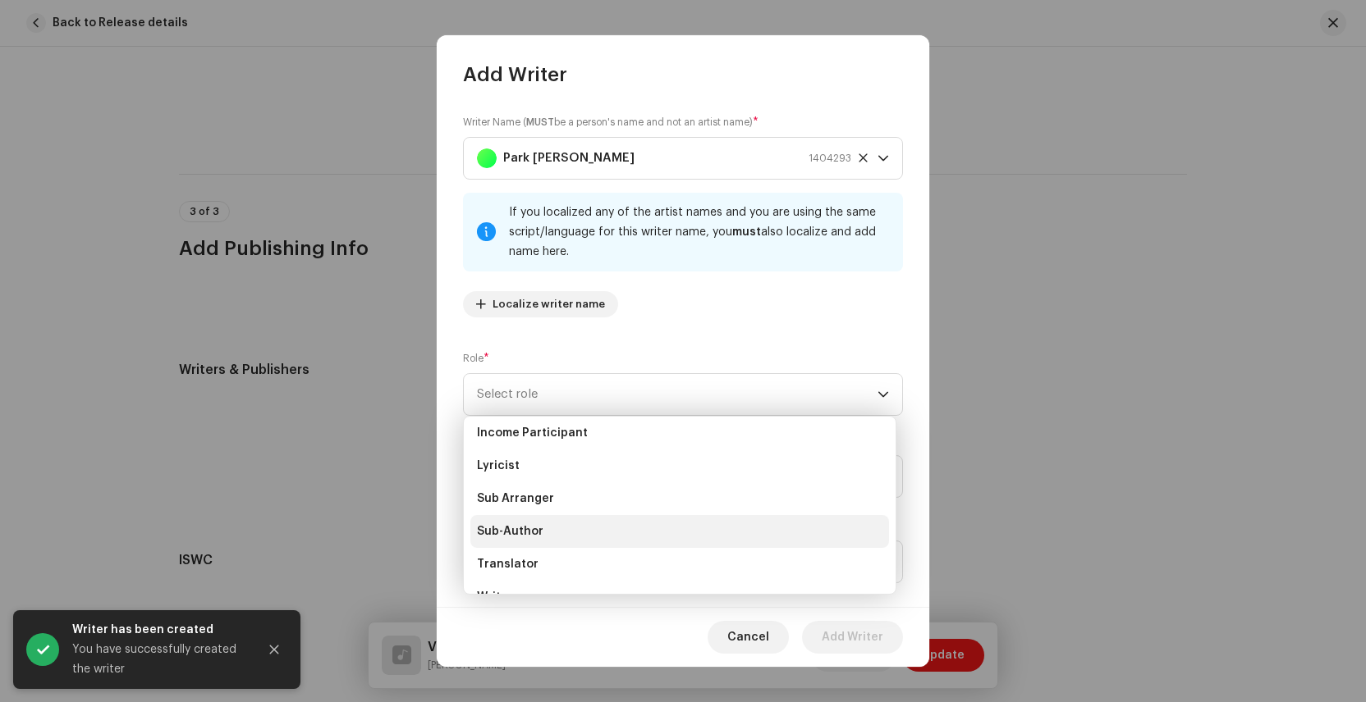
scroll to position [164, 0]
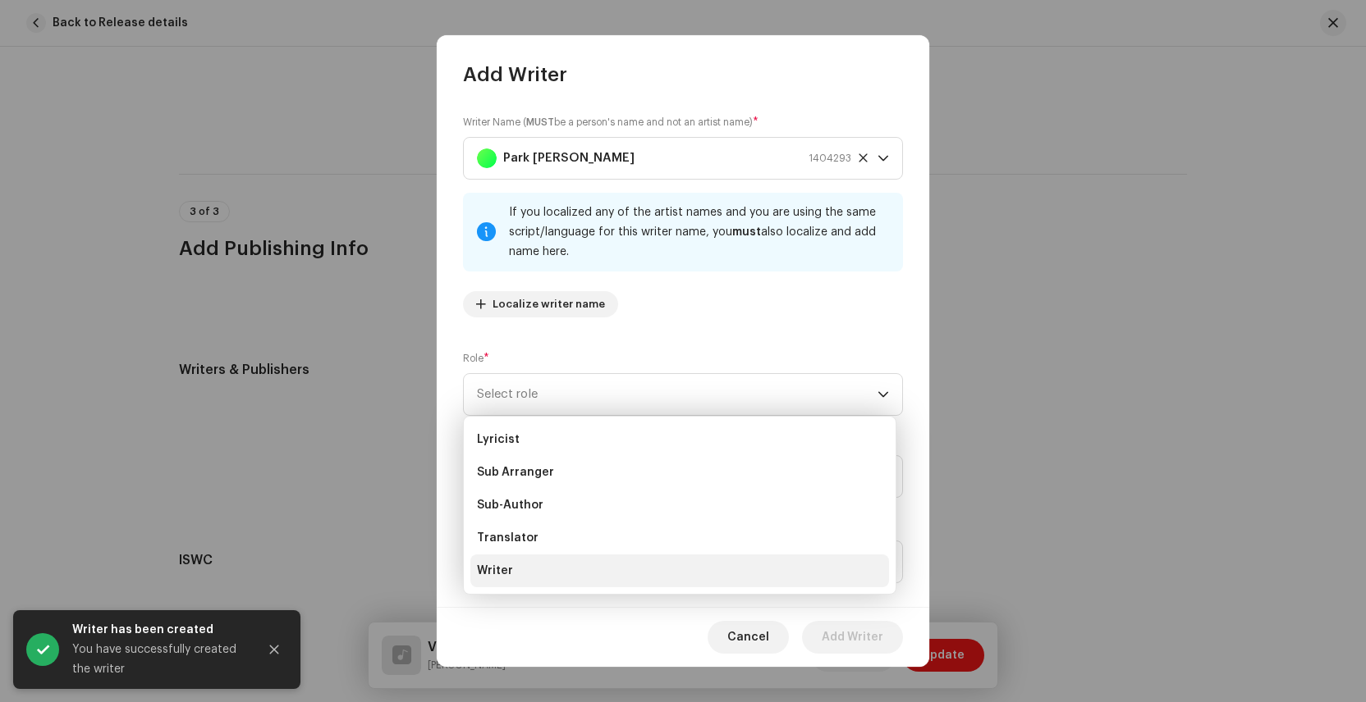
click at [530, 575] on li "Writer" at bounding box center [679, 571] width 419 height 33
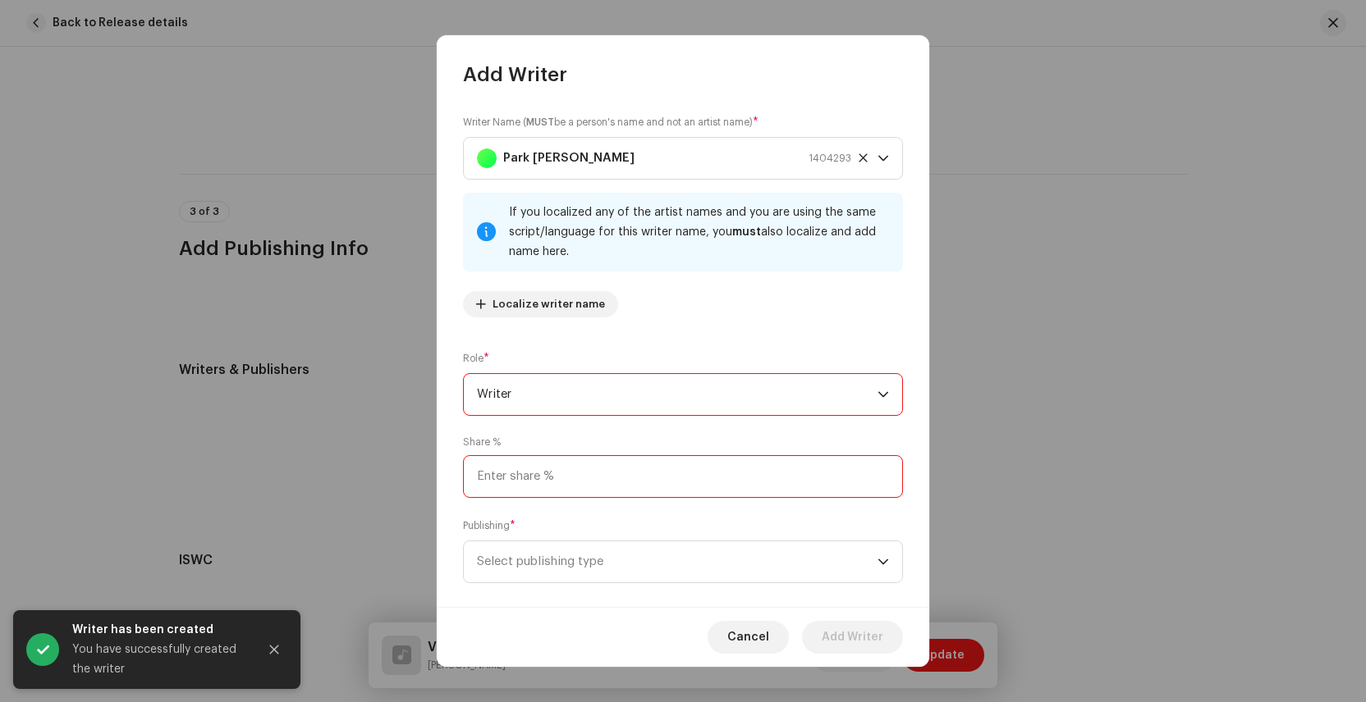
click at [541, 482] on input at bounding box center [683, 476] width 440 height 43
type input "50.00"
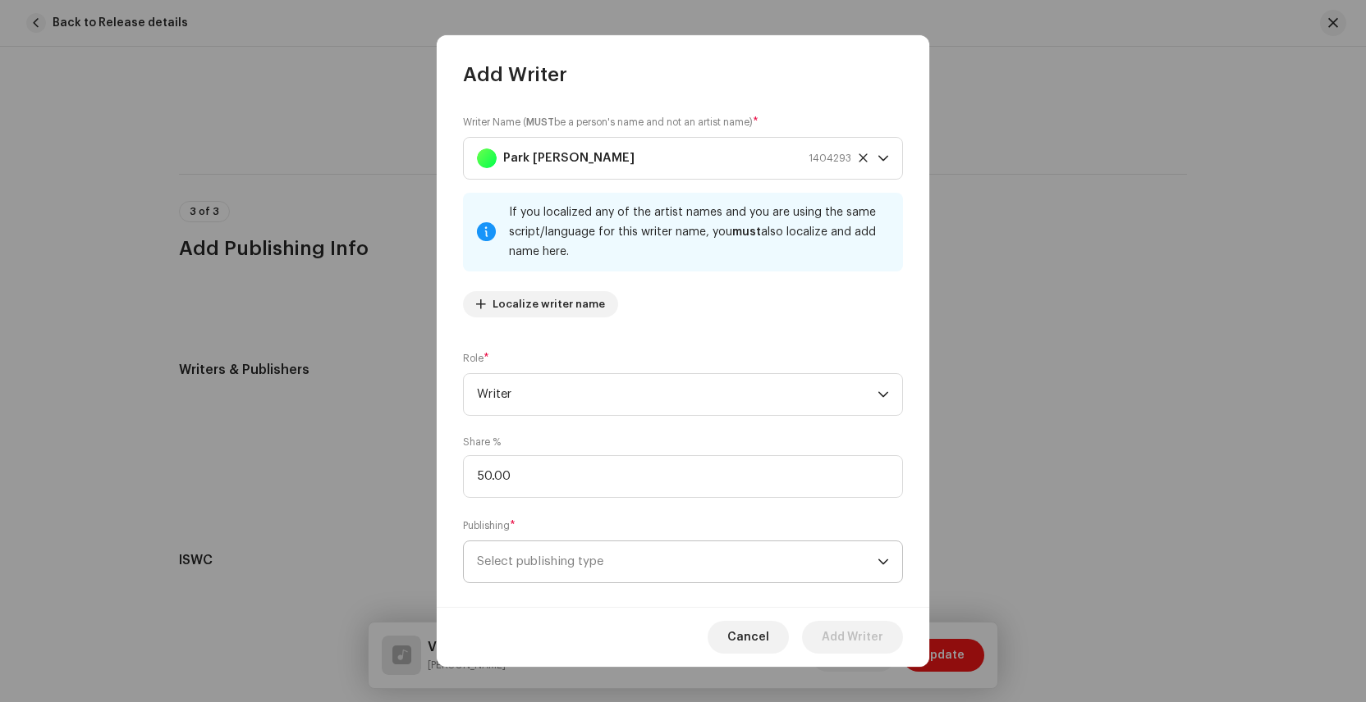
click at [628, 569] on span "Select publishing type" at bounding box center [677, 562] width 400 height 41
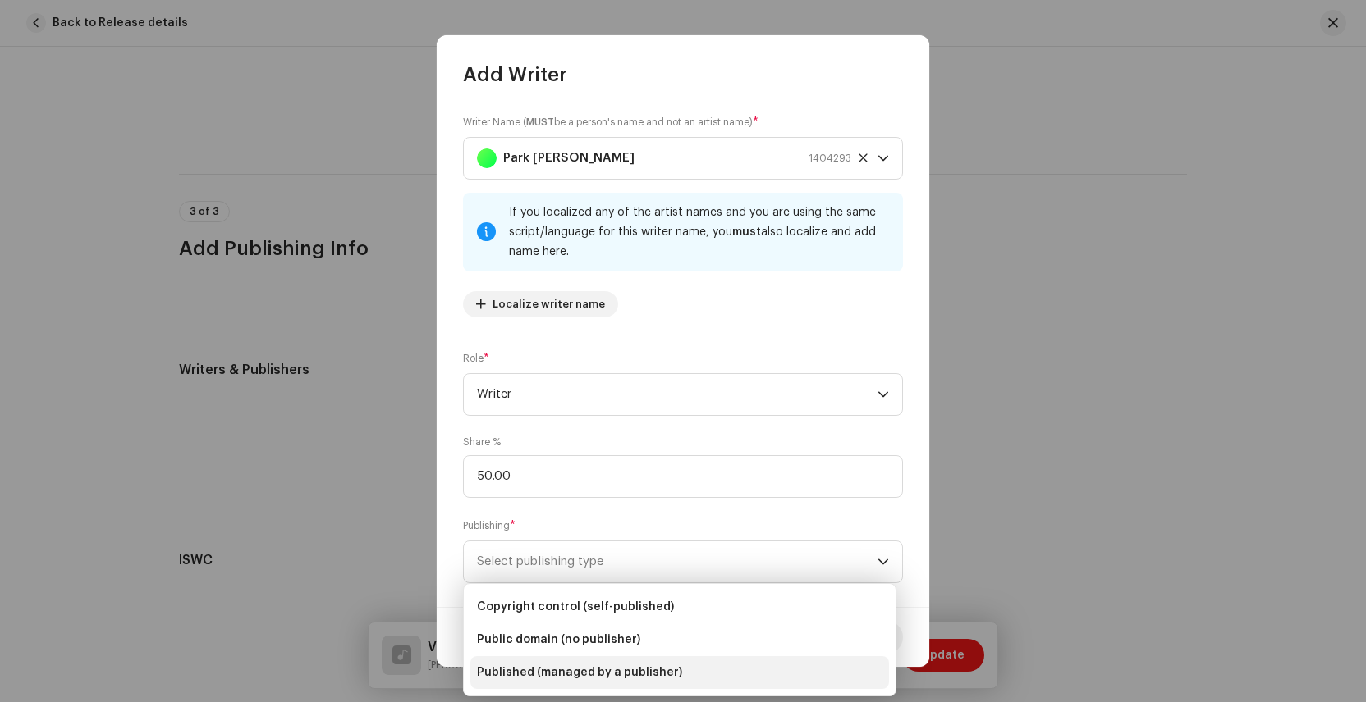
click at [621, 668] on span "Published (managed by a publisher)" at bounding box center [579, 673] width 205 height 16
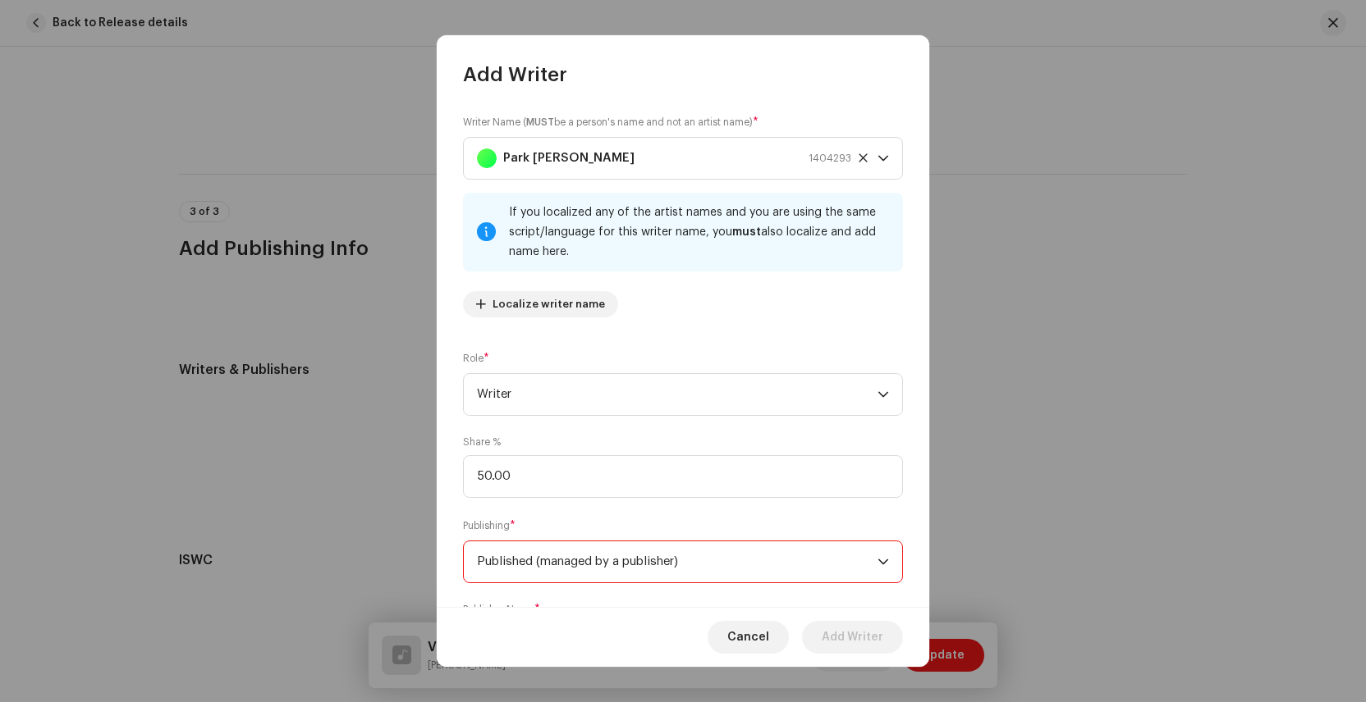
scroll to position [104, 0]
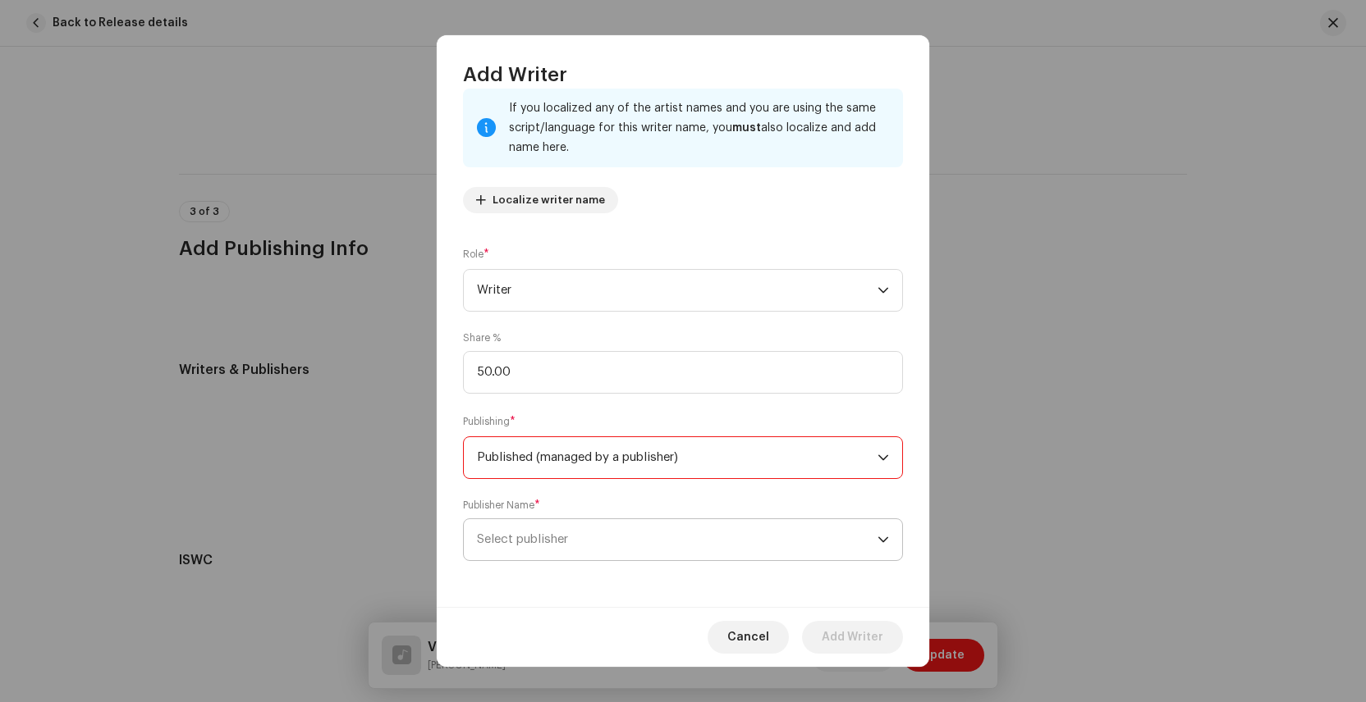
click at [541, 544] on span "Select publisher" at bounding box center [522, 539] width 91 height 12
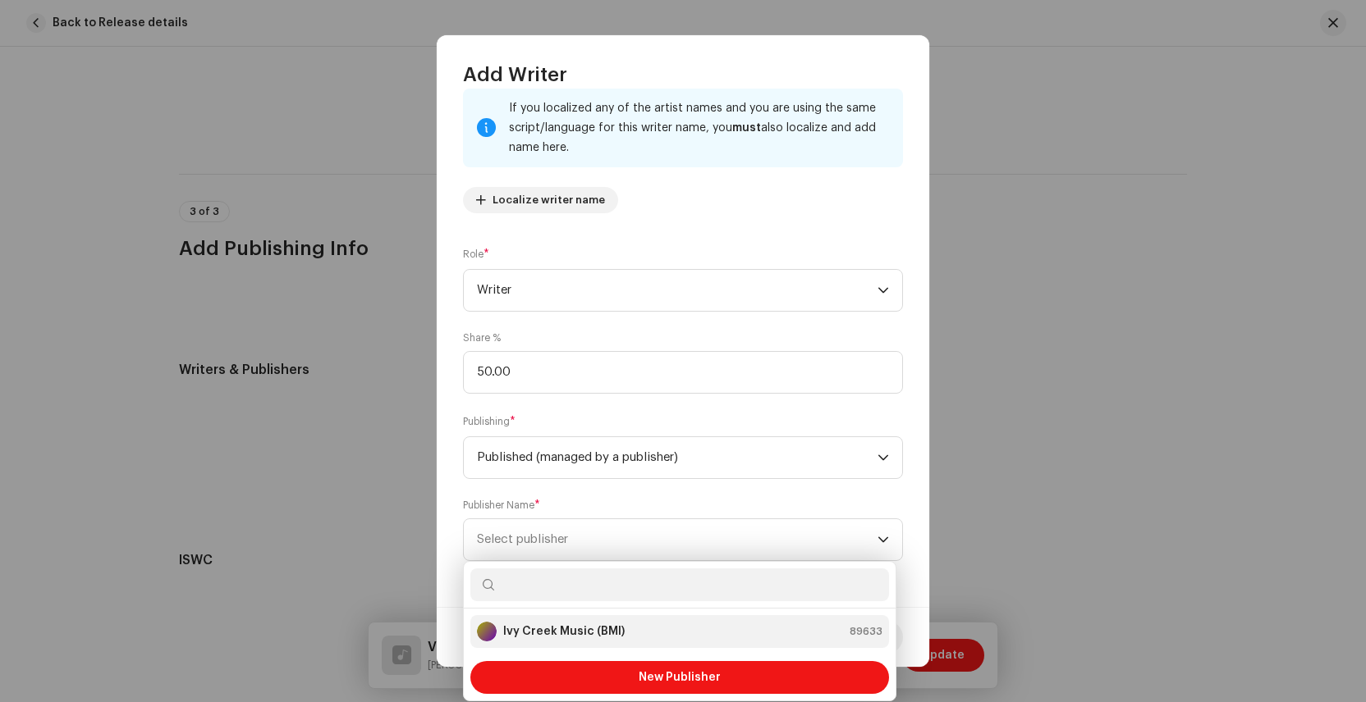
click at [560, 629] on strong "Ivy Creek Music (BMI)" at bounding box center [563, 632] width 121 height 16
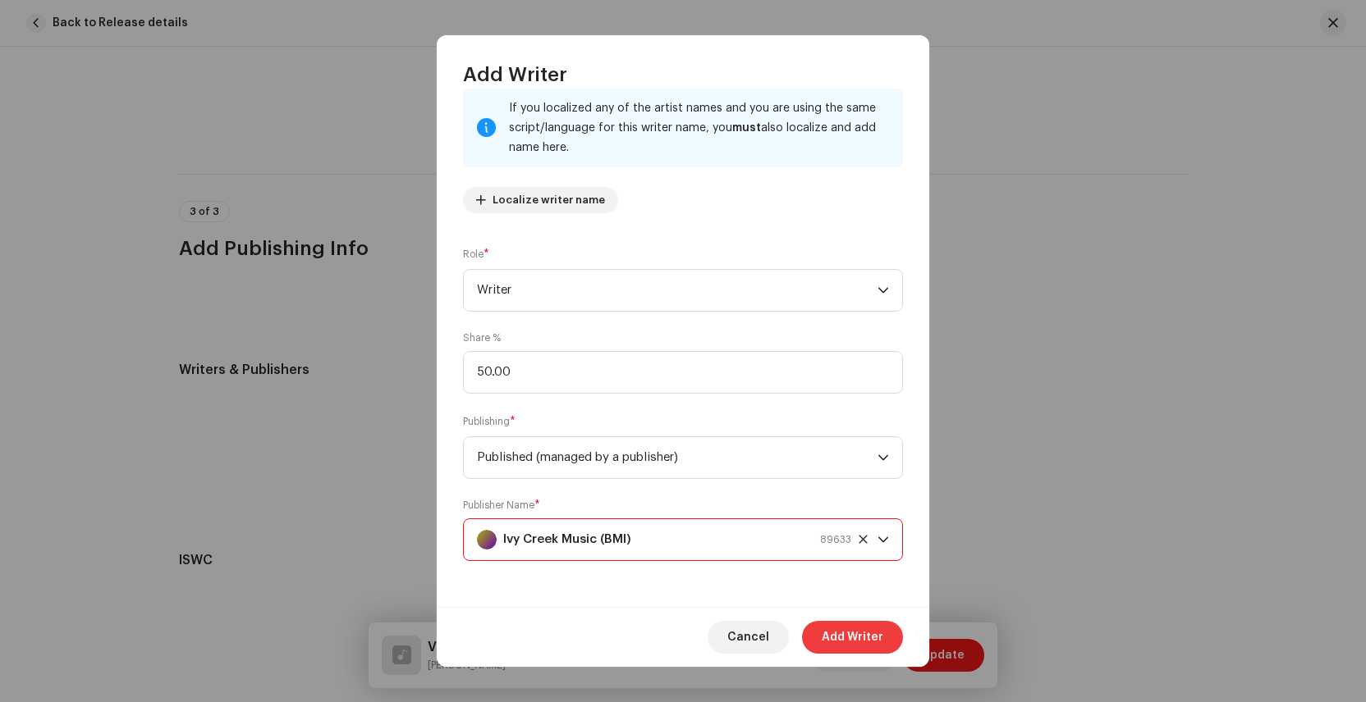
click at [852, 640] on span "Add Writer" at bounding box center [852, 637] width 62 height 33
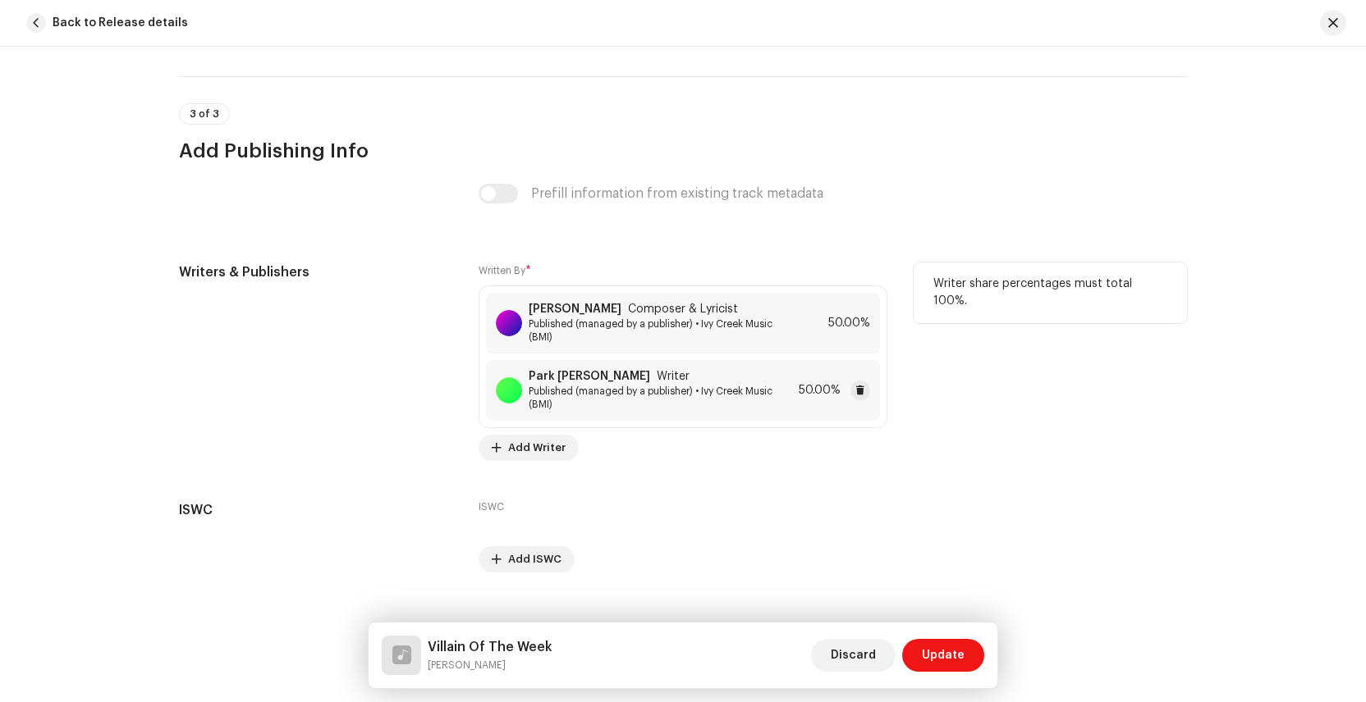
scroll to position [3834, 0]
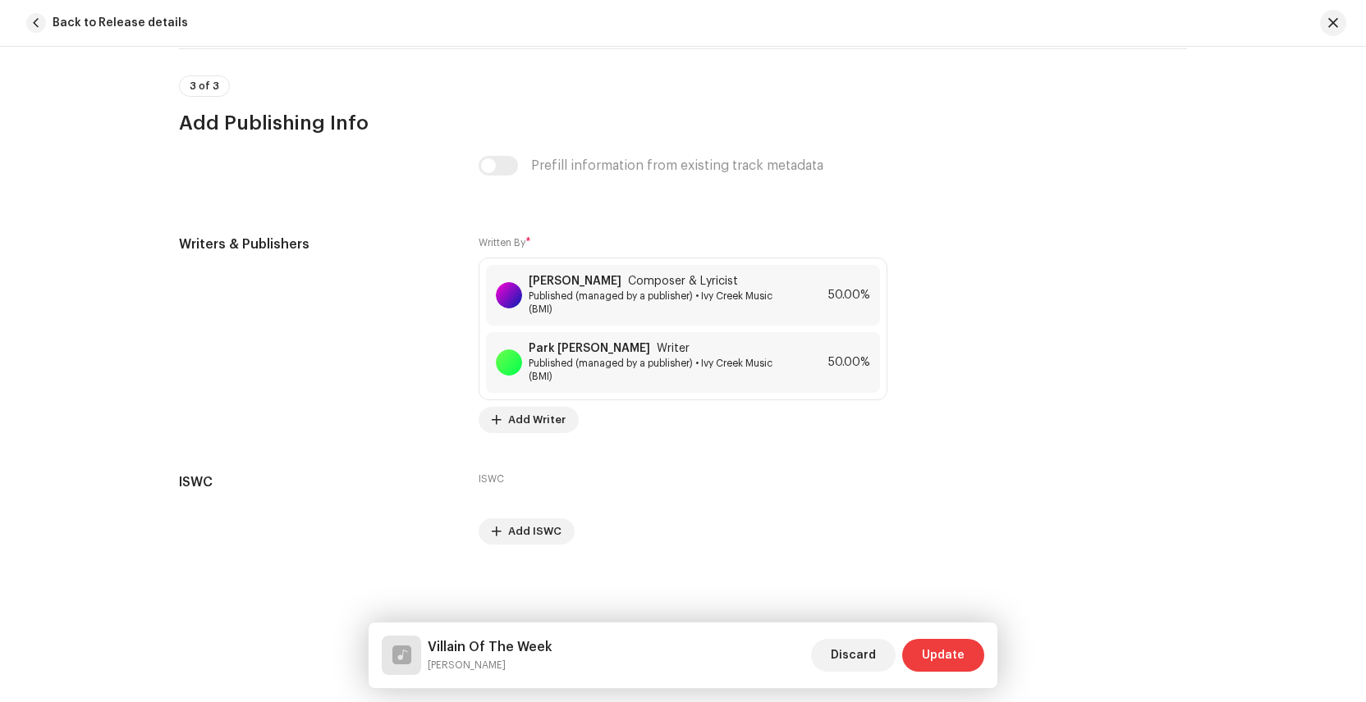
click at [939, 648] on span "Update" at bounding box center [943, 655] width 43 height 33
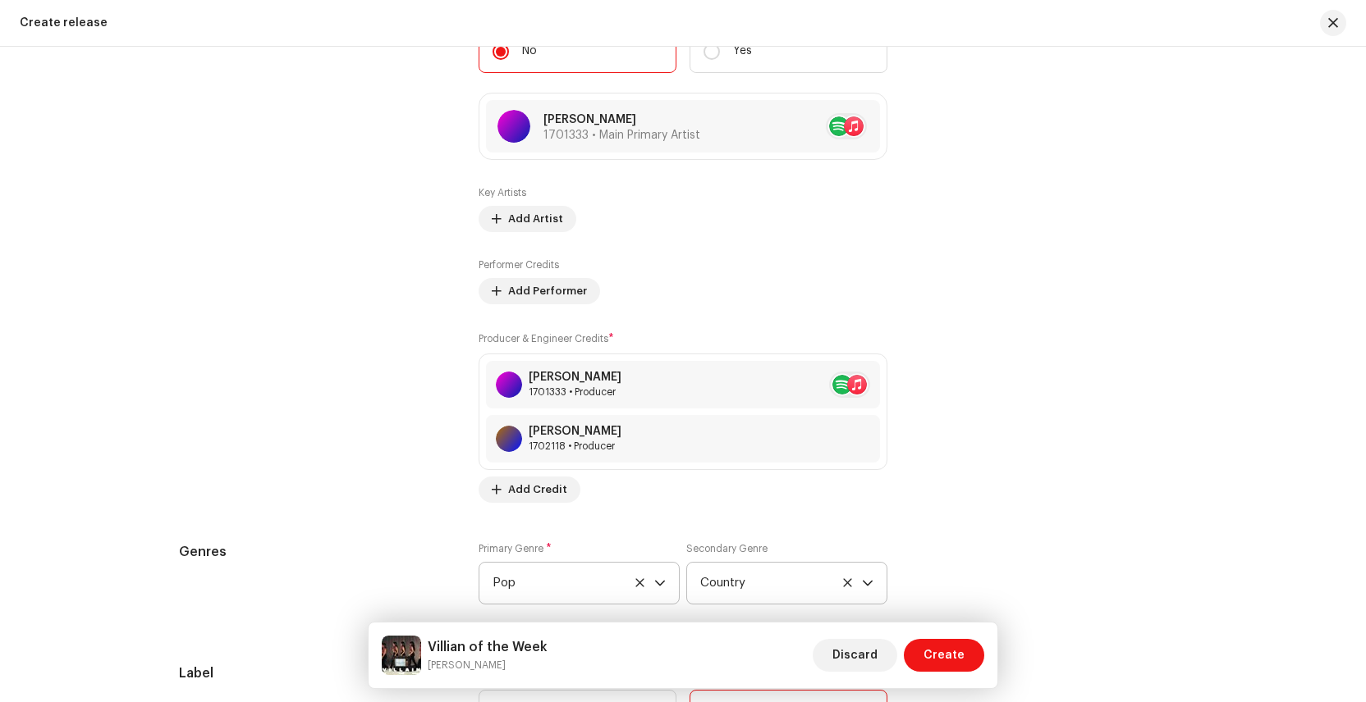
scroll to position [1834, 0]
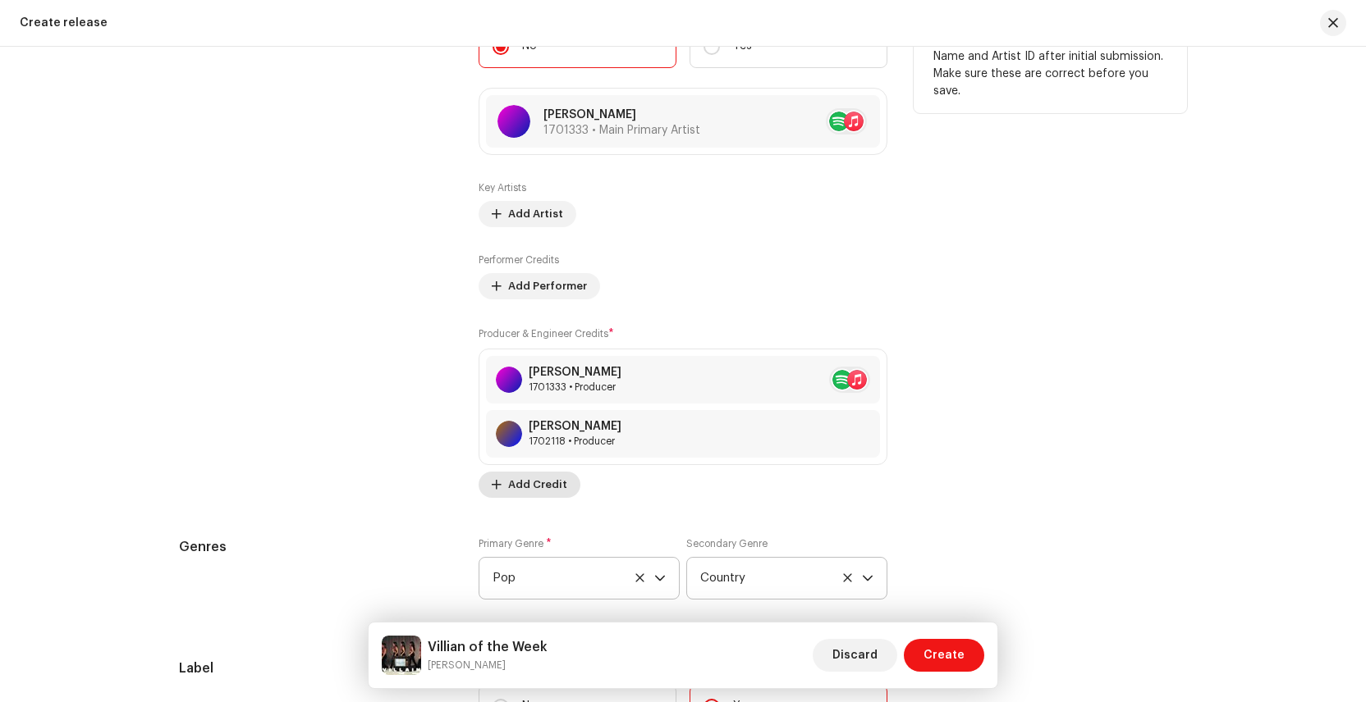
click at [528, 485] on span "Add Credit" at bounding box center [537, 485] width 59 height 33
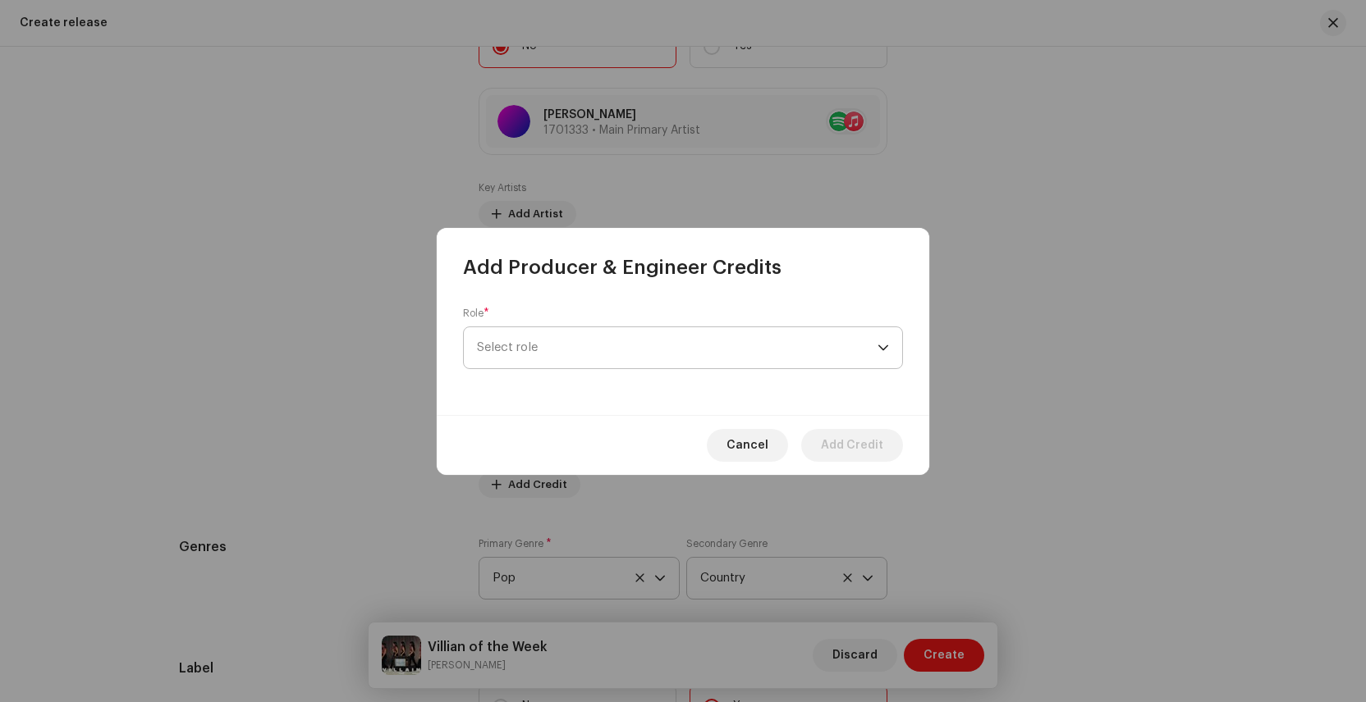
click at [521, 333] on span "Select role" at bounding box center [677, 347] width 400 height 41
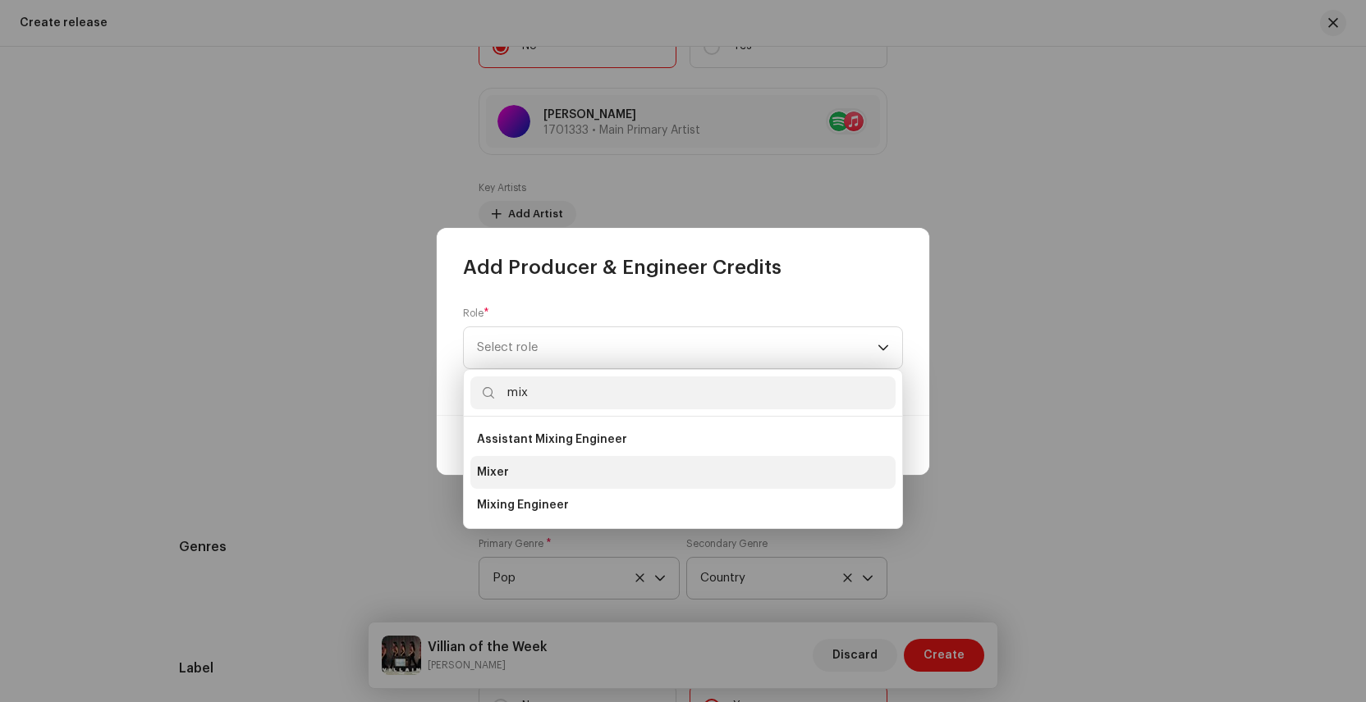
type input "mix"
click at [505, 471] on span "Mixer" at bounding box center [493, 472] width 32 height 16
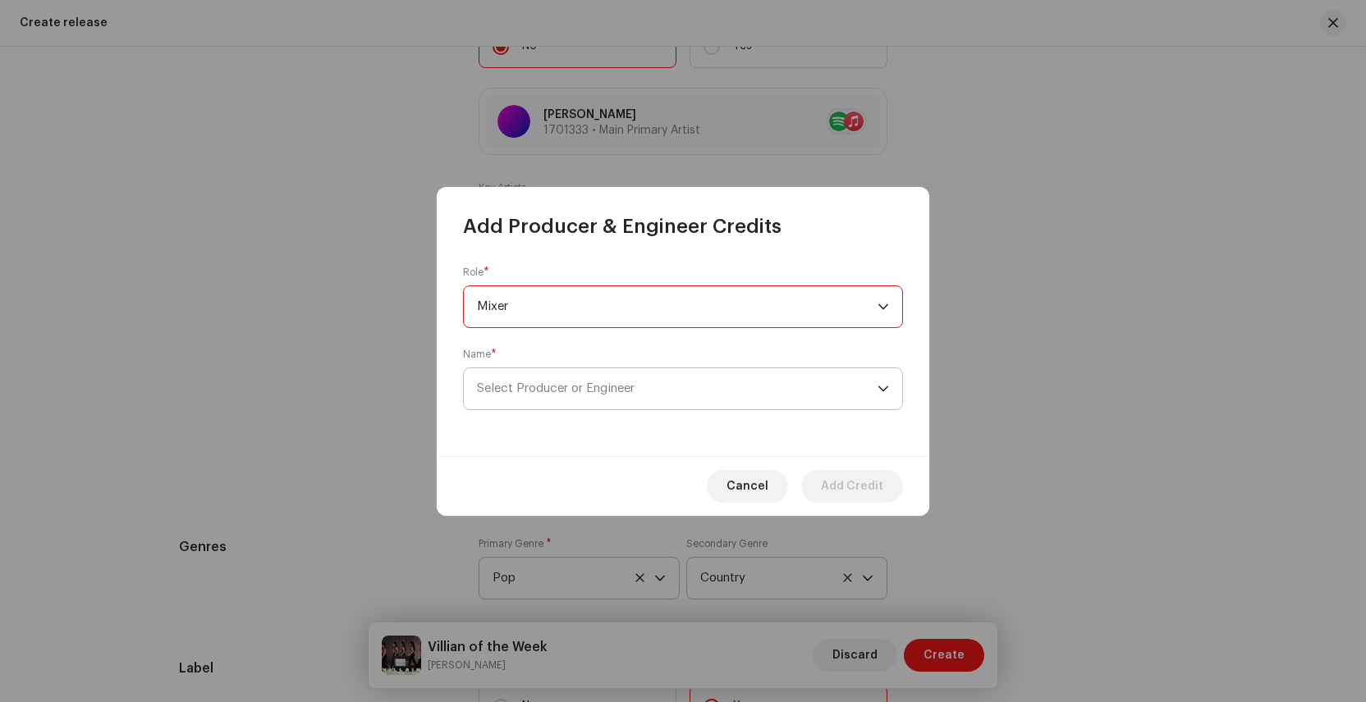
click at [591, 387] on span "Select Producer or Engineer" at bounding box center [556, 388] width 158 height 12
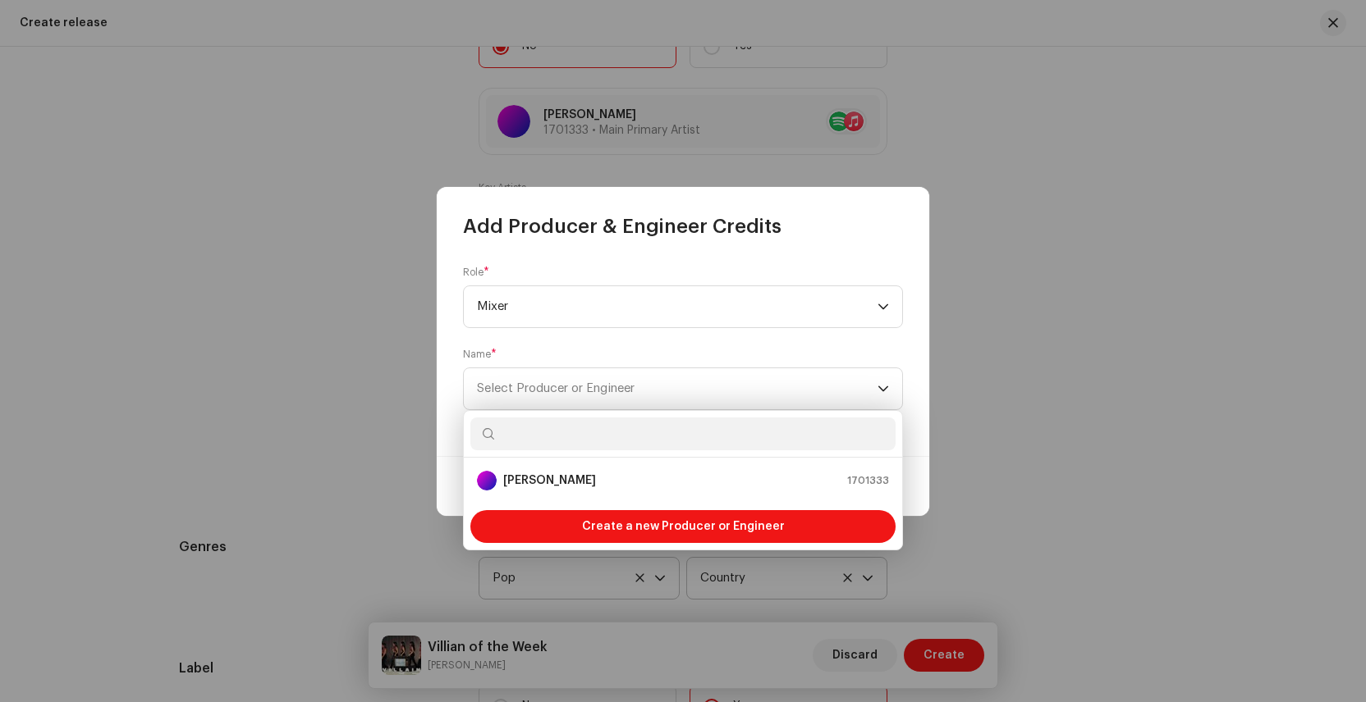
paste input "[PERSON_NAME]"
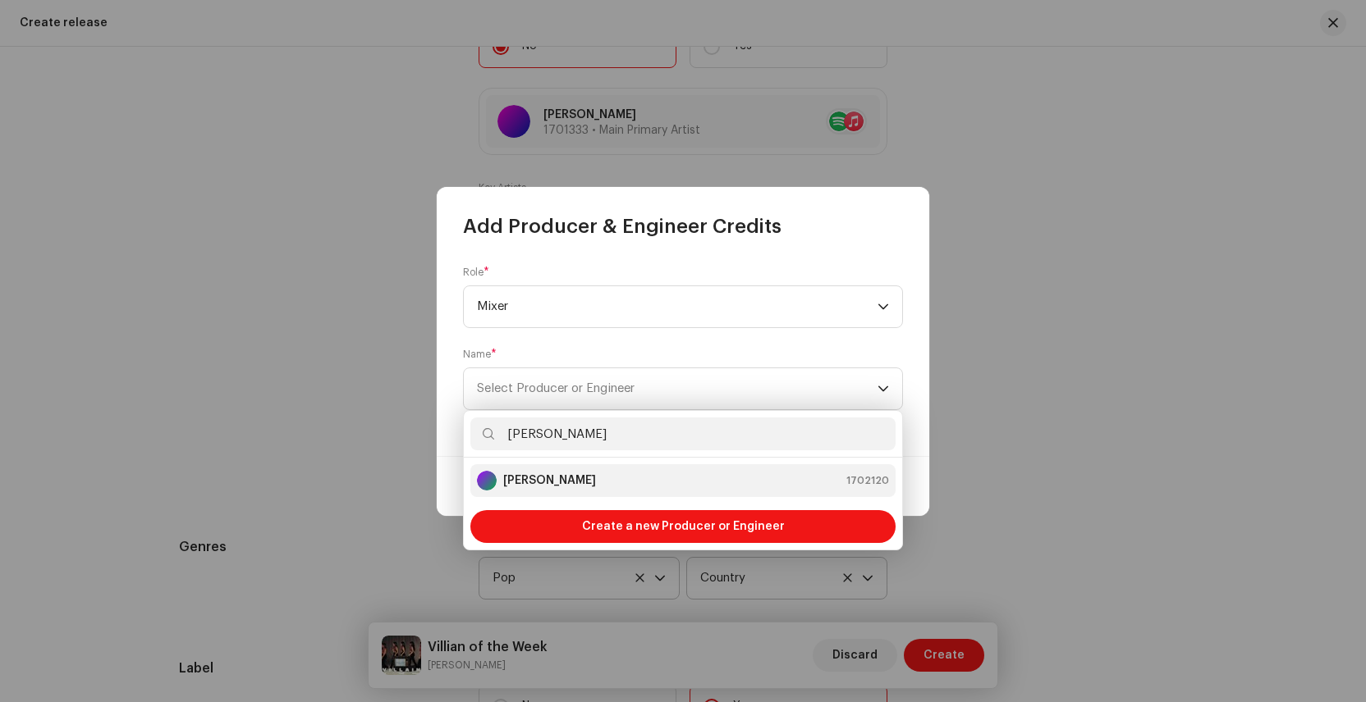
type input "[PERSON_NAME]"
click at [564, 474] on strong "[PERSON_NAME]" at bounding box center [549, 481] width 93 height 16
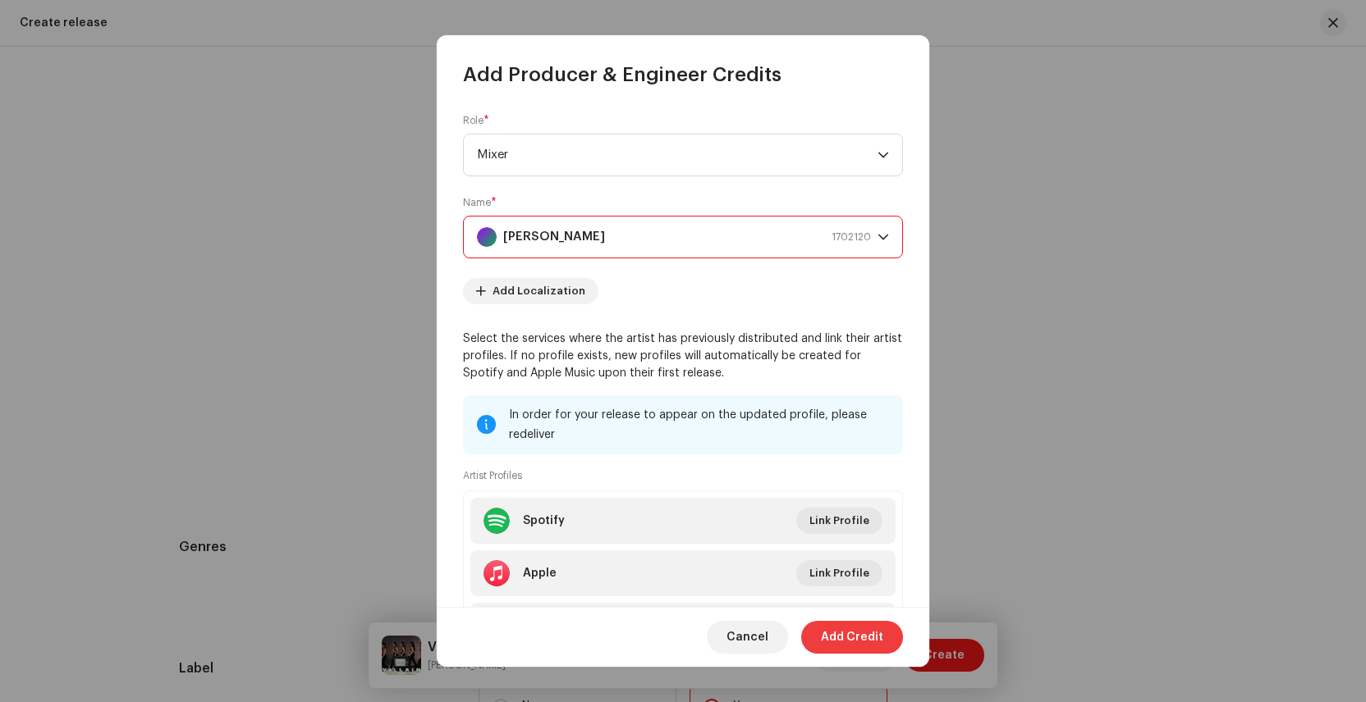
click at [853, 639] on span "Add Credit" at bounding box center [852, 637] width 62 height 33
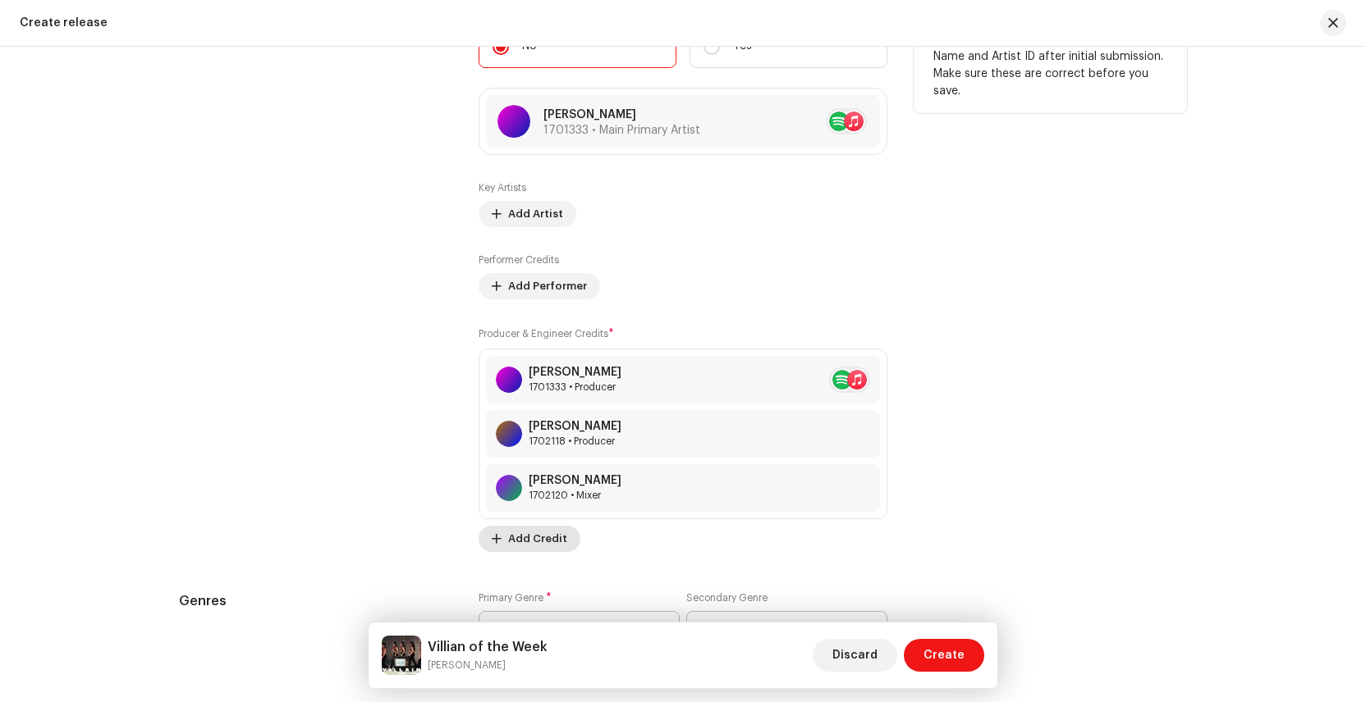
click at [519, 543] on span "Add Credit" at bounding box center [537, 539] width 59 height 33
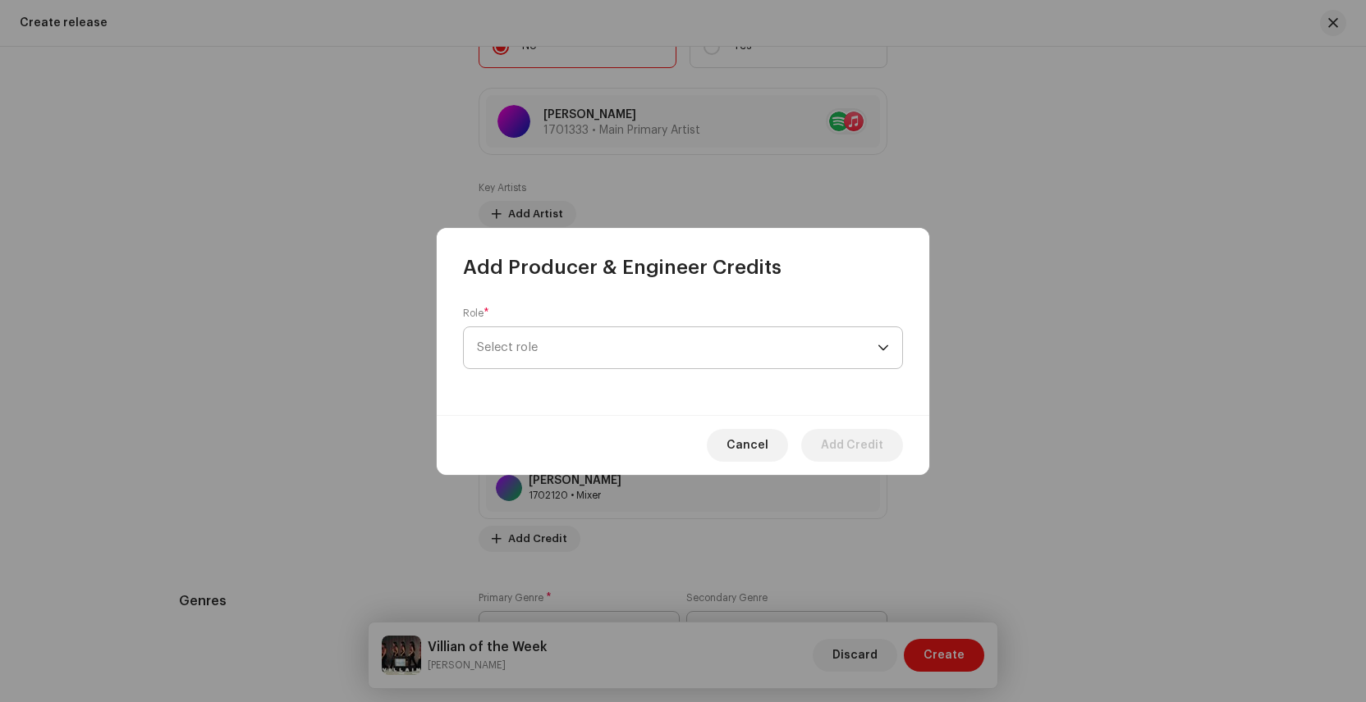
click at [541, 345] on span "Select role" at bounding box center [677, 347] width 400 height 41
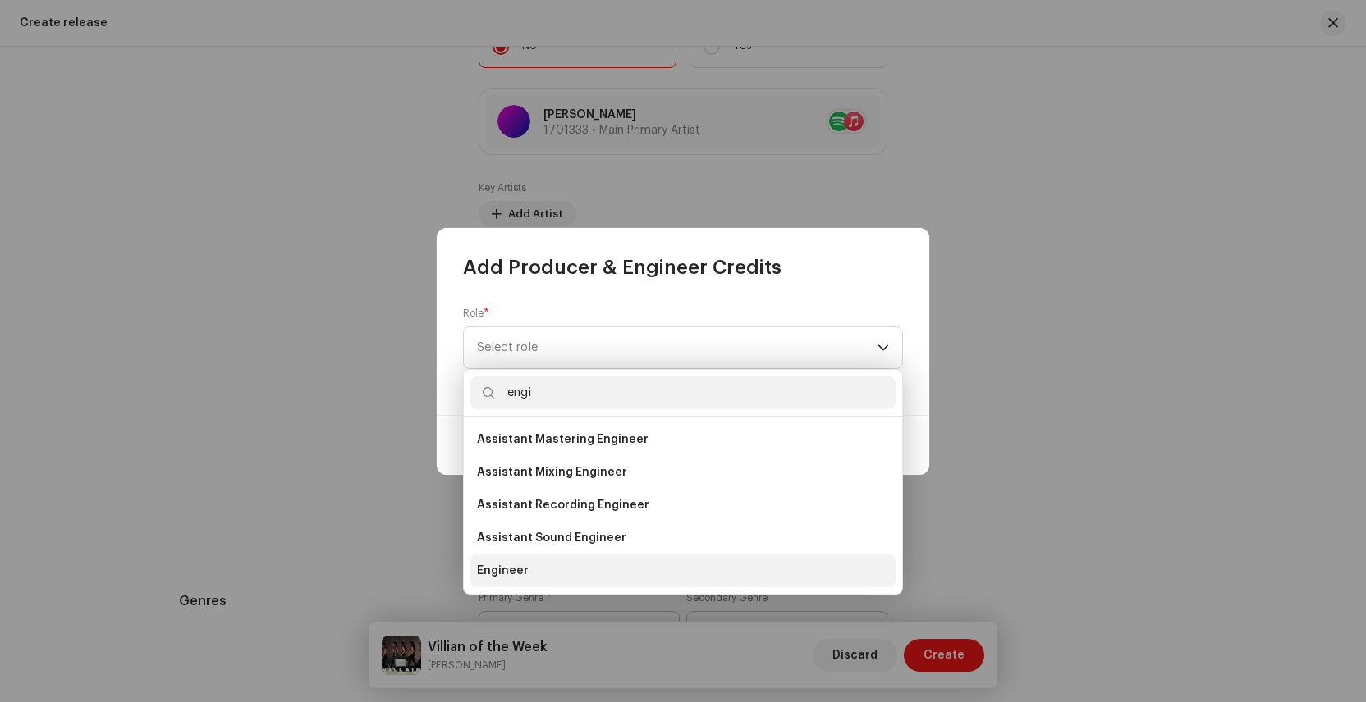
type input "engi"
click at [546, 568] on li "Engineer" at bounding box center [682, 571] width 425 height 33
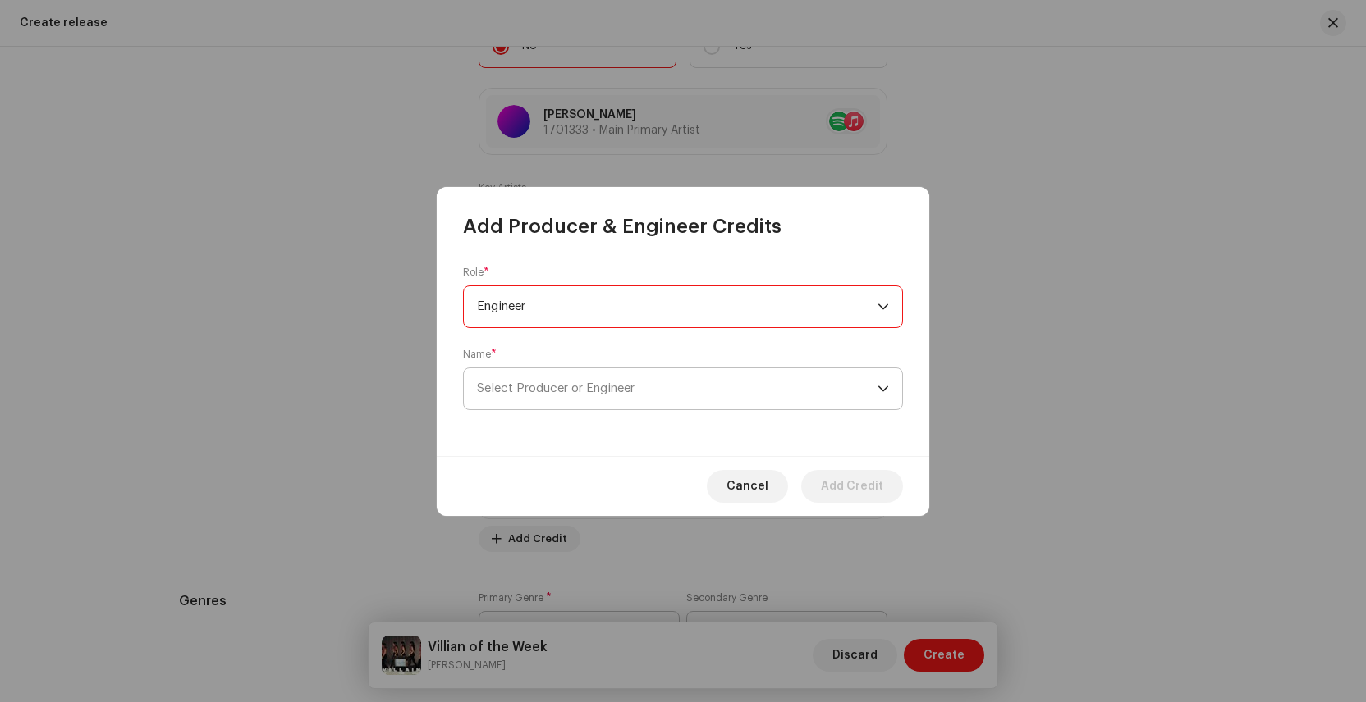
click at [554, 377] on span "Select Producer or Engineer" at bounding box center [677, 388] width 400 height 41
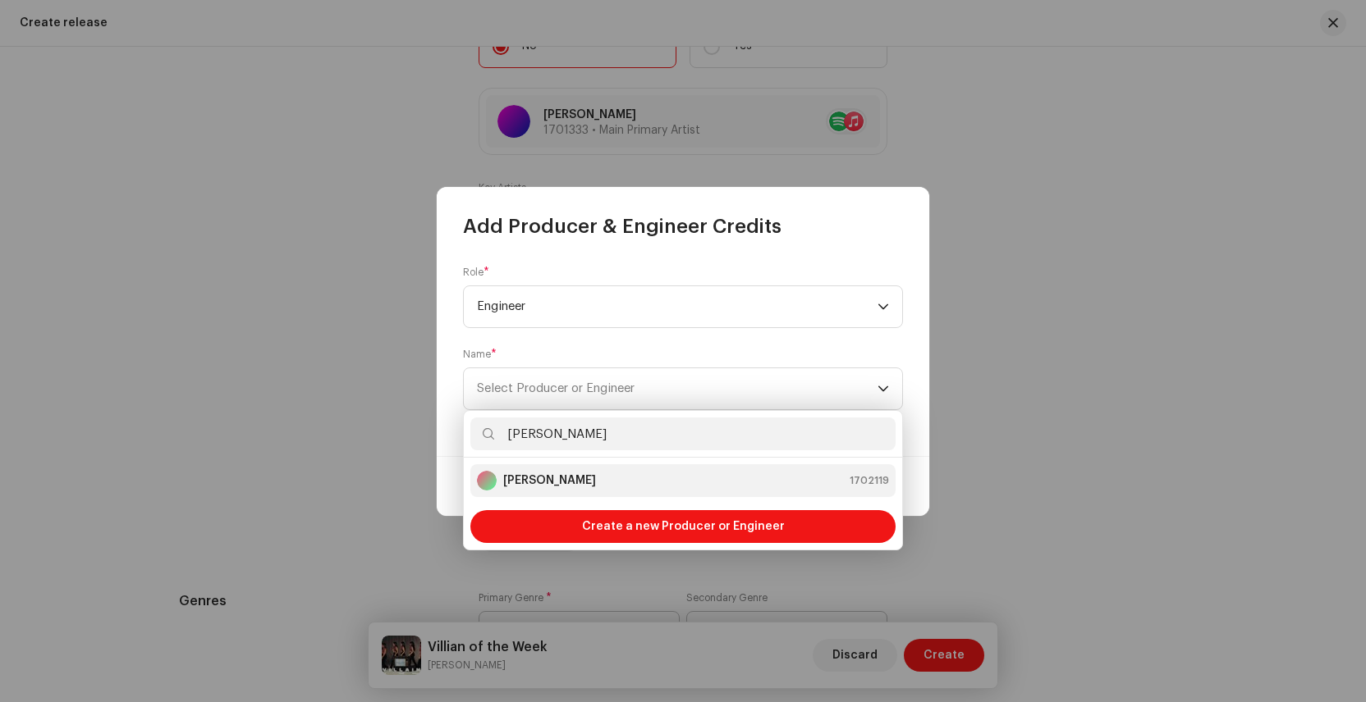
type input "[PERSON_NAME]"
click at [547, 478] on strong "[PERSON_NAME]" at bounding box center [549, 481] width 93 height 16
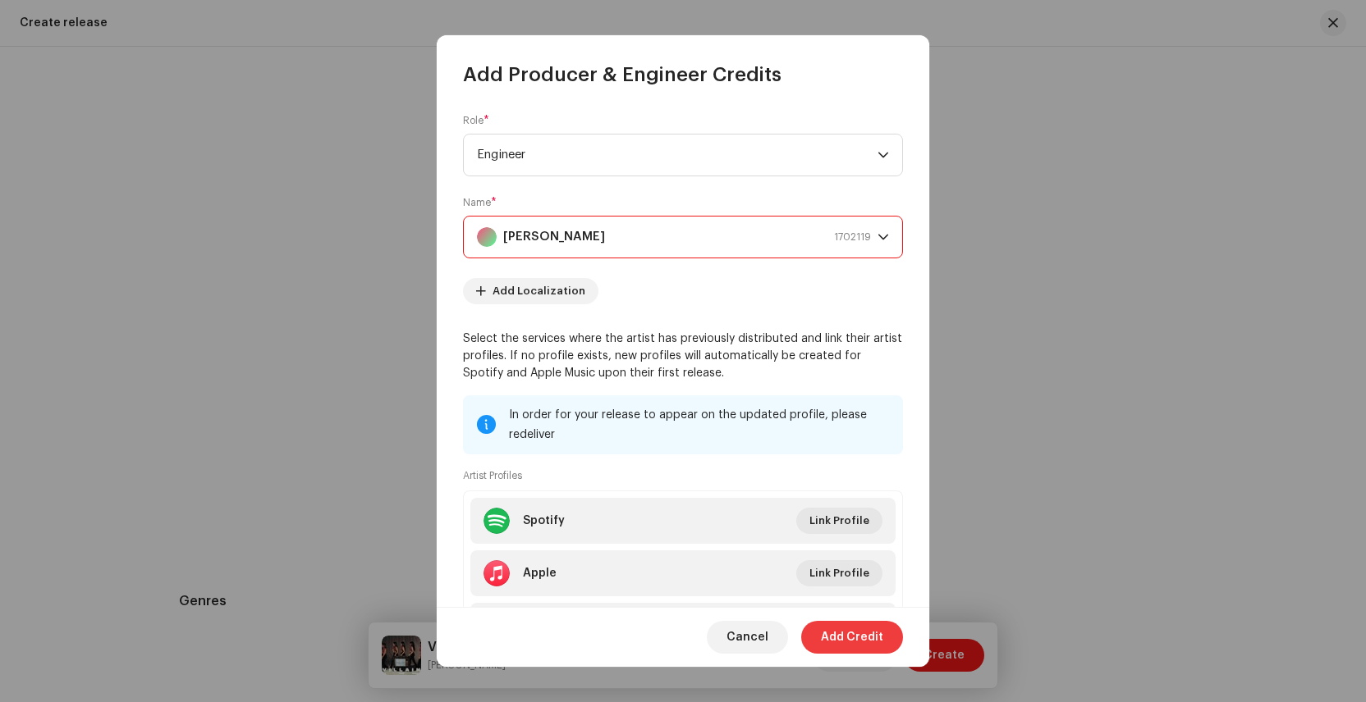
click at [843, 633] on span "Add Credit" at bounding box center [852, 637] width 62 height 33
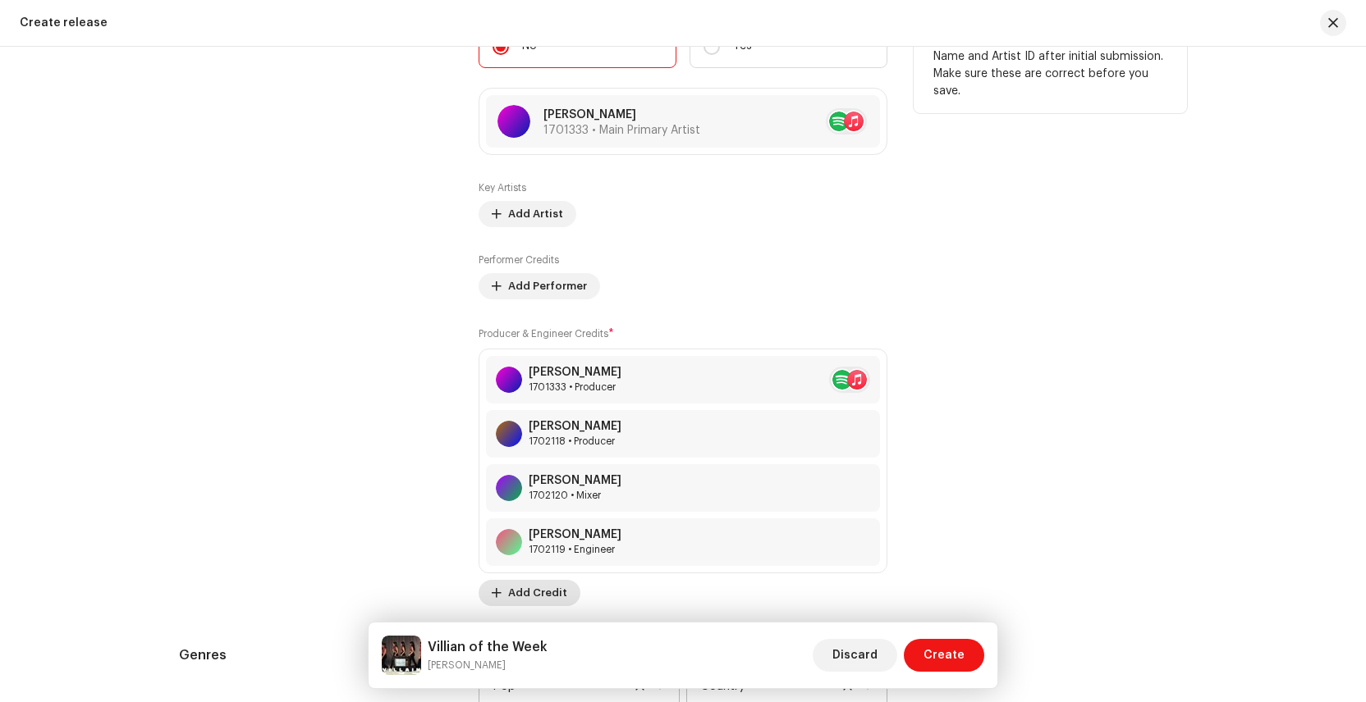
click at [543, 598] on span "Add Credit" at bounding box center [537, 593] width 59 height 33
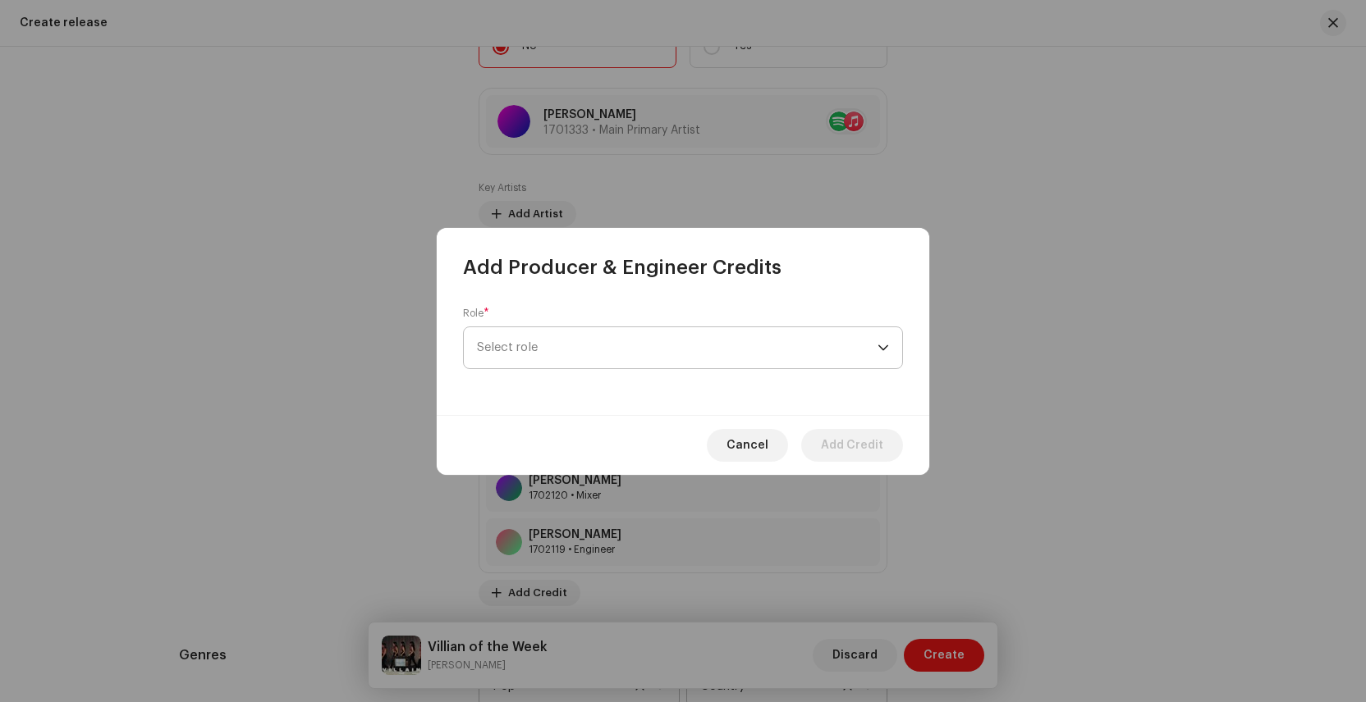
click at [577, 346] on span "Select role" at bounding box center [677, 347] width 400 height 41
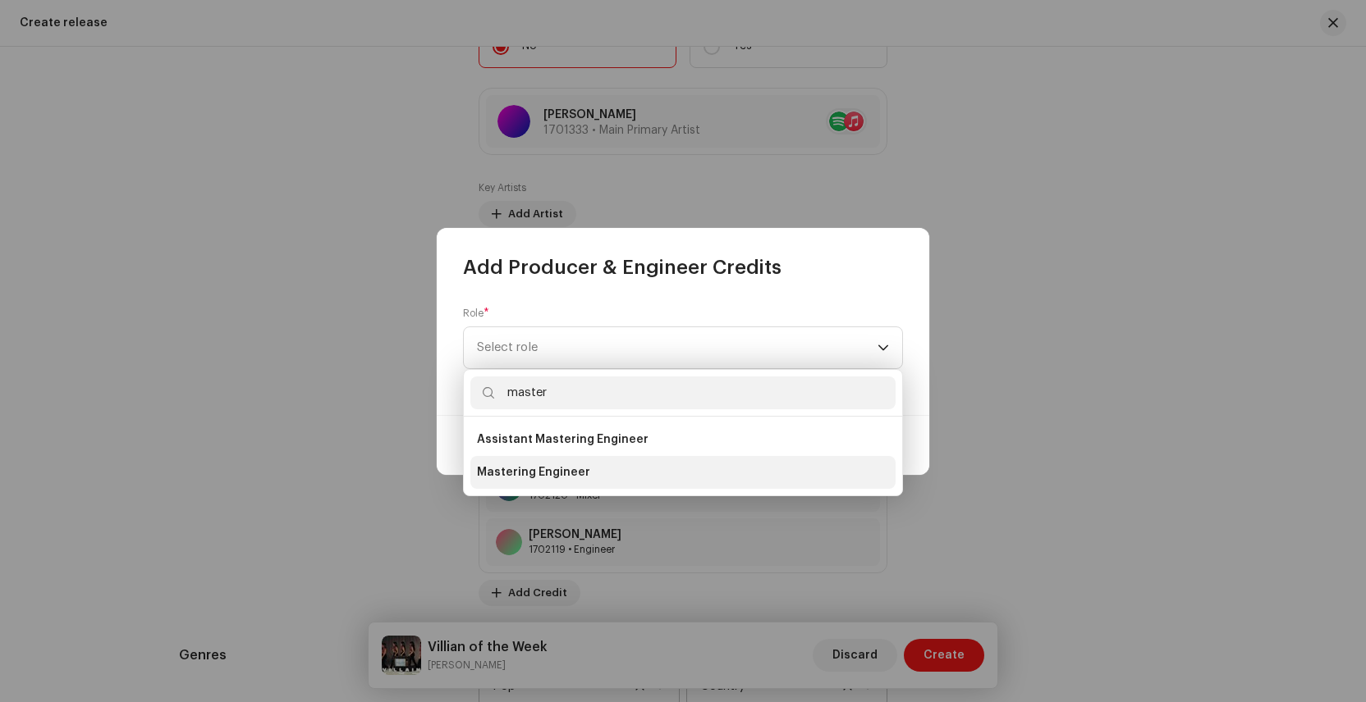
type input "master"
click at [558, 475] on span "Mastering Engineer" at bounding box center [533, 472] width 113 height 16
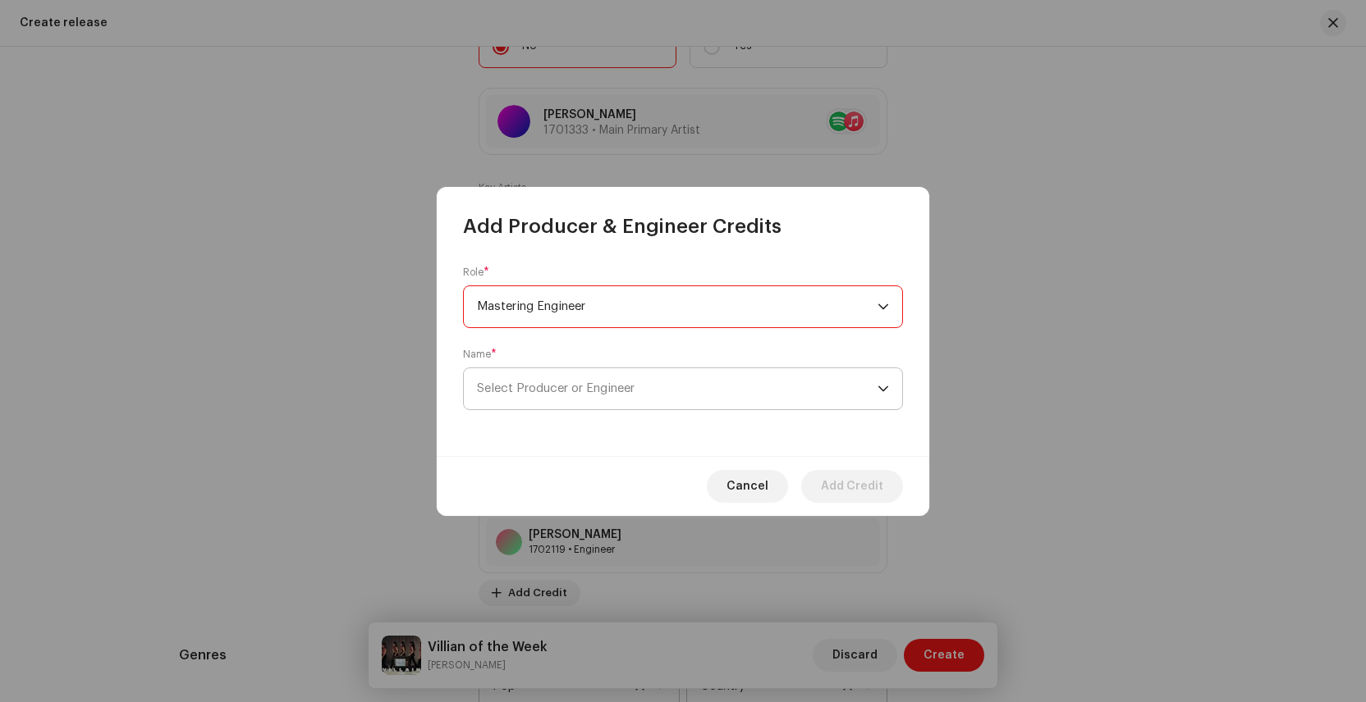
click at [557, 392] on span "Select Producer or Engineer" at bounding box center [556, 388] width 158 height 12
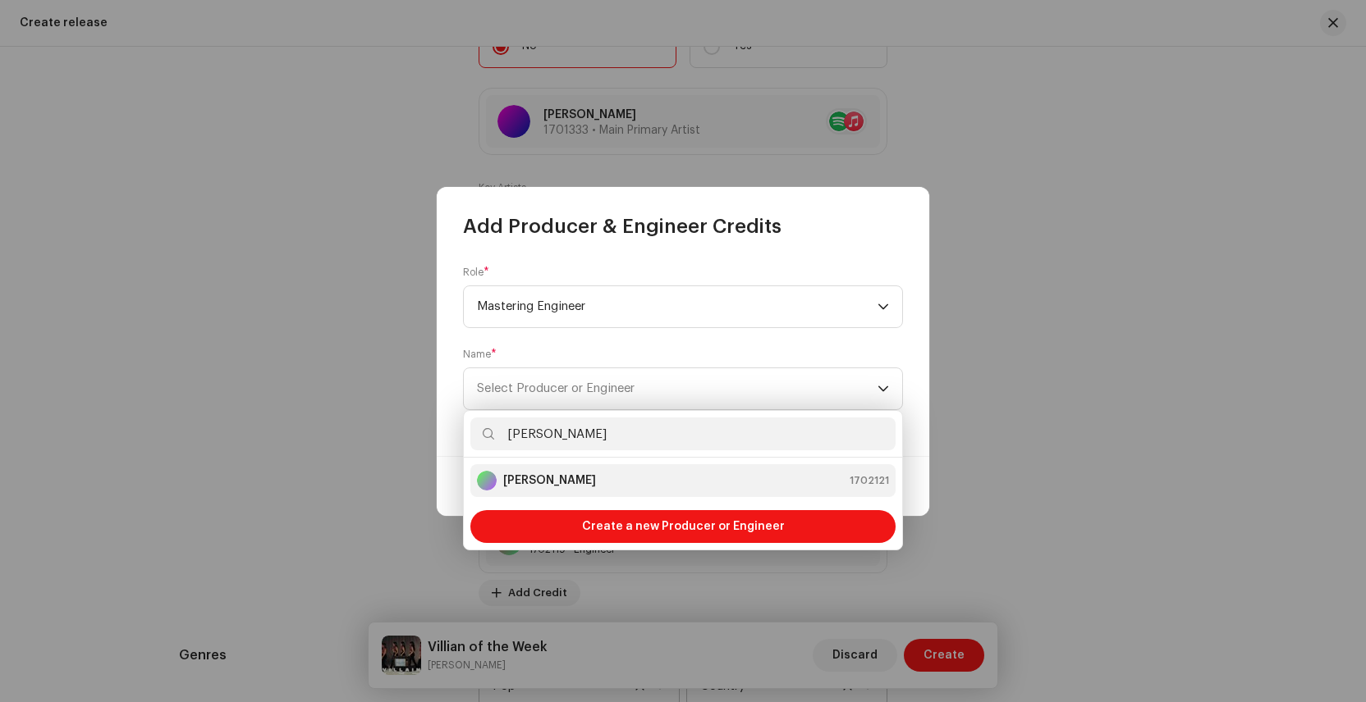
type input "[PERSON_NAME]"
click at [558, 474] on strong "[PERSON_NAME]" at bounding box center [549, 481] width 93 height 16
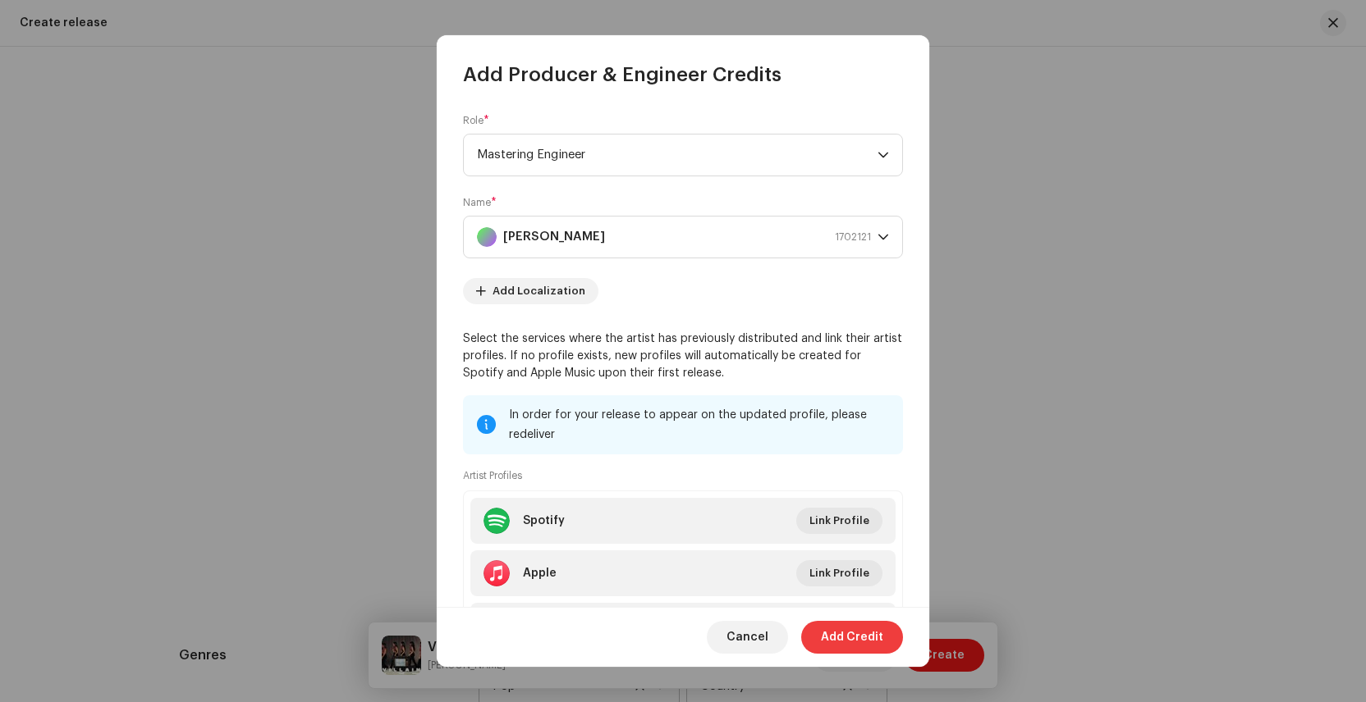
click at [843, 635] on span "Add Credit" at bounding box center [852, 637] width 62 height 33
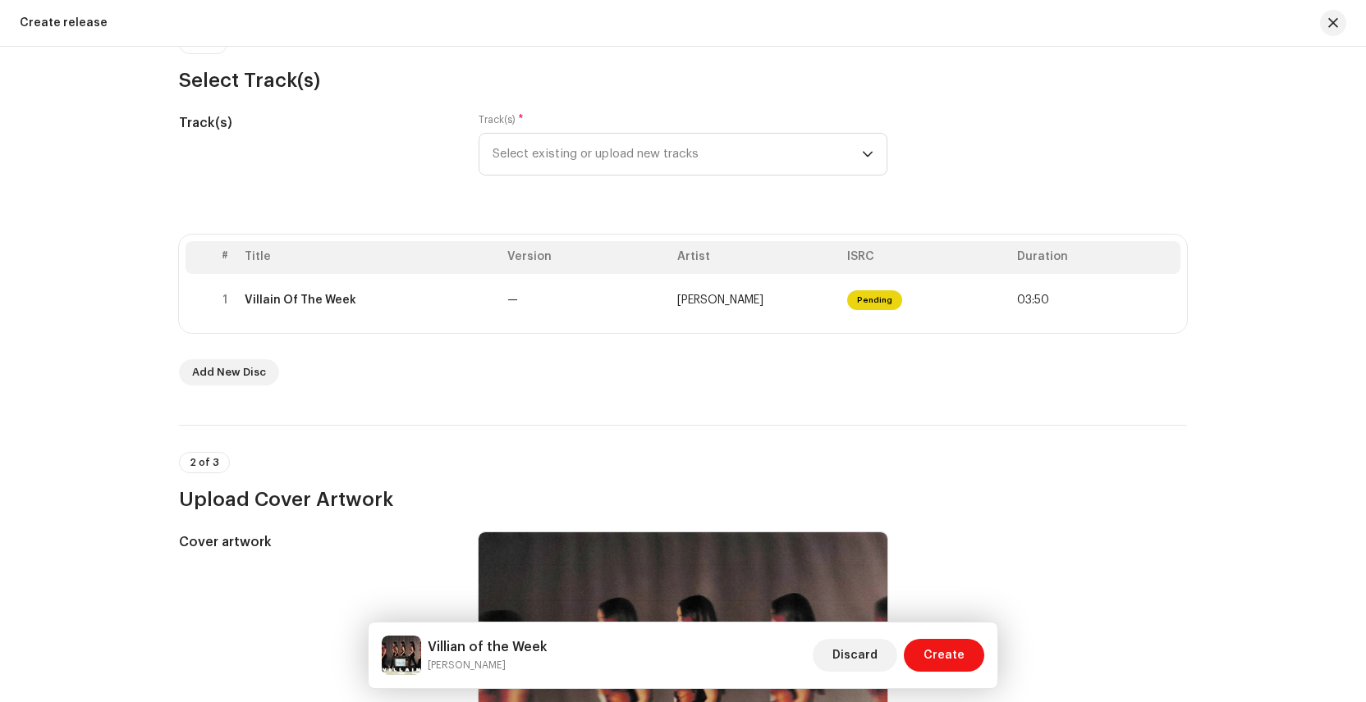
scroll to position [0, 0]
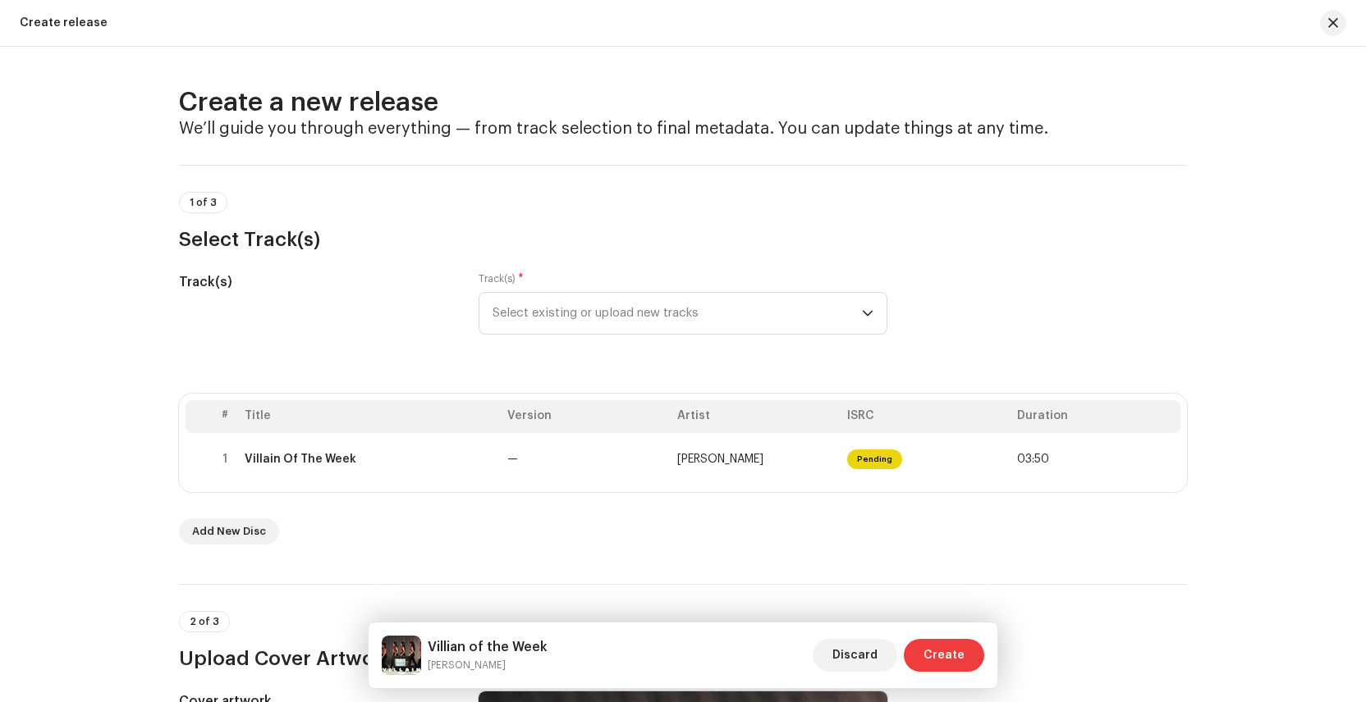
click at [937, 651] on span "Create" at bounding box center [943, 655] width 41 height 33
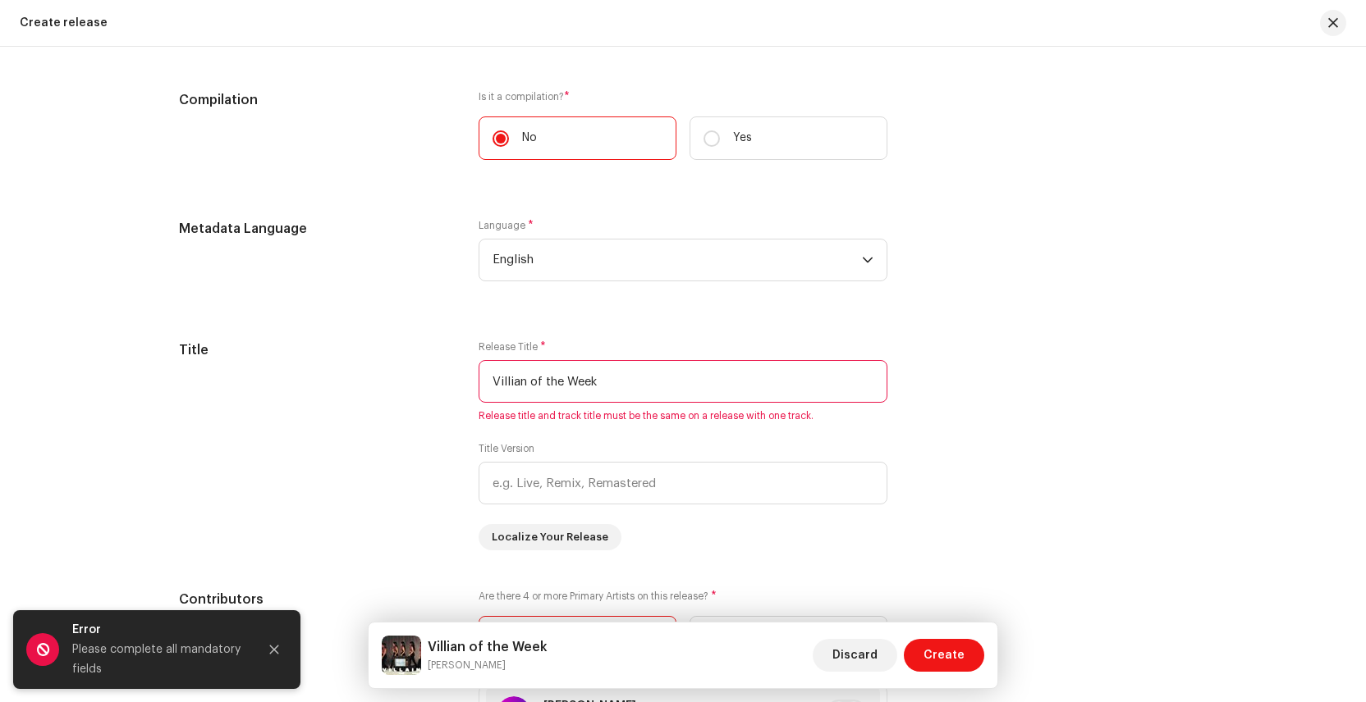
scroll to position [1263, 0]
click at [736, 391] on input "Villian of the Week" at bounding box center [682, 380] width 409 height 43
click at [489, 380] on input "Villian of the Week" at bounding box center [682, 380] width 409 height 43
click at [553, 383] on input "Villian of the Week" at bounding box center [682, 380] width 409 height 43
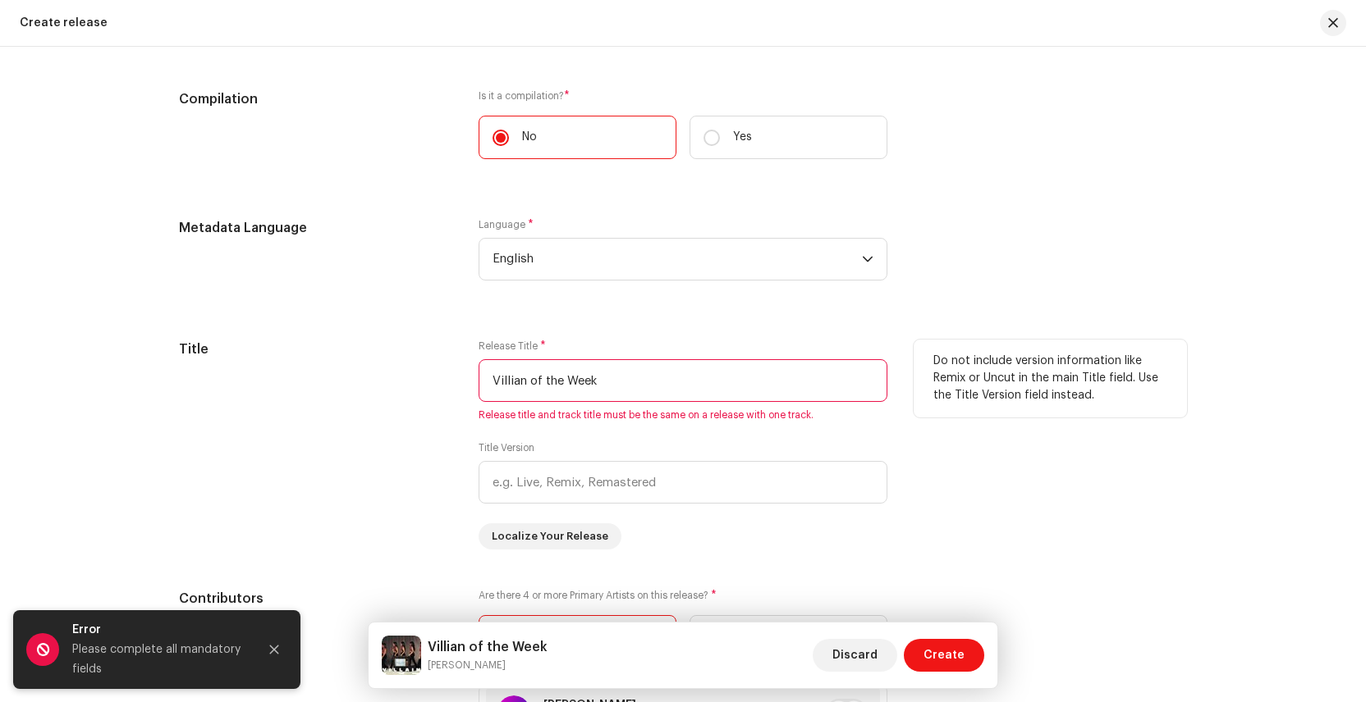
click at [553, 383] on input "Villian of the Week" at bounding box center [682, 380] width 409 height 43
click at [656, 382] on input "Villian of the Week" at bounding box center [682, 380] width 409 height 43
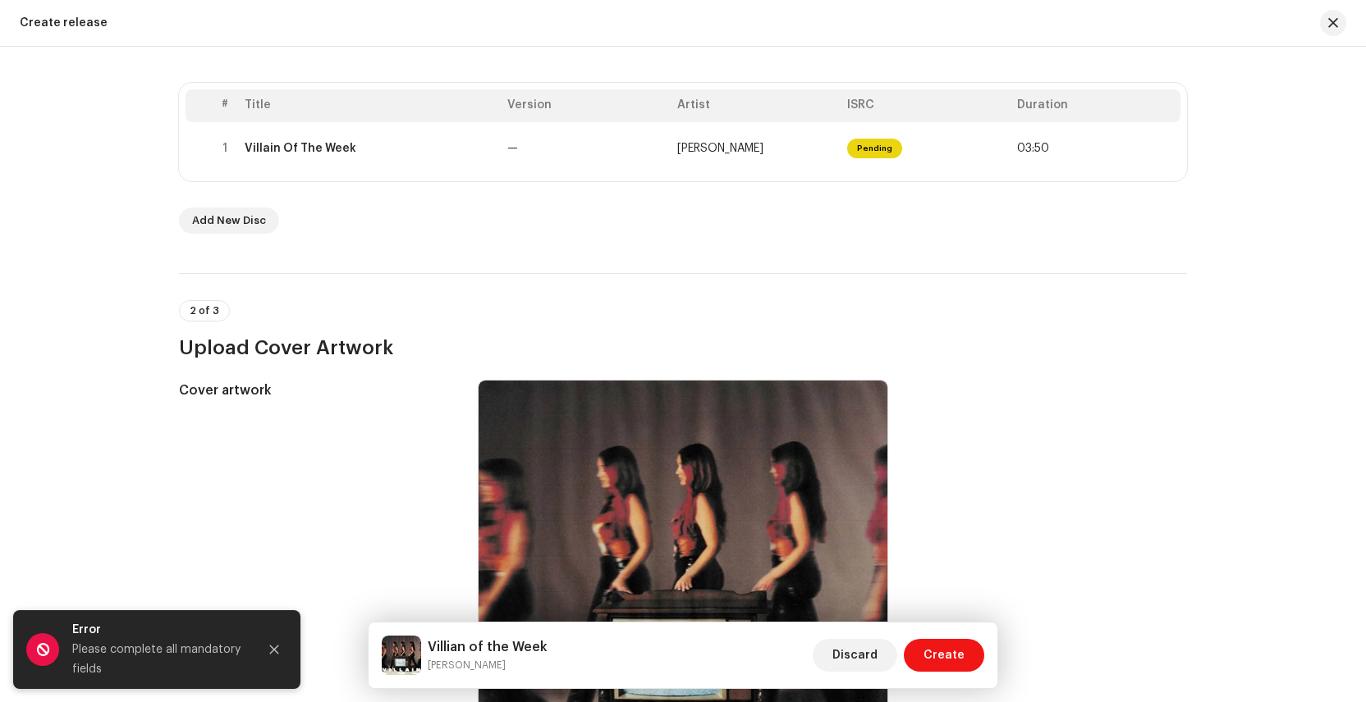
scroll to position [281, 0]
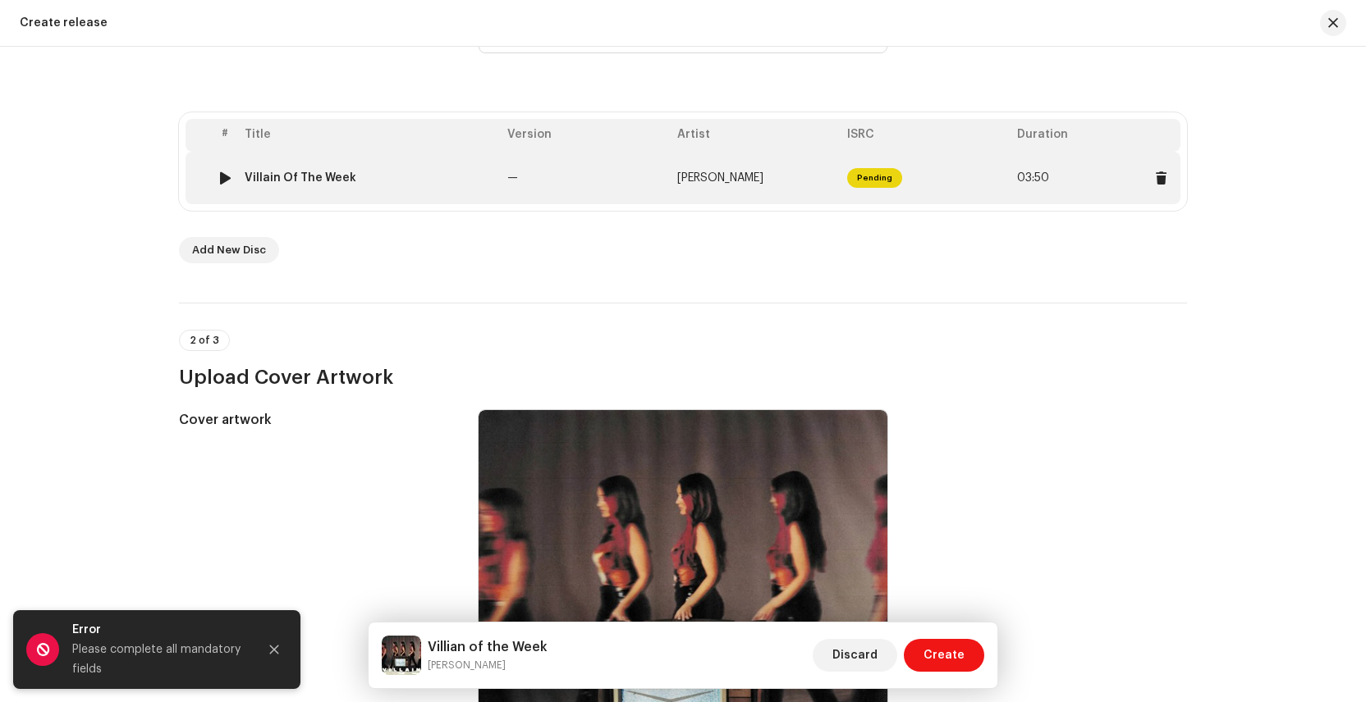
click at [364, 178] on div "Villain Of The Week" at bounding box center [369, 178] width 249 height 13
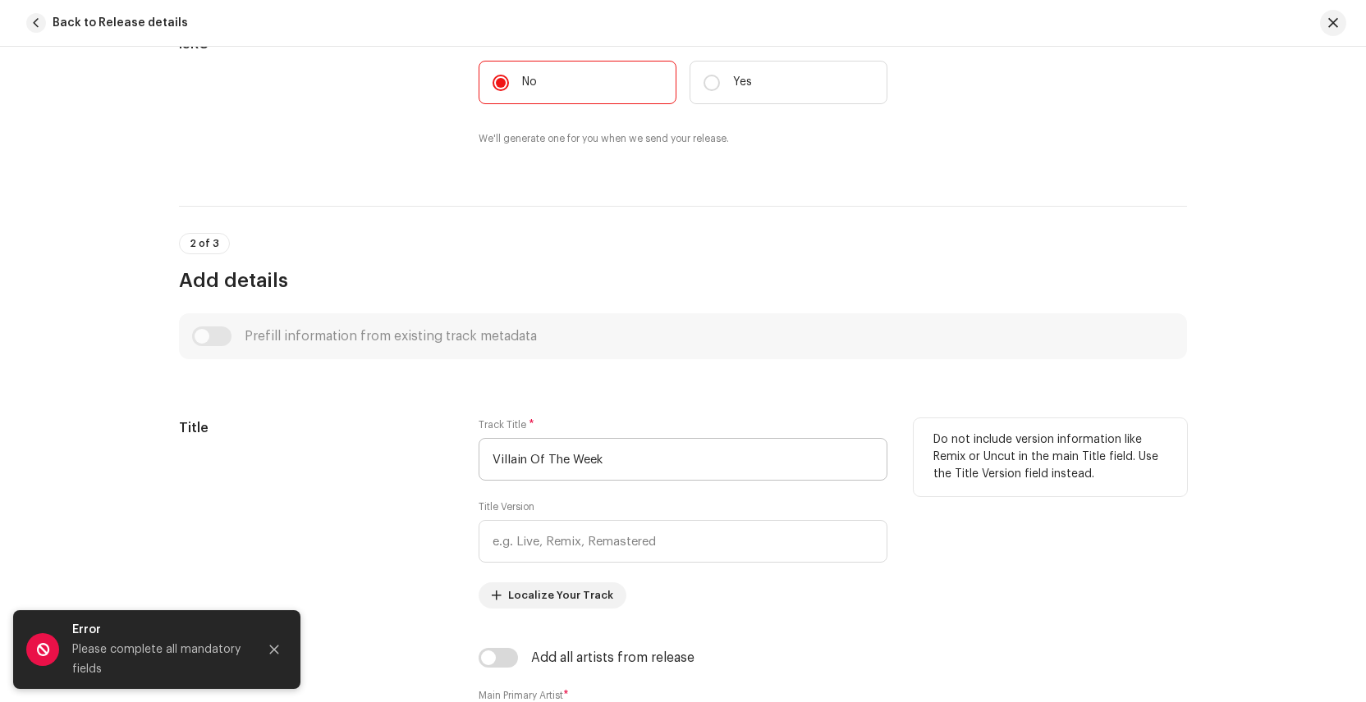
scroll to position [446, 0]
click at [509, 459] on input "Villain Of The Week" at bounding box center [682, 457] width 409 height 43
paste input "[PERSON_NAME] of t"
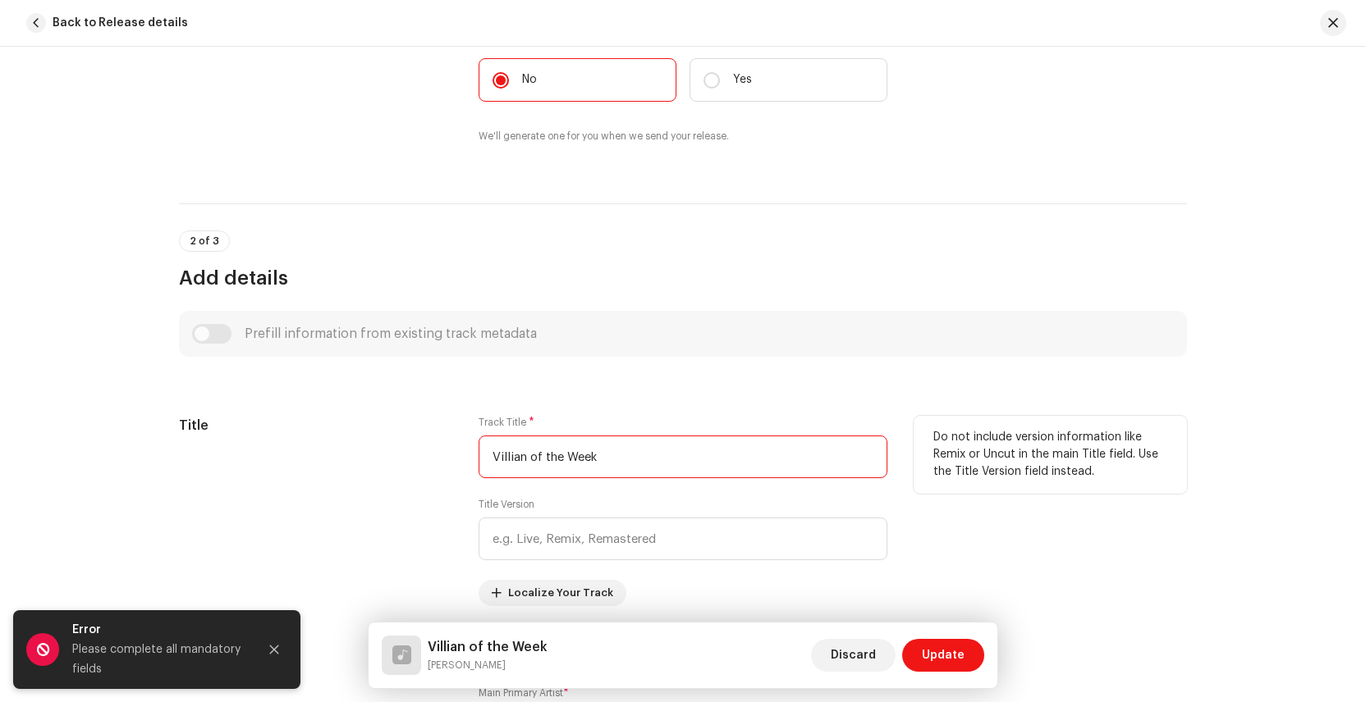
click at [518, 456] on input "Villian of the Week" at bounding box center [682, 457] width 409 height 43
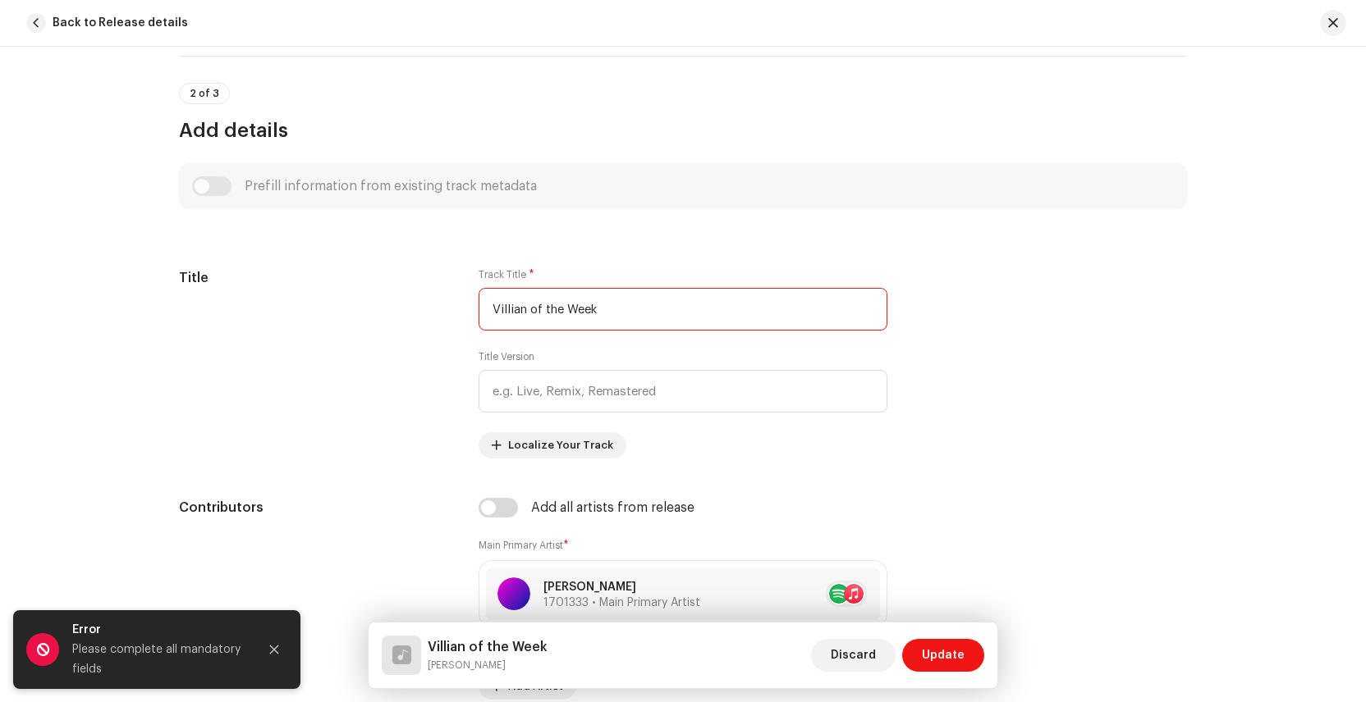
scroll to position [682, 0]
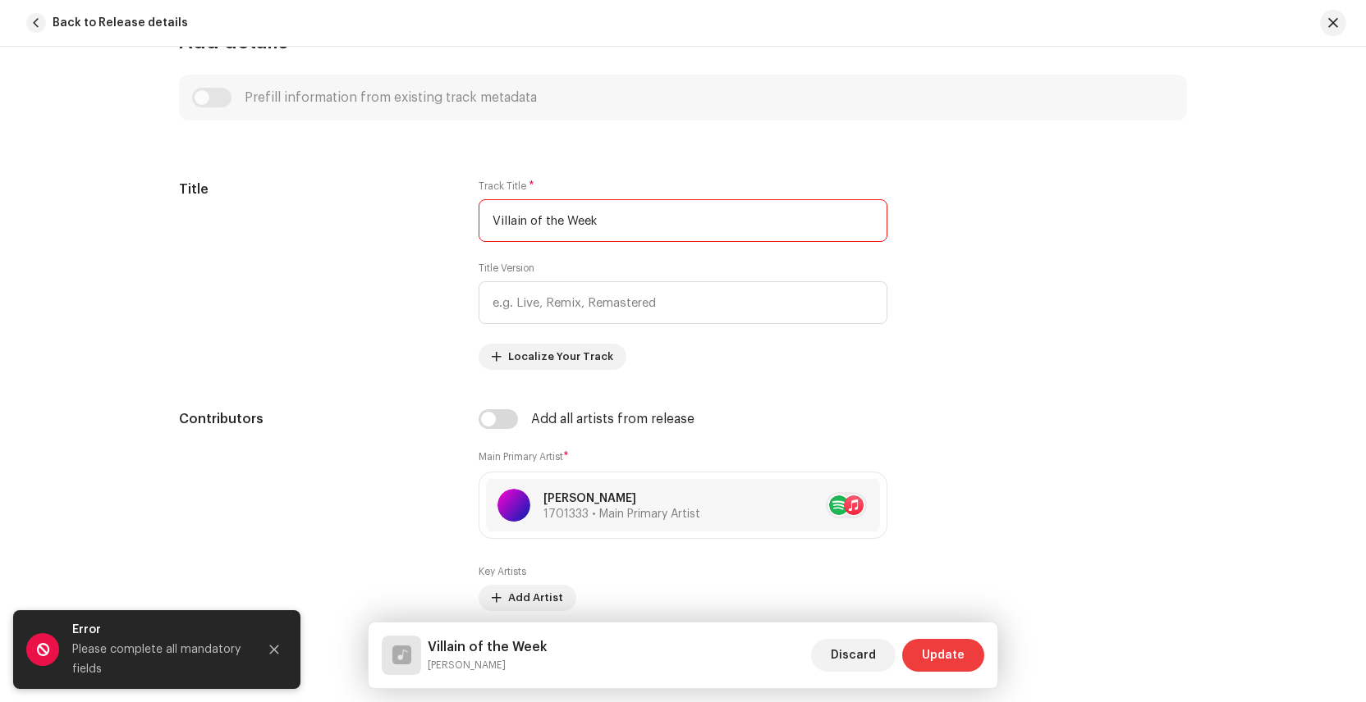
type input "Villain of the Week"
click at [928, 652] on span "Update" at bounding box center [943, 655] width 43 height 33
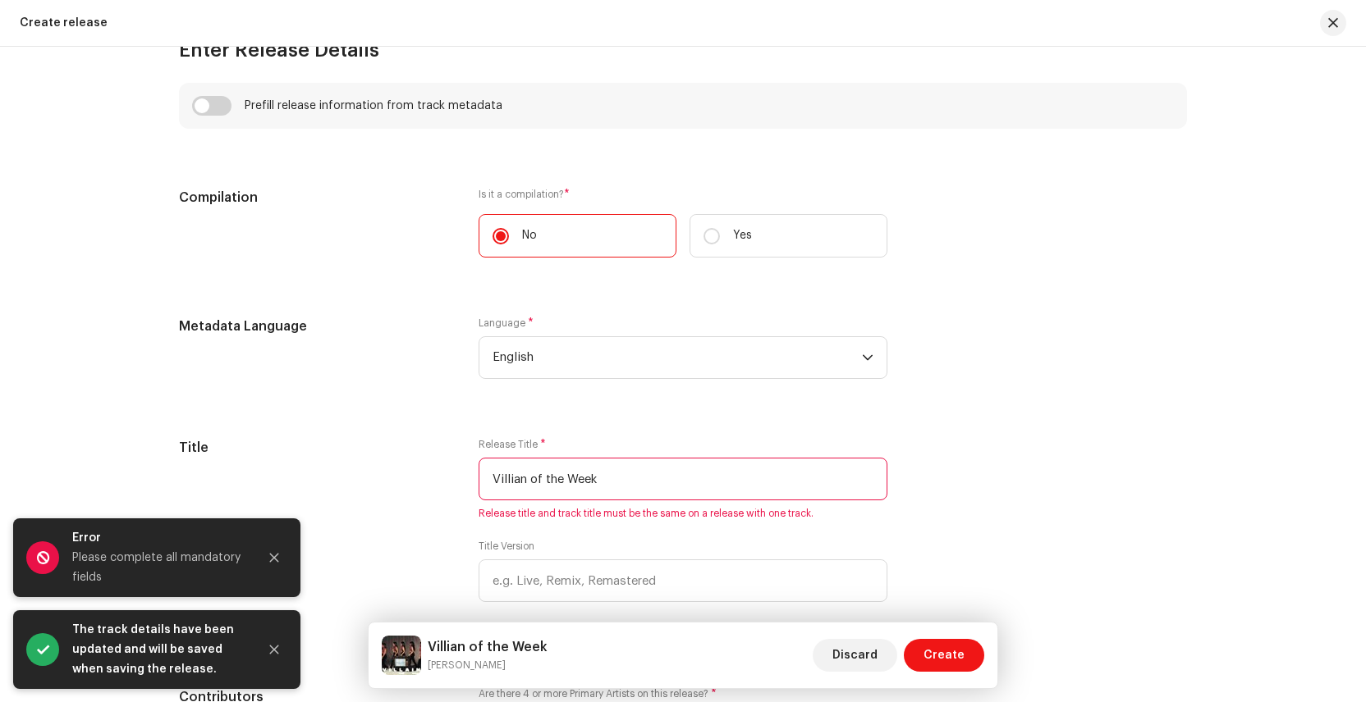
scroll to position [1270, 0]
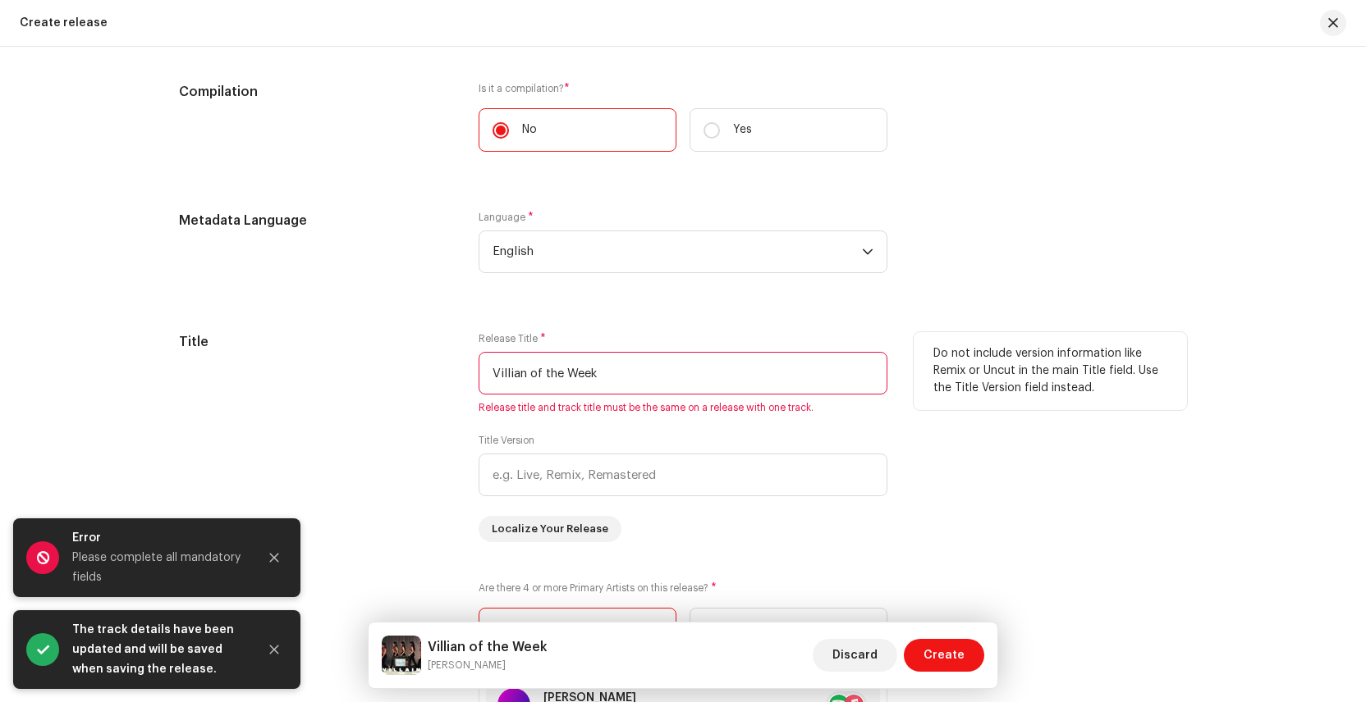
click at [574, 373] on input "Villian of the Week" at bounding box center [682, 373] width 409 height 43
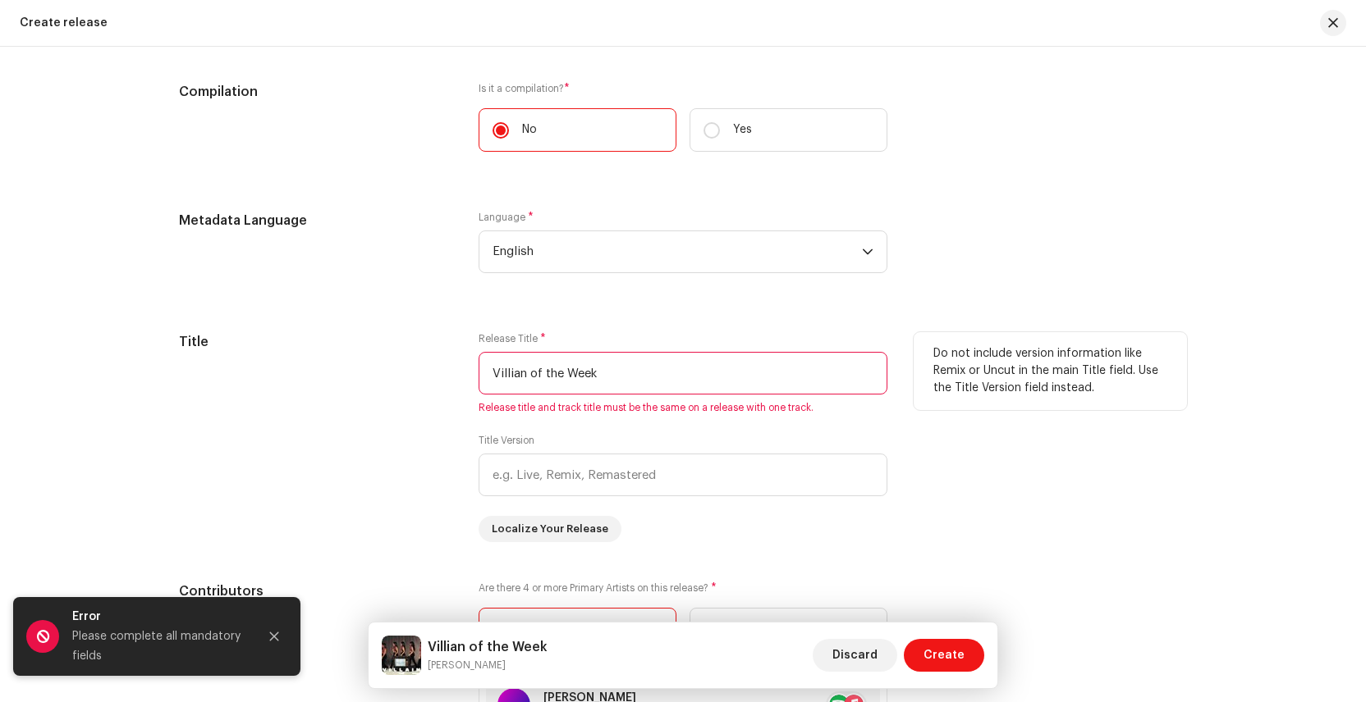
paste input "ai"
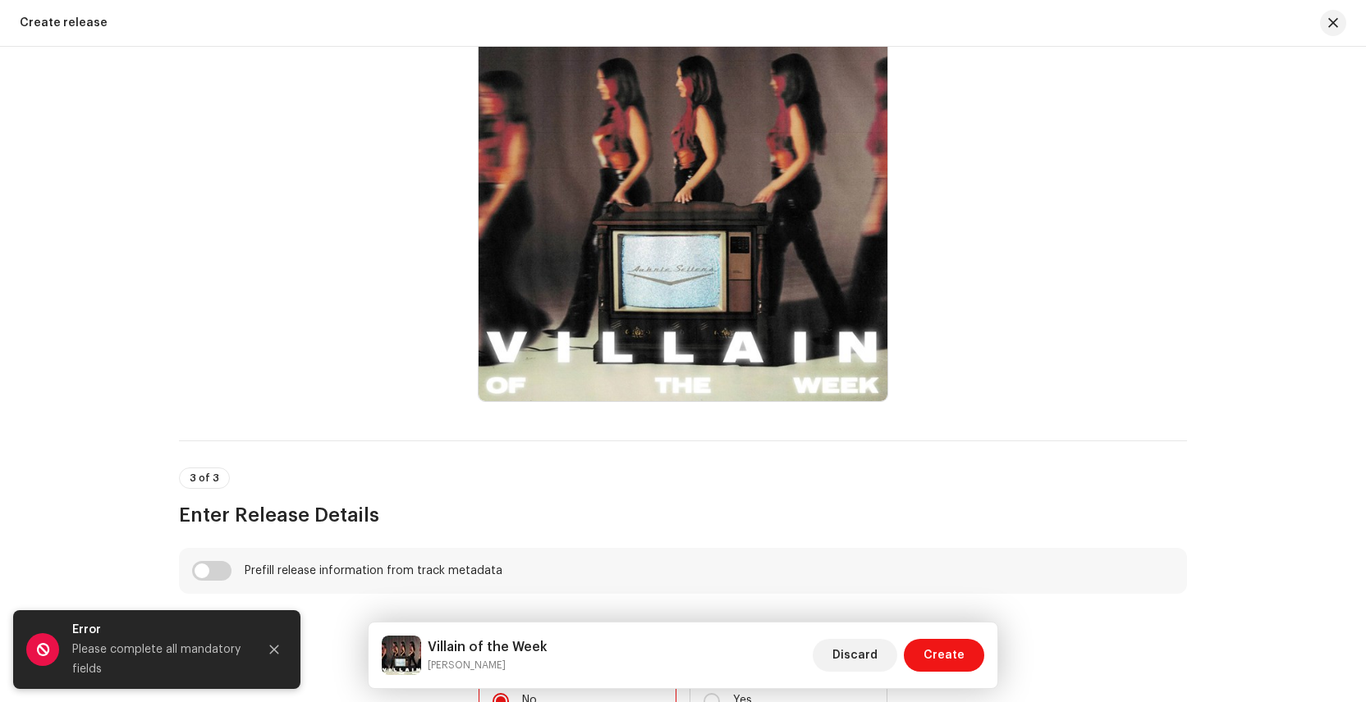
scroll to position [695, 0]
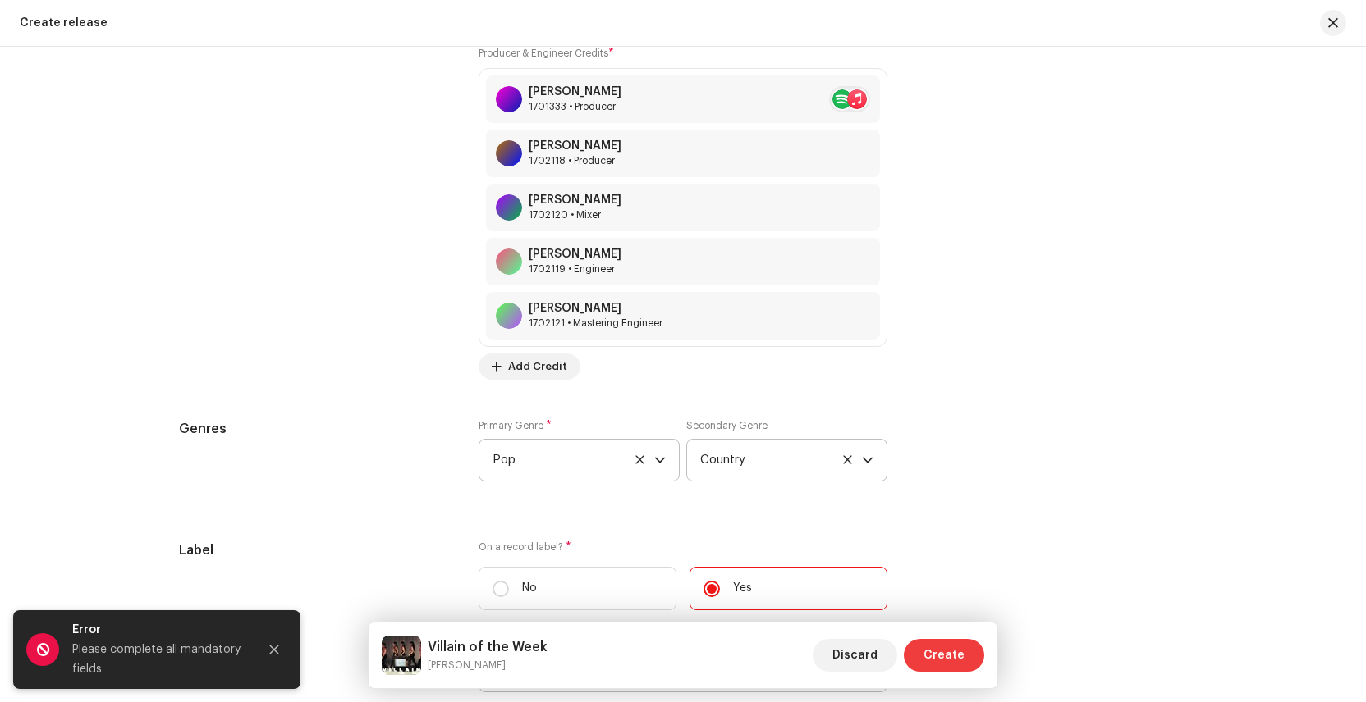
type input "Villain of the Week"
click at [934, 659] on span "Create" at bounding box center [943, 655] width 41 height 33
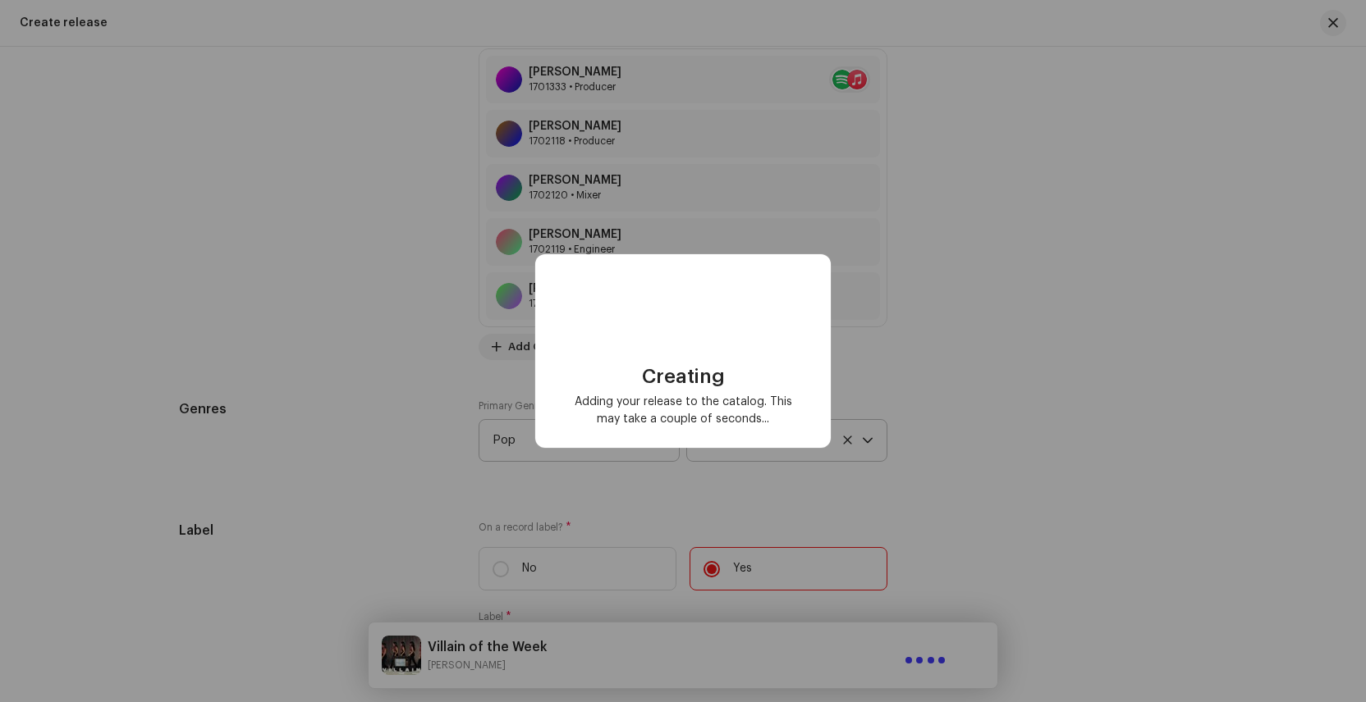
scroll to position [2115, 0]
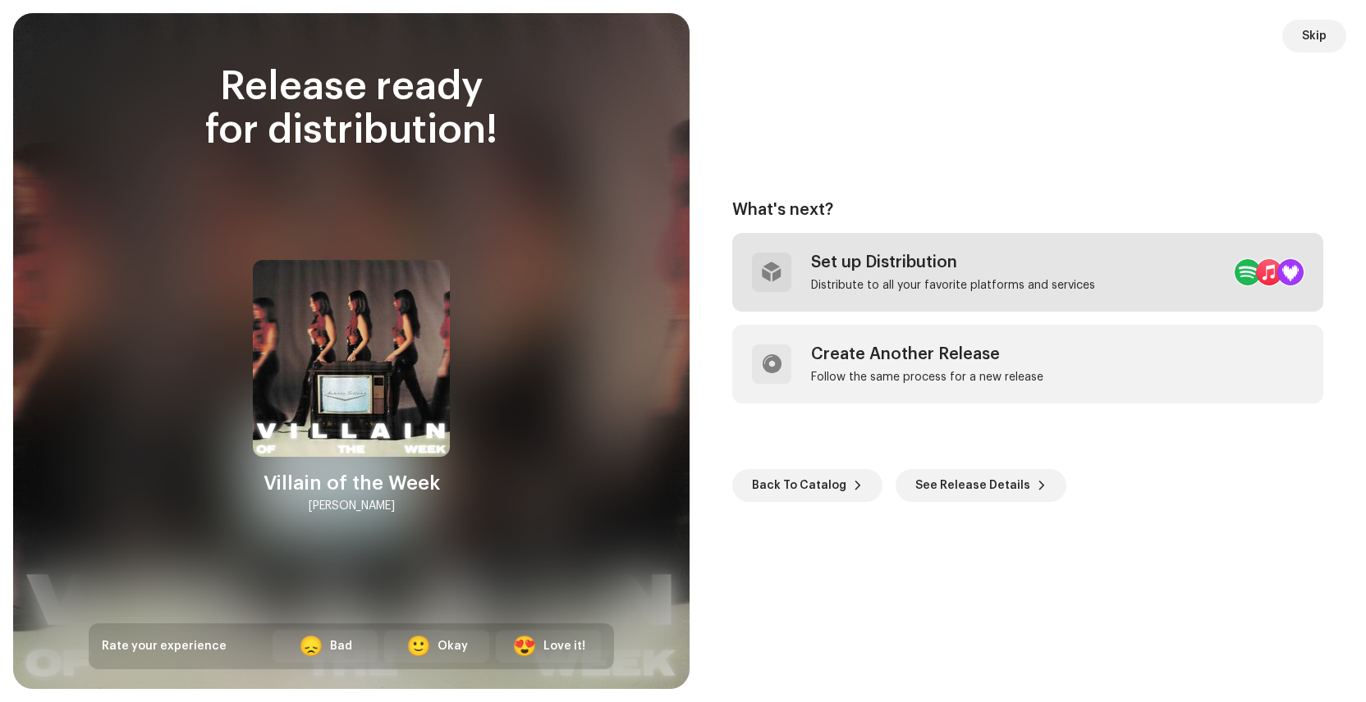
click at [896, 259] on div "Set up Distribution" at bounding box center [953, 263] width 284 height 20
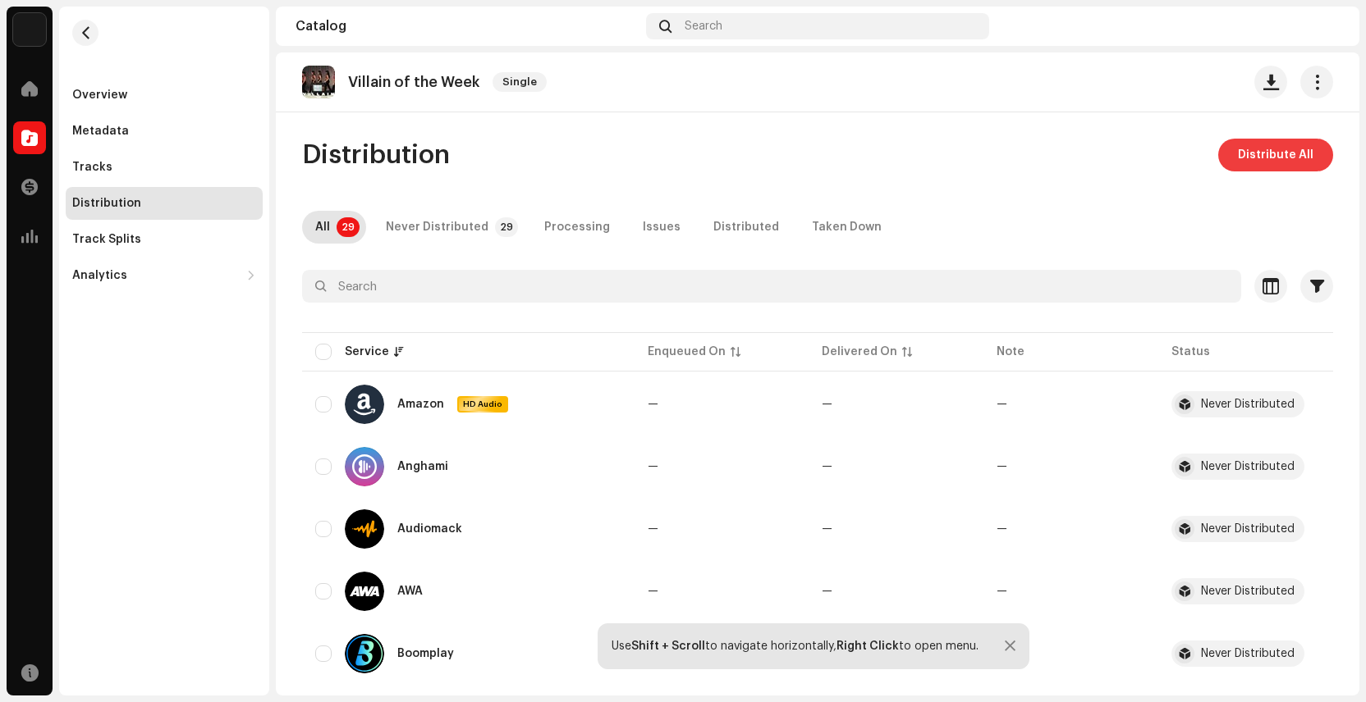
click at [1257, 162] on span "Distribute All" at bounding box center [1276, 155] width 76 height 33
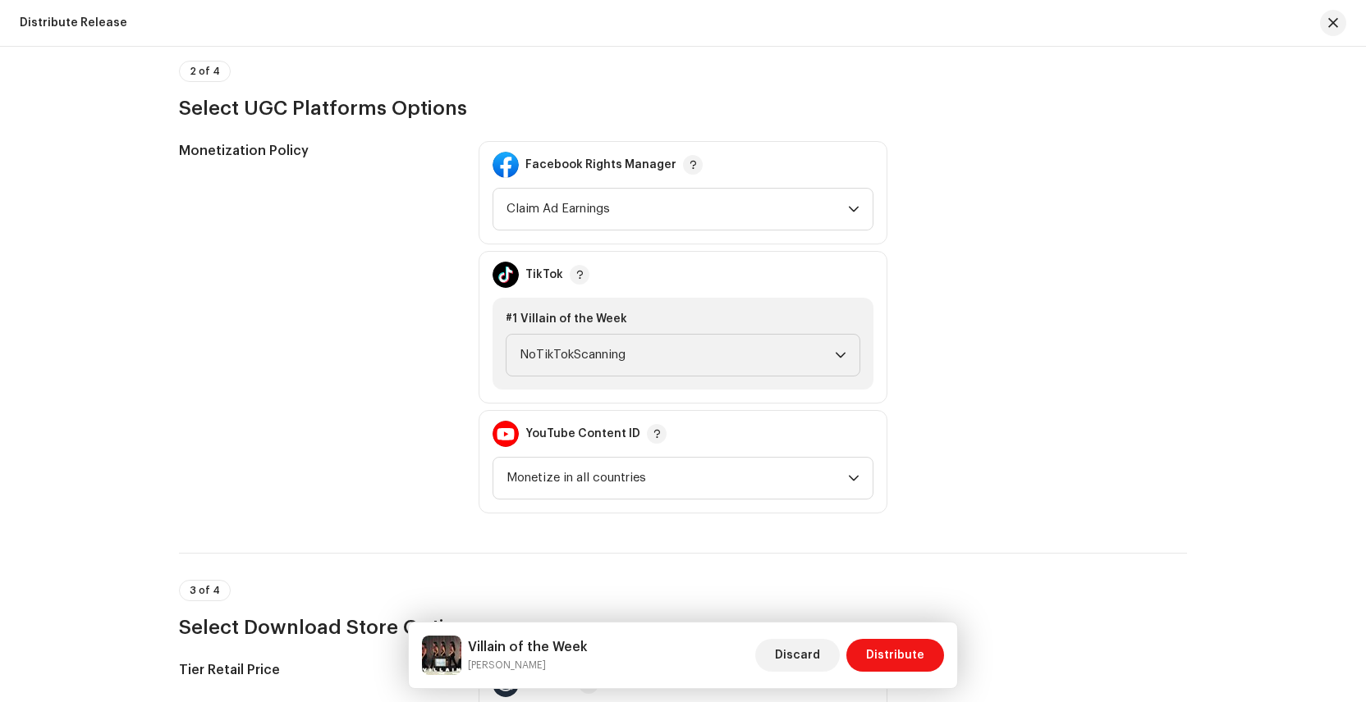
scroll to position [1758, 0]
click at [663, 339] on span "NoTikTokScanning" at bounding box center [676, 356] width 315 height 41
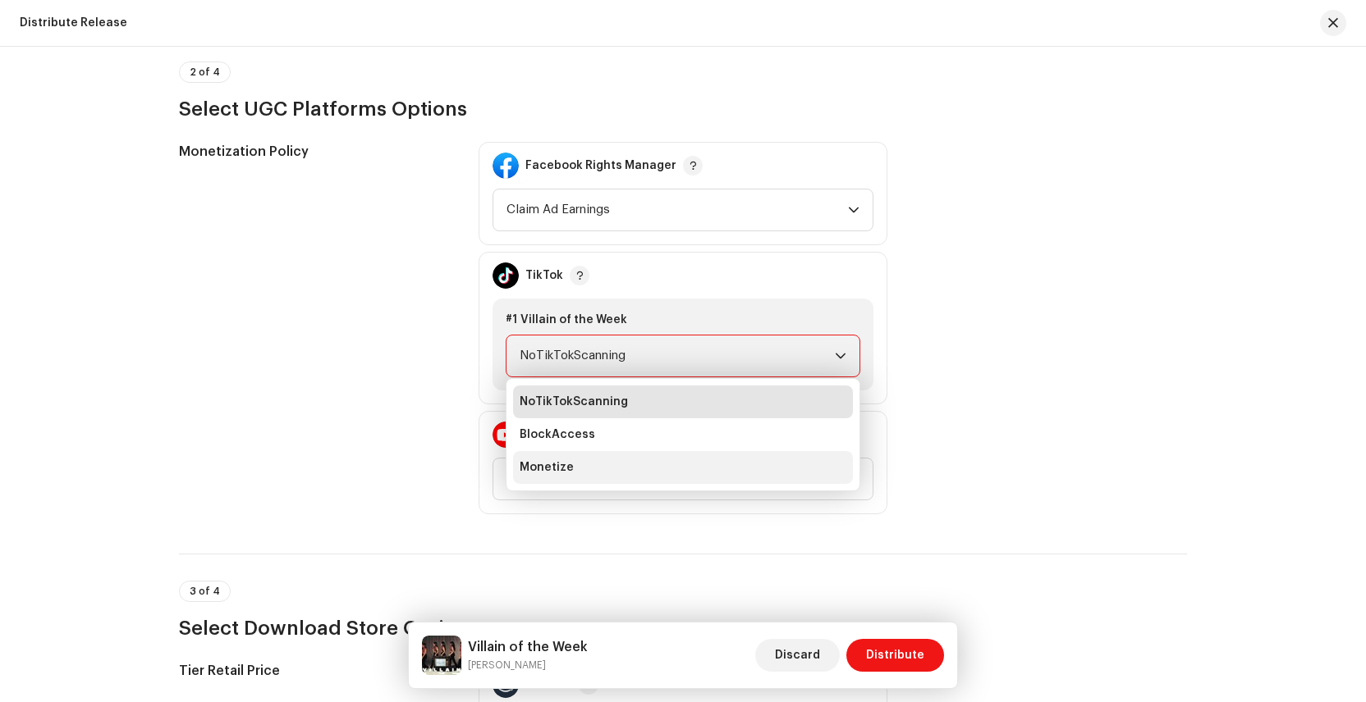
click at [565, 465] on span "Monetize" at bounding box center [546, 468] width 54 height 16
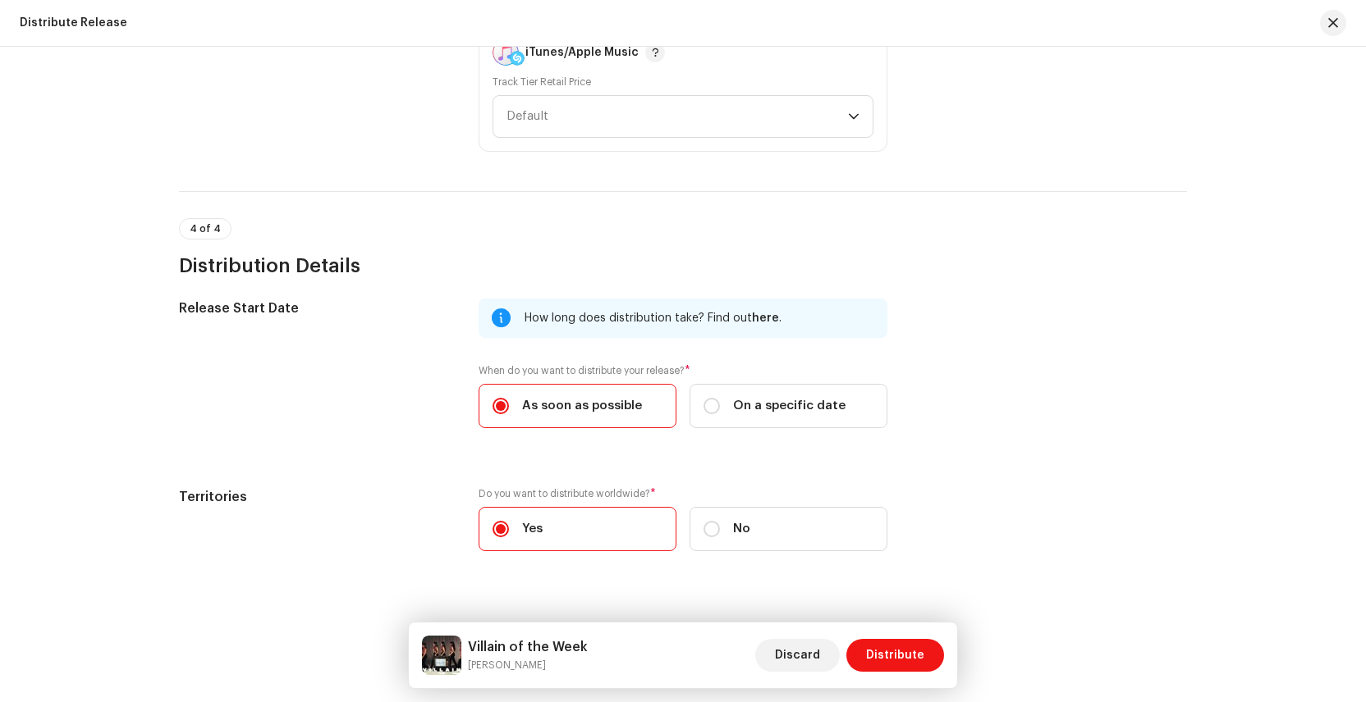
scroll to position [2548, 0]
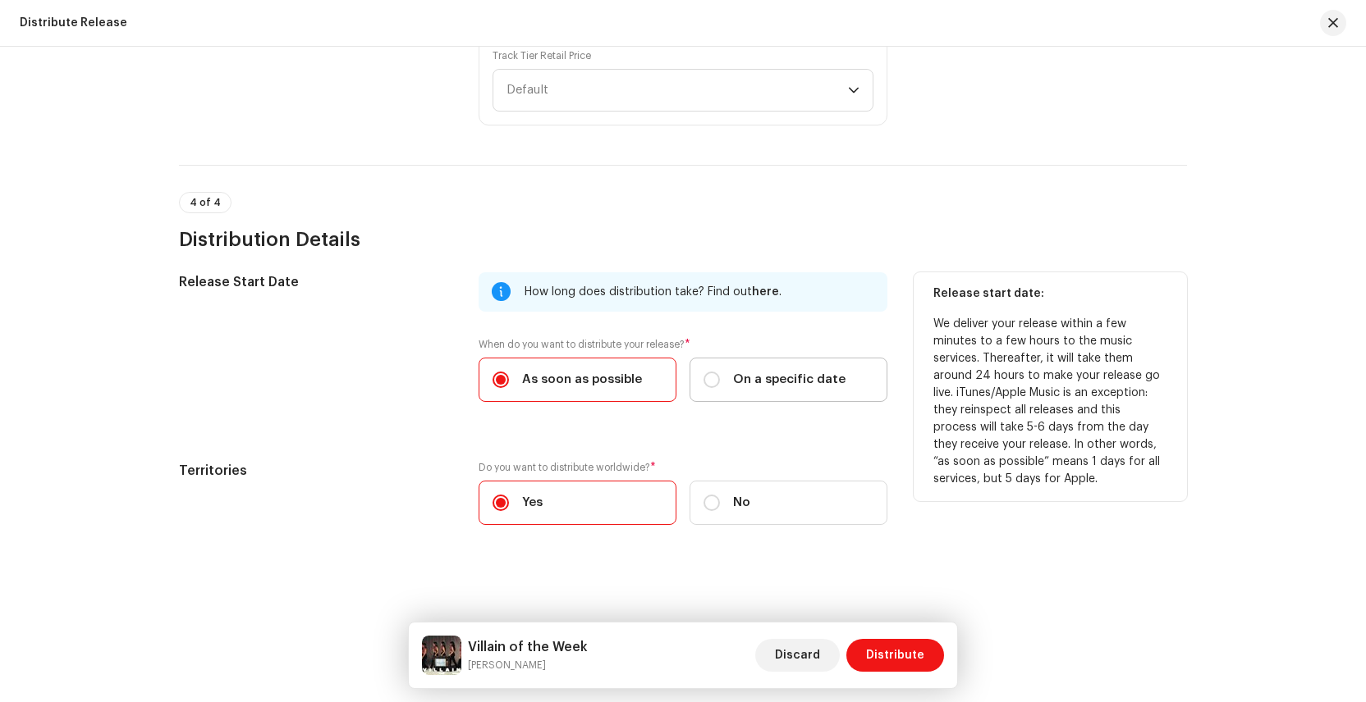
click at [762, 378] on span "On a specific date" at bounding box center [789, 380] width 112 height 18
click at [720, 378] on input "On a specific date" at bounding box center [711, 380] width 16 height 16
radio input "true"
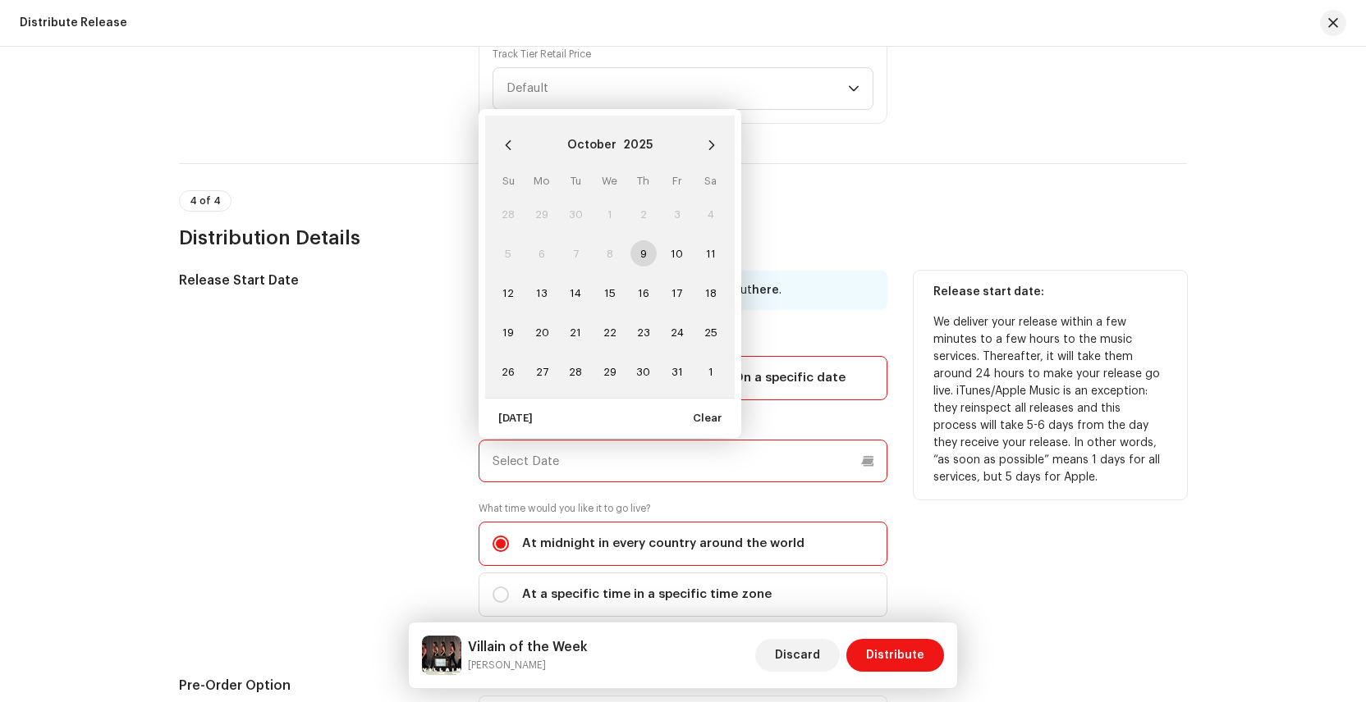
click at [565, 460] on input "text" at bounding box center [682, 461] width 409 height 43
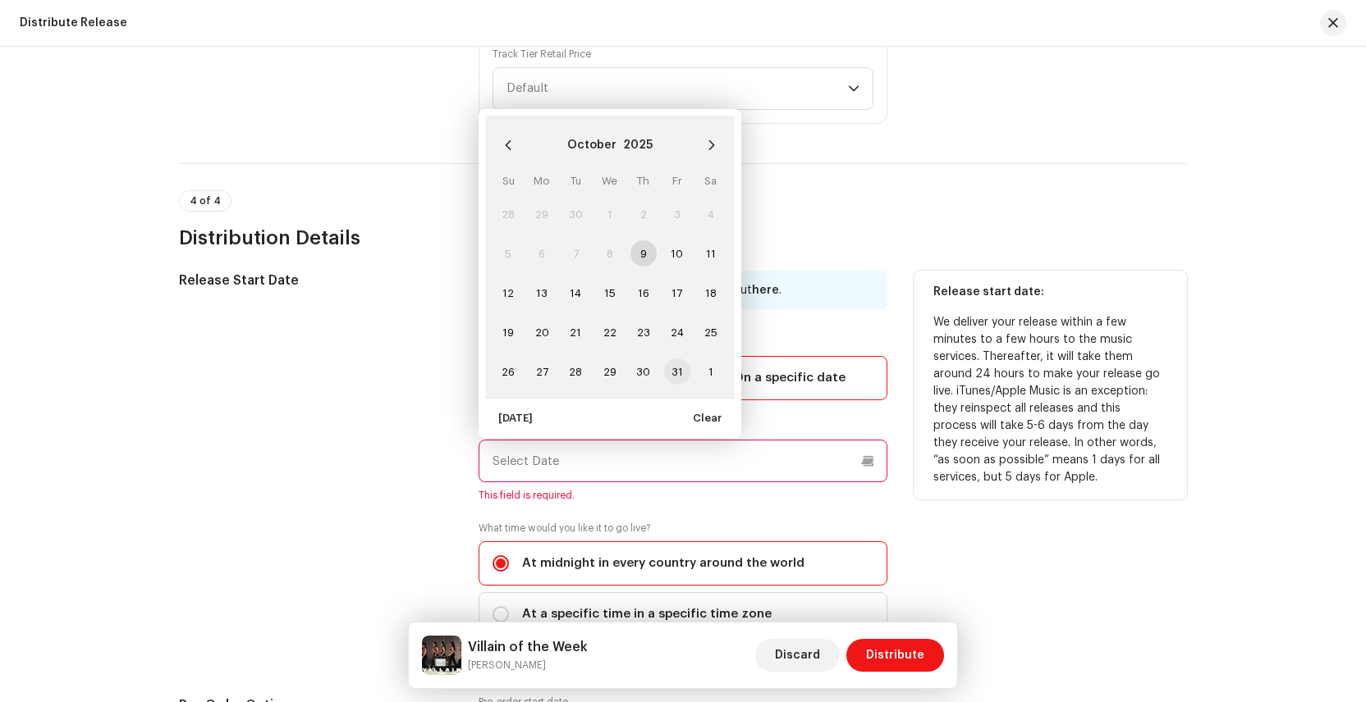
click at [673, 375] on span "31" at bounding box center [677, 372] width 26 height 26
type input "[DATE]"
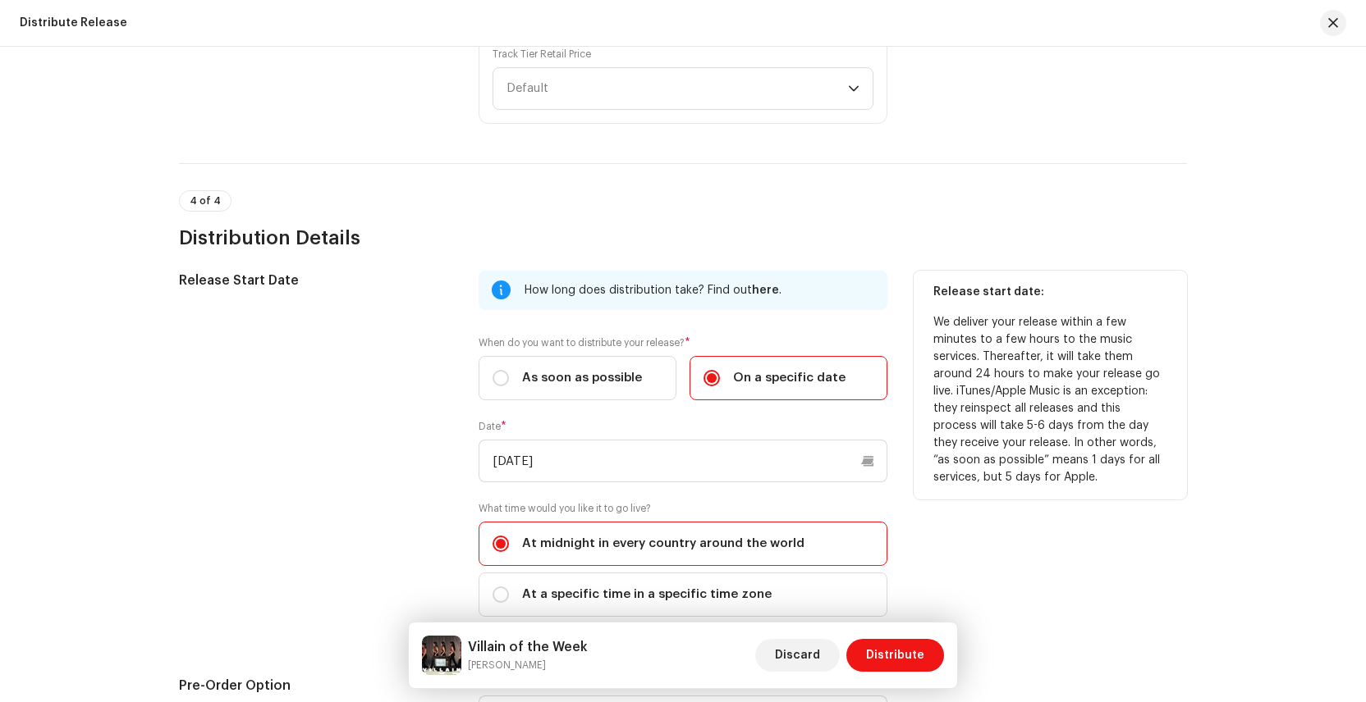
click at [419, 521] on div "Release Start Date" at bounding box center [315, 454] width 273 height 366
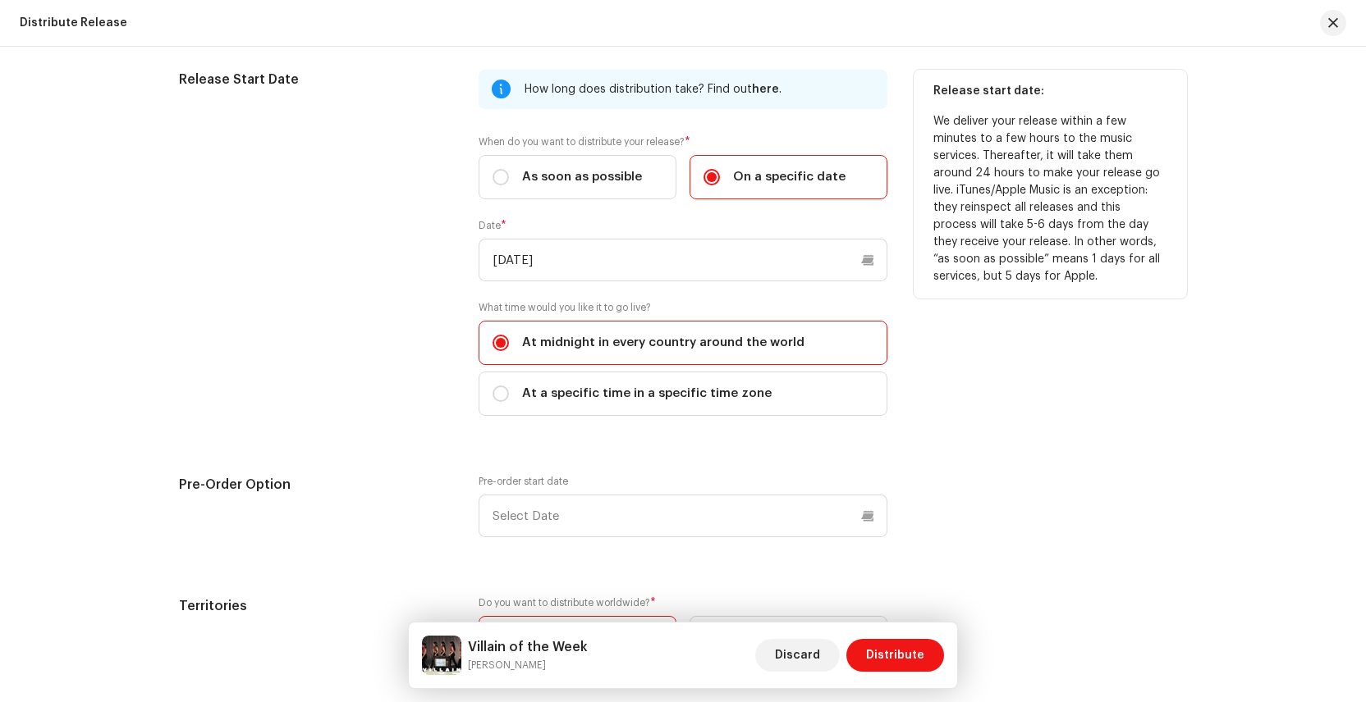
scroll to position [2887, 0]
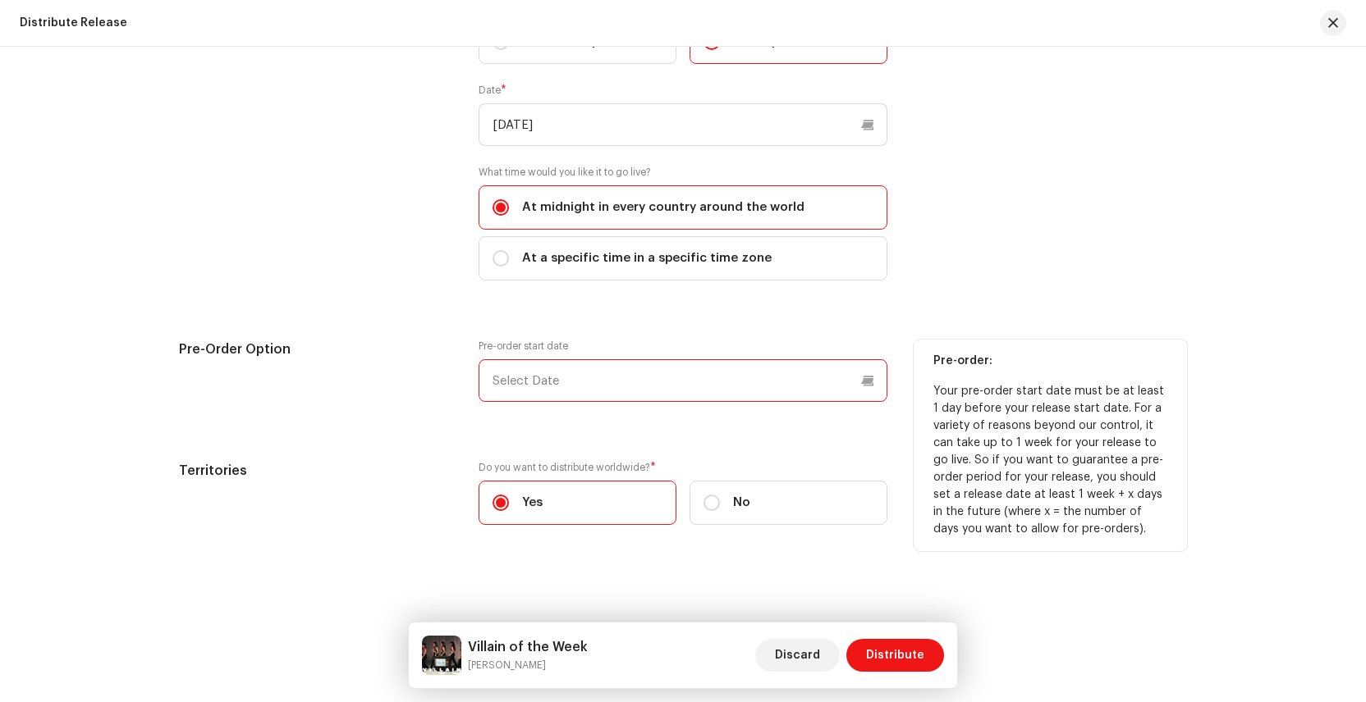
click at [513, 378] on input "text" at bounding box center [682, 380] width 409 height 43
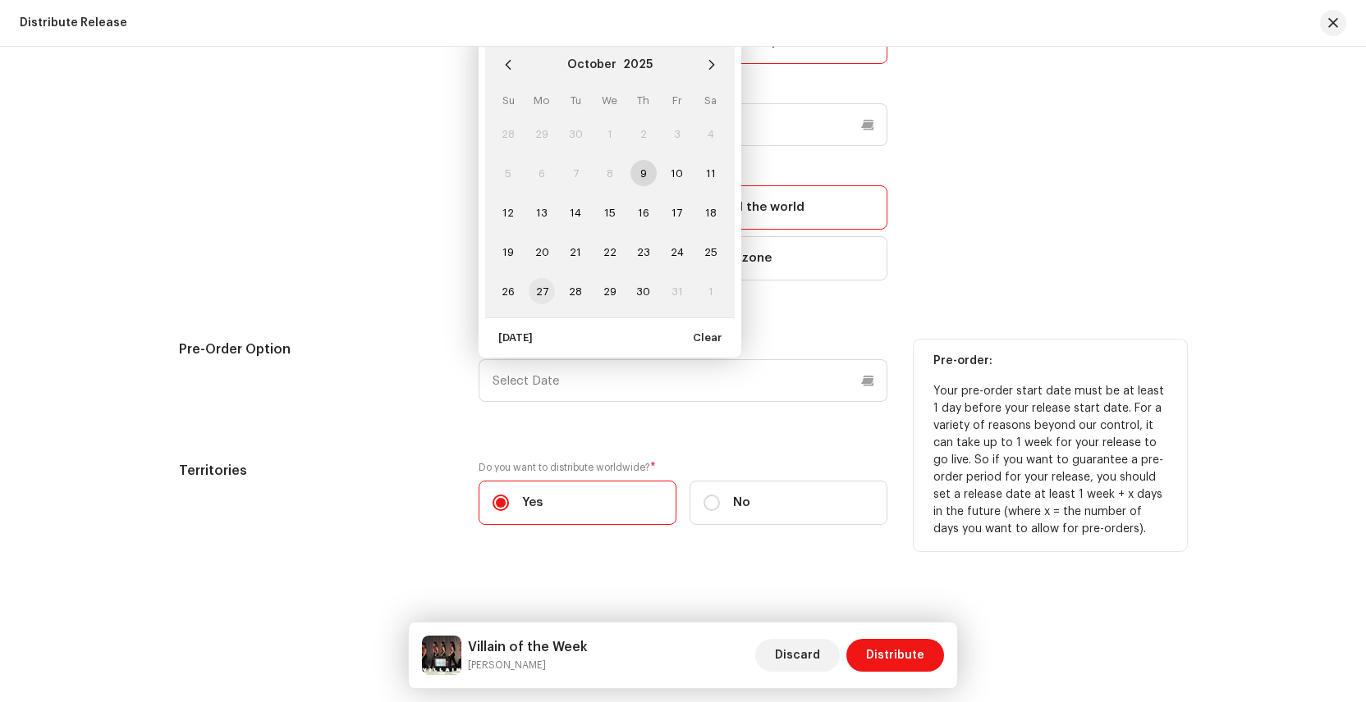
click at [538, 289] on span "27" at bounding box center [542, 291] width 26 height 26
type input "[DATE]"
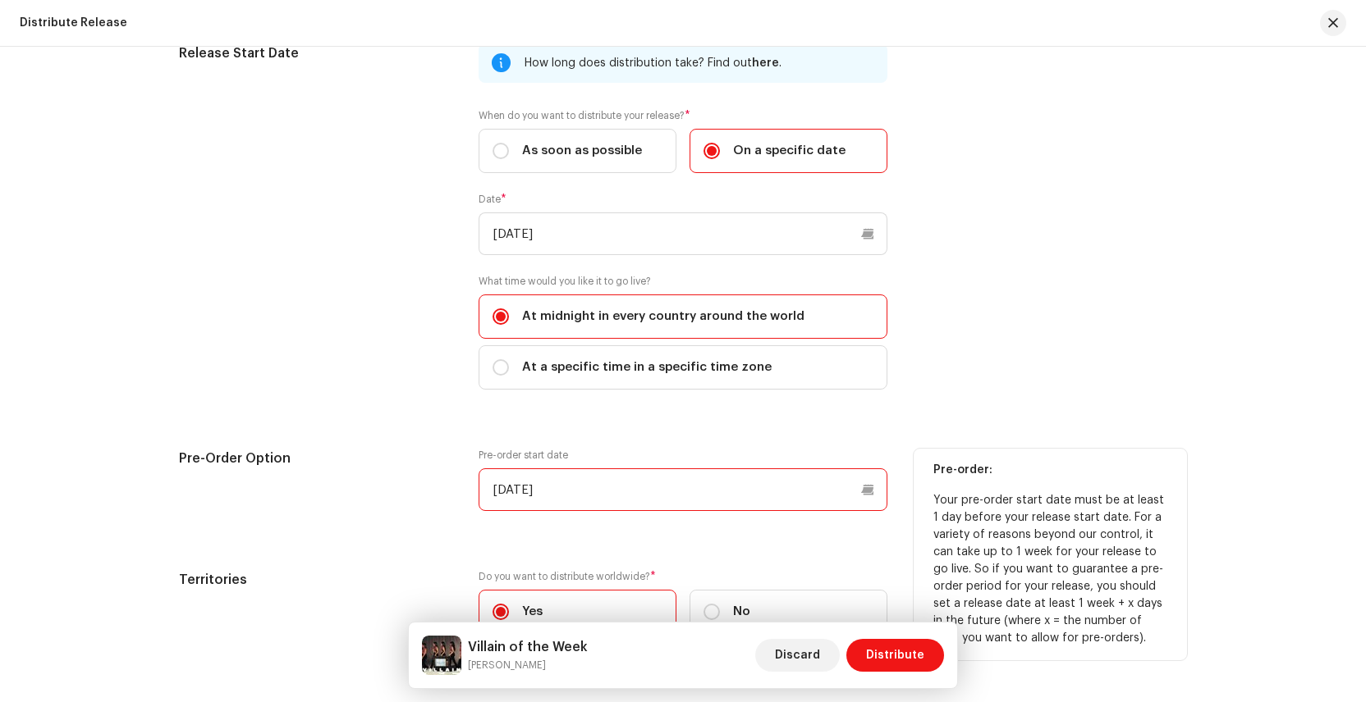
scroll to position [2772, 0]
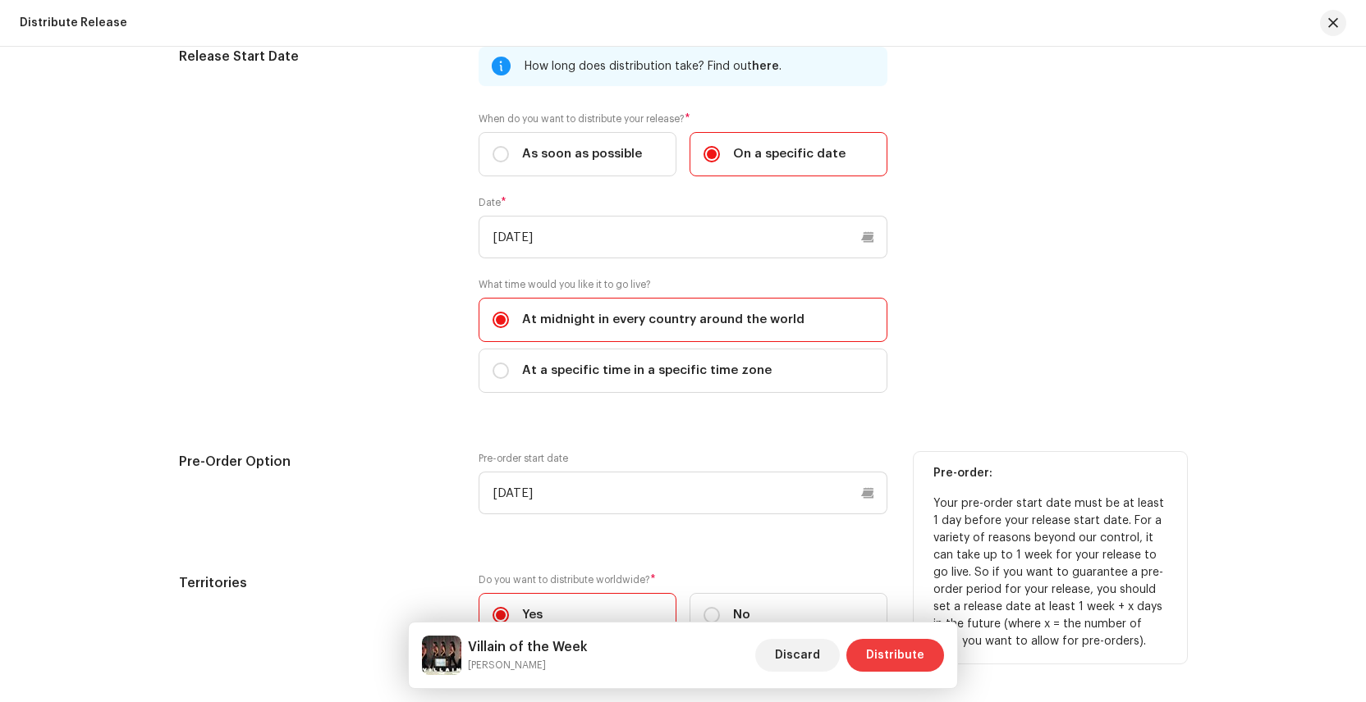
click at [895, 650] on span "Distribute" at bounding box center [895, 655] width 58 height 33
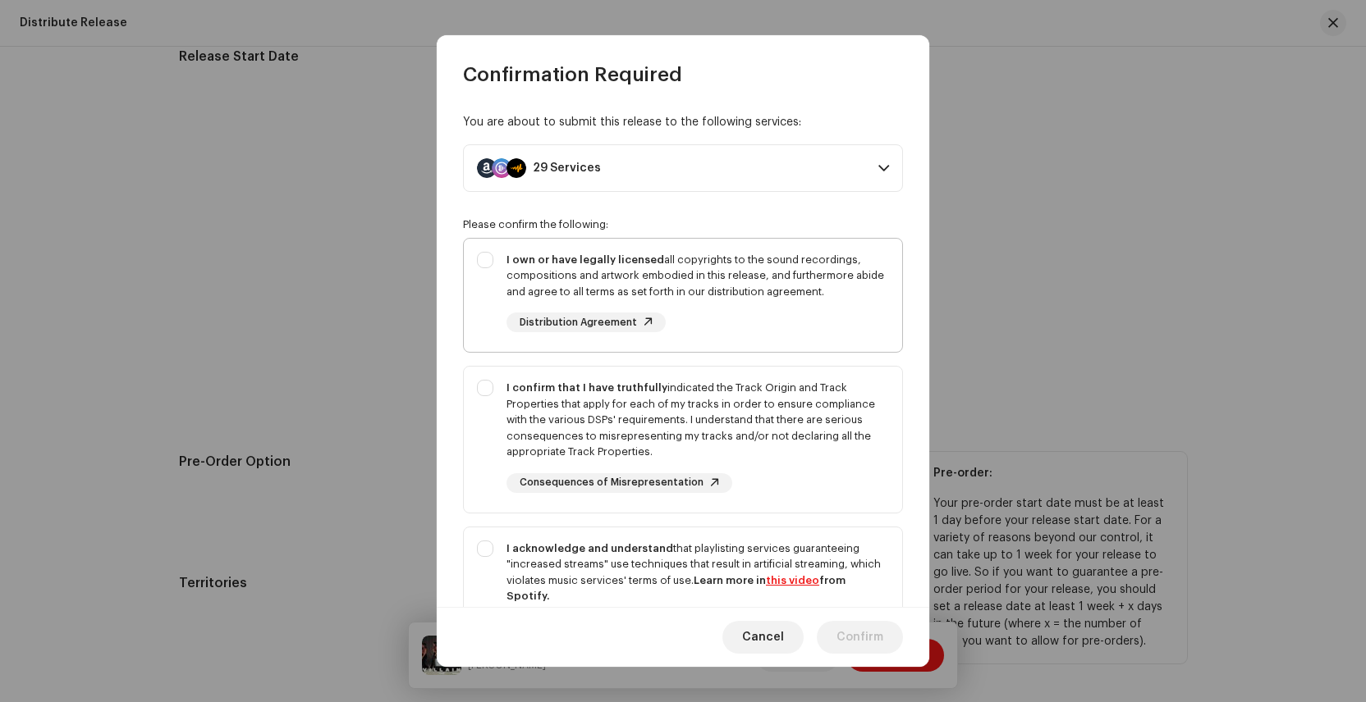
click at [483, 260] on div "I own or have legally licensed all copyrights to the sound recordings, composit…" at bounding box center [683, 293] width 438 height 108
checkbox input "true"
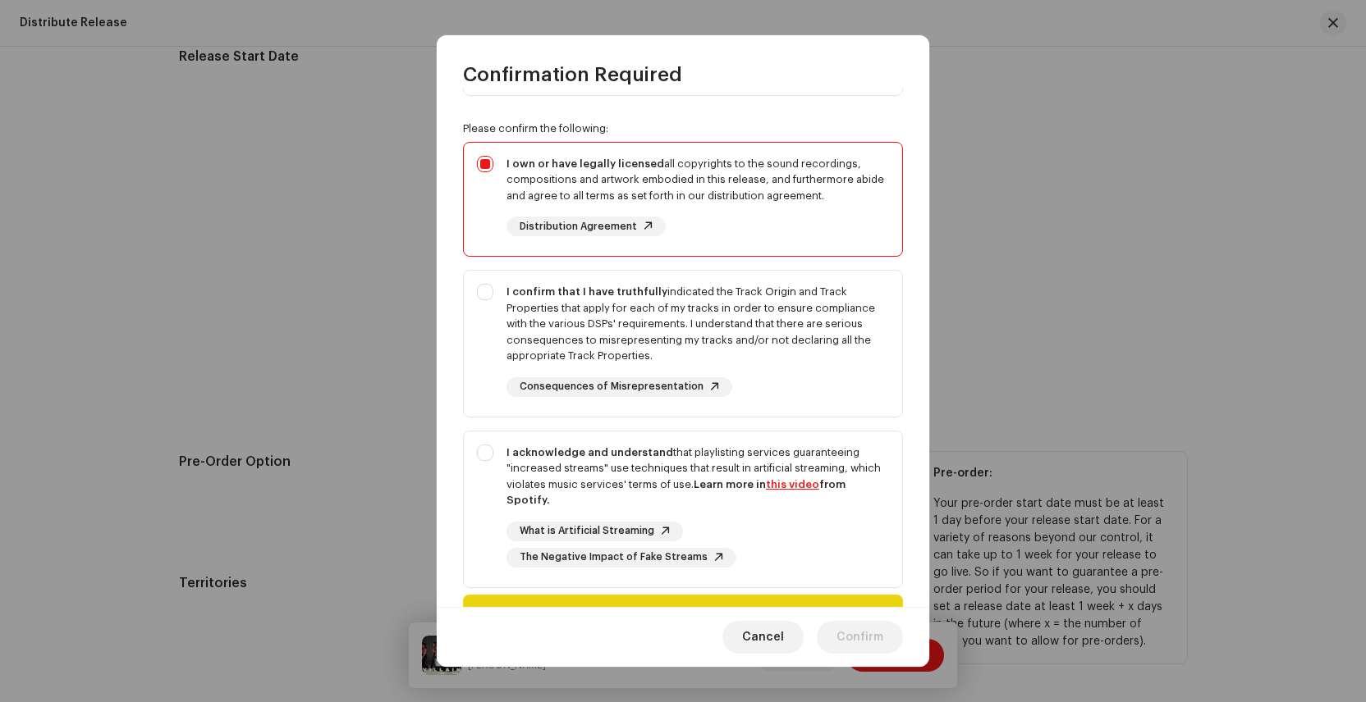
scroll to position [119, 0]
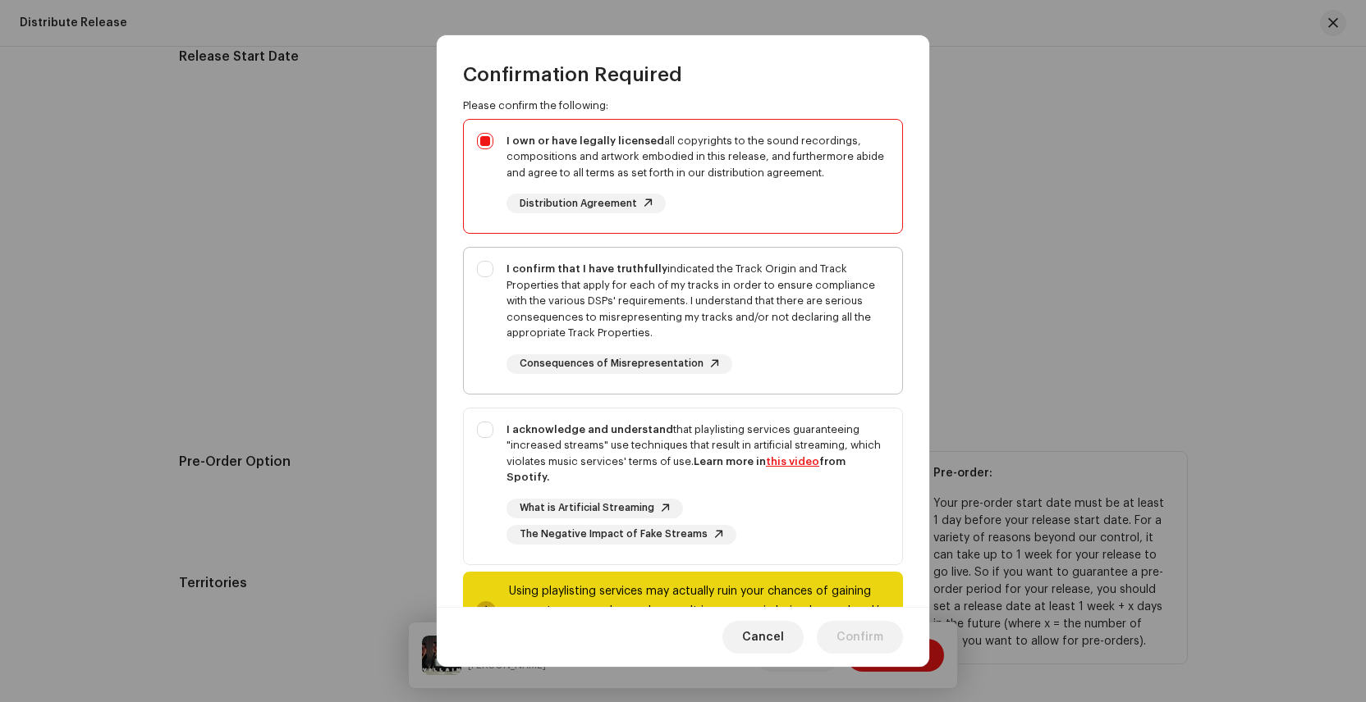
click at [482, 273] on div "I confirm that I have truthfully indicated the Track Origin and Track Propertie…" at bounding box center [683, 318] width 438 height 140
checkbox input "true"
click at [486, 439] on div "I acknowledge and understand that playlisting services guaranteeing "increased …" at bounding box center [683, 483] width 438 height 149
checkbox input "true"
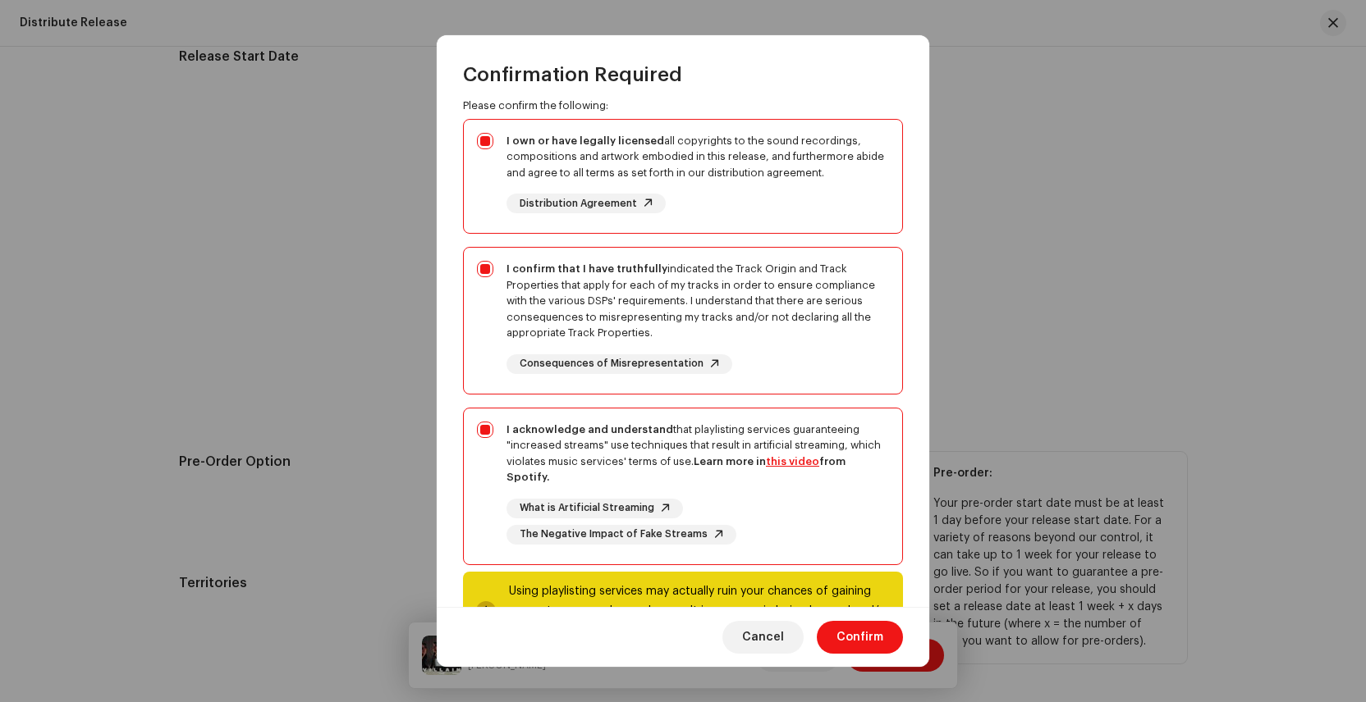
scroll to position [188, 0]
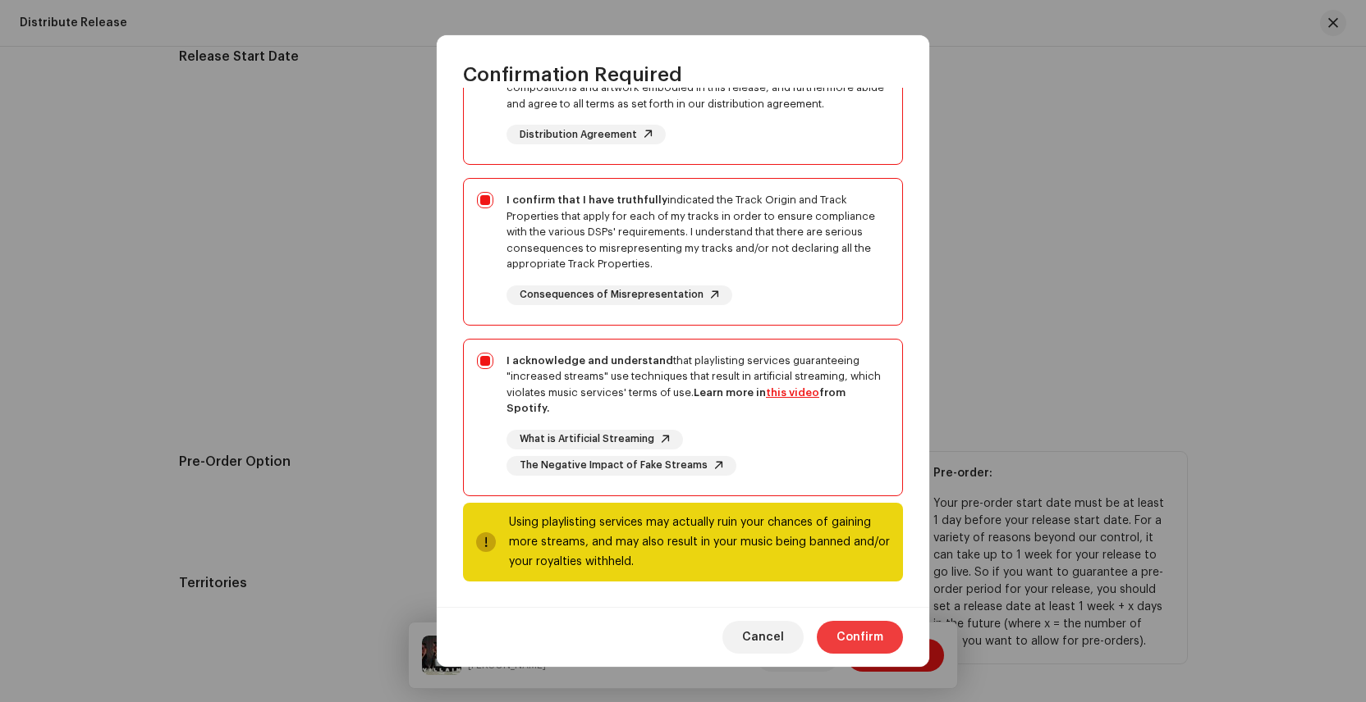
click at [867, 625] on span "Confirm" at bounding box center [859, 637] width 47 height 33
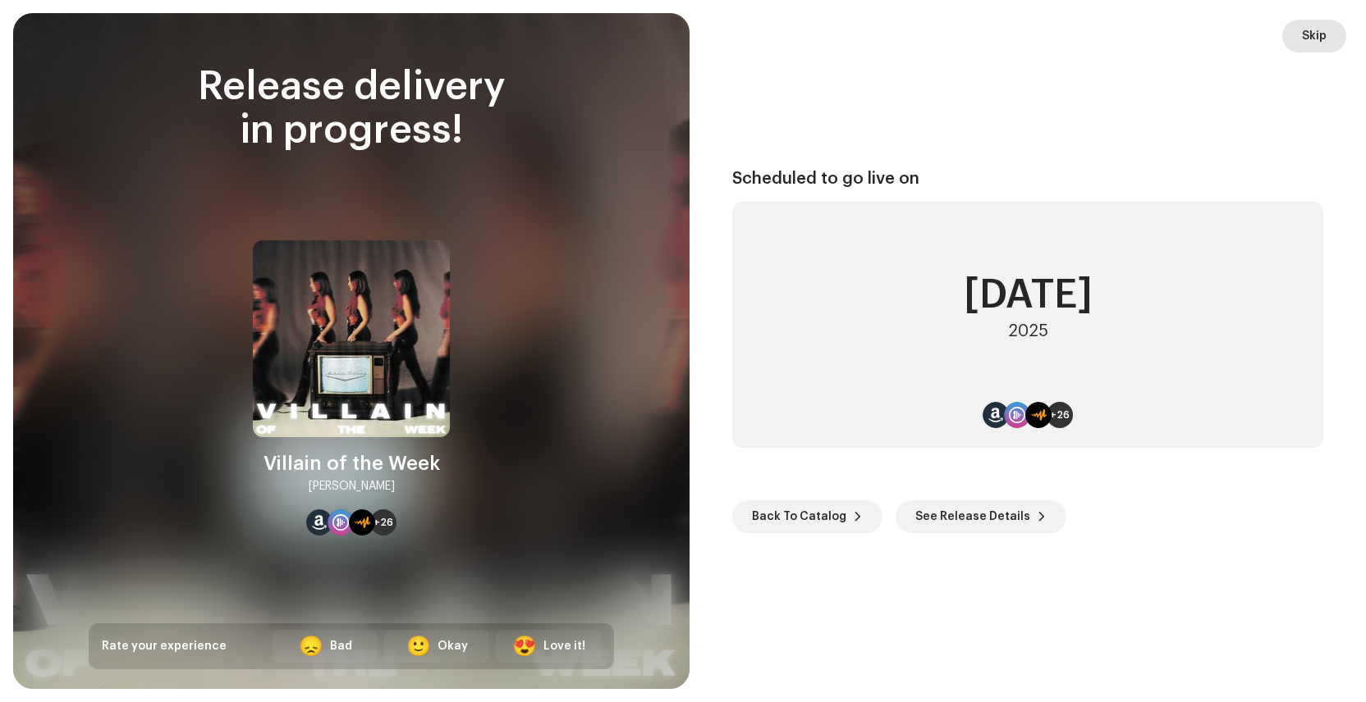
click at [1318, 38] on span "Skip" at bounding box center [1314, 36] width 25 height 33
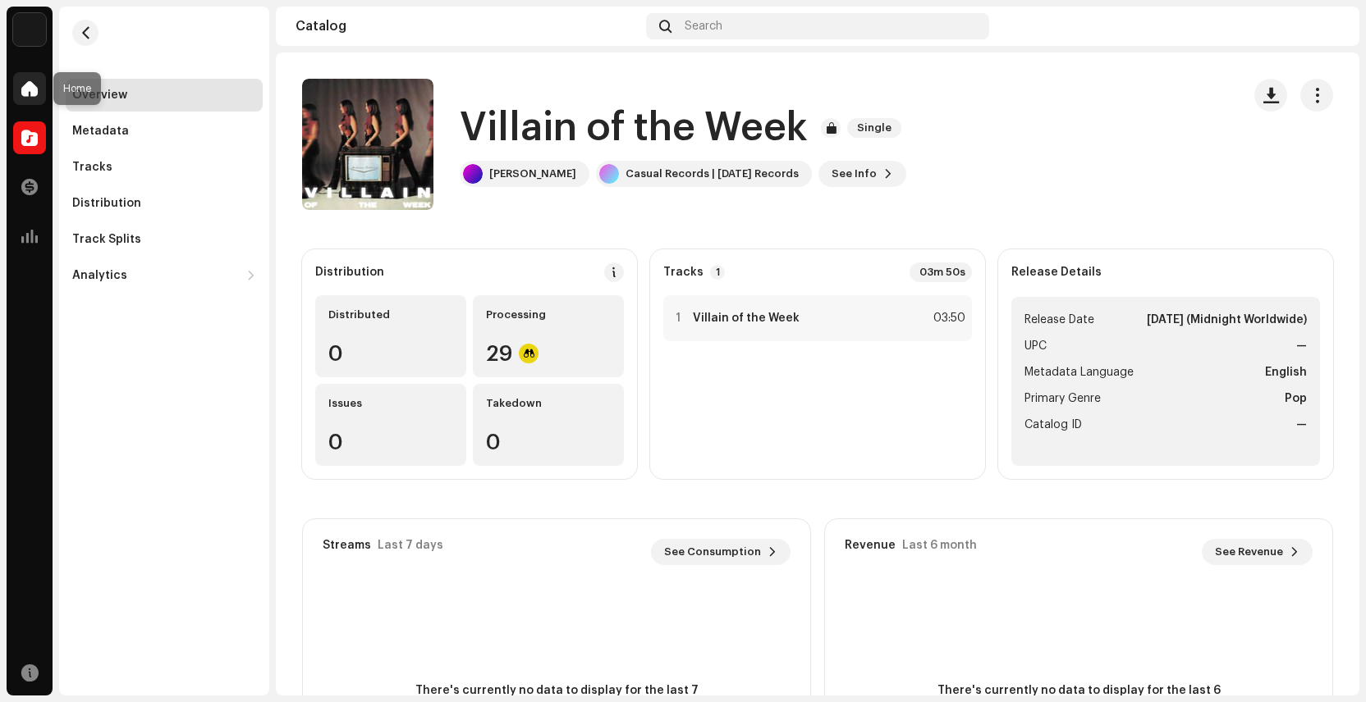
click at [24, 87] on span at bounding box center [29, 88] width 16 height 13
